Goal: Task Accomplishment & Management: Manage account settings

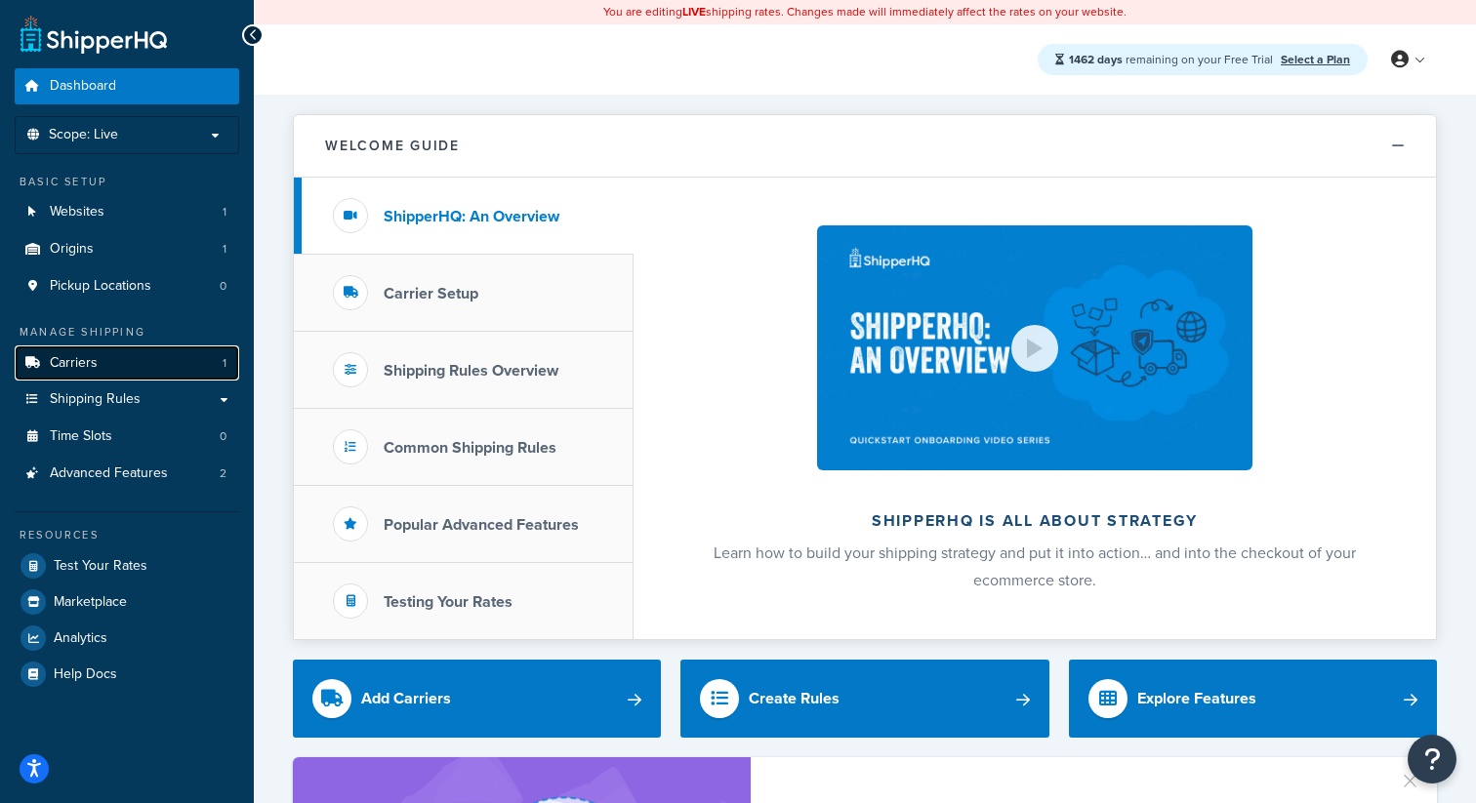
click at [177, 372] on link "Carriers 1" at bounding box center [127, 364] width 225 height 36
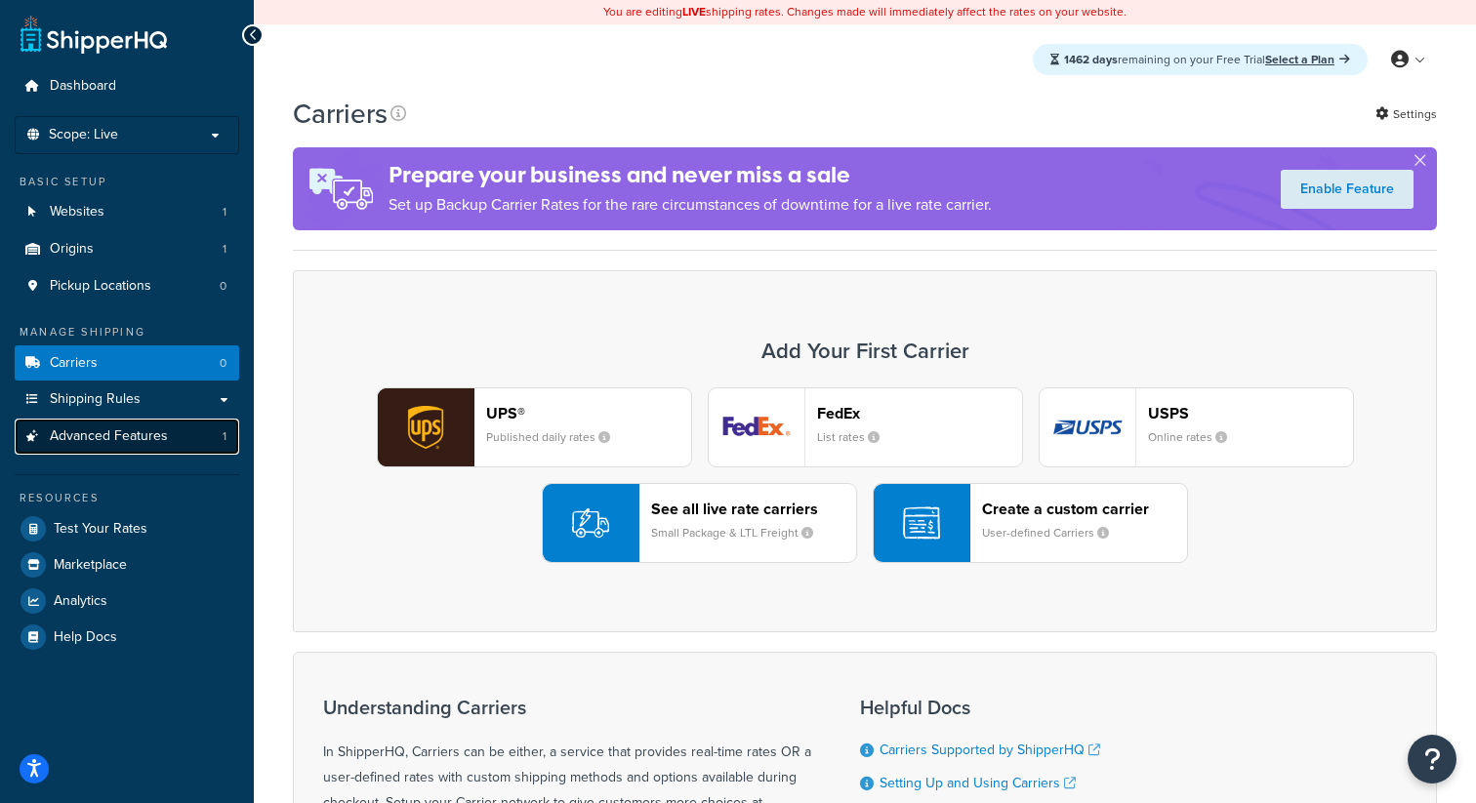
click at [163, 448] on link "Advanced Features 1" at bounding box center [127, 437] width 225 height 36
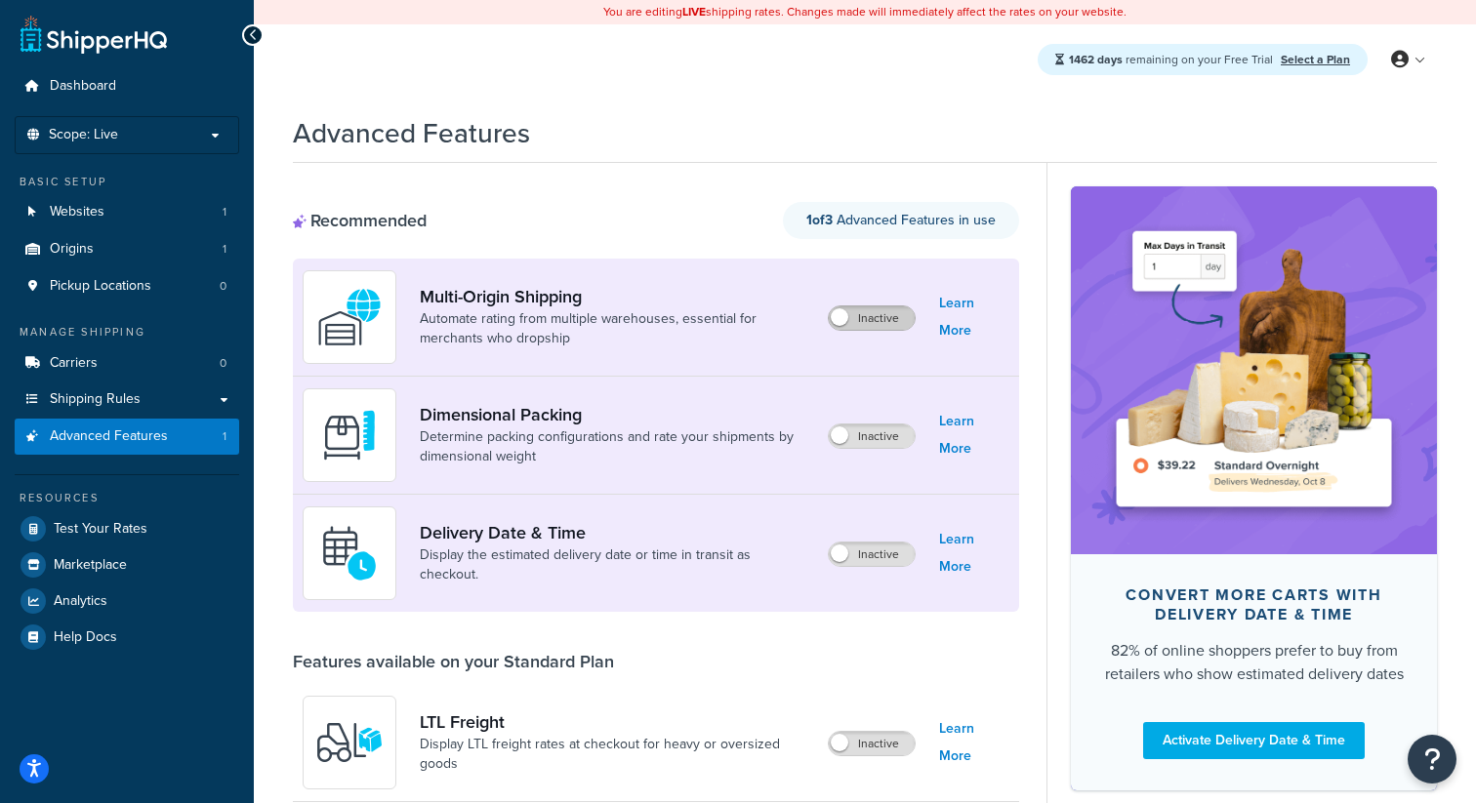
click at [864, 309] on label "Inactive" at bounding box center [872, 318] width 86 height 23
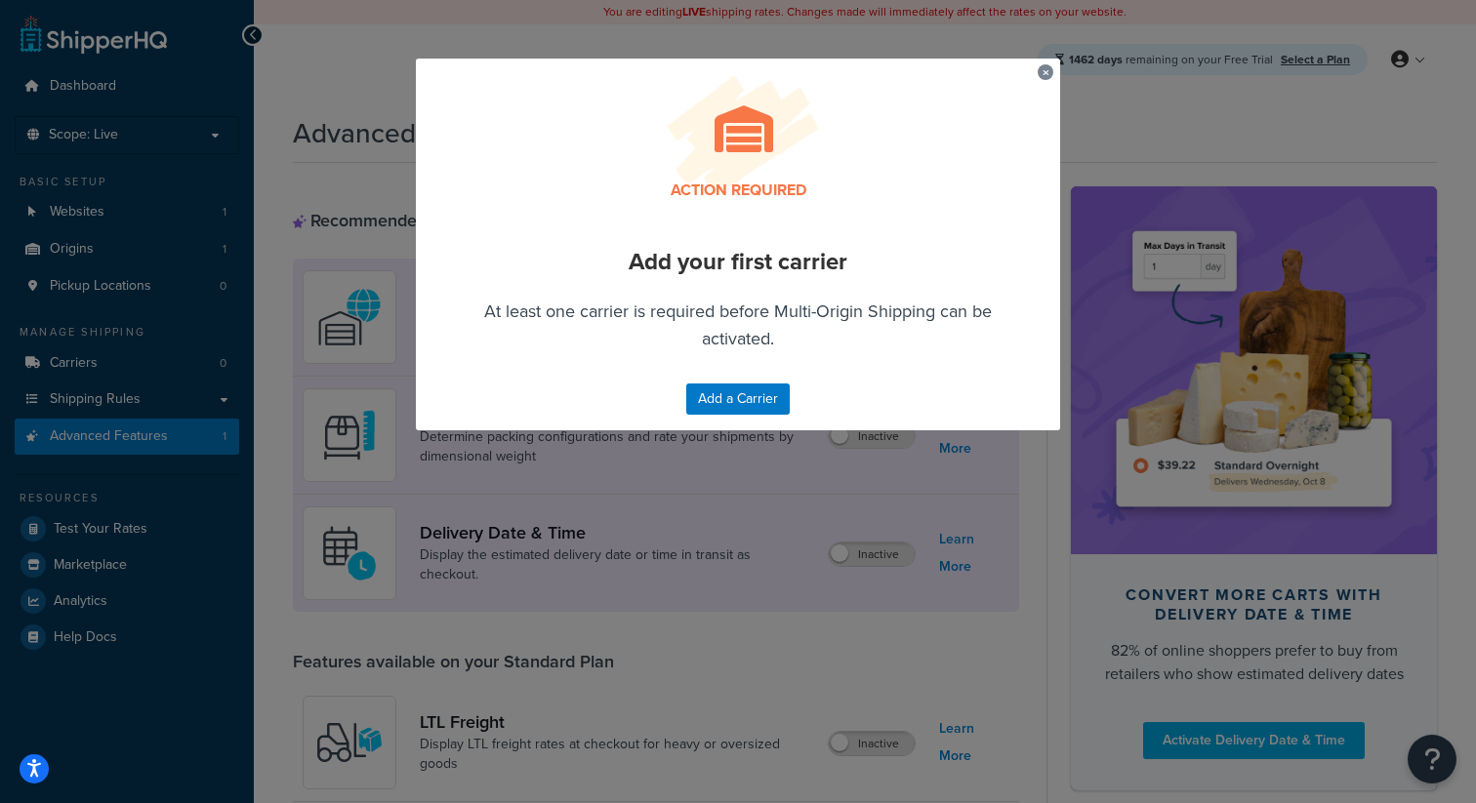
click at [1043, 69] on button "button" at bounding box center [1040, 66] width 5 height 5
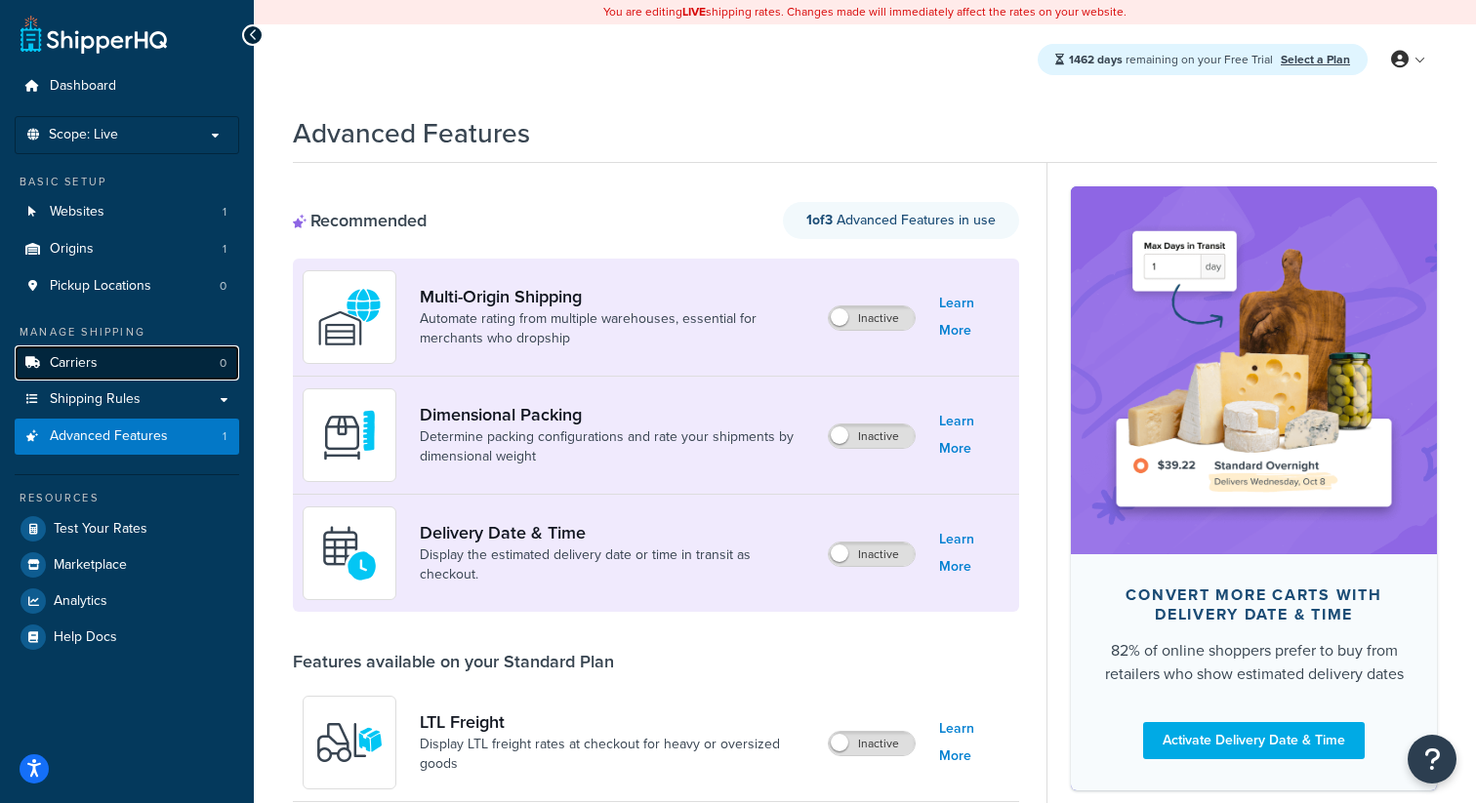
click at [139, 381] on link "Carriers 0" at bounding box center [127, 364] width 225 height 36
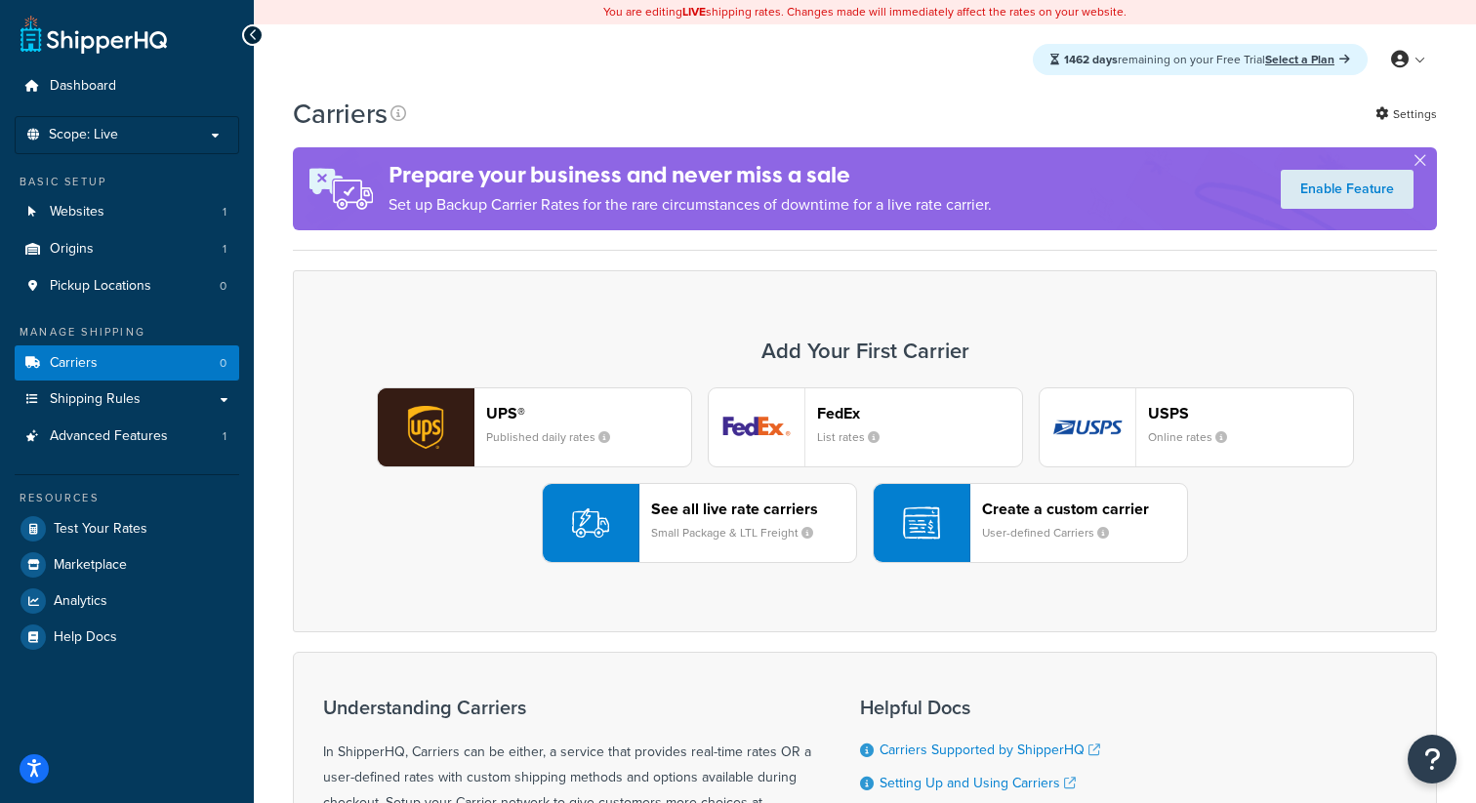
click at [522, 407] on header "UPS®" at bounding box center [588, 413] width 205 height 19
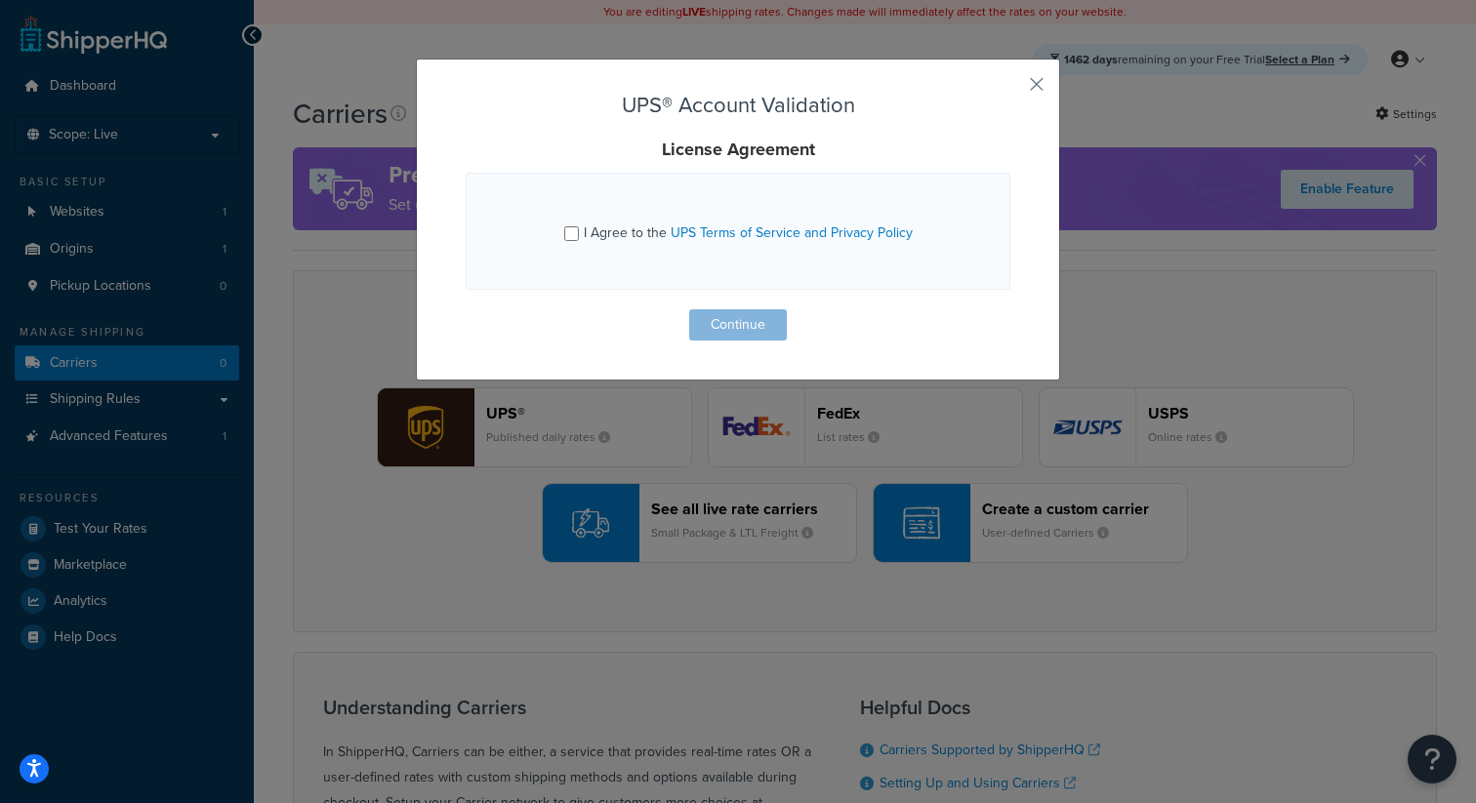
click at [605, 235] on span "I Agree to the UPS Terms of Service and Privacy Policy" at bounding box center [748, 233] width 329 height 21
click at [579, 235] on input "I Agree to the UPS Terms of Service and Privacy Policy" at bounding box center [571, 234] width 15 height 15
checkbox input "true"
click at [739, 332] on button "Continue" at bounding box center [738, 324] width 98 height 31
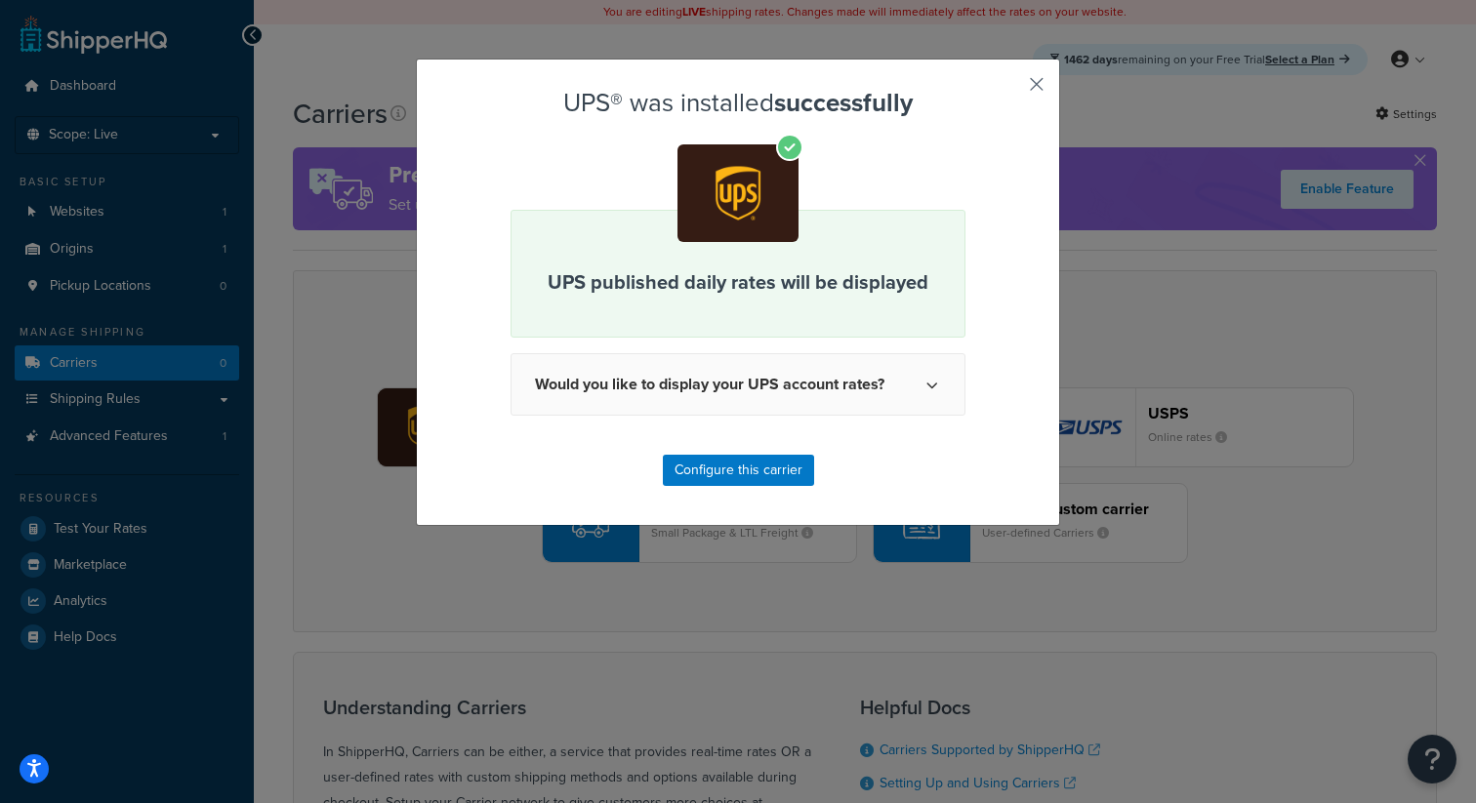
click at [1010, 90] on button "button" at bounding box center [1008, 91] width 5 height 5
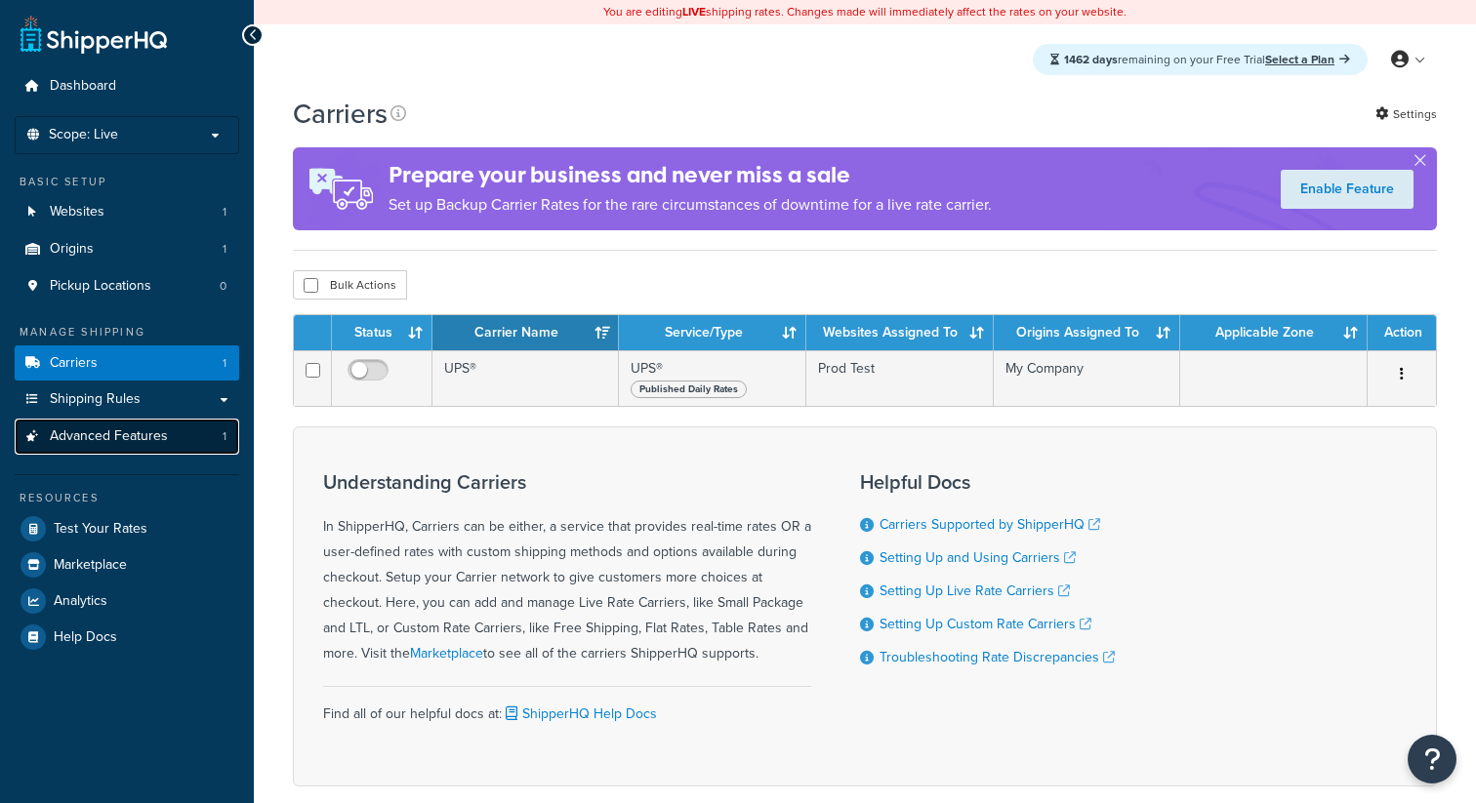
click at [189, 446] on link "Advanced Features 1" at bounding box center [127, 437] width 225 height 36
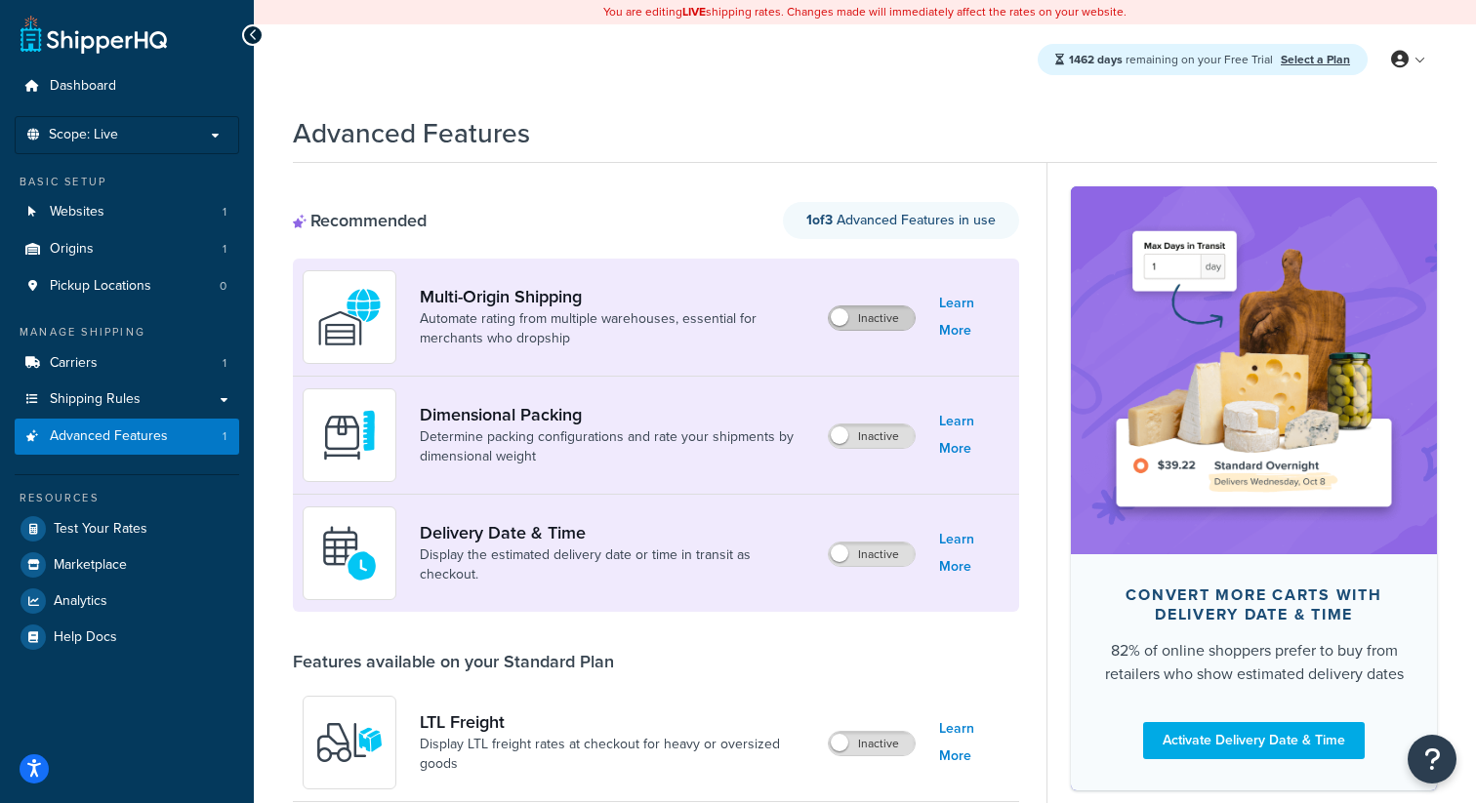
click at [848, 308] on div "Inactive" at bounding box center [872, 318] width 88 height 25
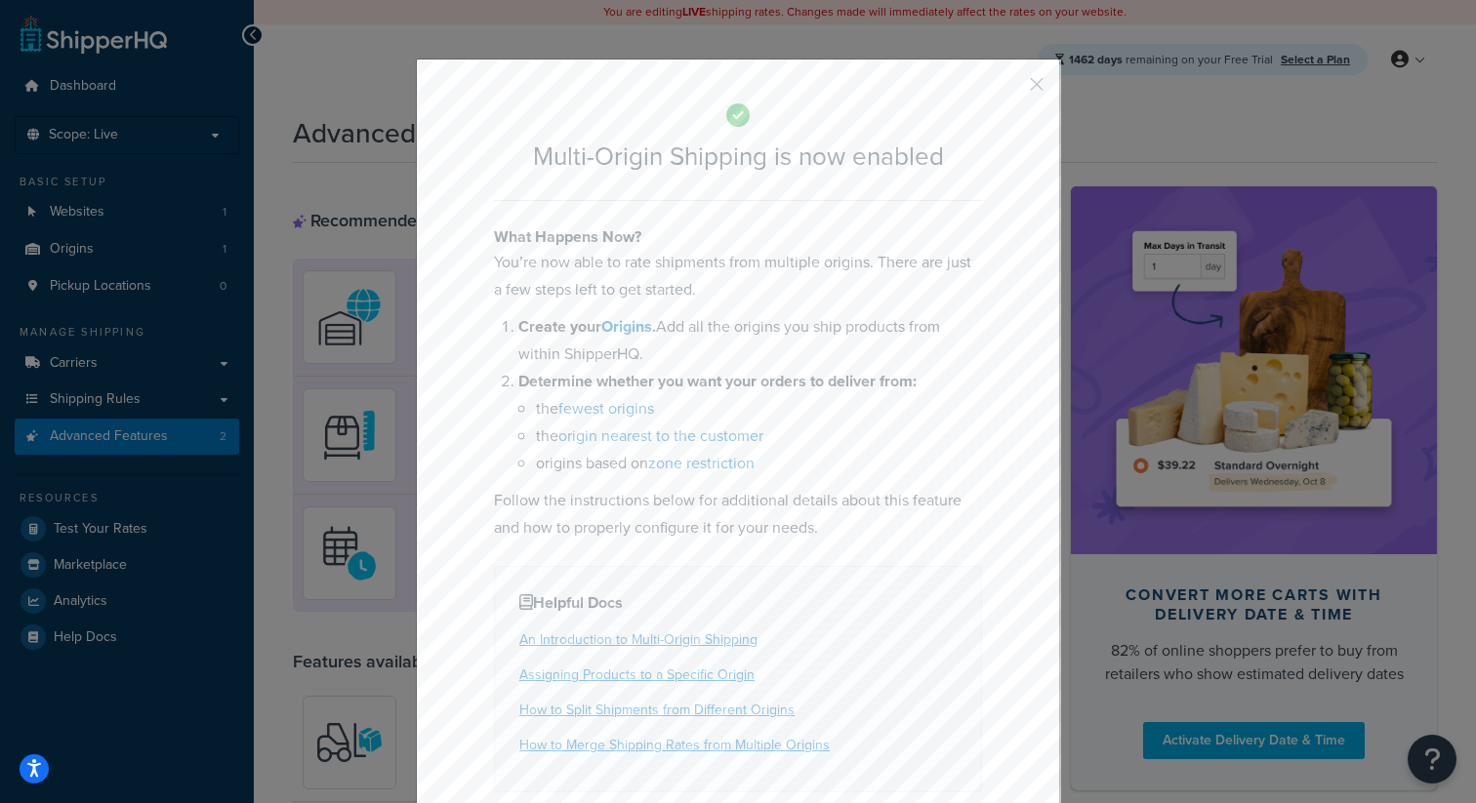
scroll to position [79, 0]
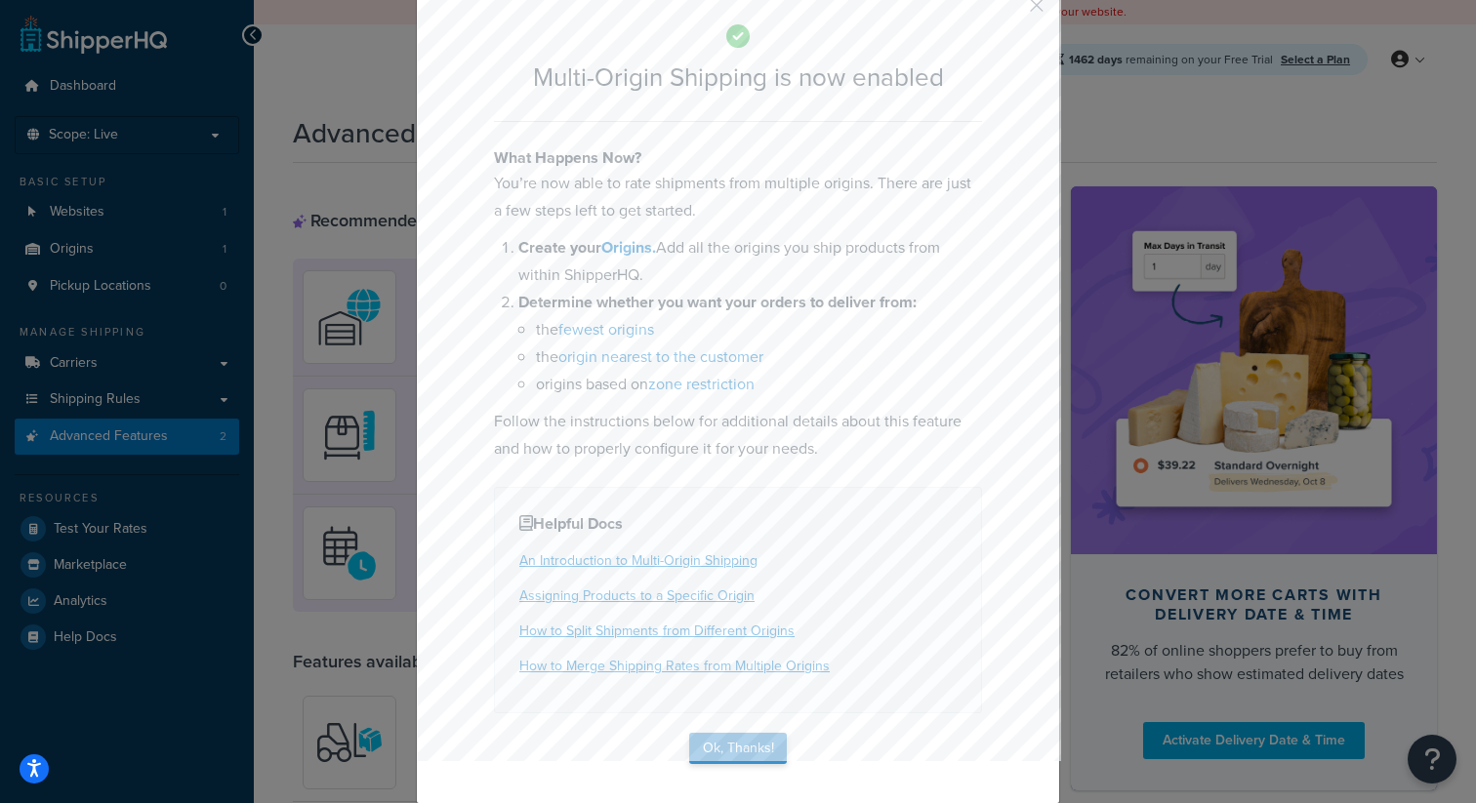
click at [737, 731] on div "Multi-Origin Shipping is now enabled What Happens Now? You’re now able to rate …" at bounding box center [738, 391] width 644 height 825
click at [735, 757] on button "Ok, Thanks!" at bounding box center [738, 748] width 98 height 31
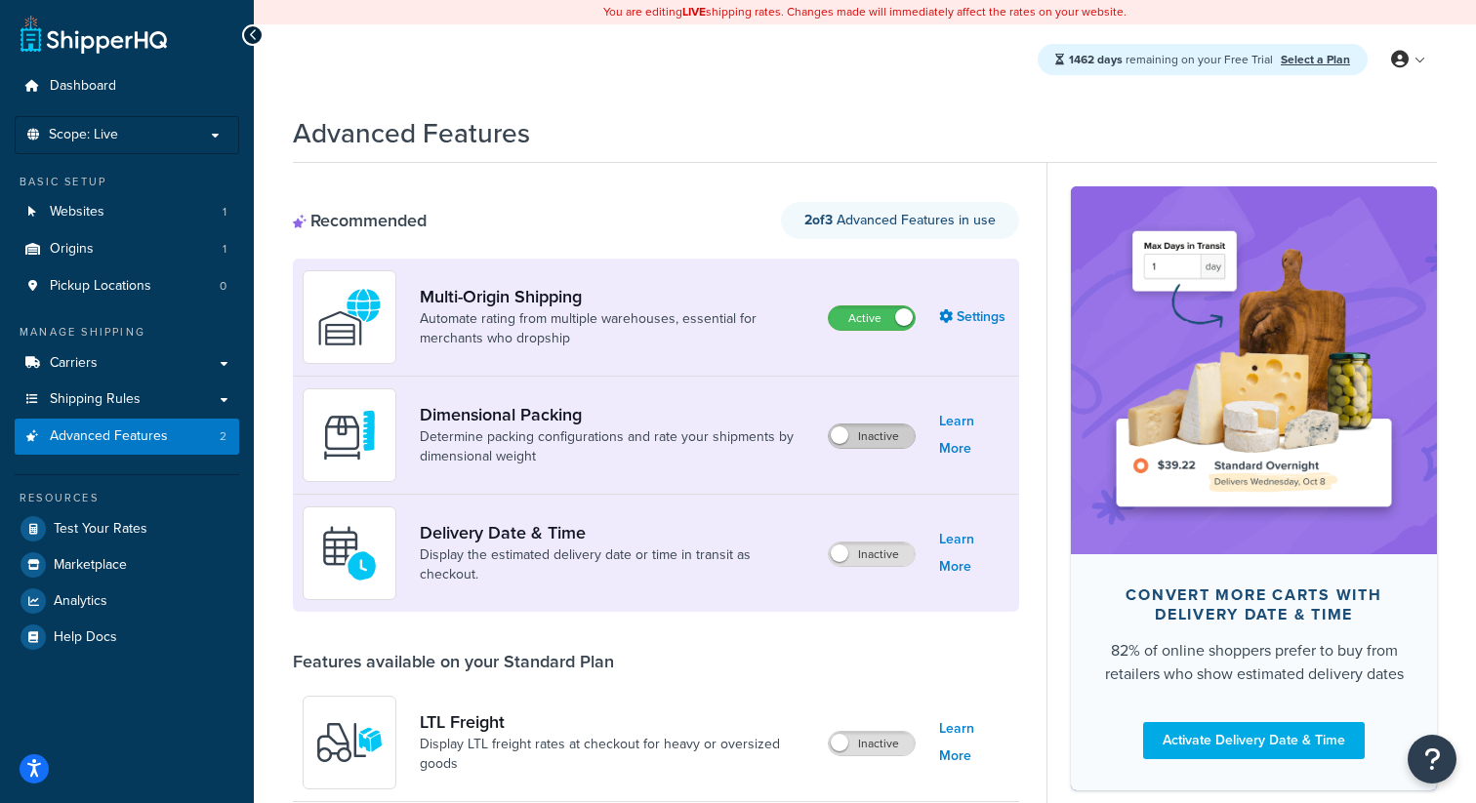
click at [865, 426] on label "Inactive" at bounding box center [872, 436] width 86 height 23
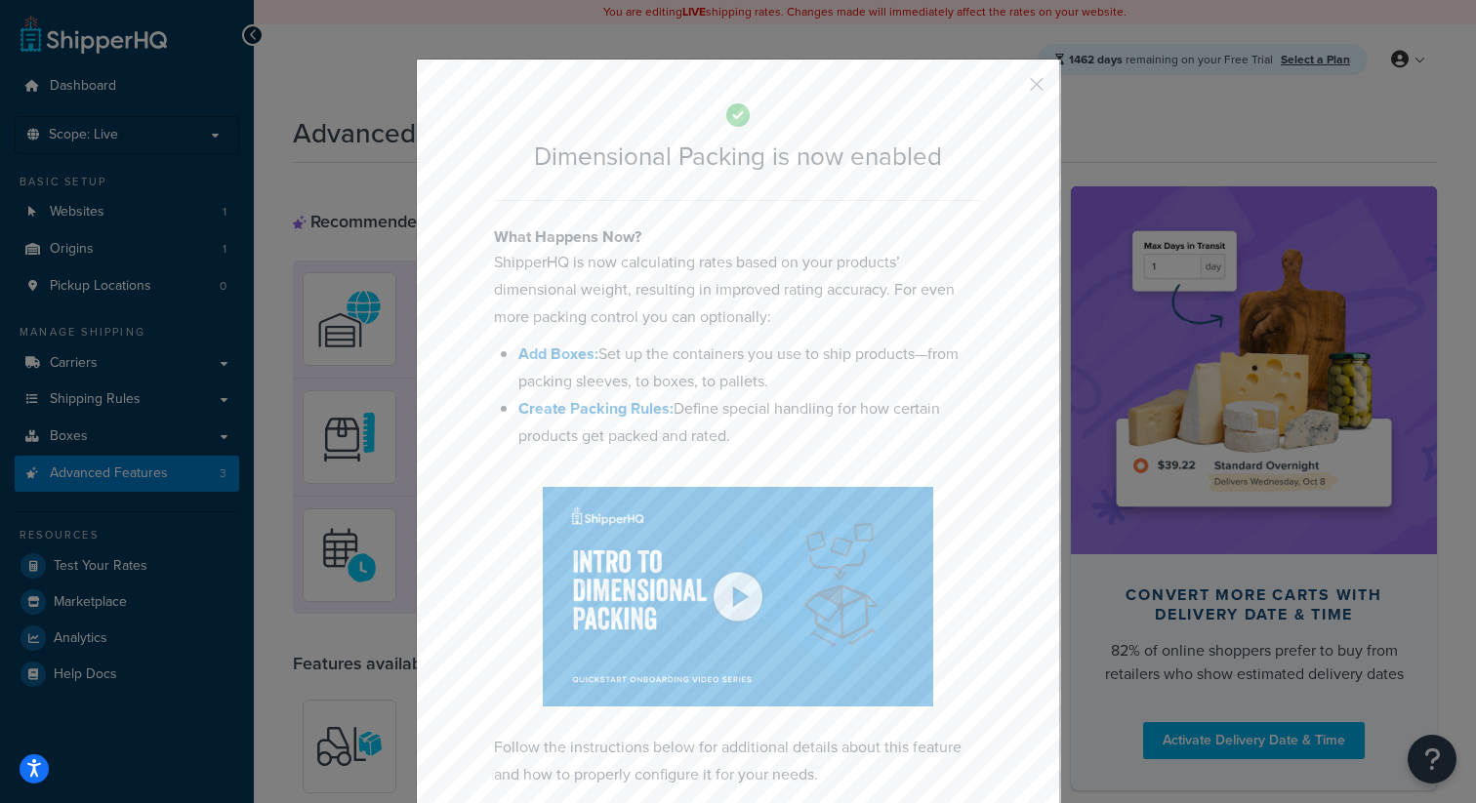
scroll to position [102, 0]
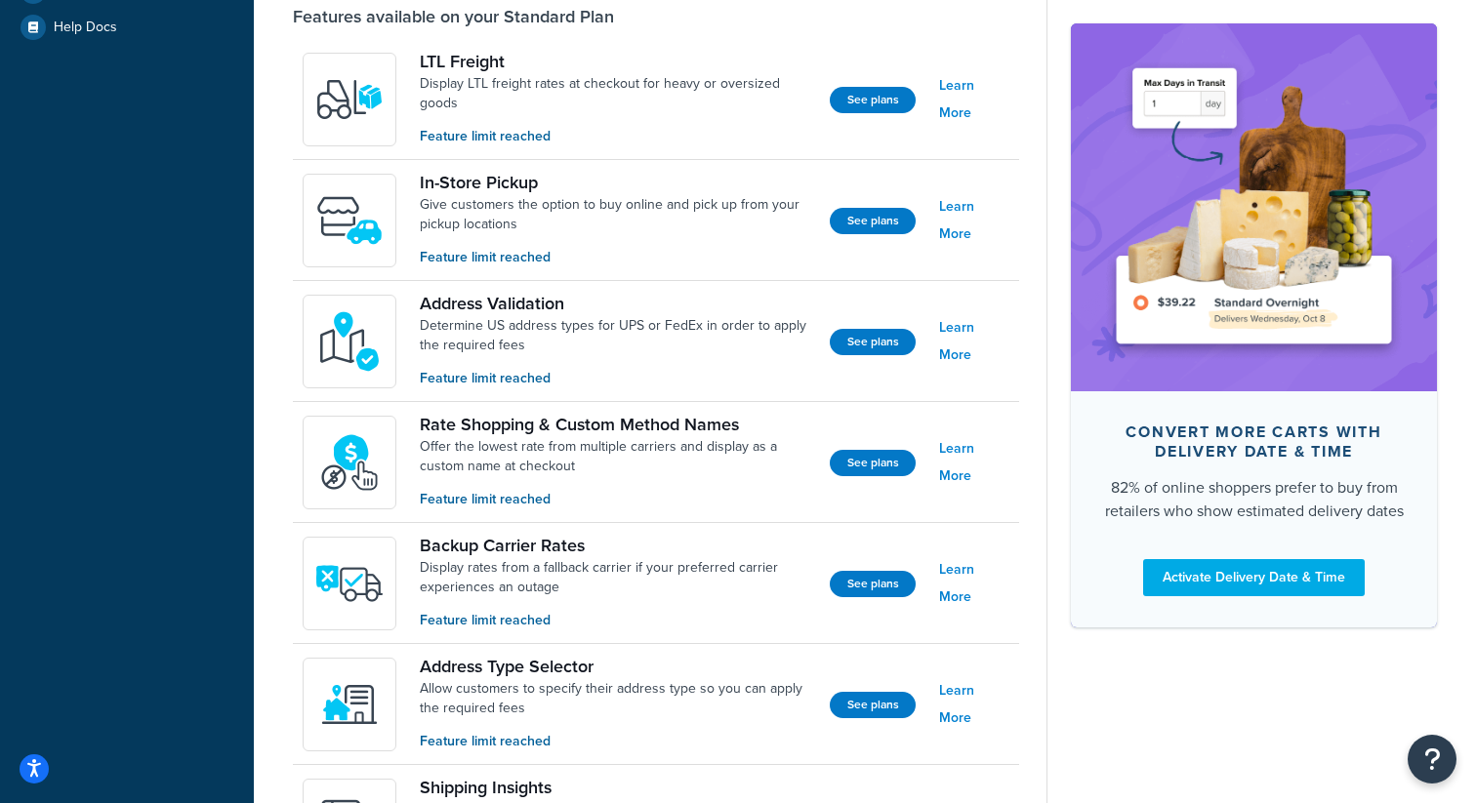
scroll to position [0, 0]
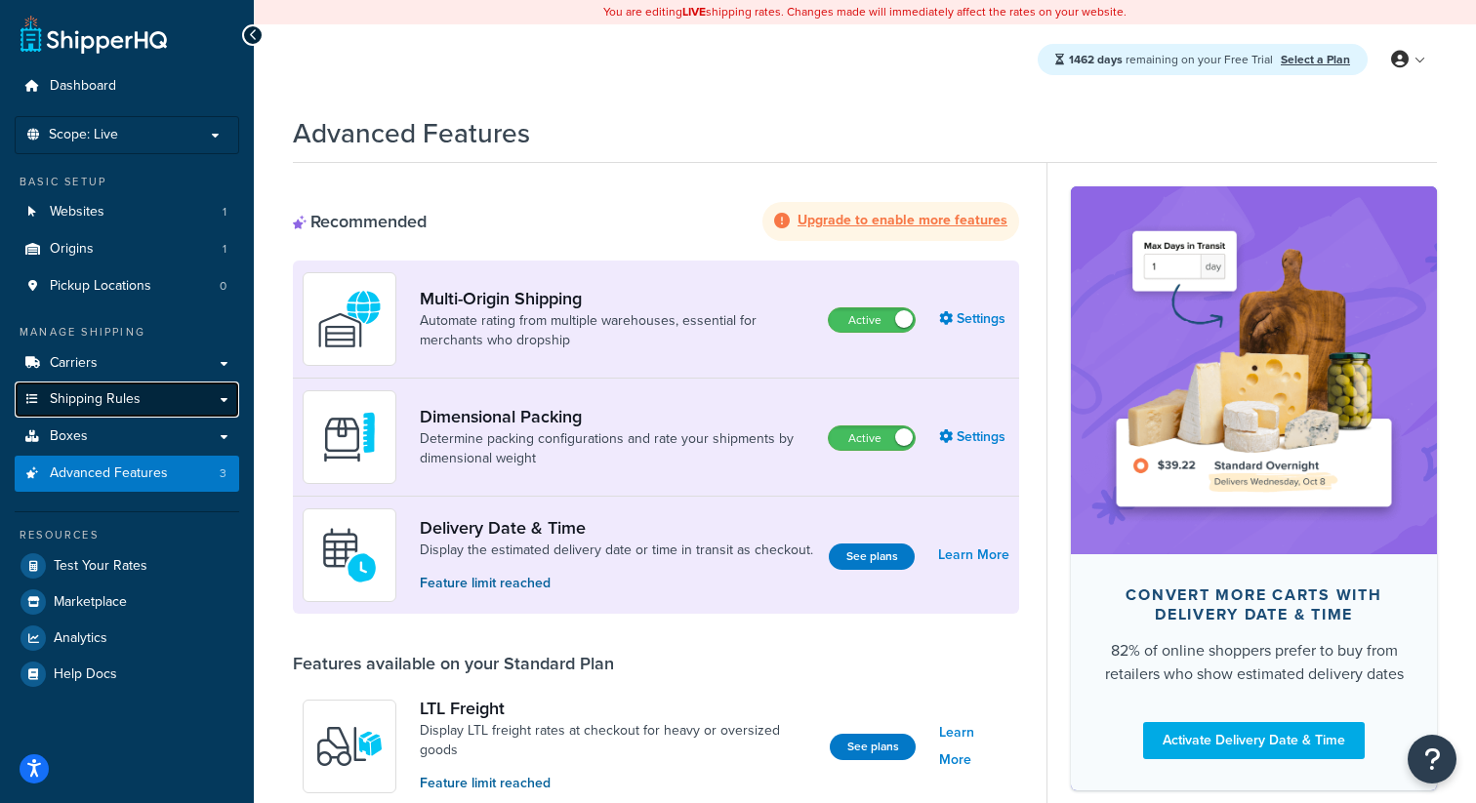
click at [142, 390] on link "Shipping Rules" at bounding box center [127, 400] width 225 height 36
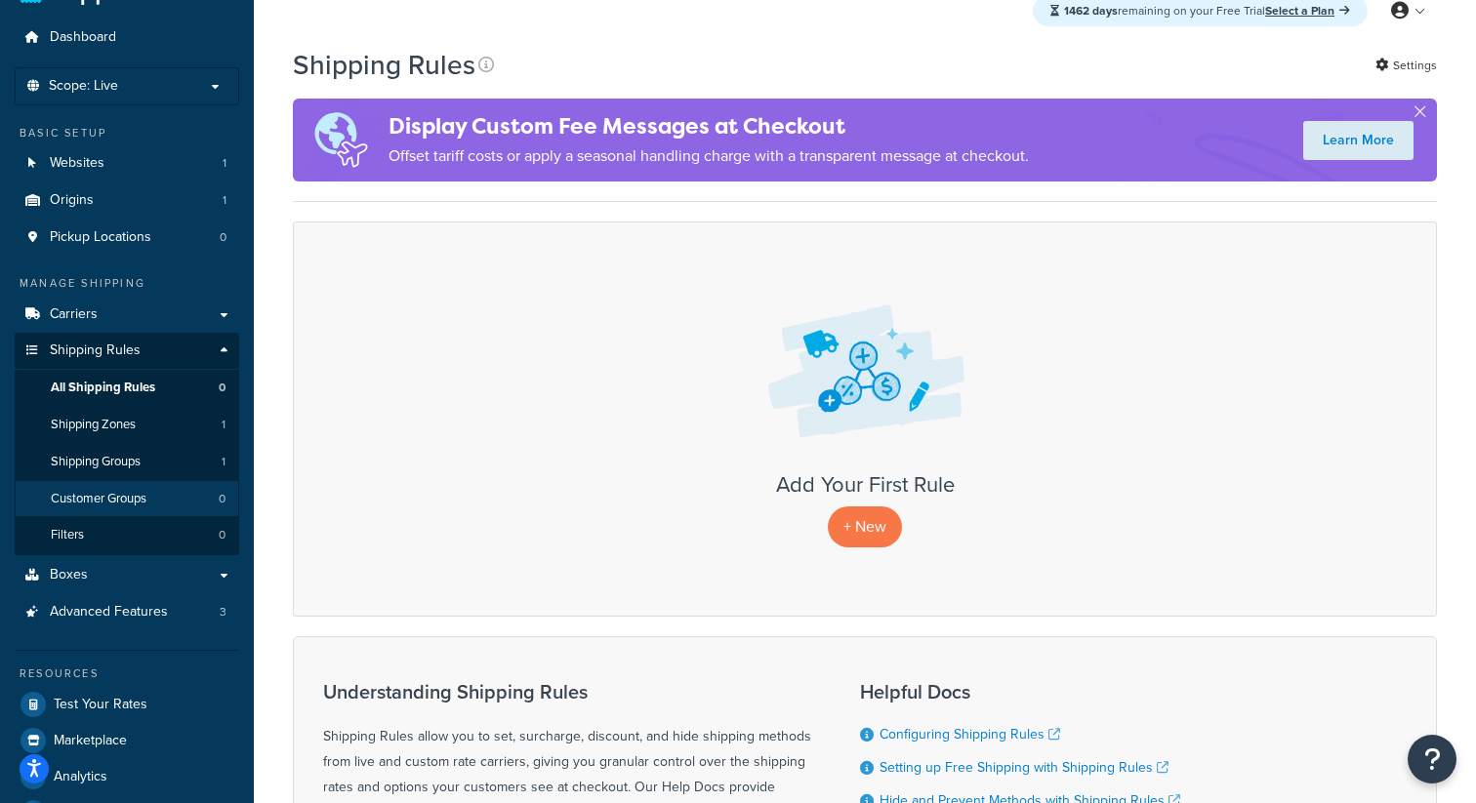
scroll to position [56, 0]
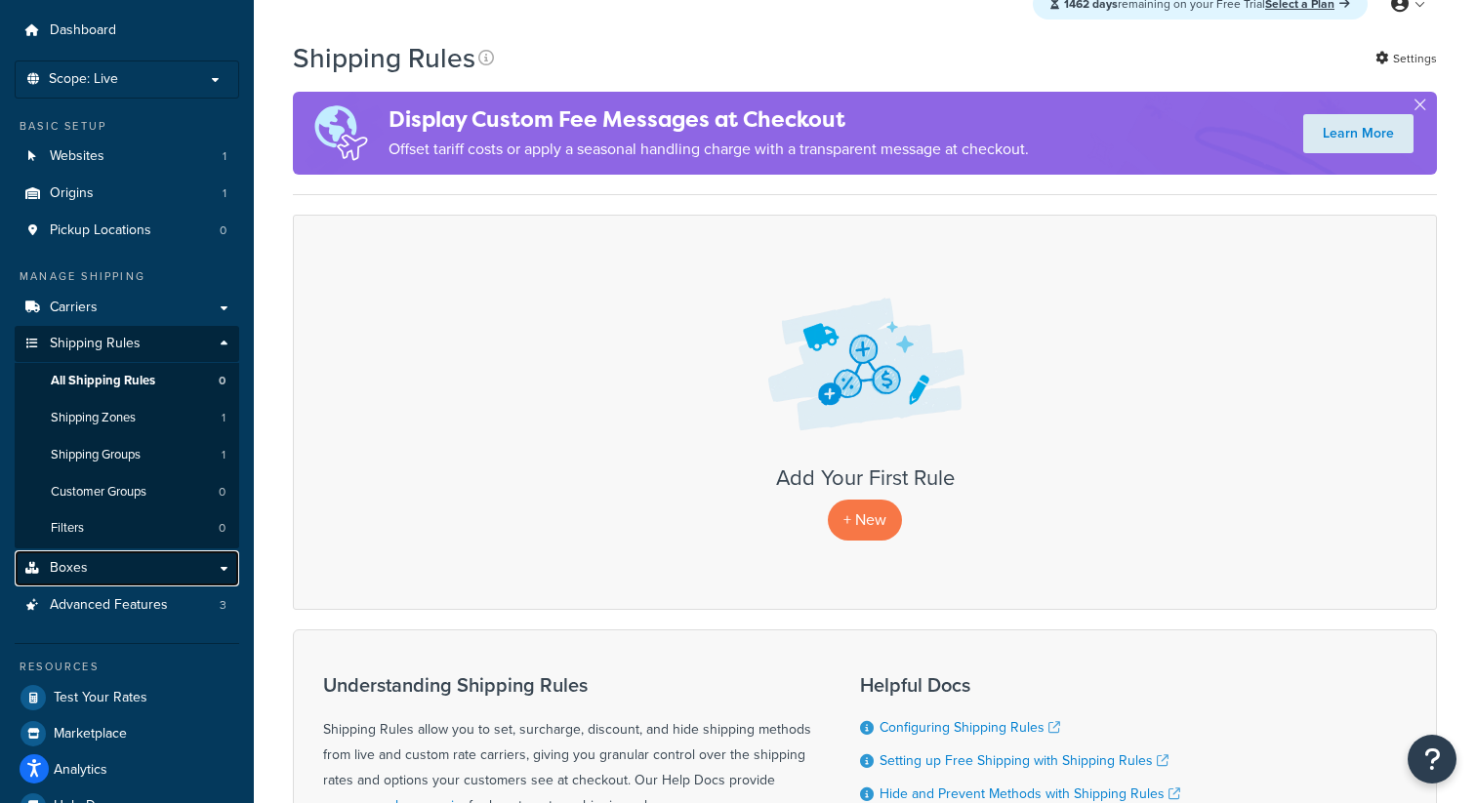
click at [113, 574] on link "Boxes" at bounding box center [127, 569] width 225 height 36
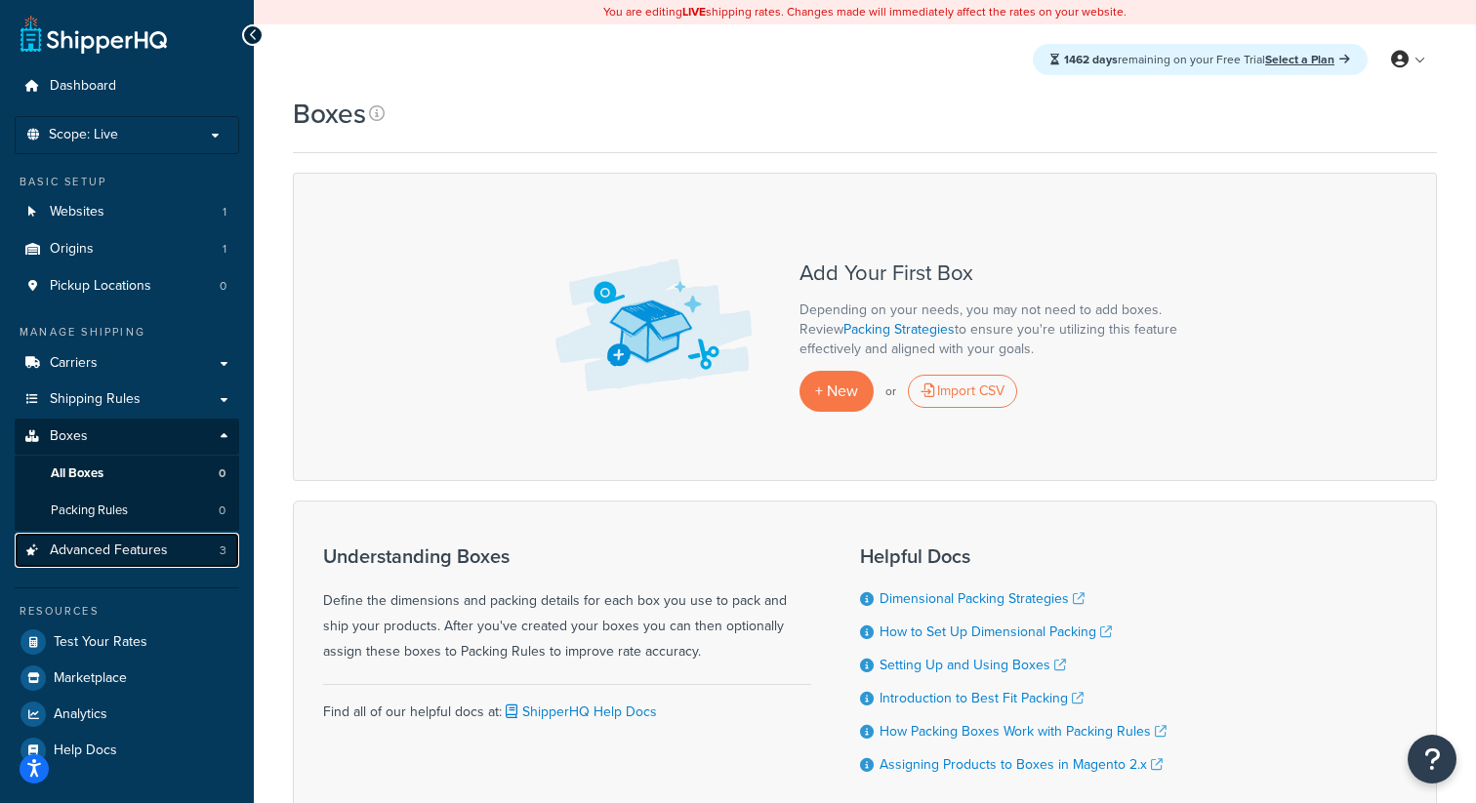
click at [143, 556] on span "Advanced Features" at bounding box center [109, 551] width 118 height 17
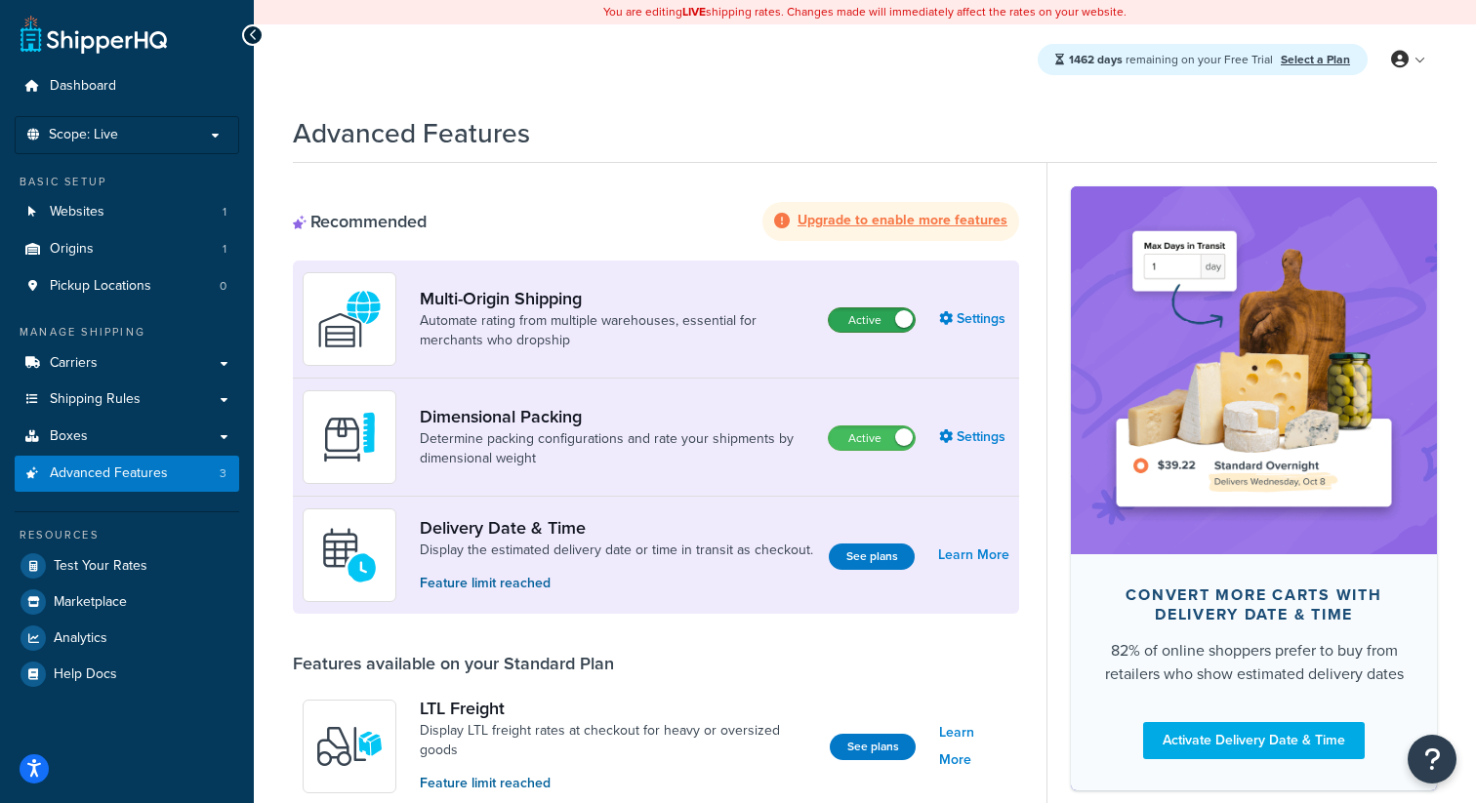
click at [880, 331] on label "Active" at bounding box center [872, 320] width 86 height 23
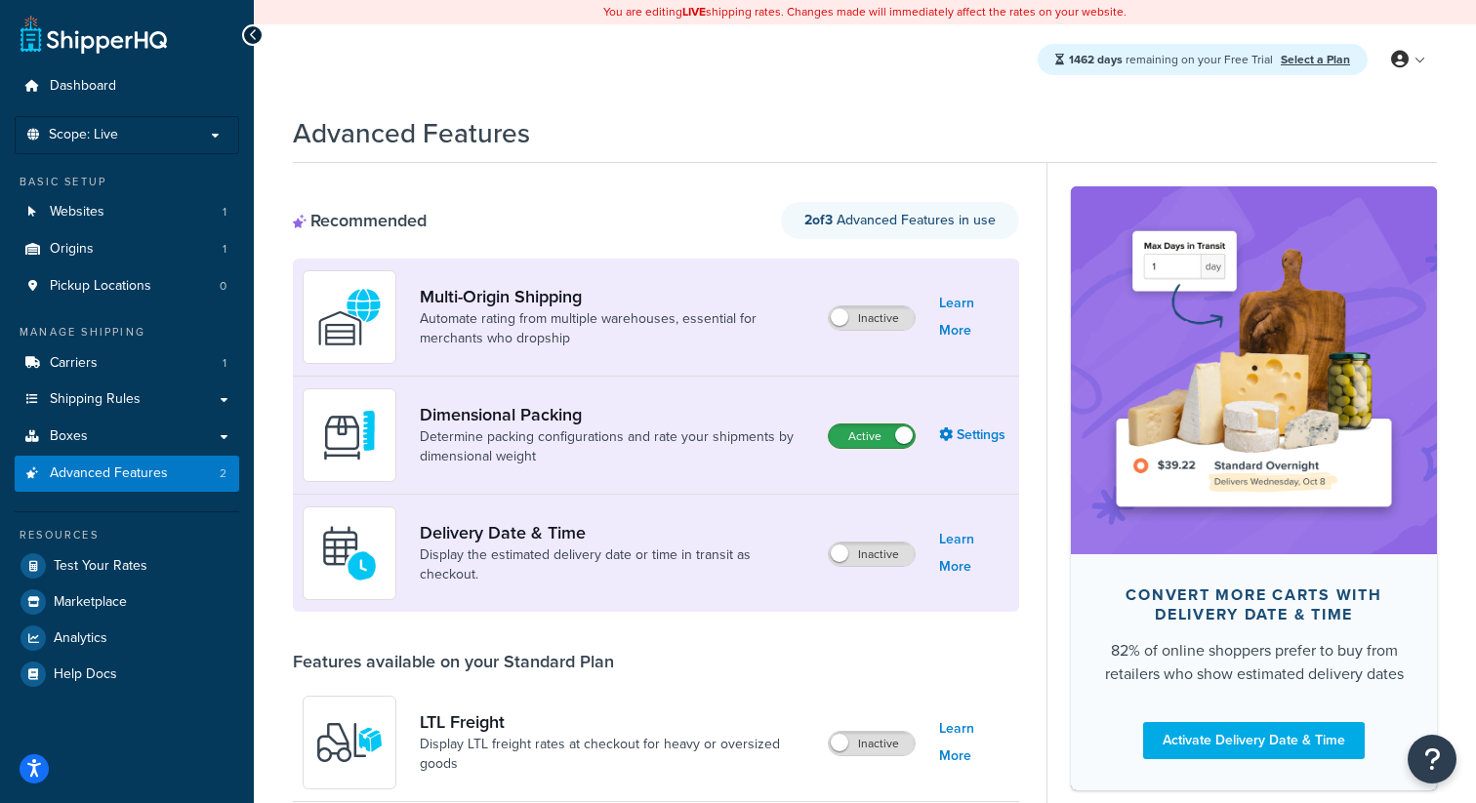
click at [851, 440] on label "Active" at bounding box center [872, 436] width 86 height 23
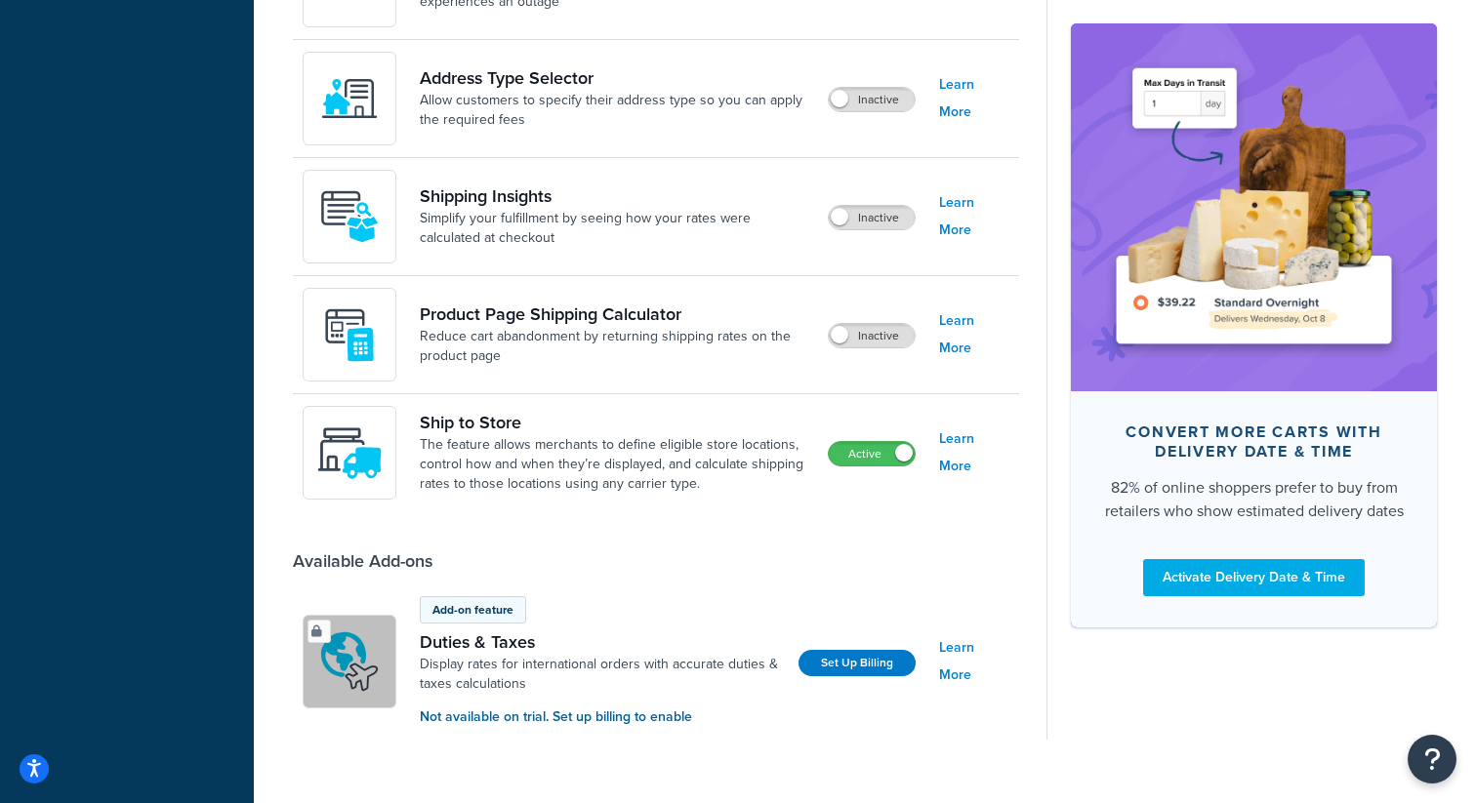
scroll to position [1271, 0]
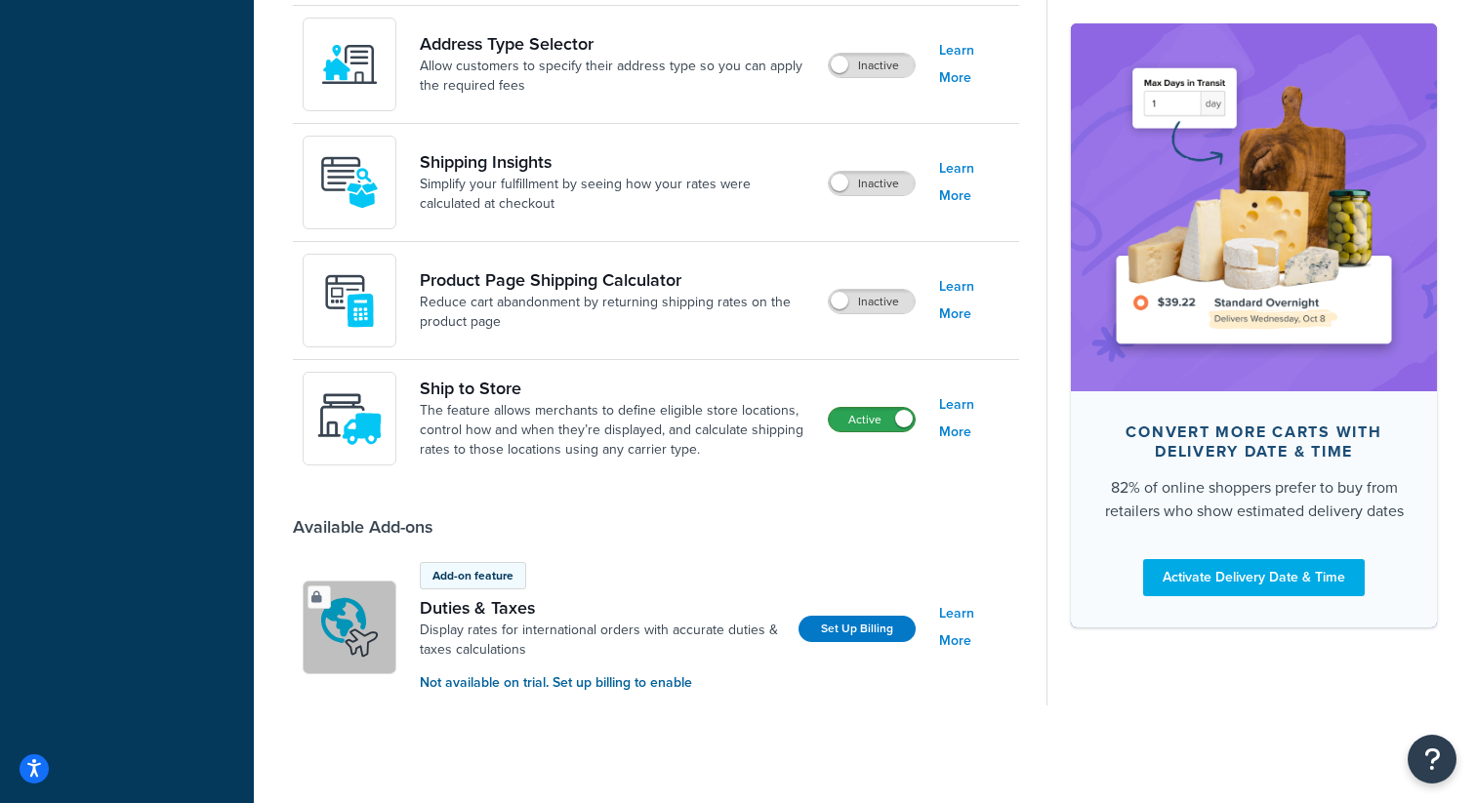
click at [874, 416] on label "Active" at bounding box center [872, 419] width 86 height 23
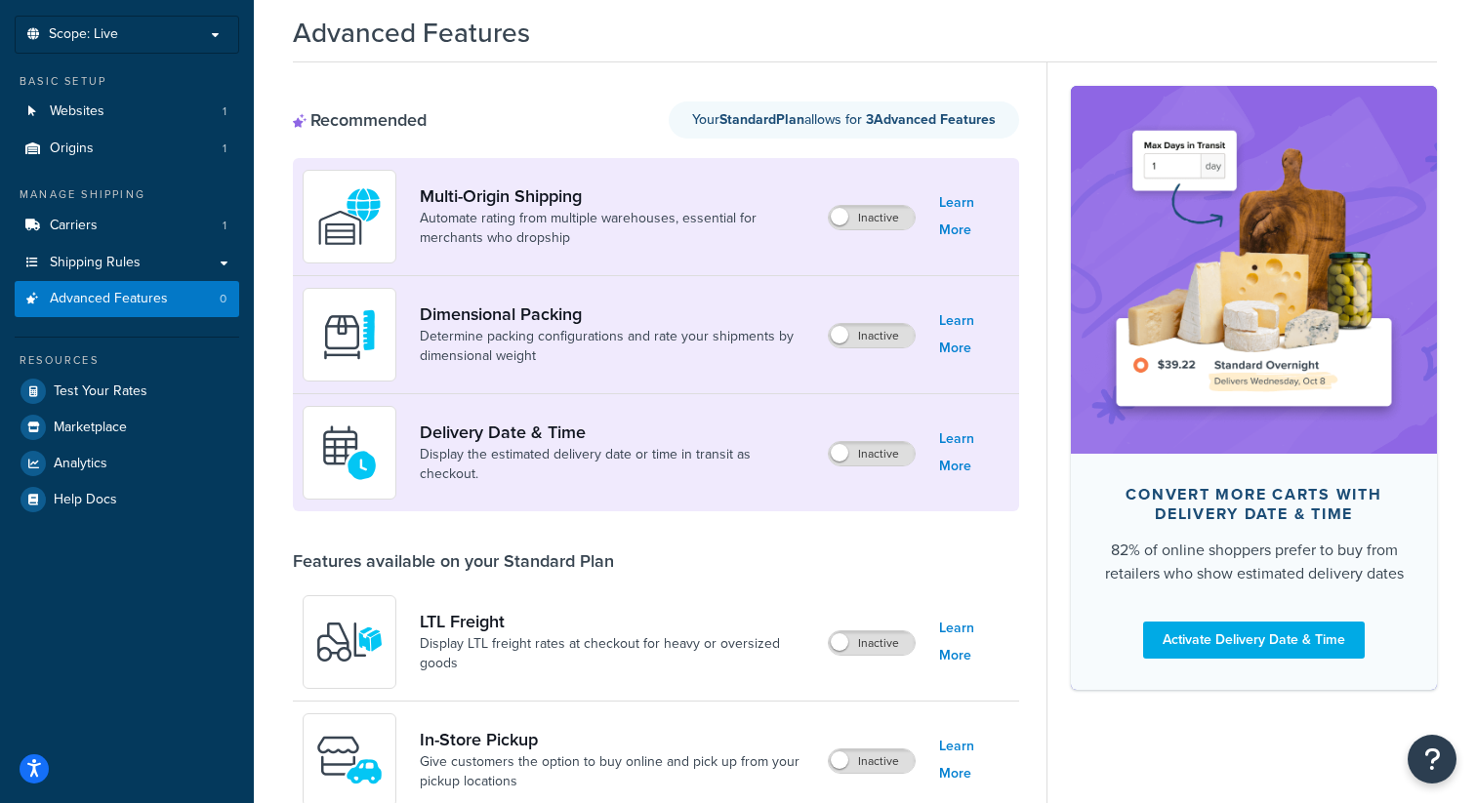
scroll to position [103, 0]
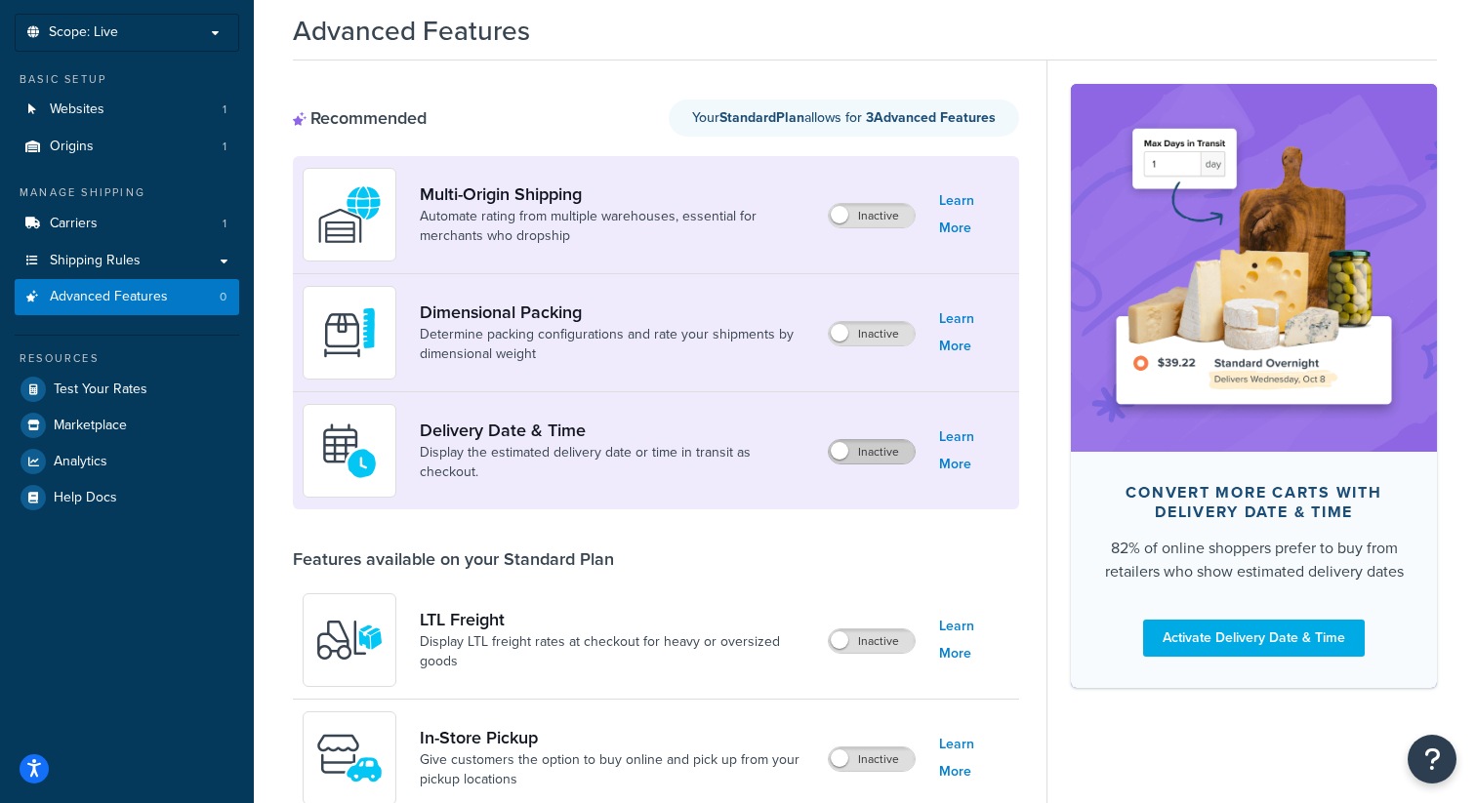
click at [875, 453] on label "Inactive" at bounding box center [872, 451] width 86 height 23
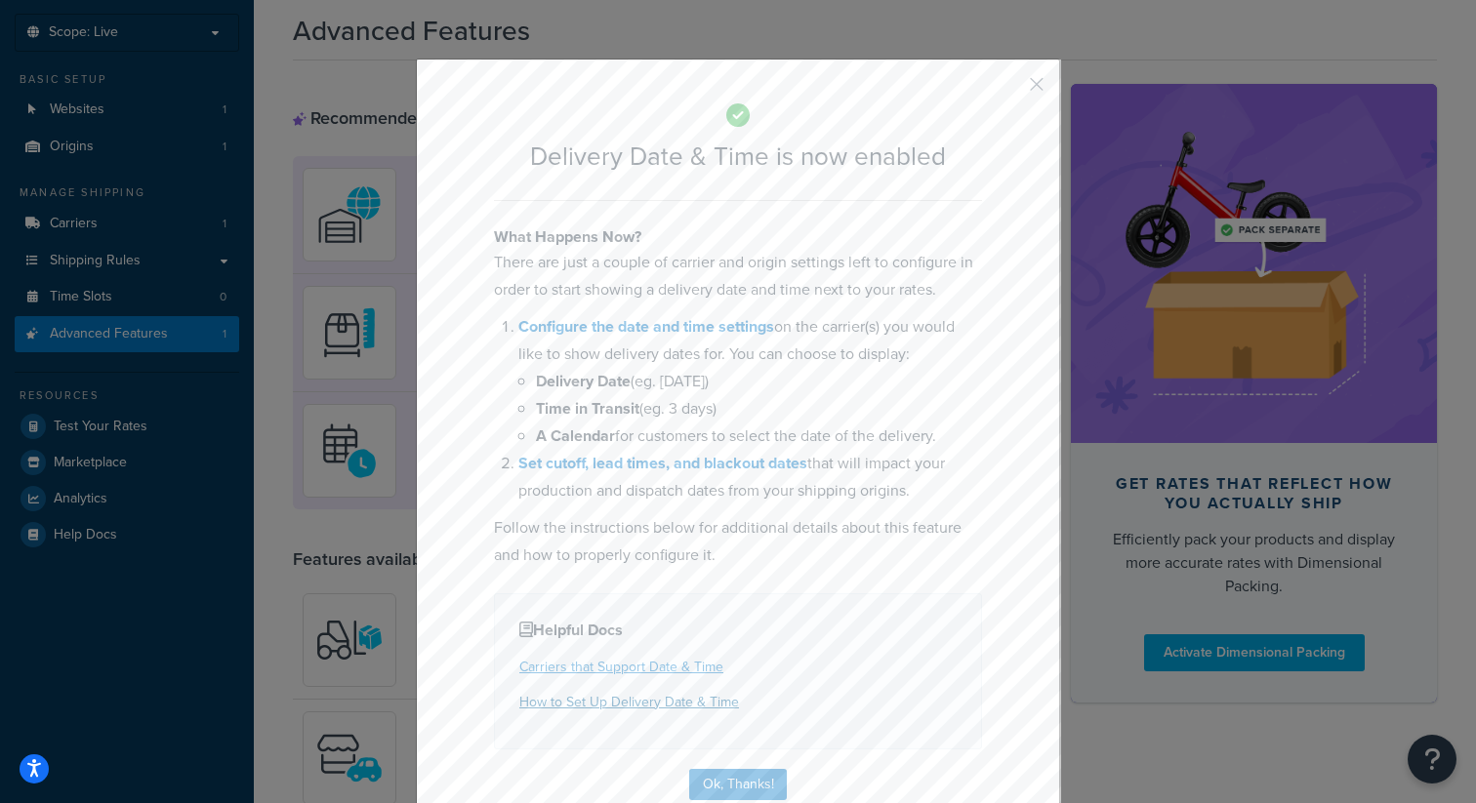
scroll to position [38, 0]
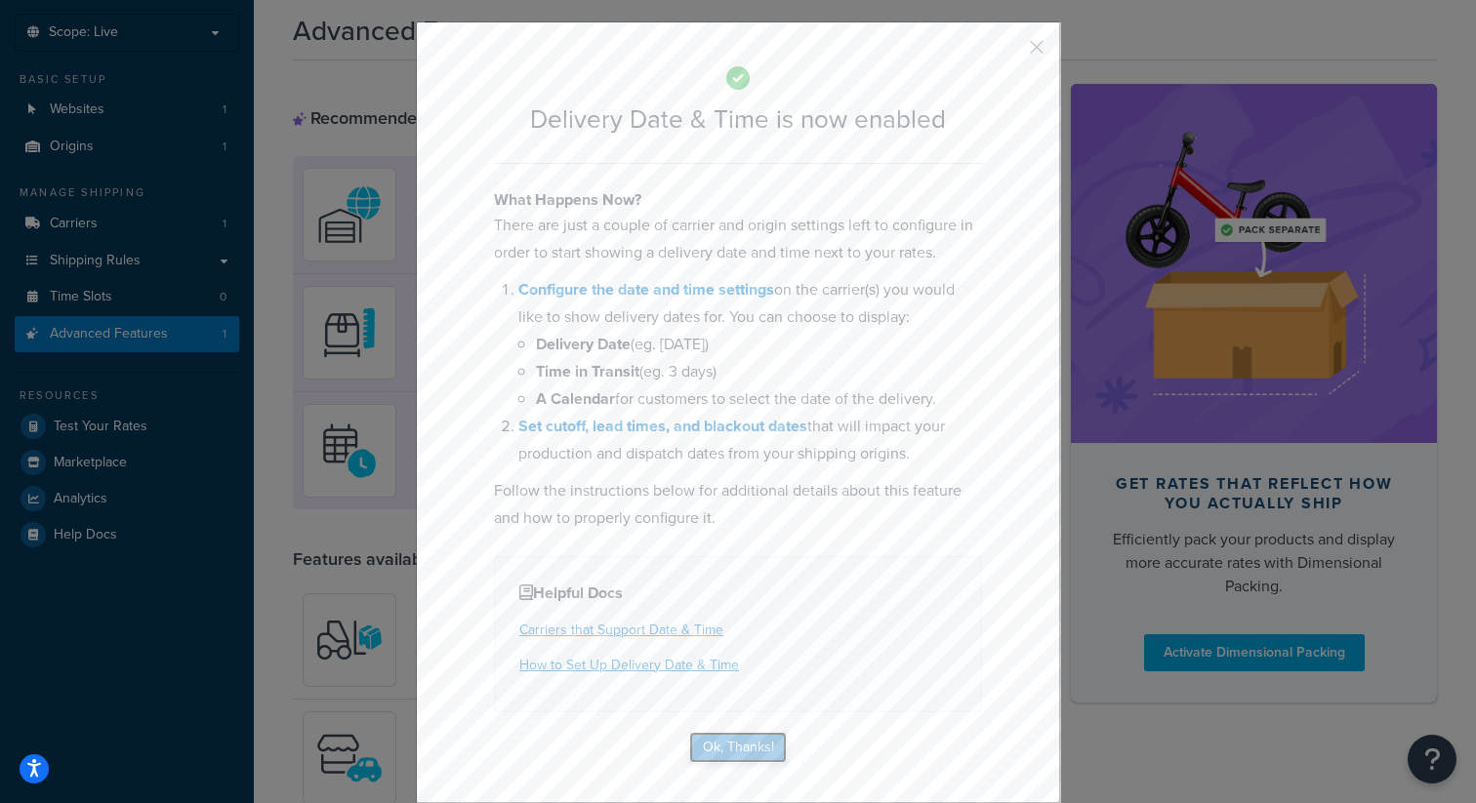
click at [722, 750] on button "Ok, Thanks!" at bounding box center [738, 747] width 98 height 31
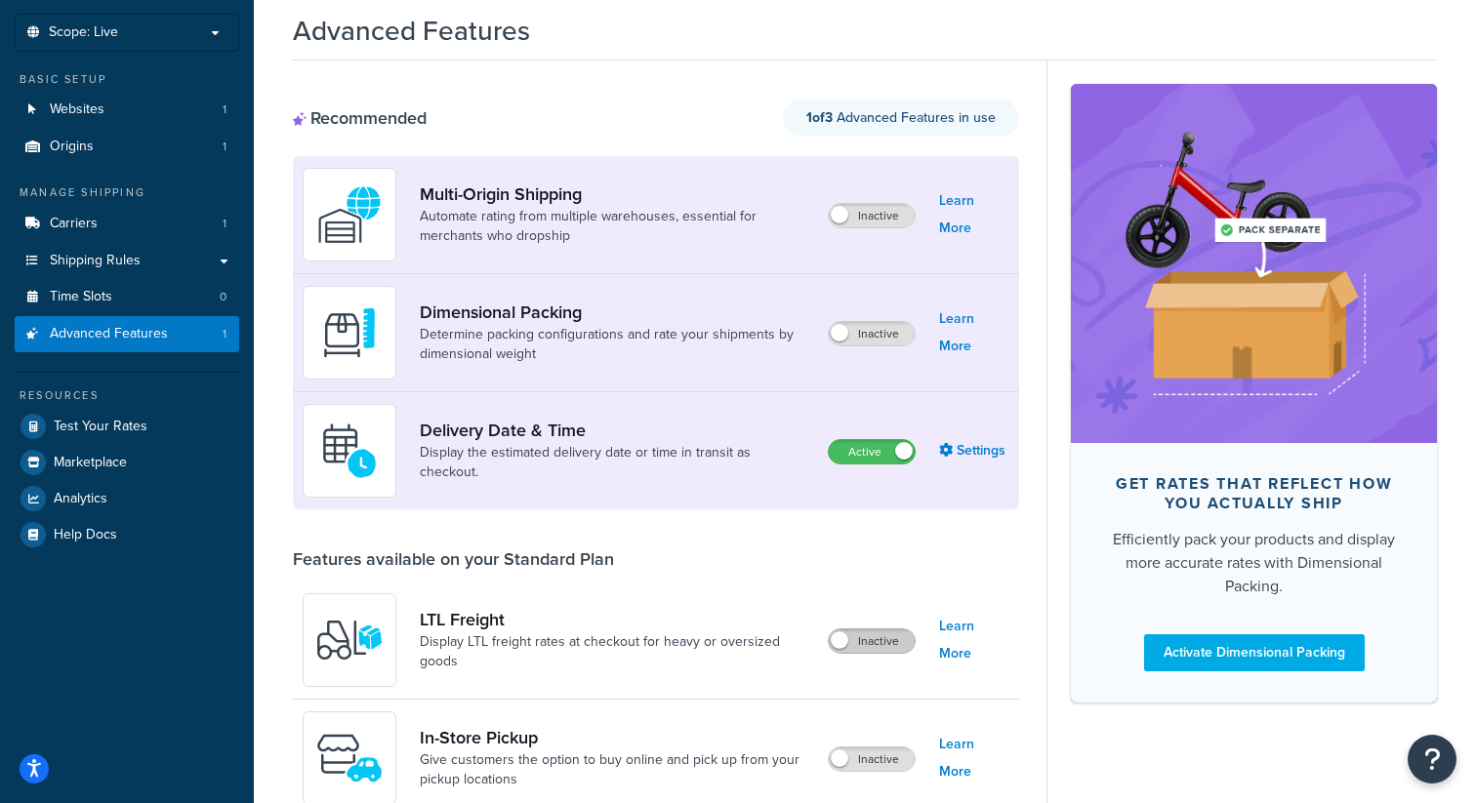
click at [859, 650] on label "Inactive" at bounding box center [872, 641] width 86 height 23
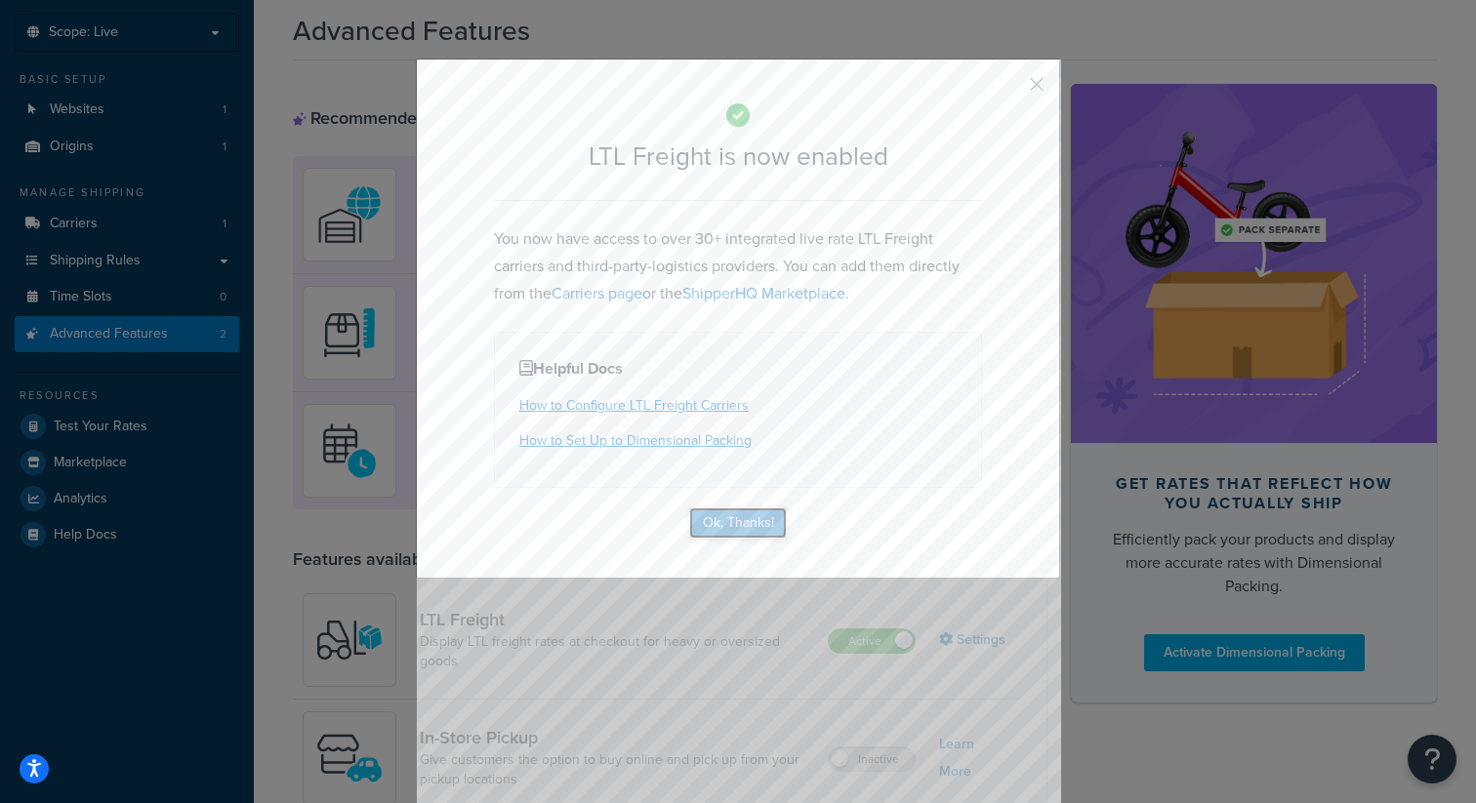
click at [736, 530] on button "Ok, Thanks!" at bounding box center [738, 523] width 98 height 31
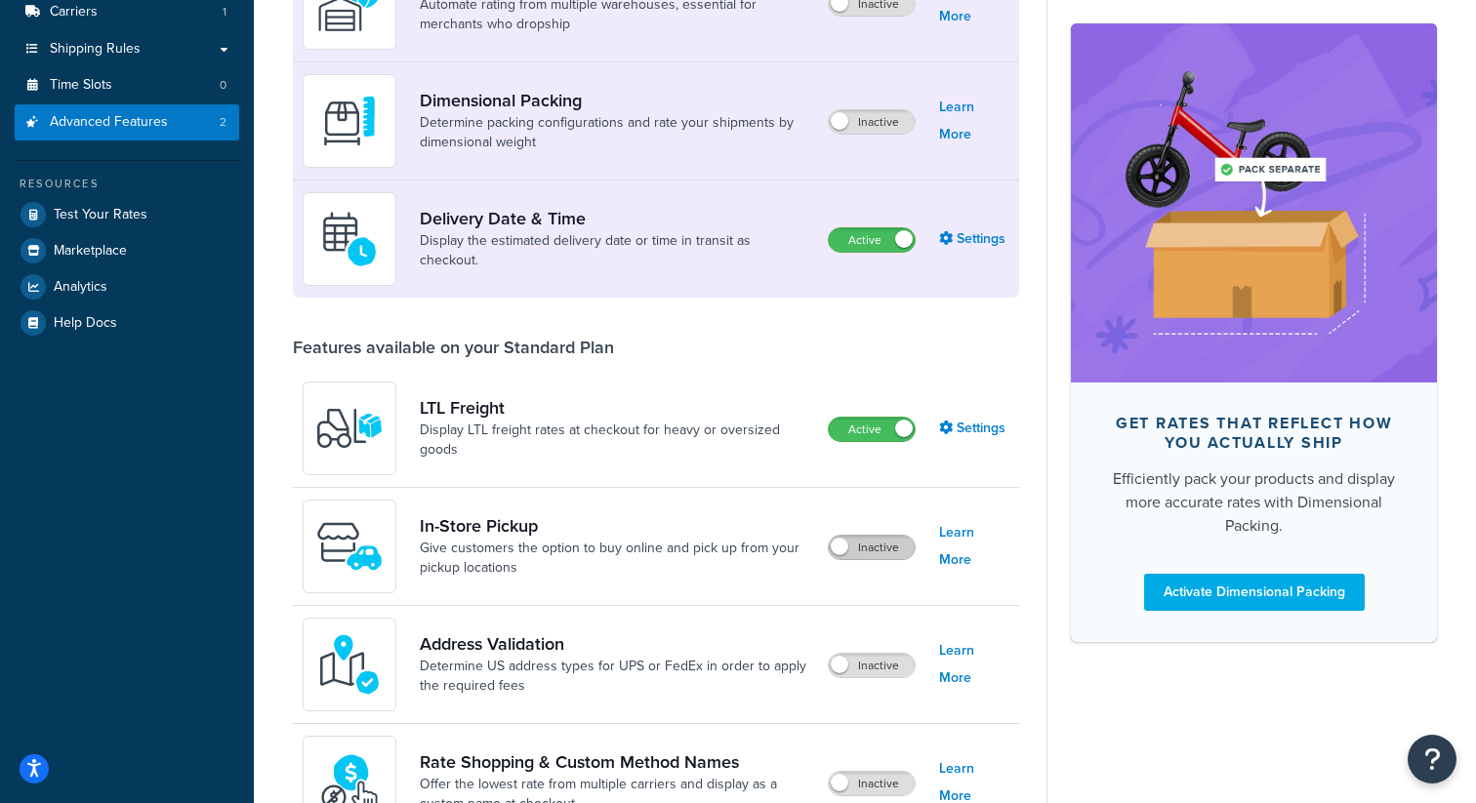
click at [891, 553] on label "Inactive" at bounding box center [872, 547] width 86 height 23
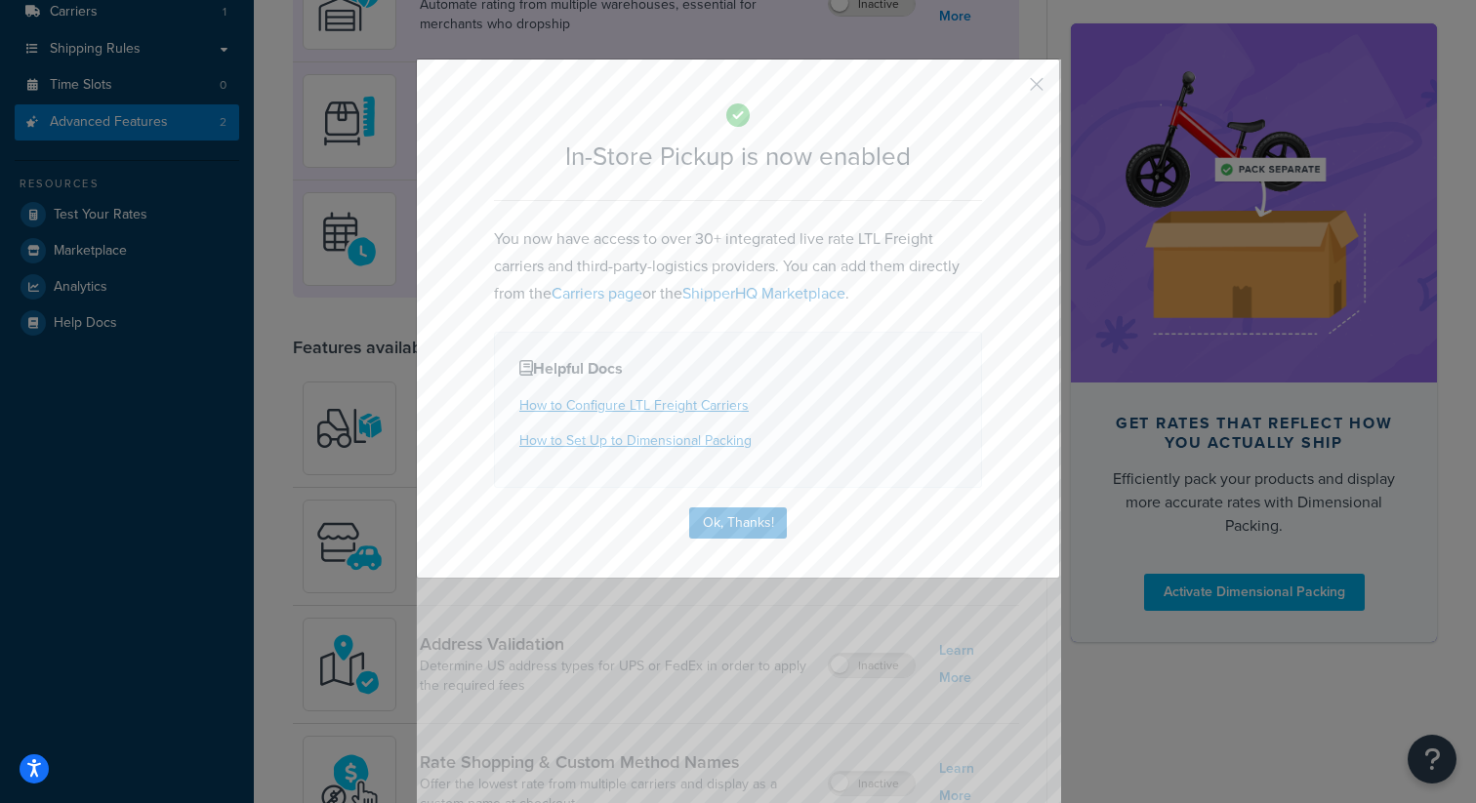
scroll to position [351, 0]
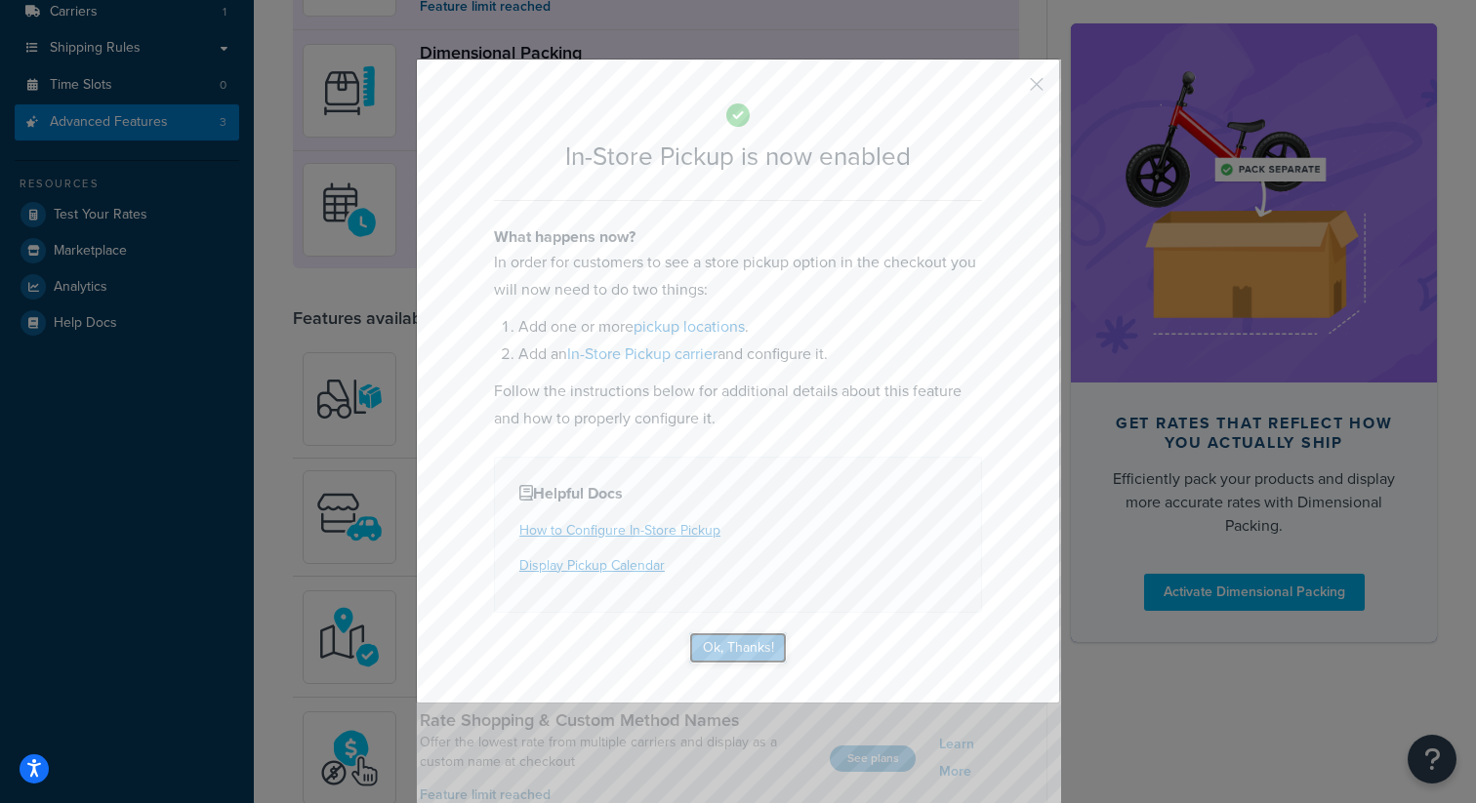
click at [759, 645] on button "Ok, Thanks!" at bounding box center [738, 648] width 98 height 31
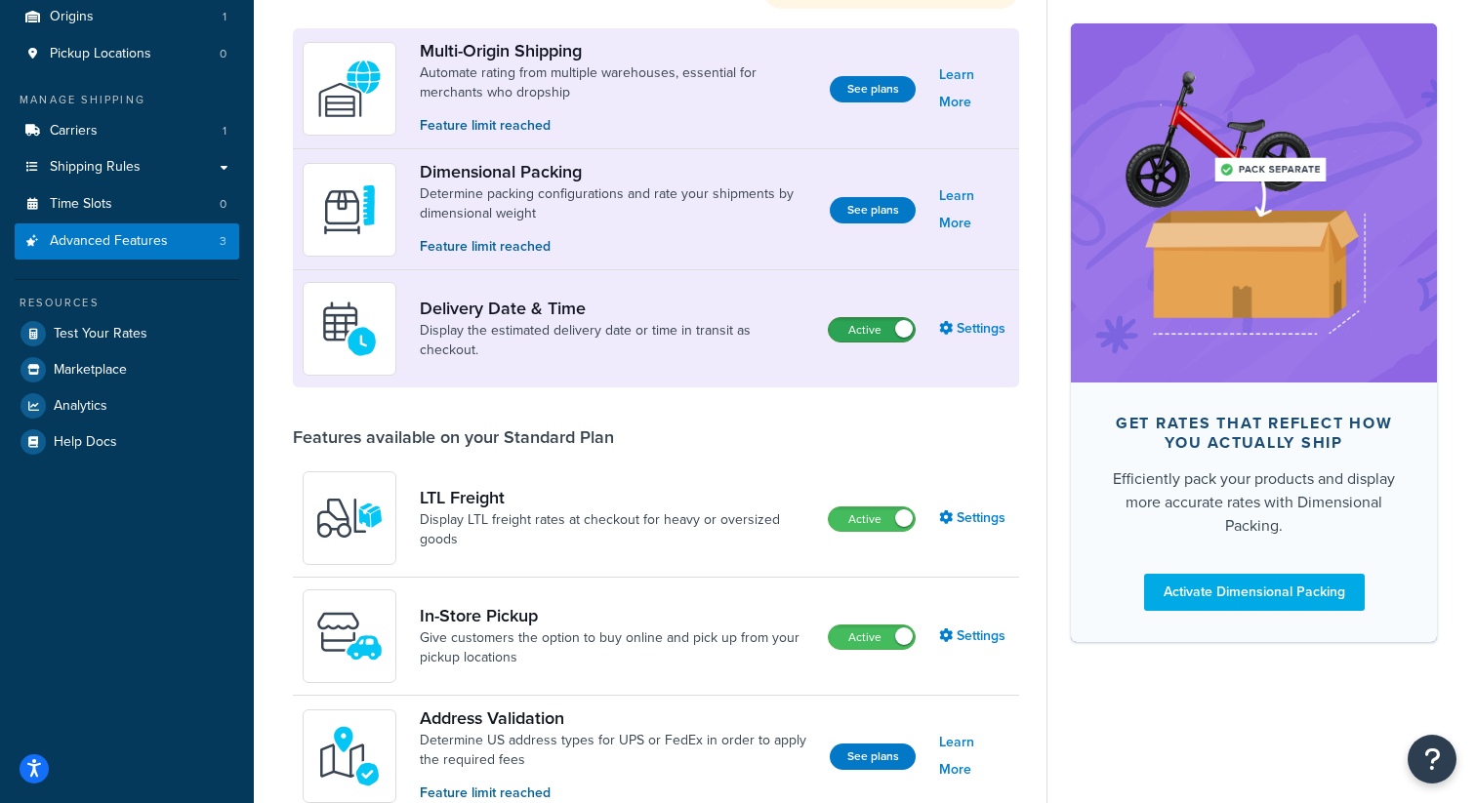
scroll to position [240, 0]
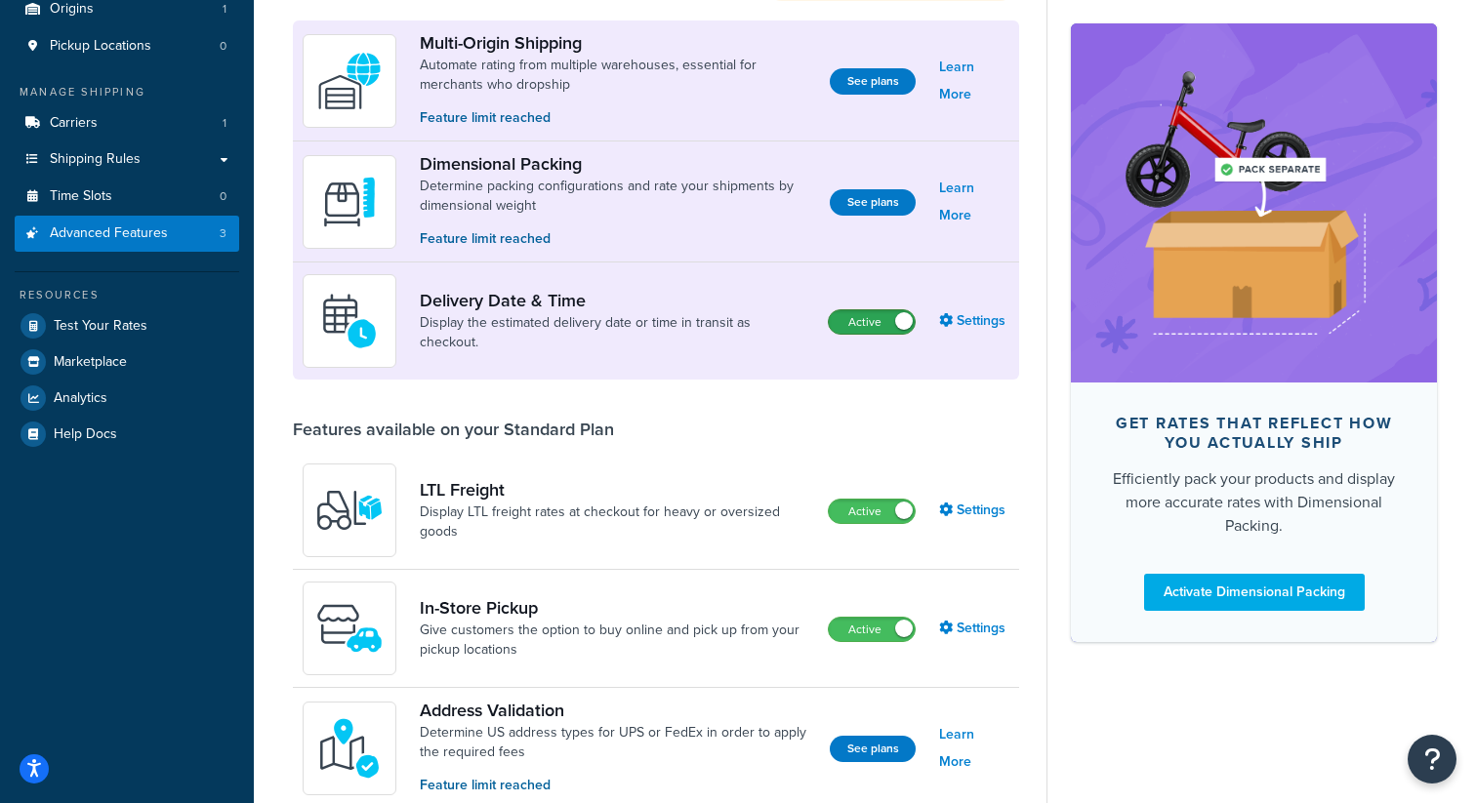
click at [878, 325] on label "Active" at bounding box center [872, 321] width 86 height 23
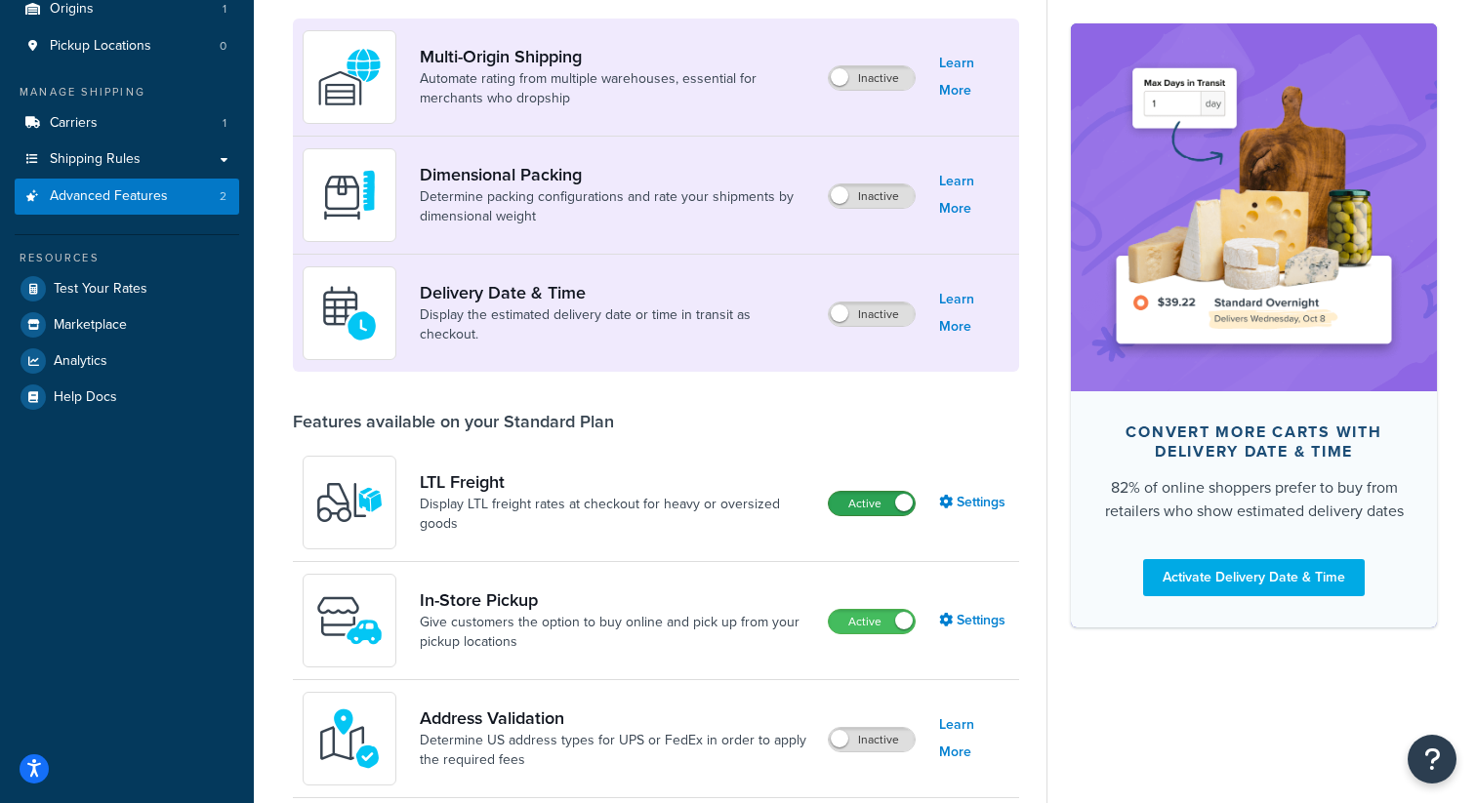
click at [874, 504] on label "Active" at bounding box center [872, 503] width 86 height 23
click at [866, 321] on label "Inactive" at bounding box center [872, 314] width 86 height 23
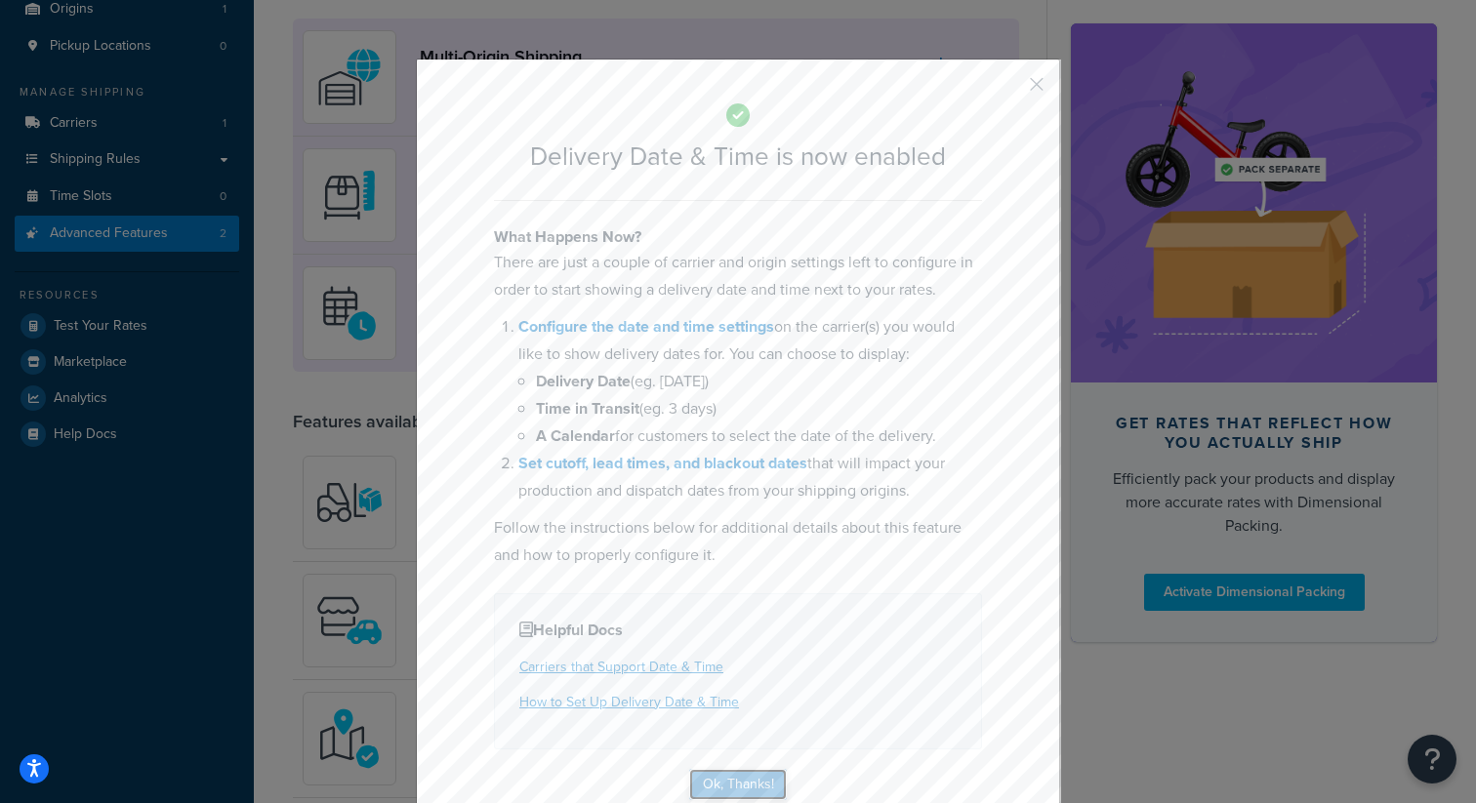
click at [746, 794] on button "Ok, Thanks!" at bounding box center [738, 784] width 98 height 31
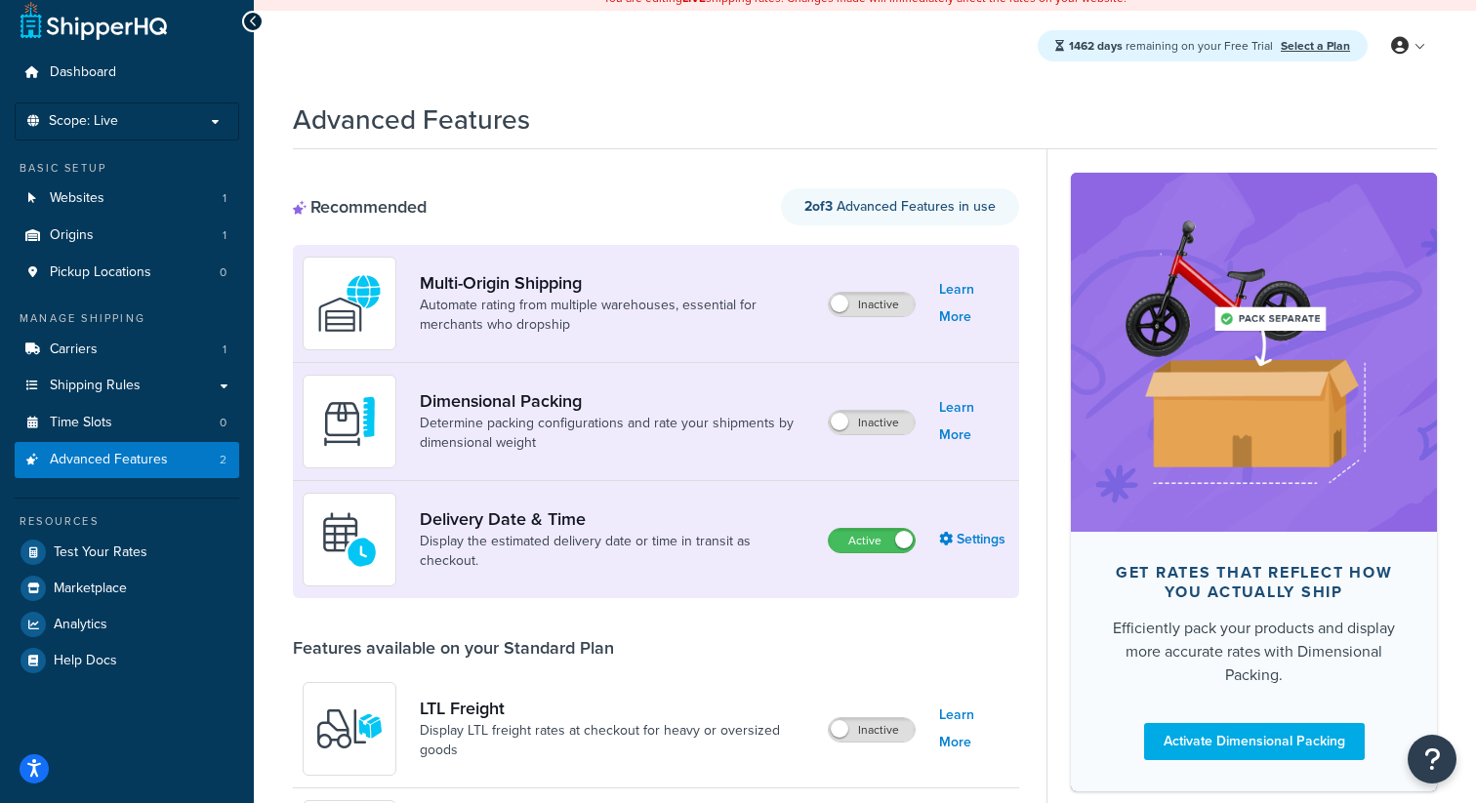
scroll to position [11, 0]
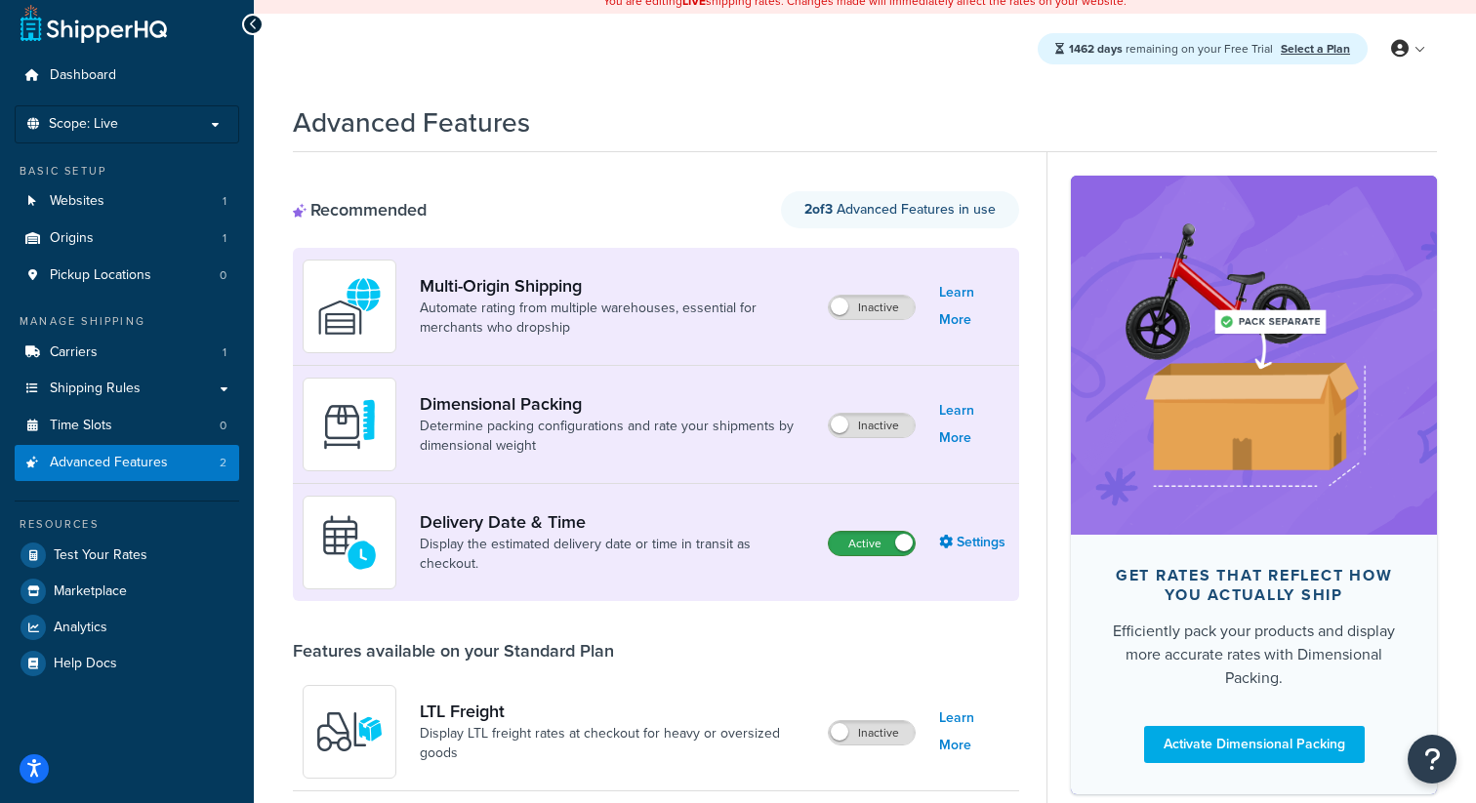
click at [860, 545] on label "Active" at bounding box center [872, 543] width 86 height 23
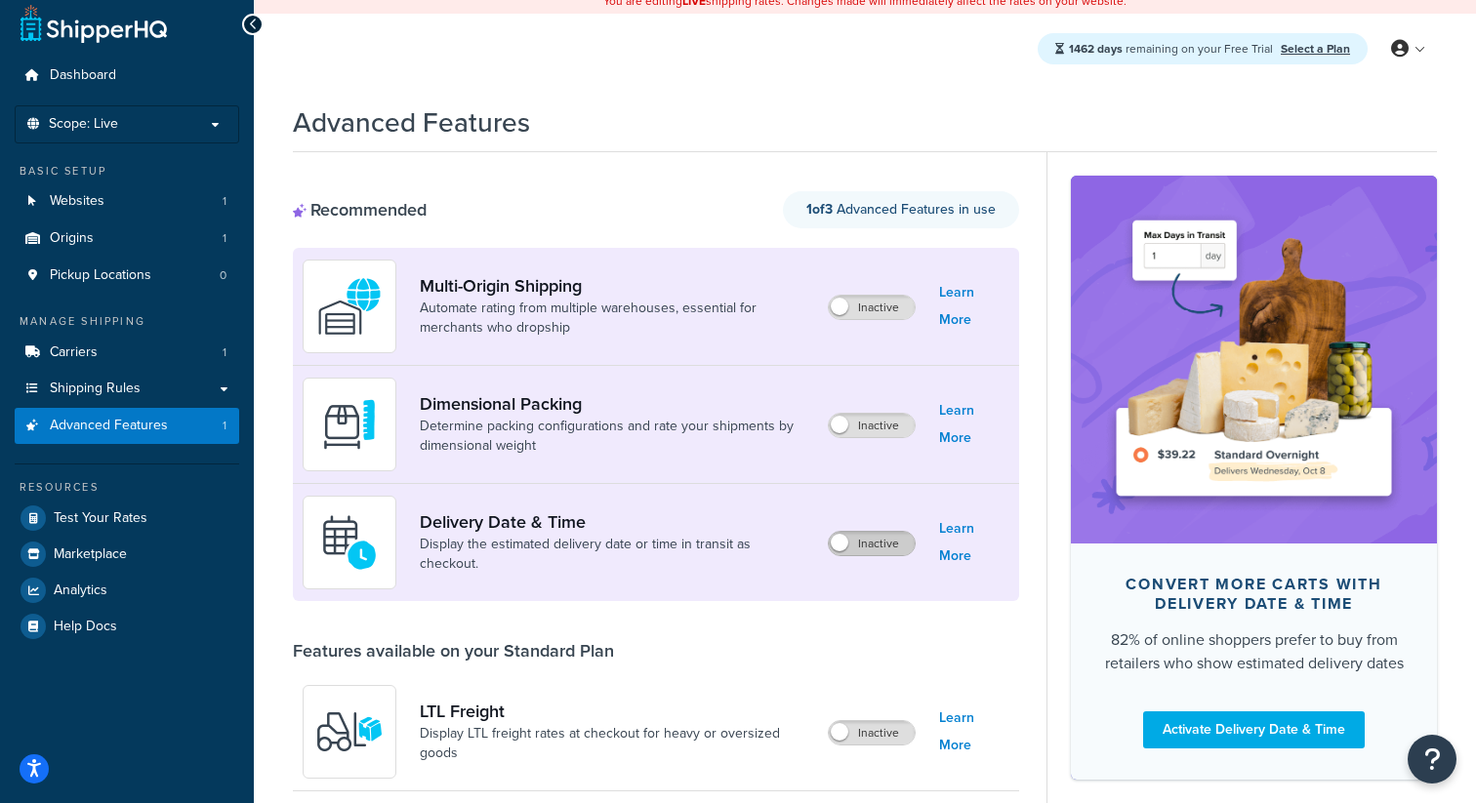
click at [877, 540] on label "Inactive" at bounding box center [872, 543] width 86 height 23
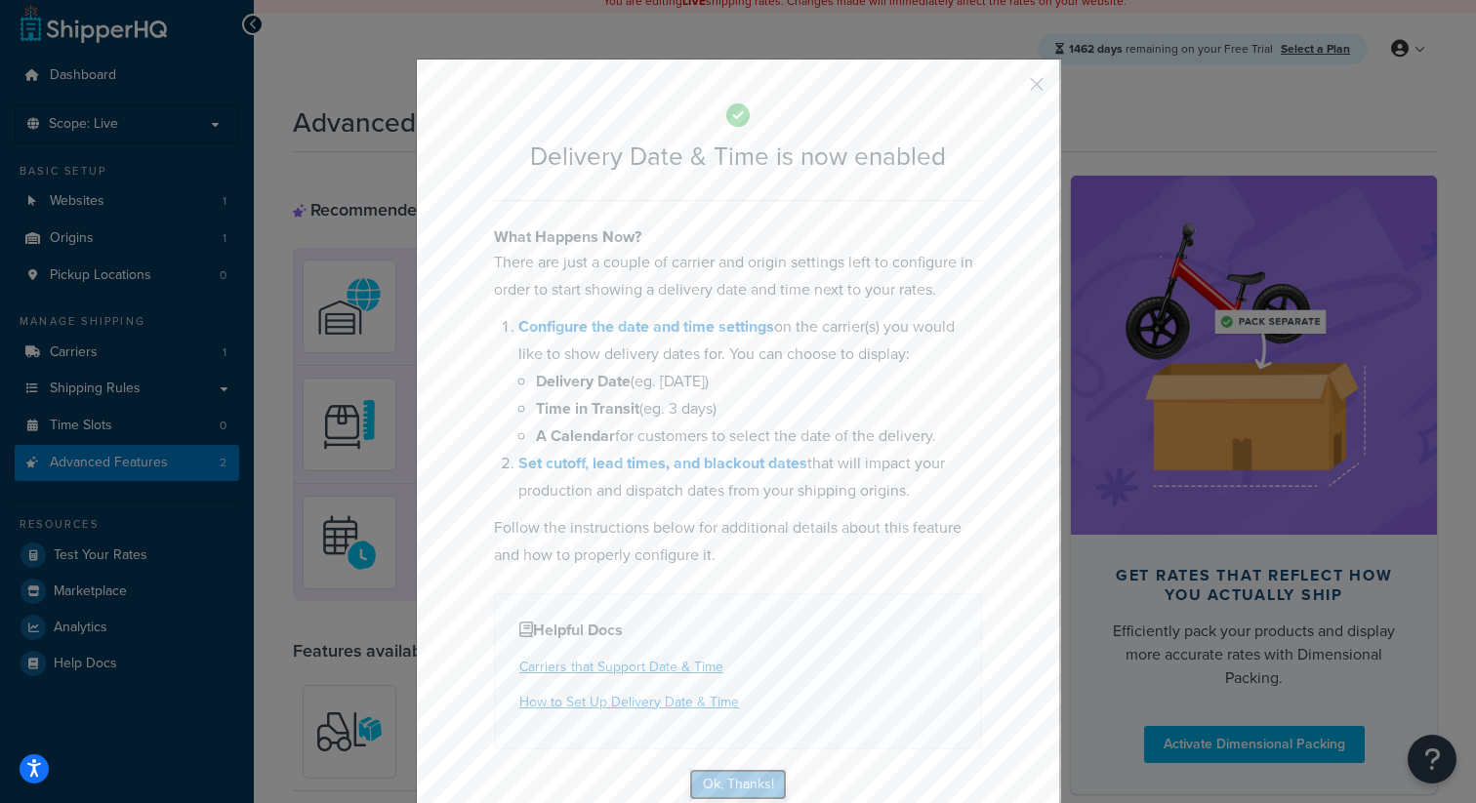
click at [743, 772] on button "Ok, Thanks!" at bounding box center [738, 784] width 98 height 31
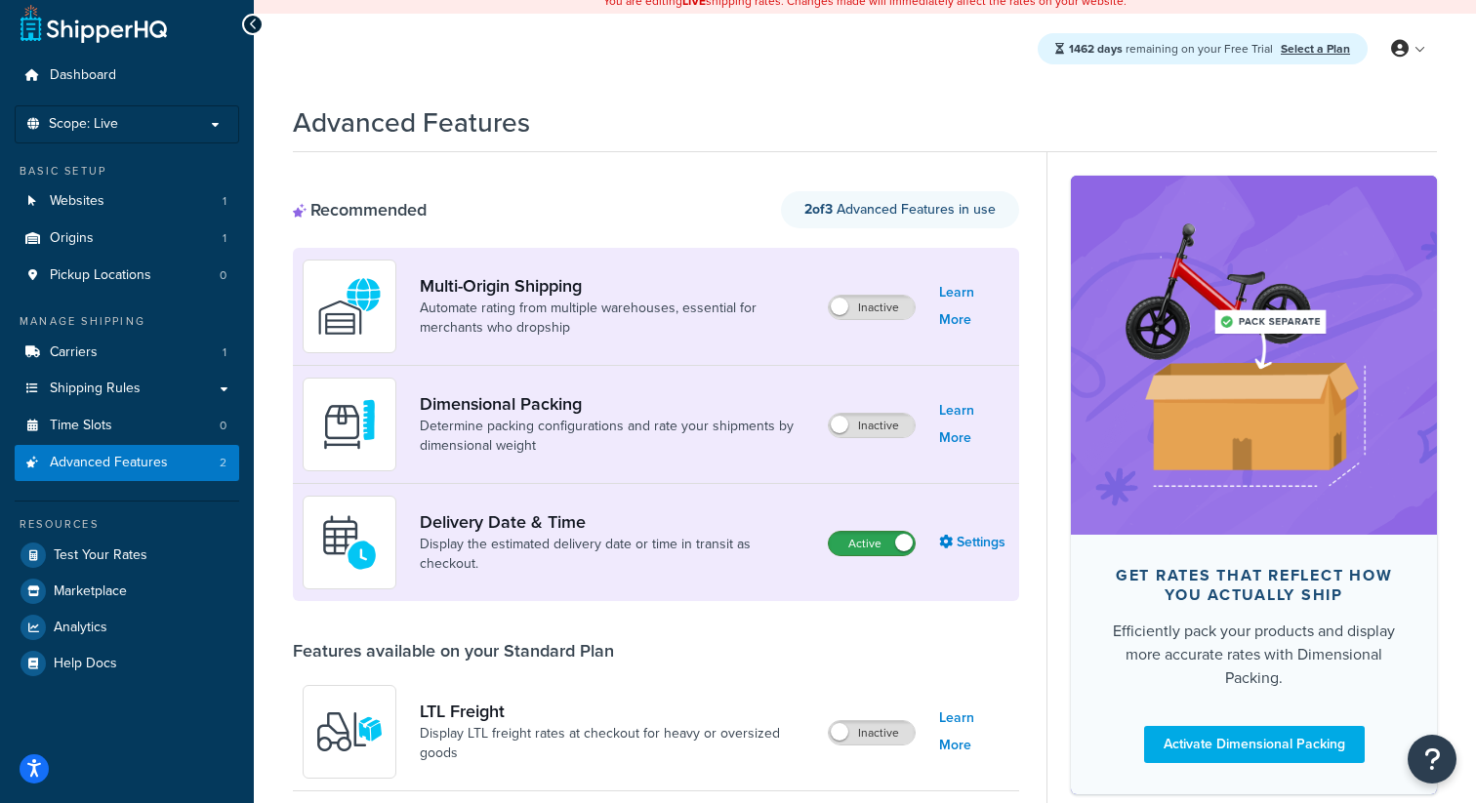
click at [864, 550] on label "Active" at bounding box center [872, 543] width 86 height 23
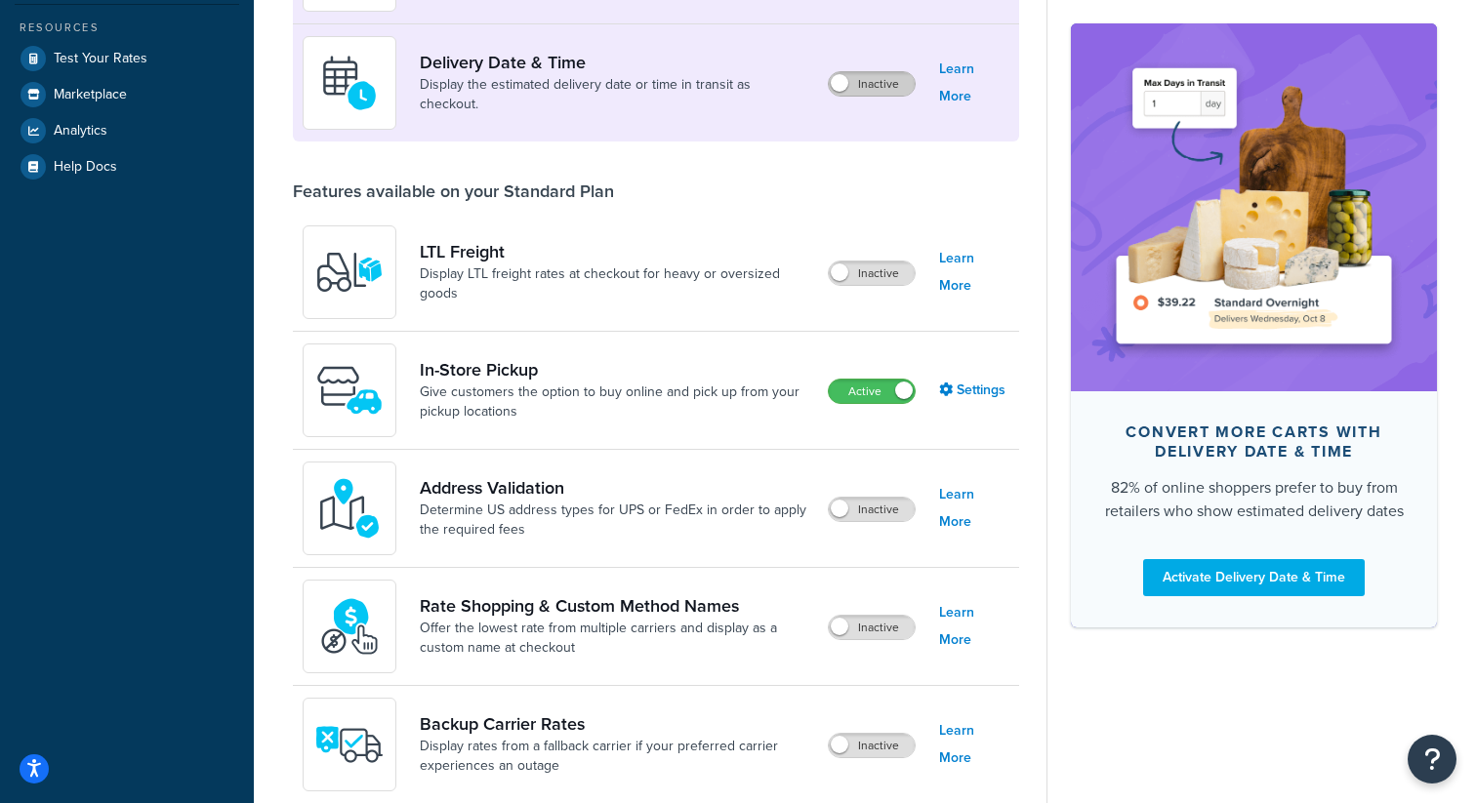
scroll to position [533, 0]
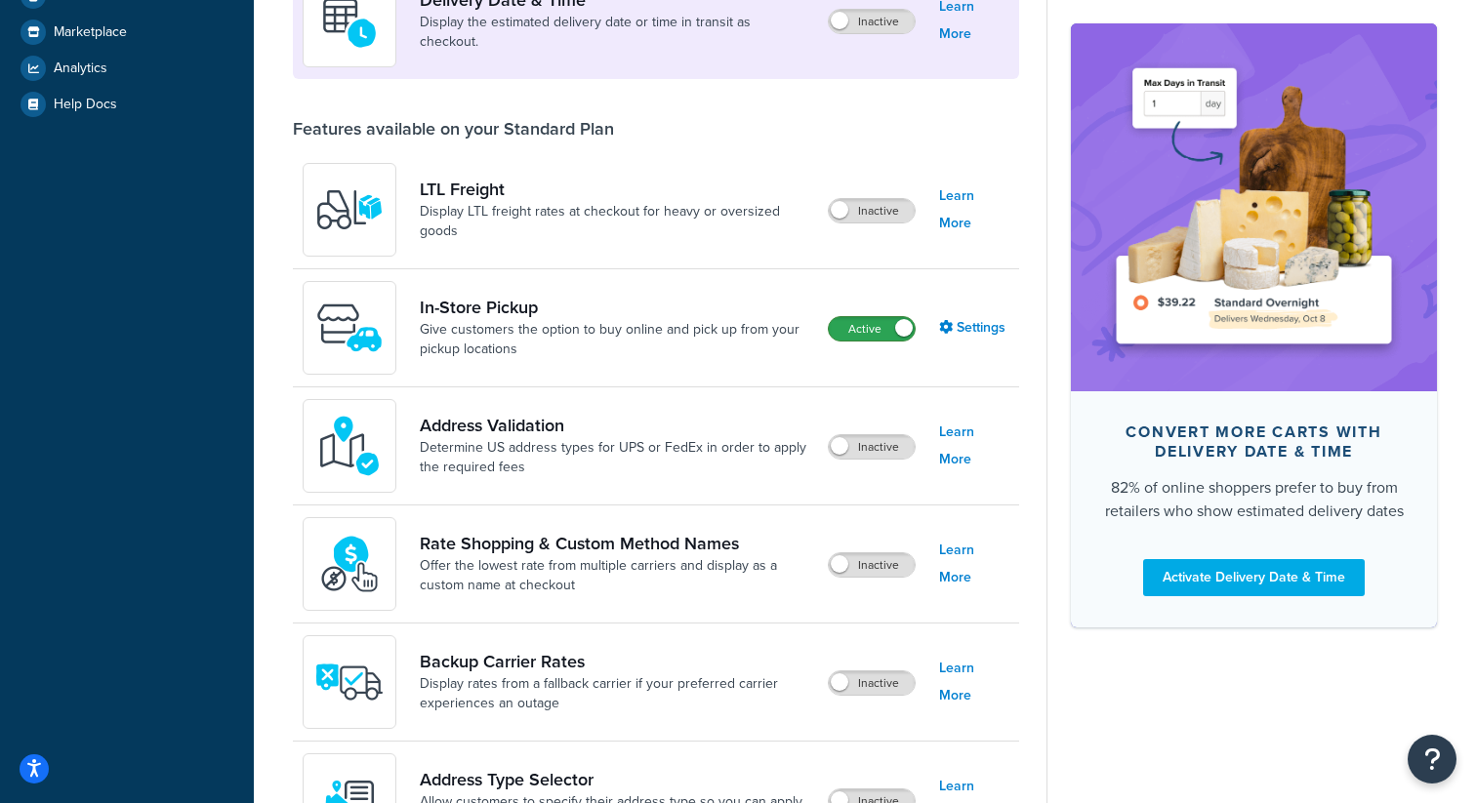
click at [889, 327] on label "Active" at bounding box center [872, 328] width 86 height 23
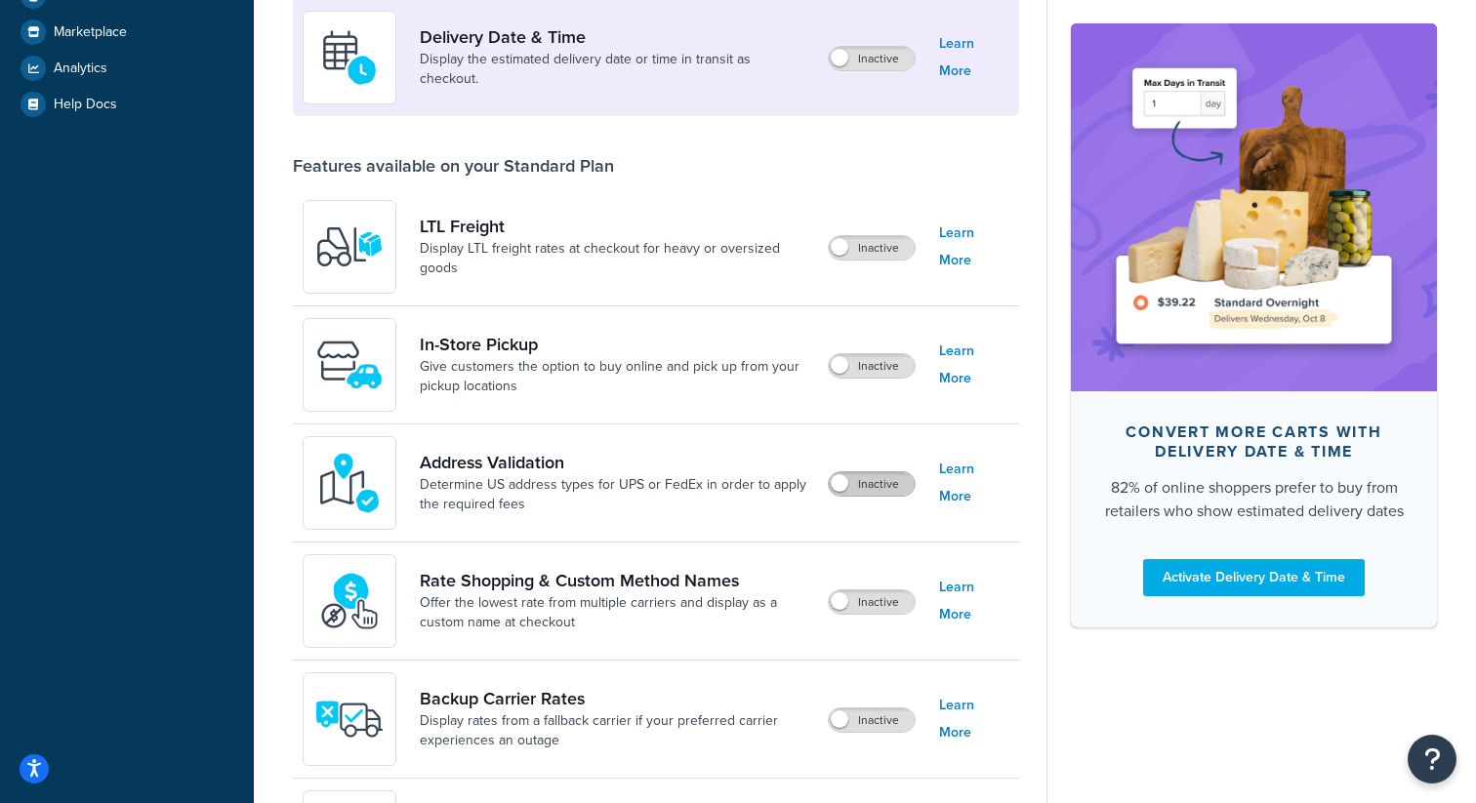
click at [867, 480] on label "Inactive" at bounding box center [872, 484] width 86 height 23
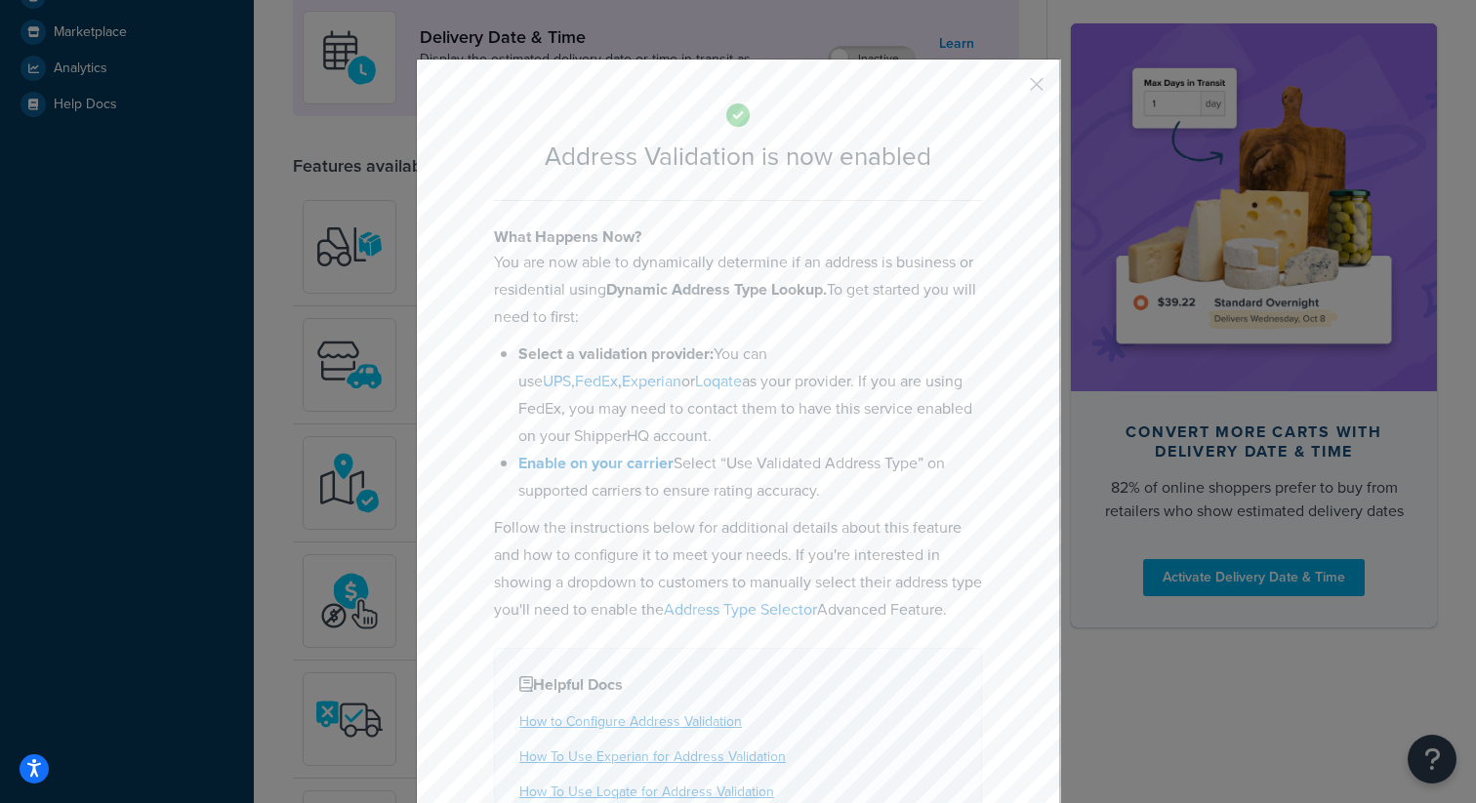
scroll to position [154, 0]
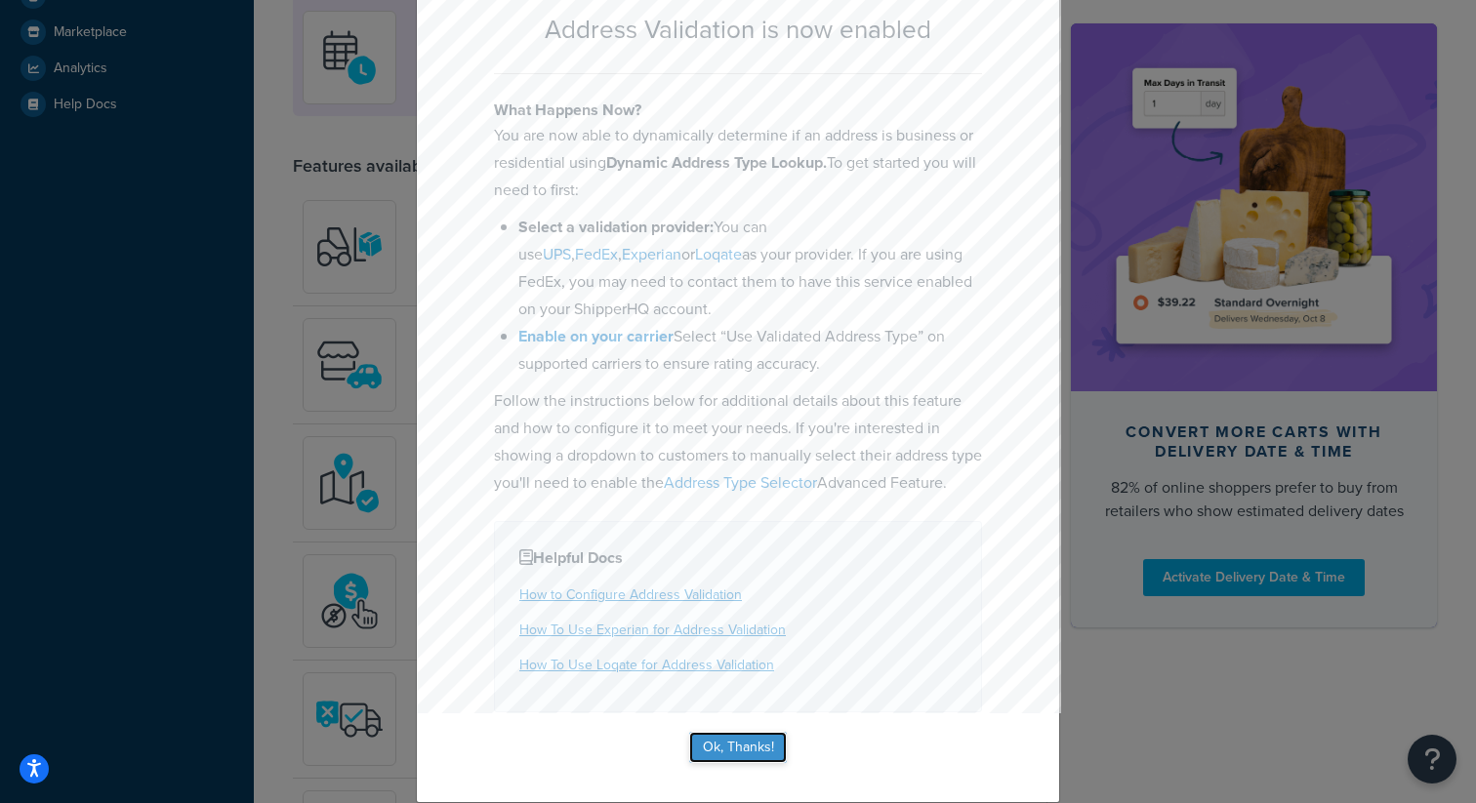
click at [744, 744] on button "Ok, Thanks!" at bounding box center [738, 747] width 98 height 31
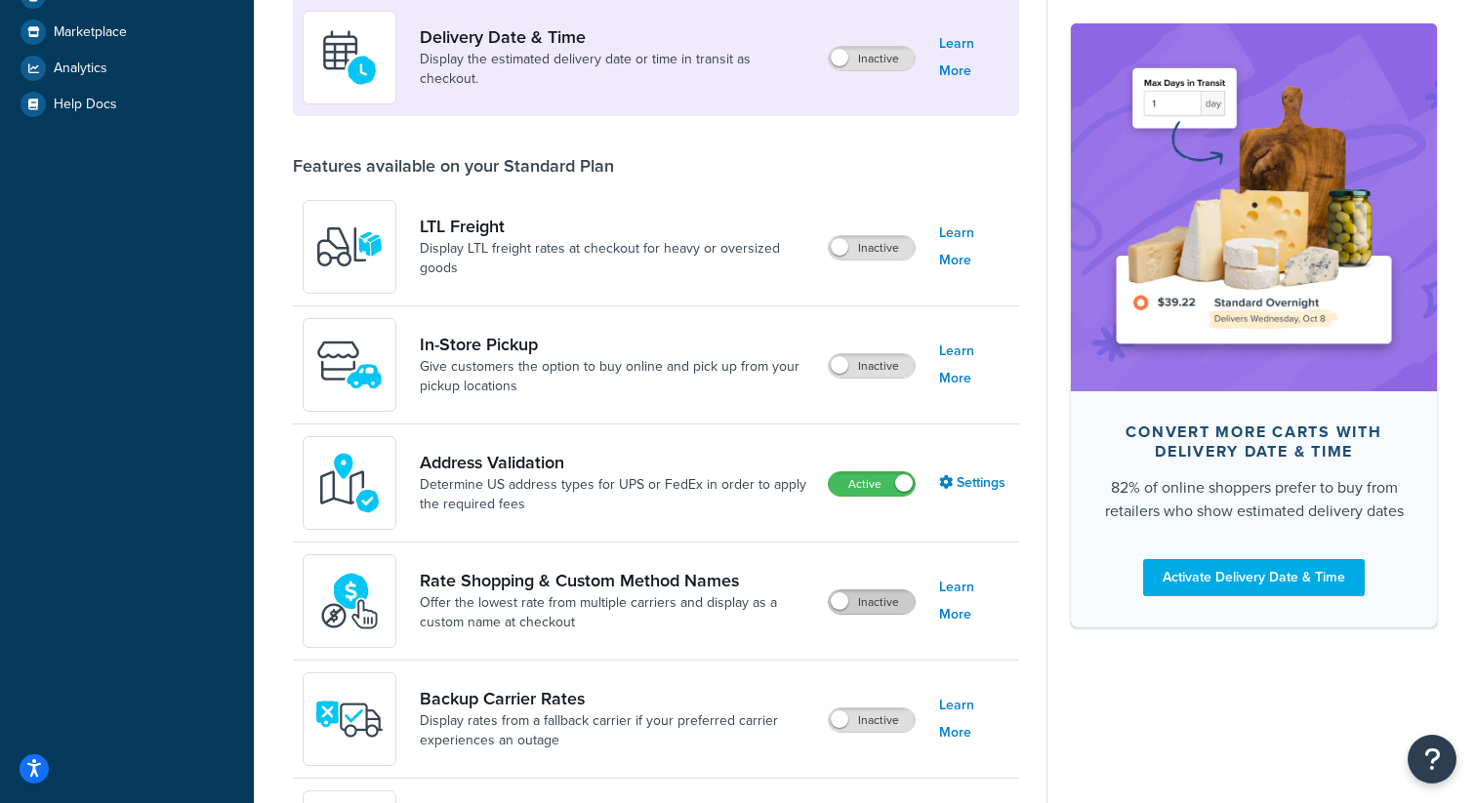
click at [883, 605] on label "Inactive" at bounding box center [872, 602] width 86 height 23
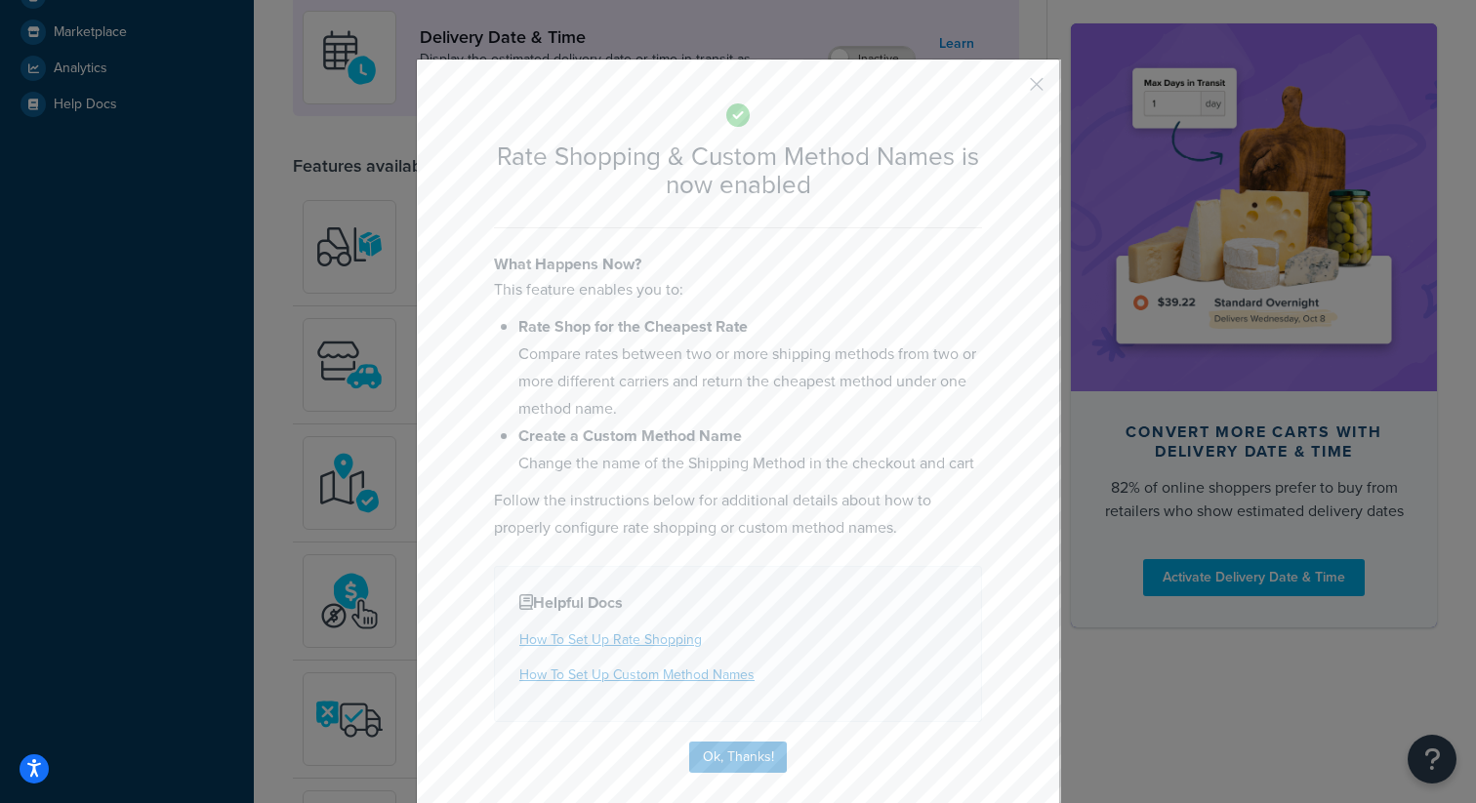
scroll to position [37, 0]
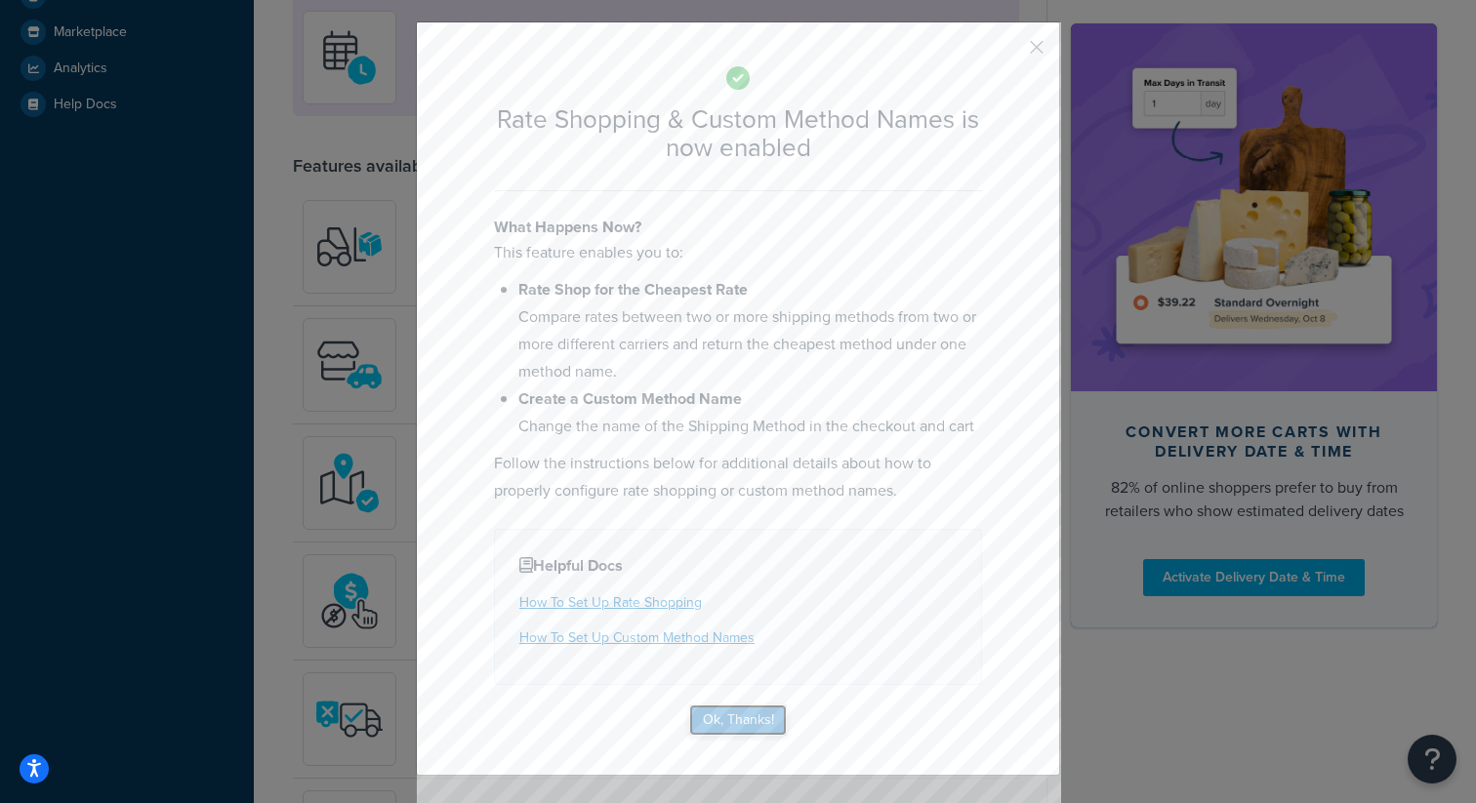
click at [747, 728] on button "Ok, Thanks!" at bounding box center [738, 720] width 98 height 31
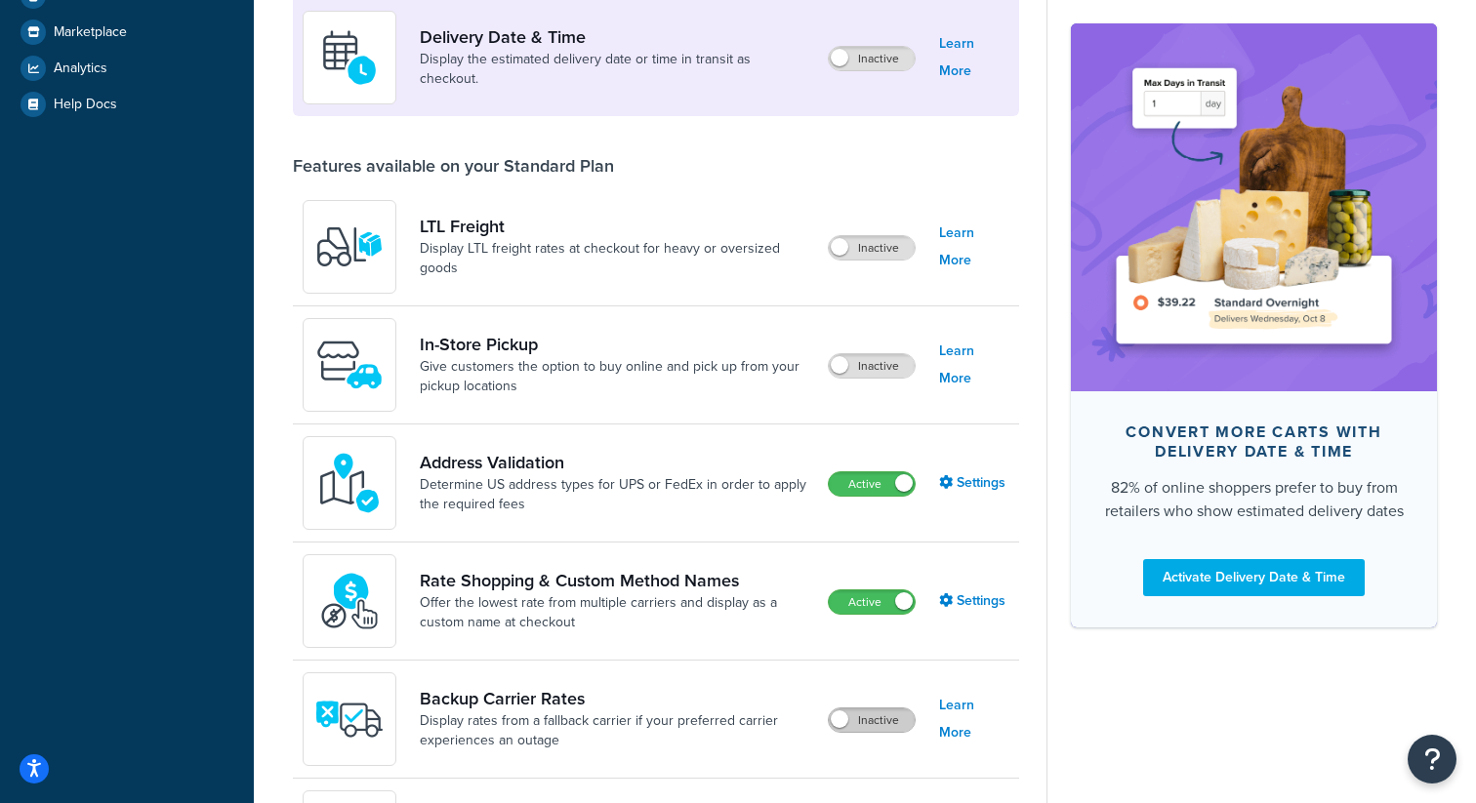
click at [849, 723] on label "Inactive" at bounding box center [872, 720] width 86 height 23
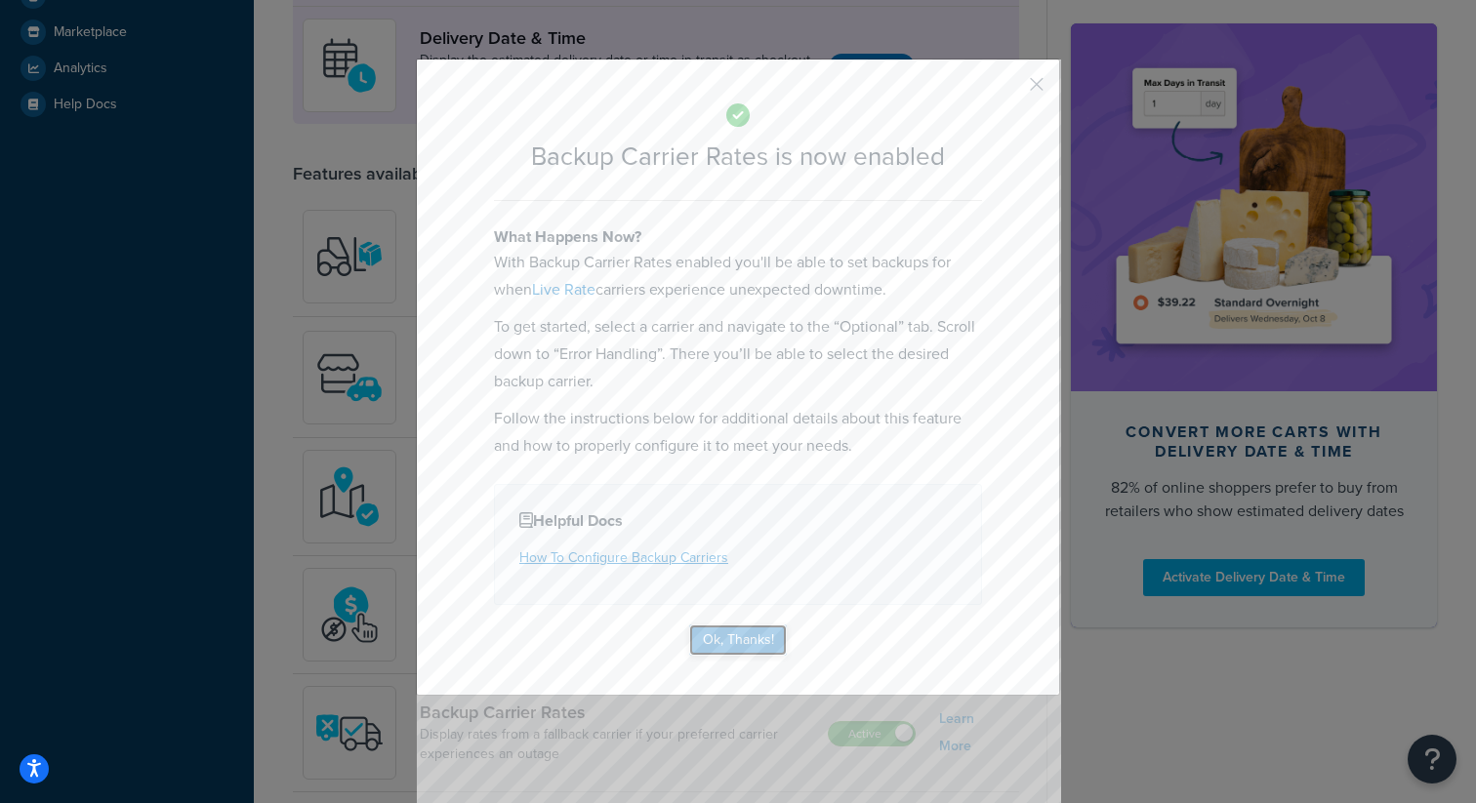
click at [747, 635] on button "Ok, Thanks!" at bounding box center [738, 640] width 98 height 31
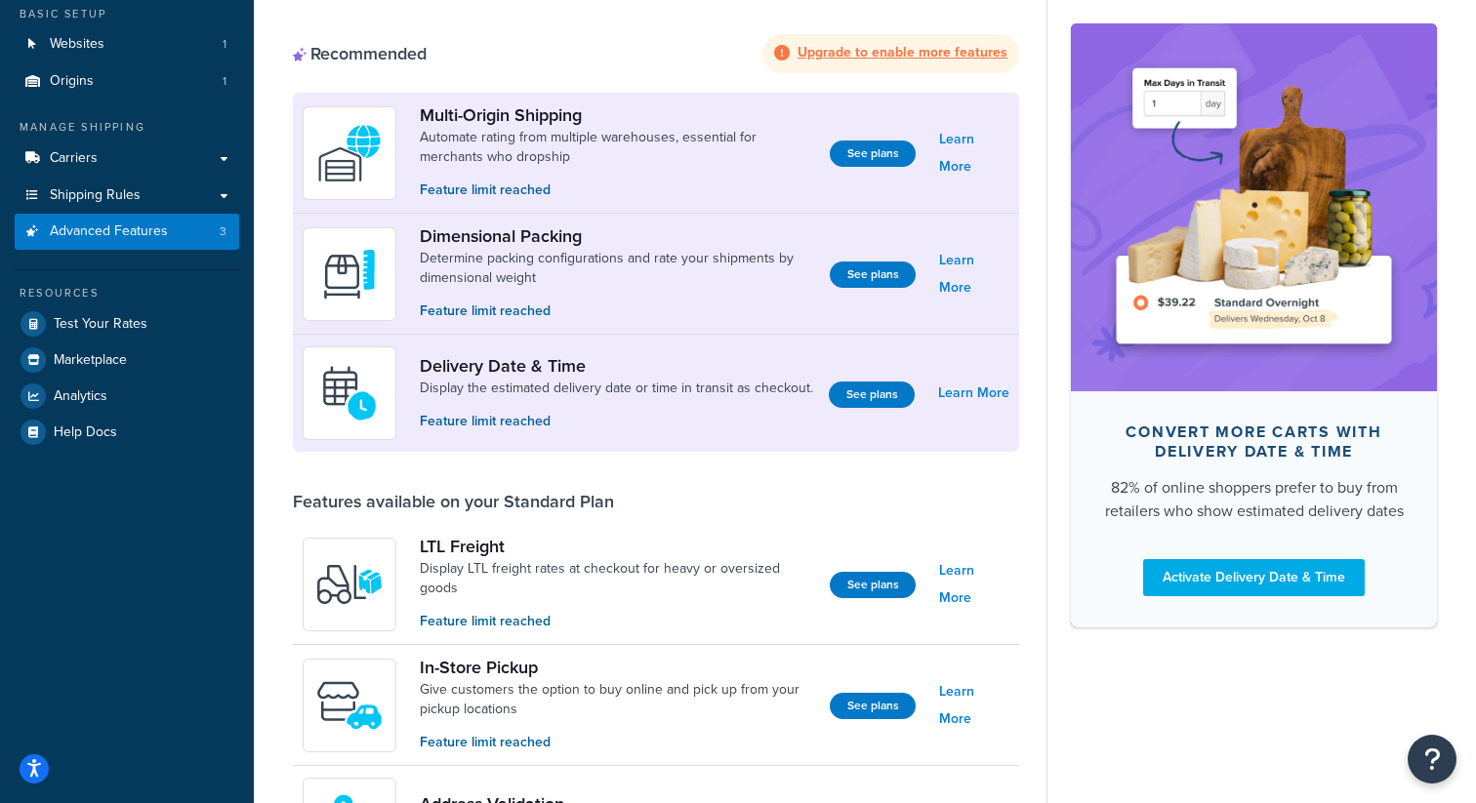
scroll to position [388, 0]
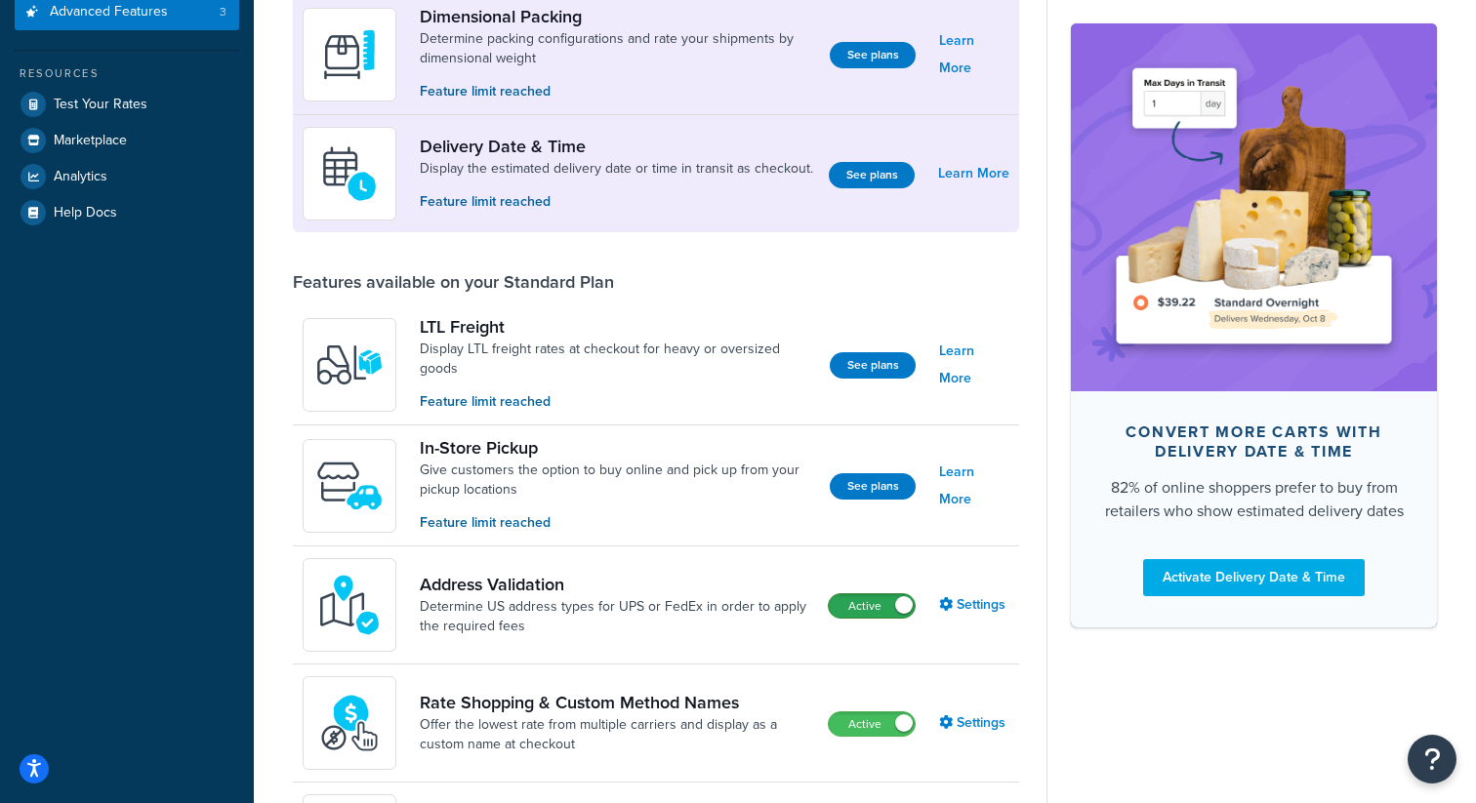
click at [887, 603] on label "Active" at bounding box center [872, 606] width 86 height 23
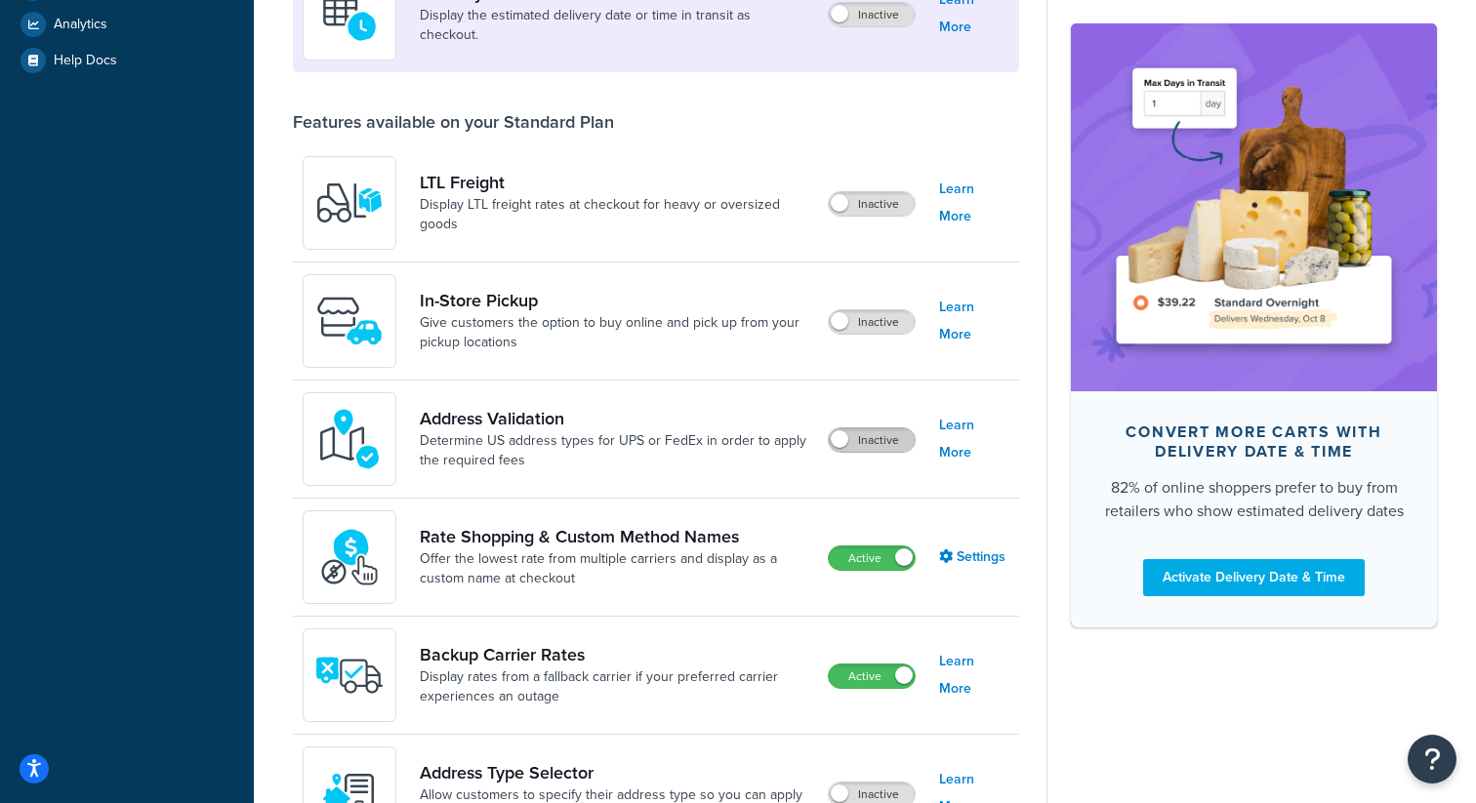
scroll to position [570, 0]
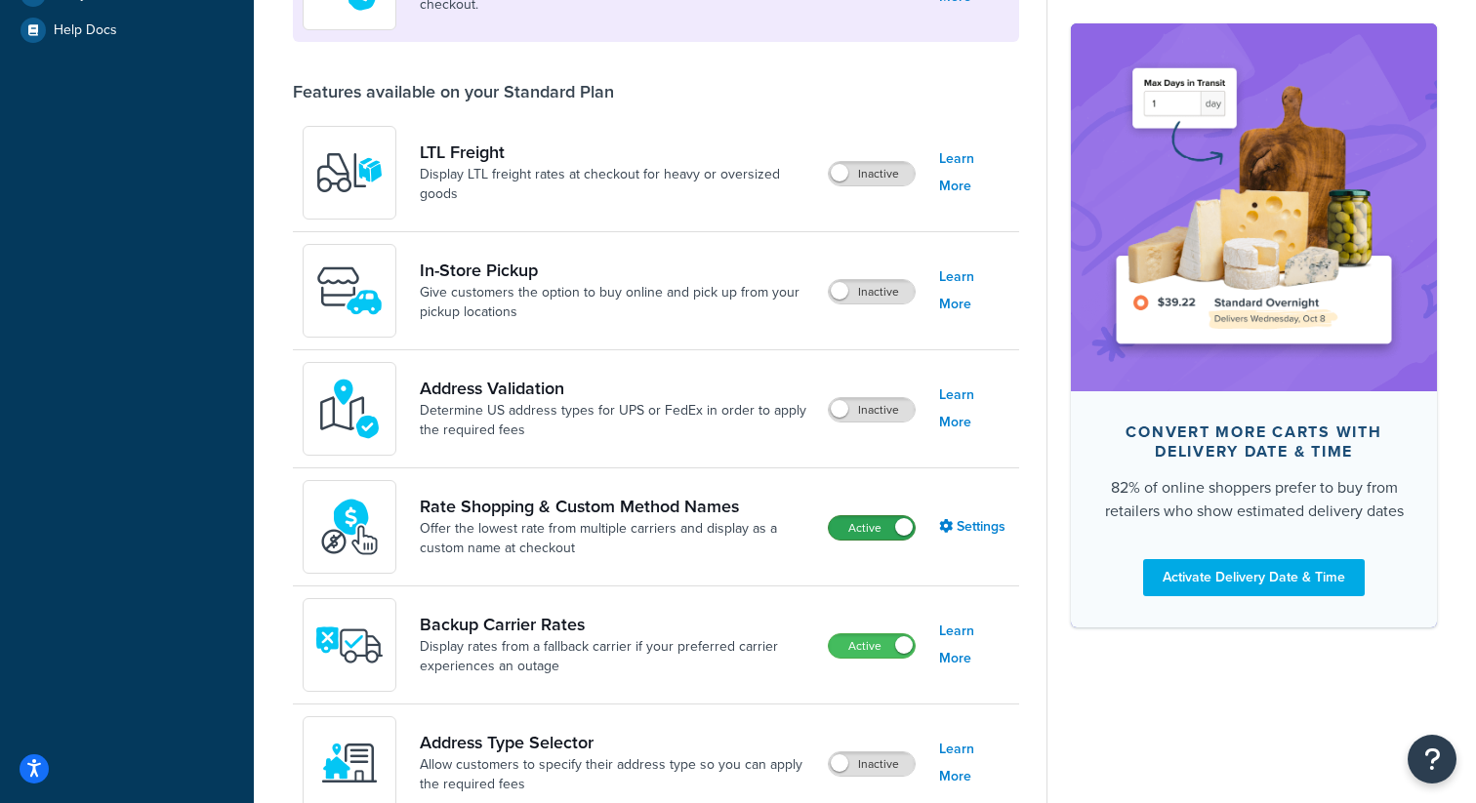
click at [877, 534] on label "Active" at bounding box center [872, 527] width 86 height 23
click at [854, 645] on label "Active" at bounding box center [872, 646] width 86 height 23
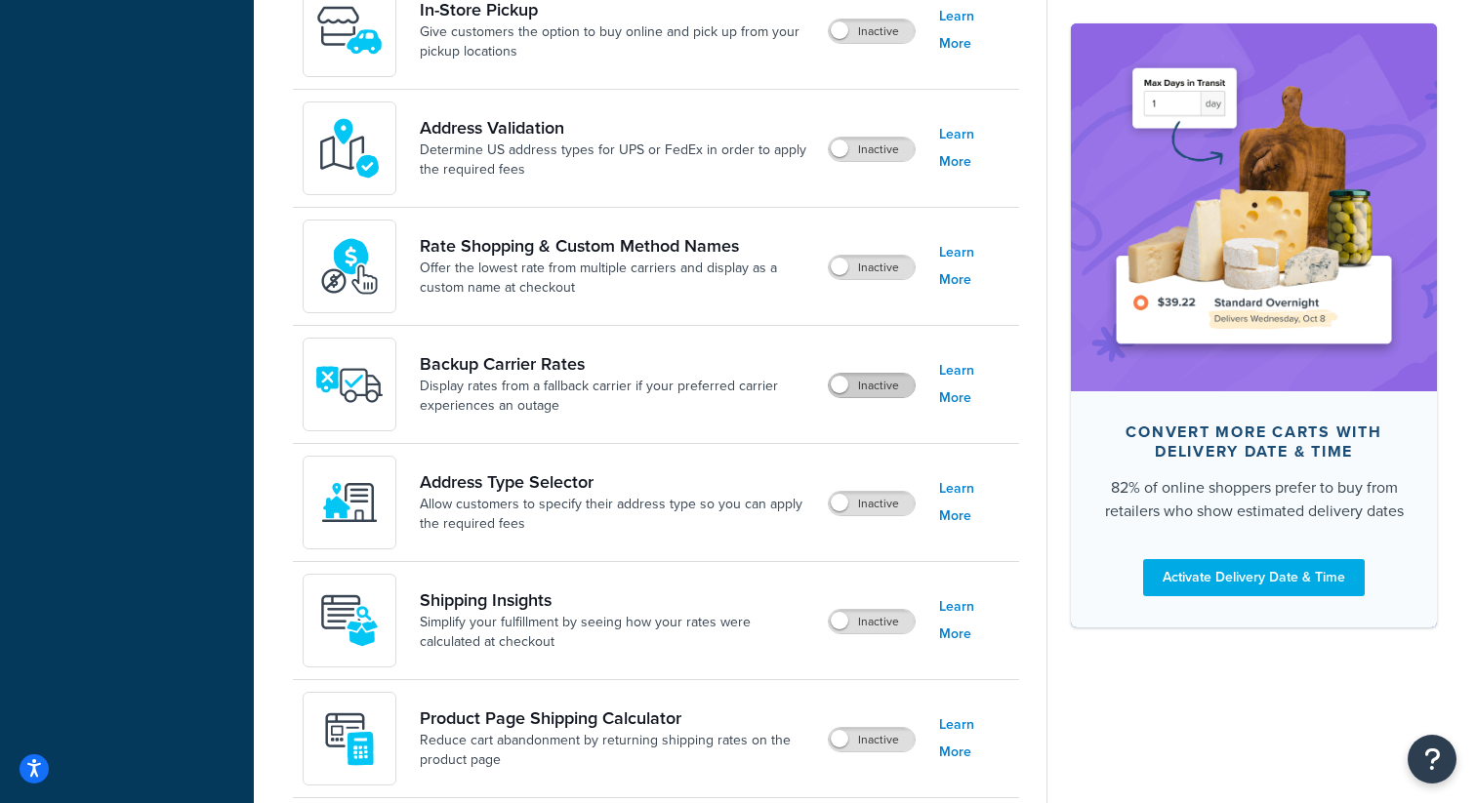
scroll to position [865, 0]
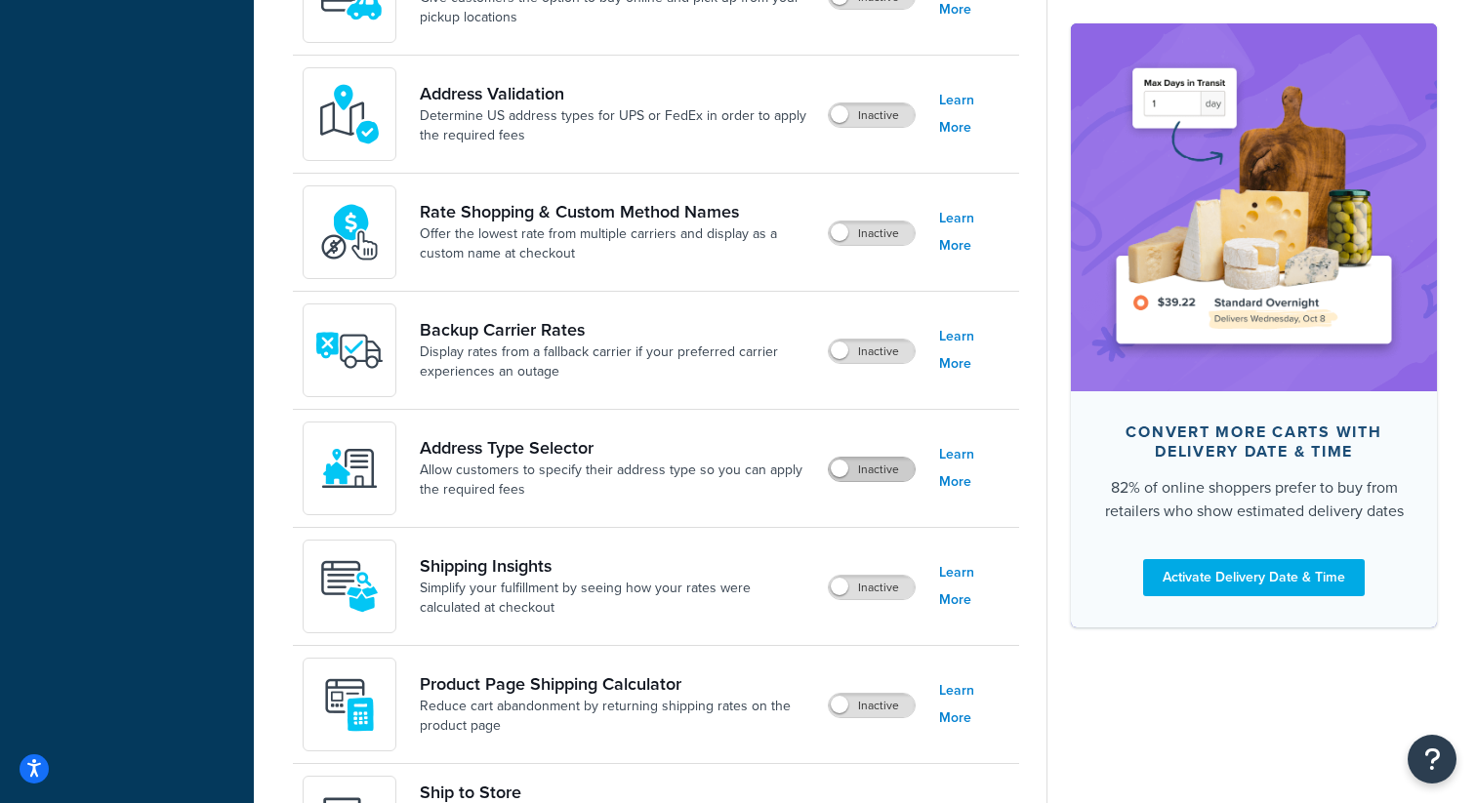
click at [870, 481] on label "Inactive" at bounding box center [872, 469] width 86 height 23
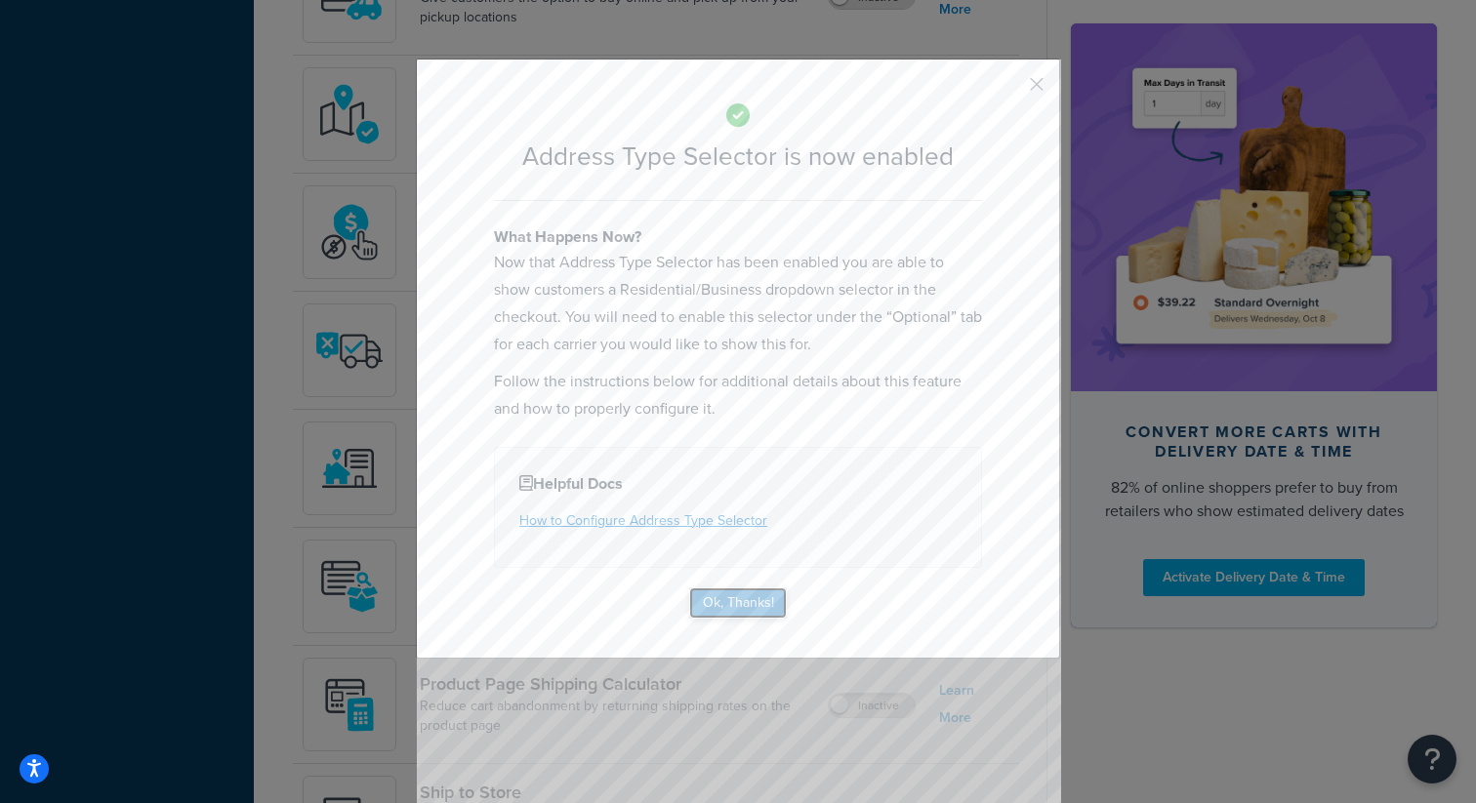
click at [749, 611] on button "Ok, Thanks!" at bounding box center [738, 603] width 98 height 31
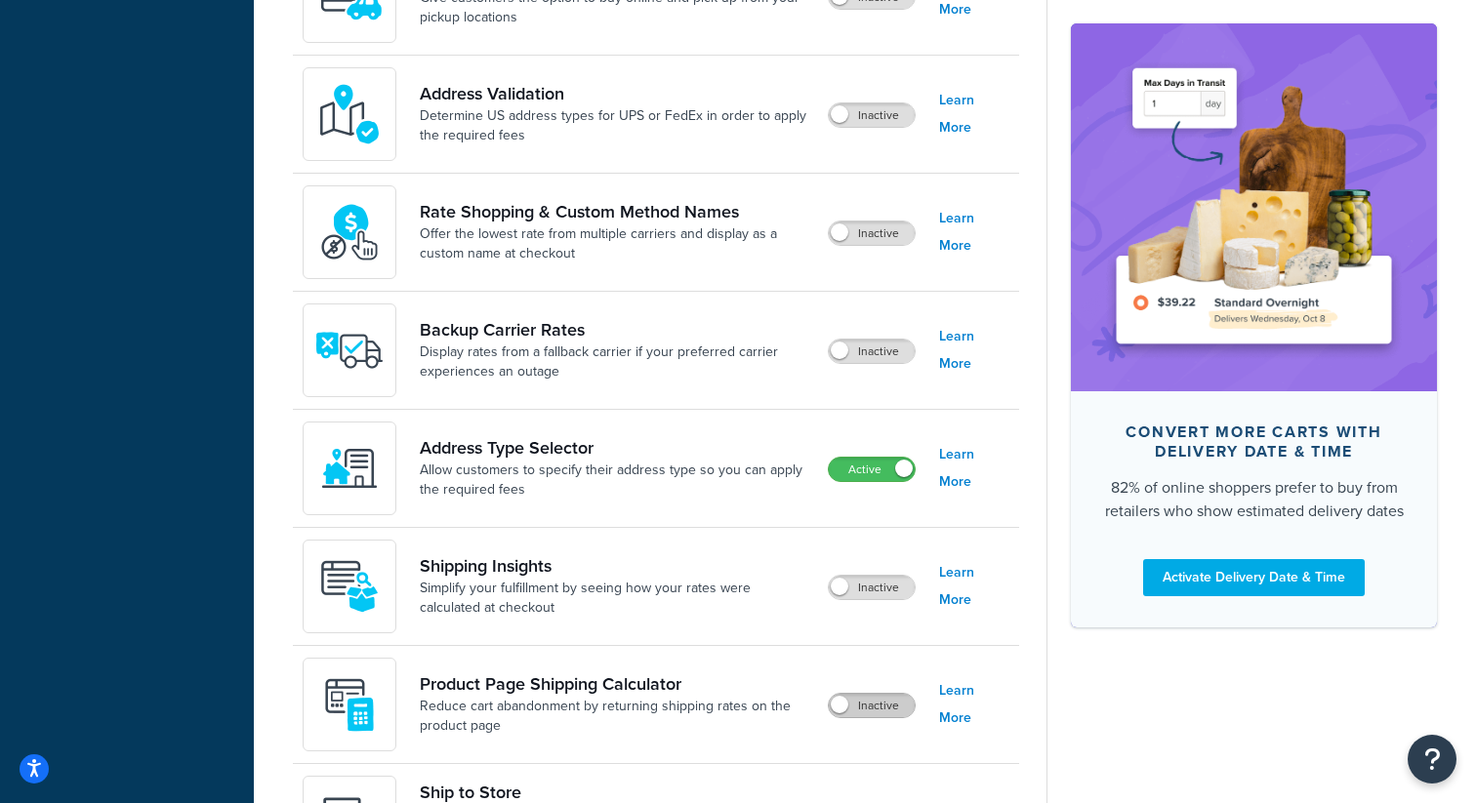
click at [861, 708] on label "Inactive" at bounding box center [872, 705] width 86 height 23
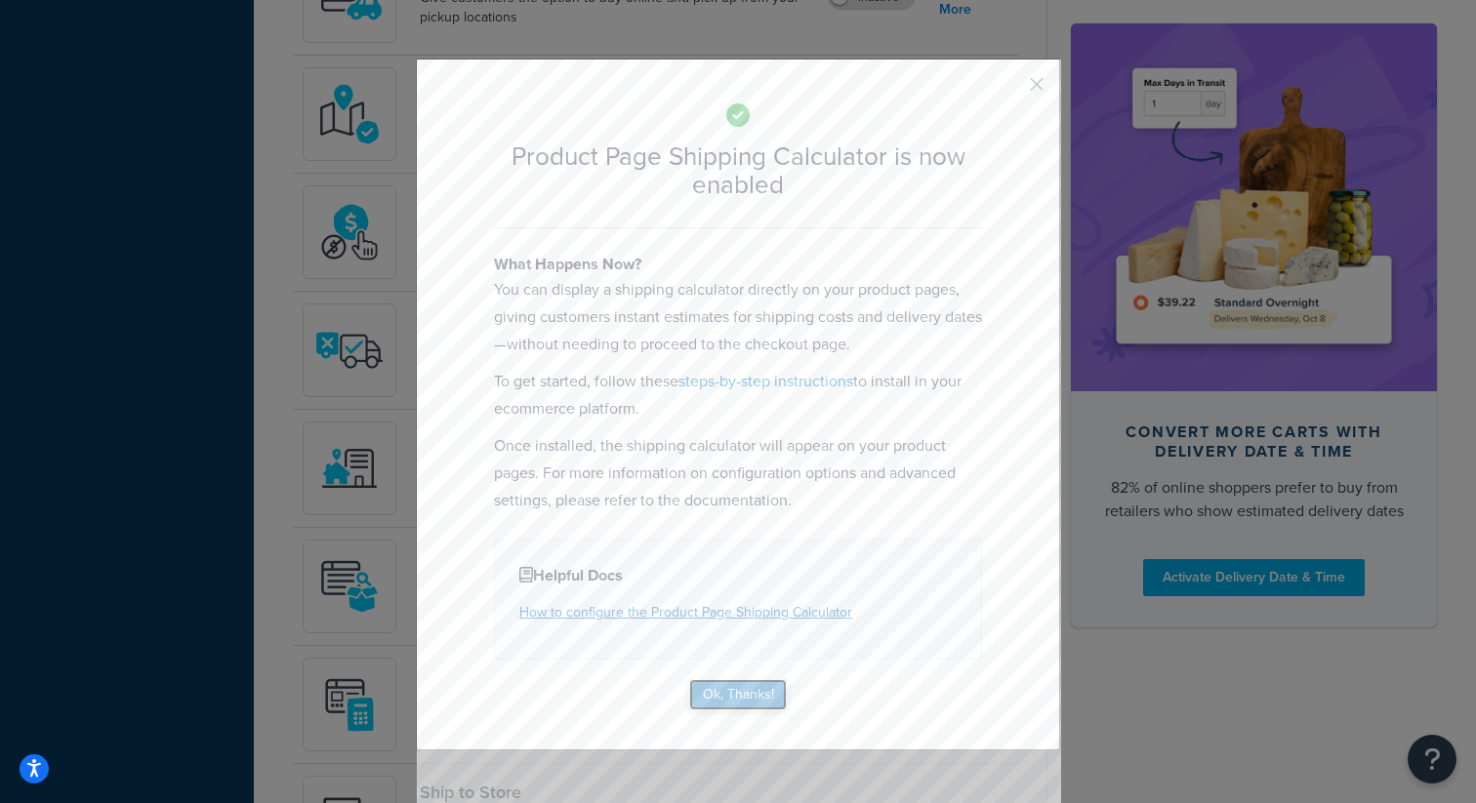
click at [752, 692] on button "Ok, Thanks!" at bounding box center [738, 695] width 98 height 31
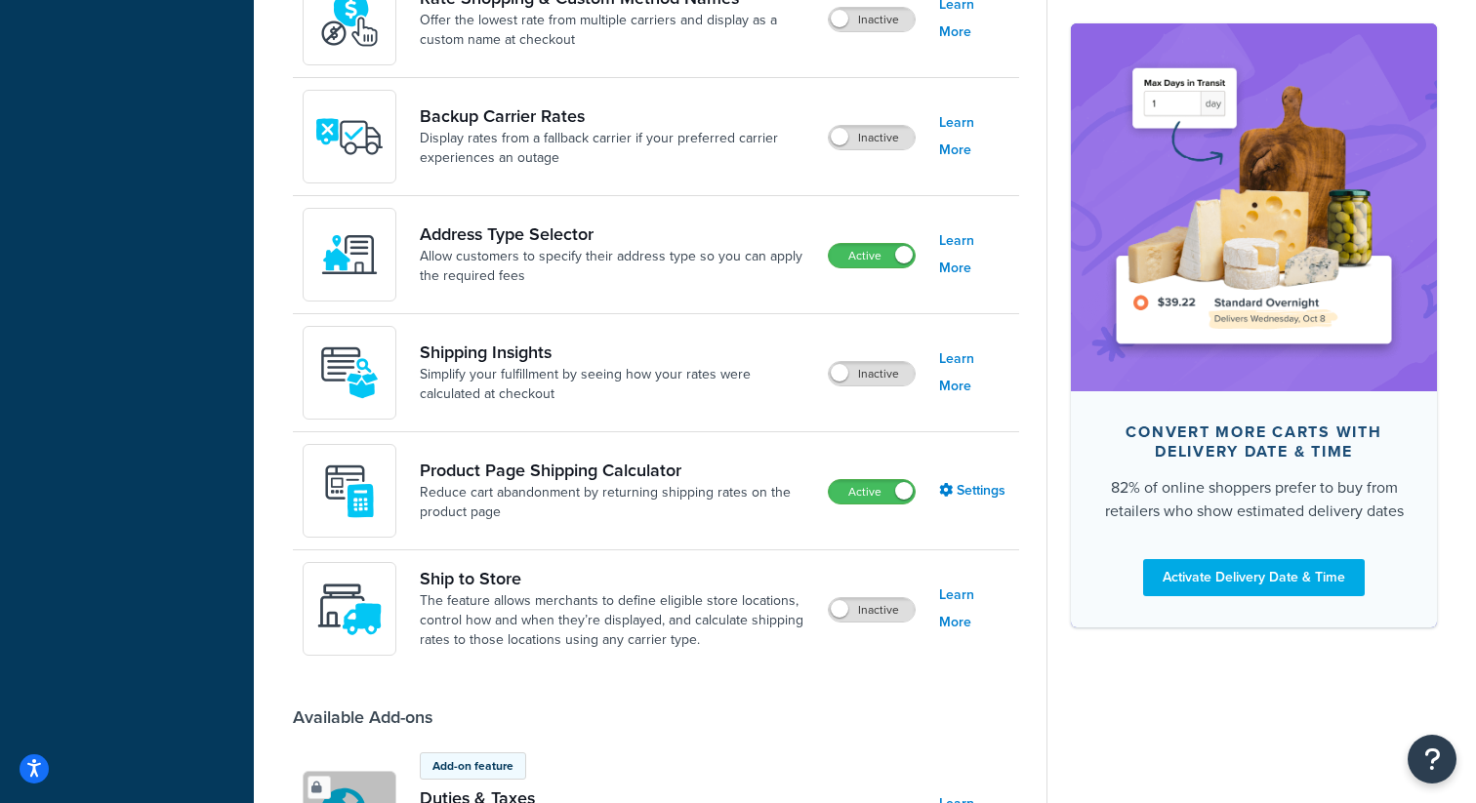
scroll to position [1165, 0]
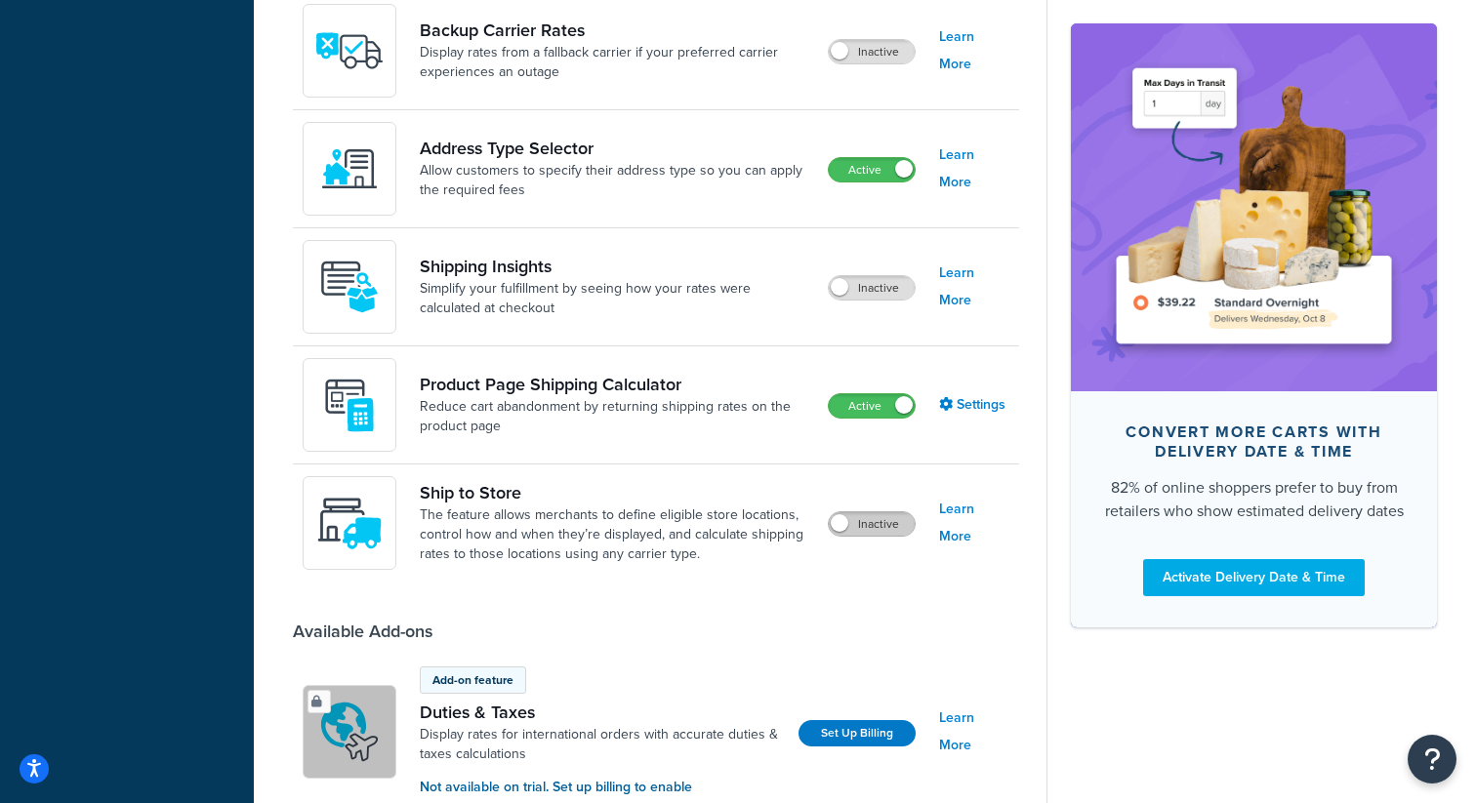
click at [872, 533] on label "Inactive" at bounding box center [872, 524] width 86 height 23
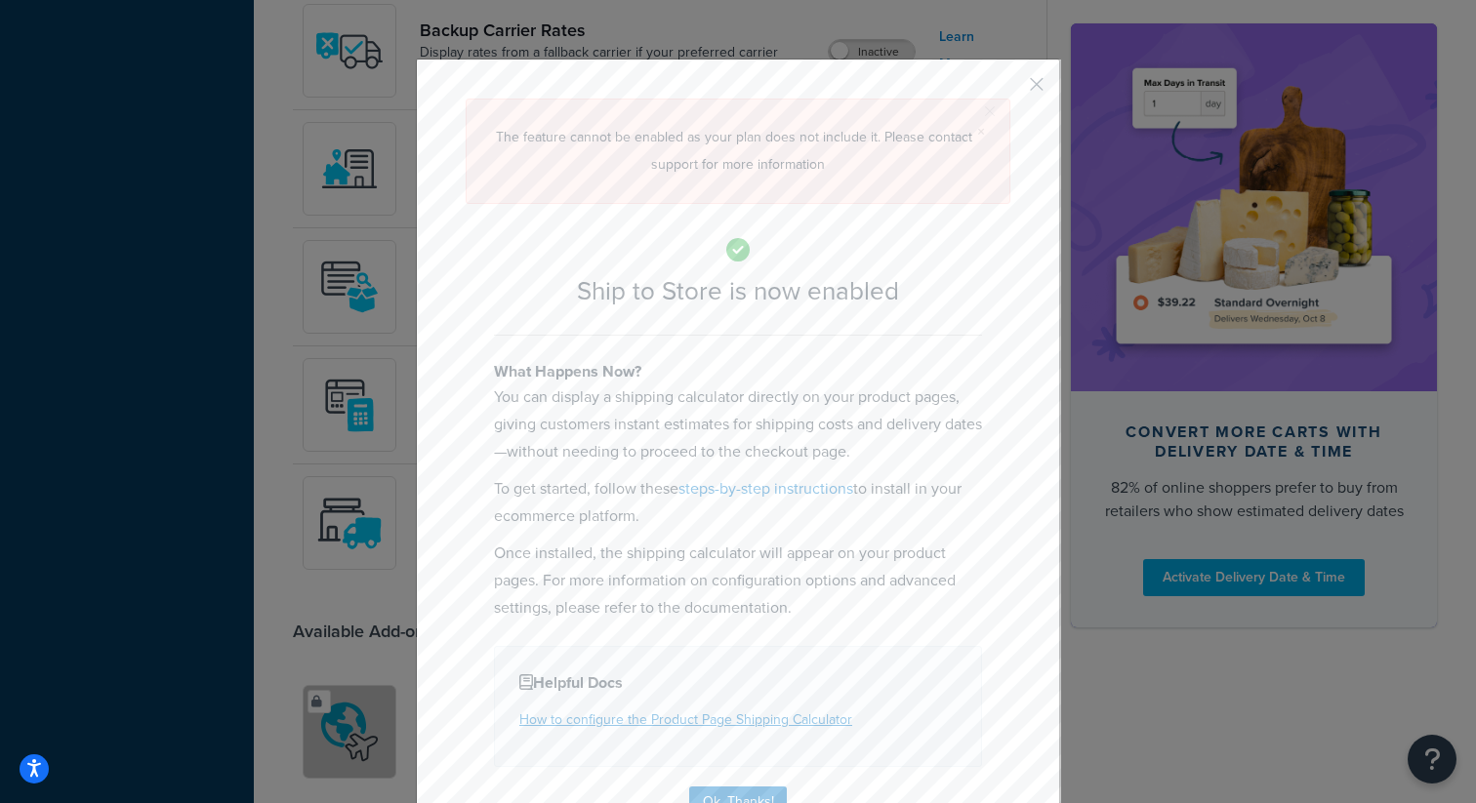
click at [1010, 89] on button "button" at bounding box center [1008, 91] width 5 height 5
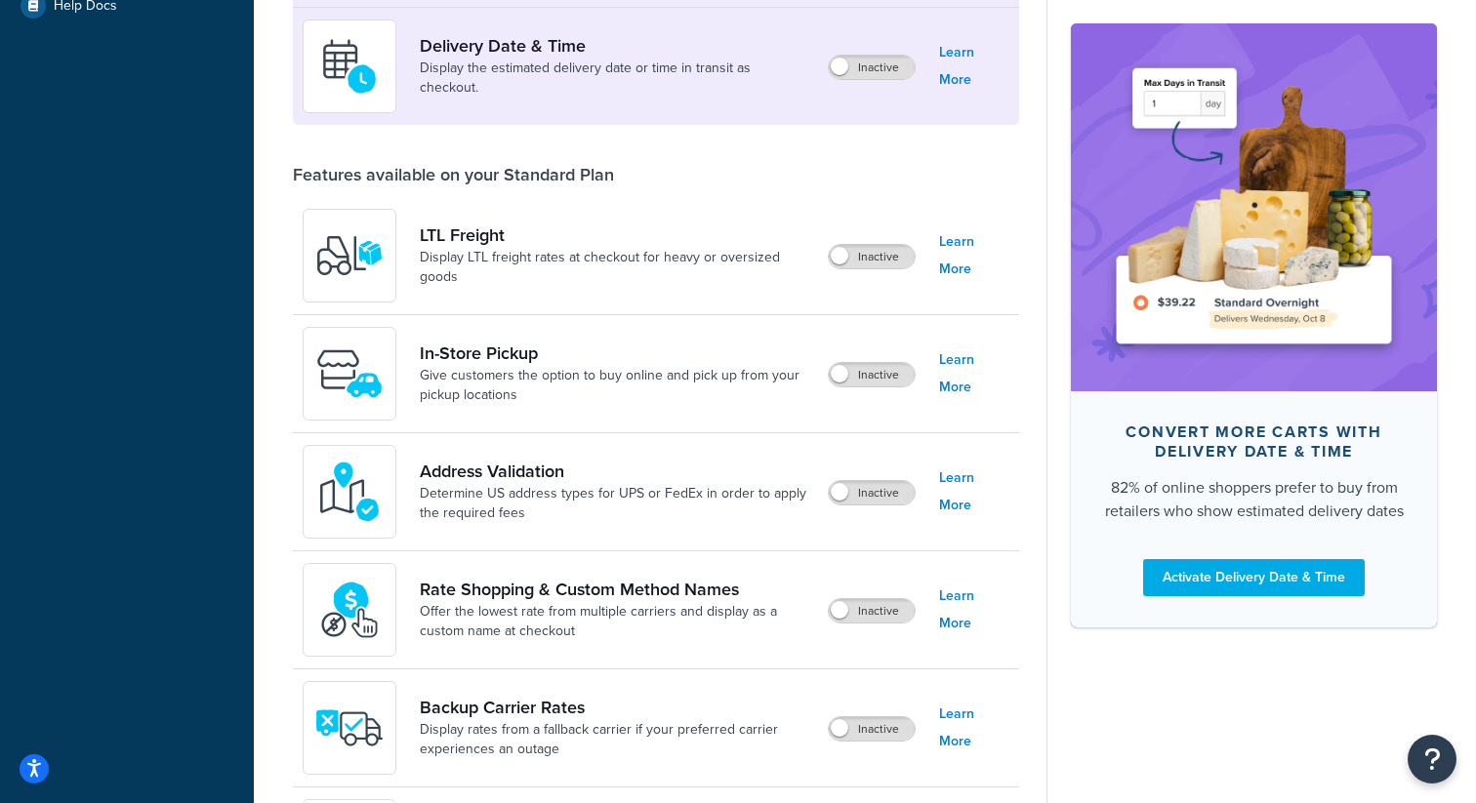
scroll to position [965, 0]
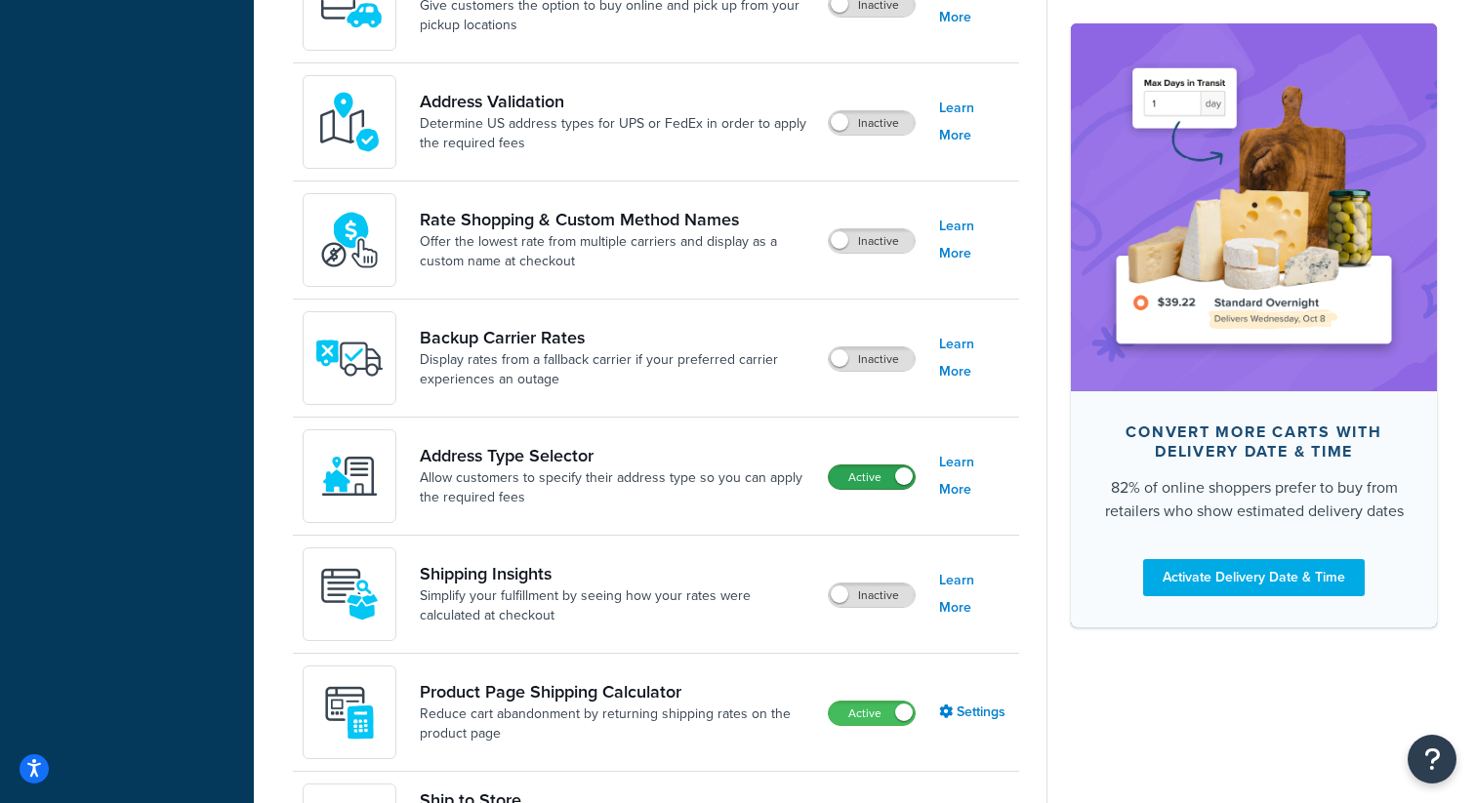
click at [869, 487] on label "Active" at bounding box center [872, 477] width 86 height 23
click at [886, 716] on label "Active" at bounding box center [872, 713] width 86 height 23
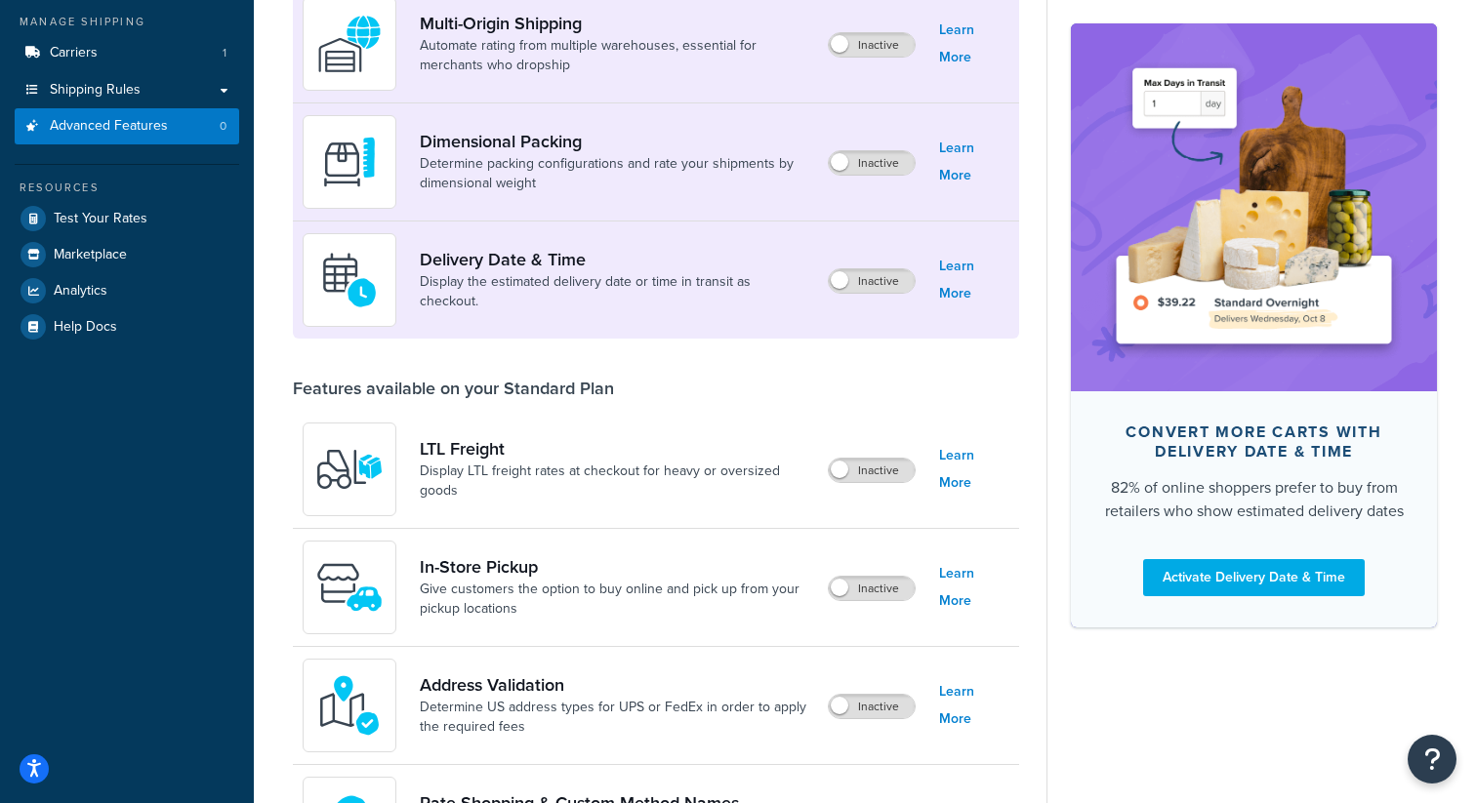
scroll to position [0, 0]
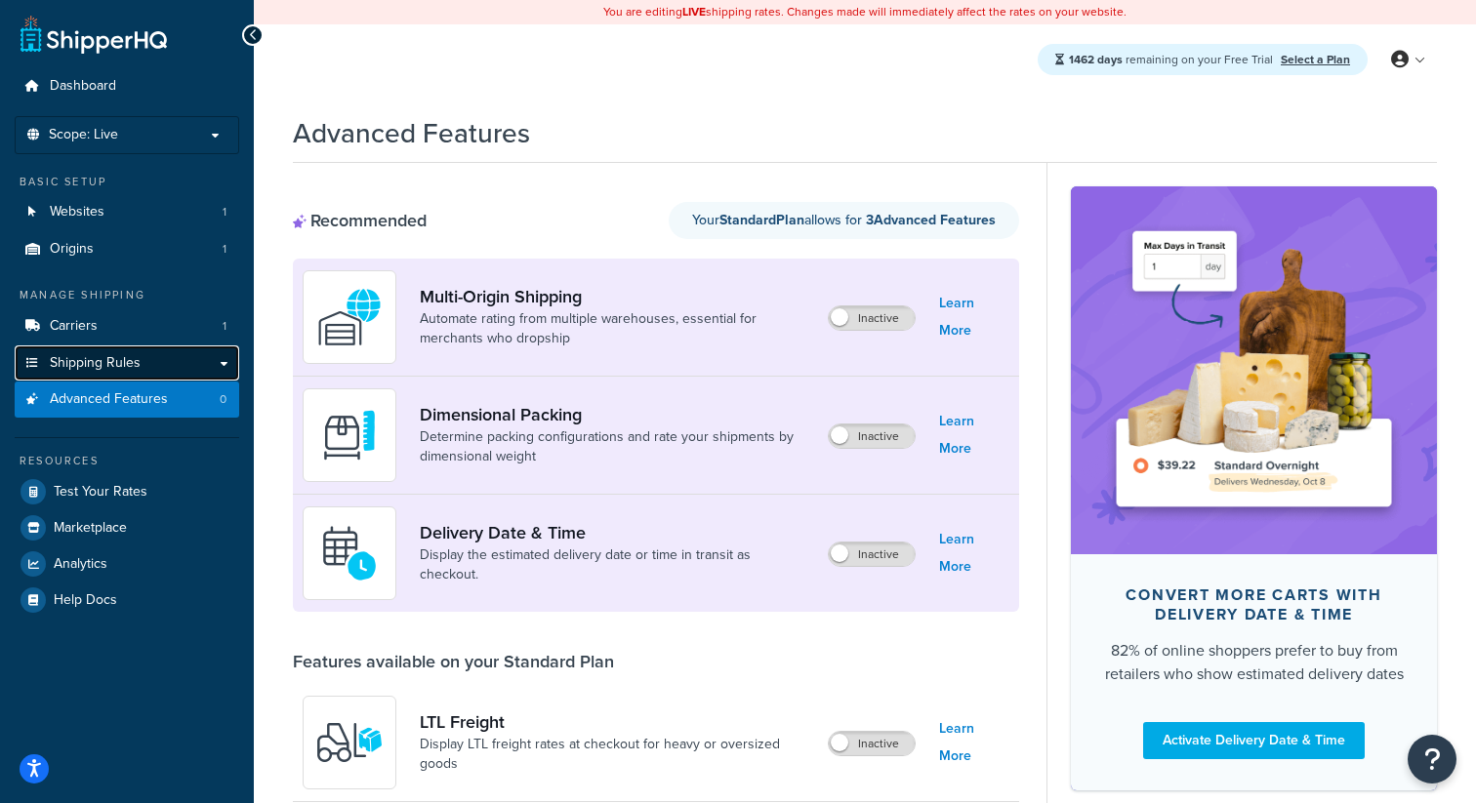
click at [195, 367] on link "Shipping Rules" at bounding box center [127, 364] width 225 height 36
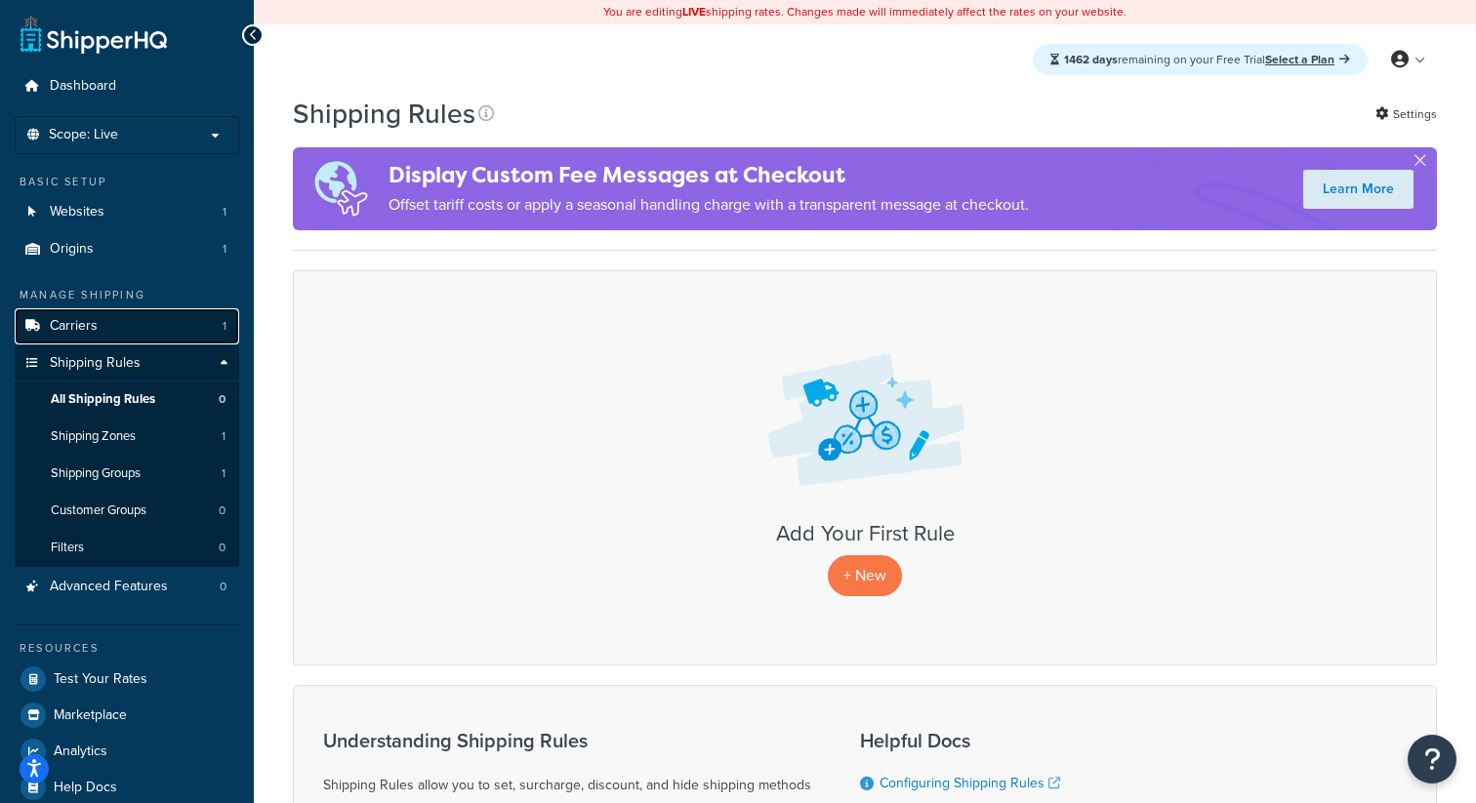
click at [187, 327] on link "Carriers 1" at bounding box center [127, 327] width 225 height 36
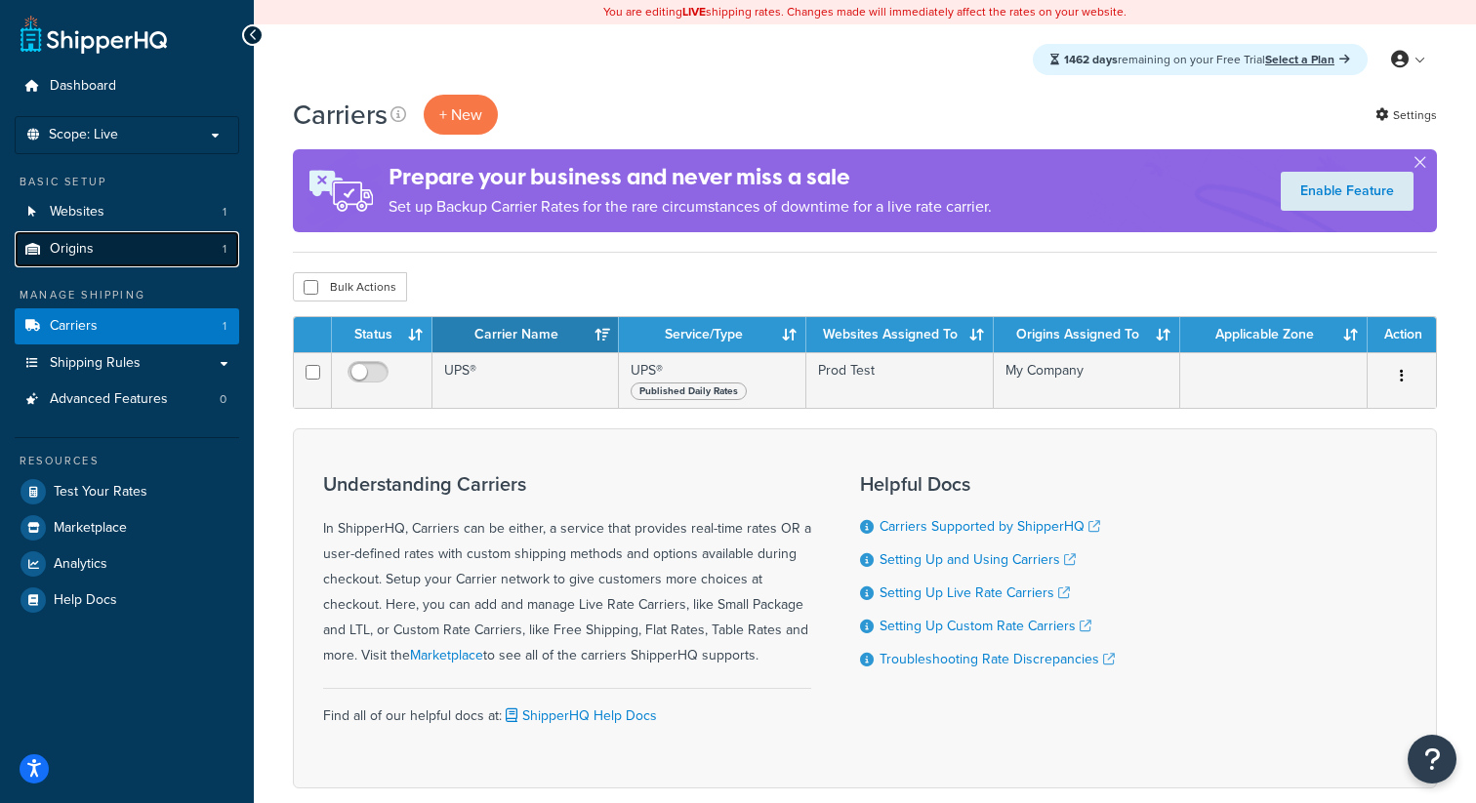
click at [210, 249] on link "Origins 1" at bounding box center [127, 249] width 225 height 36
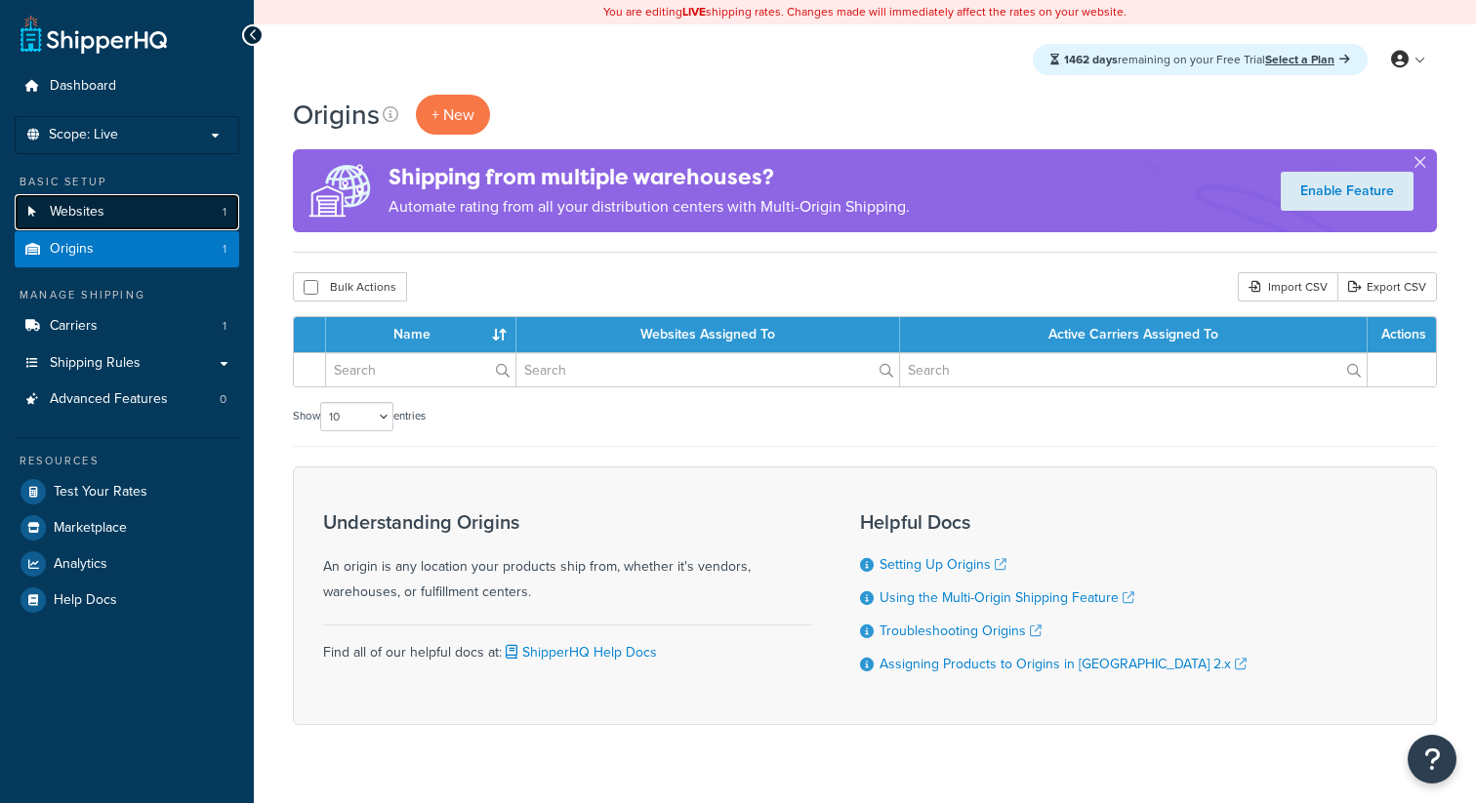
click at [209, 226] on link "Websites 1" at bounding box center [127, 212] width 225 height 36
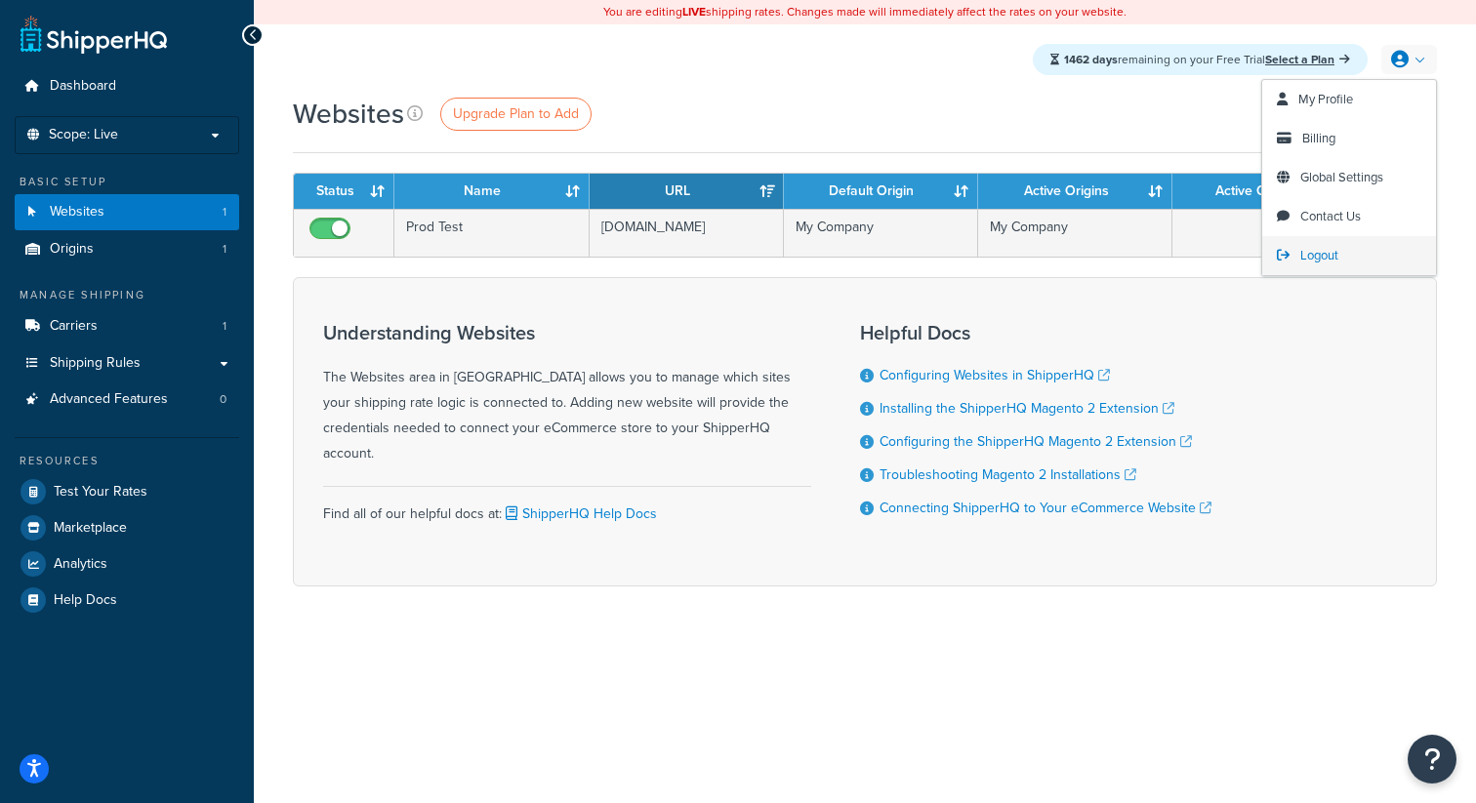
click at [1321, 256] on span "Logout" at bounding box center [1319, 255] width 38 height 19
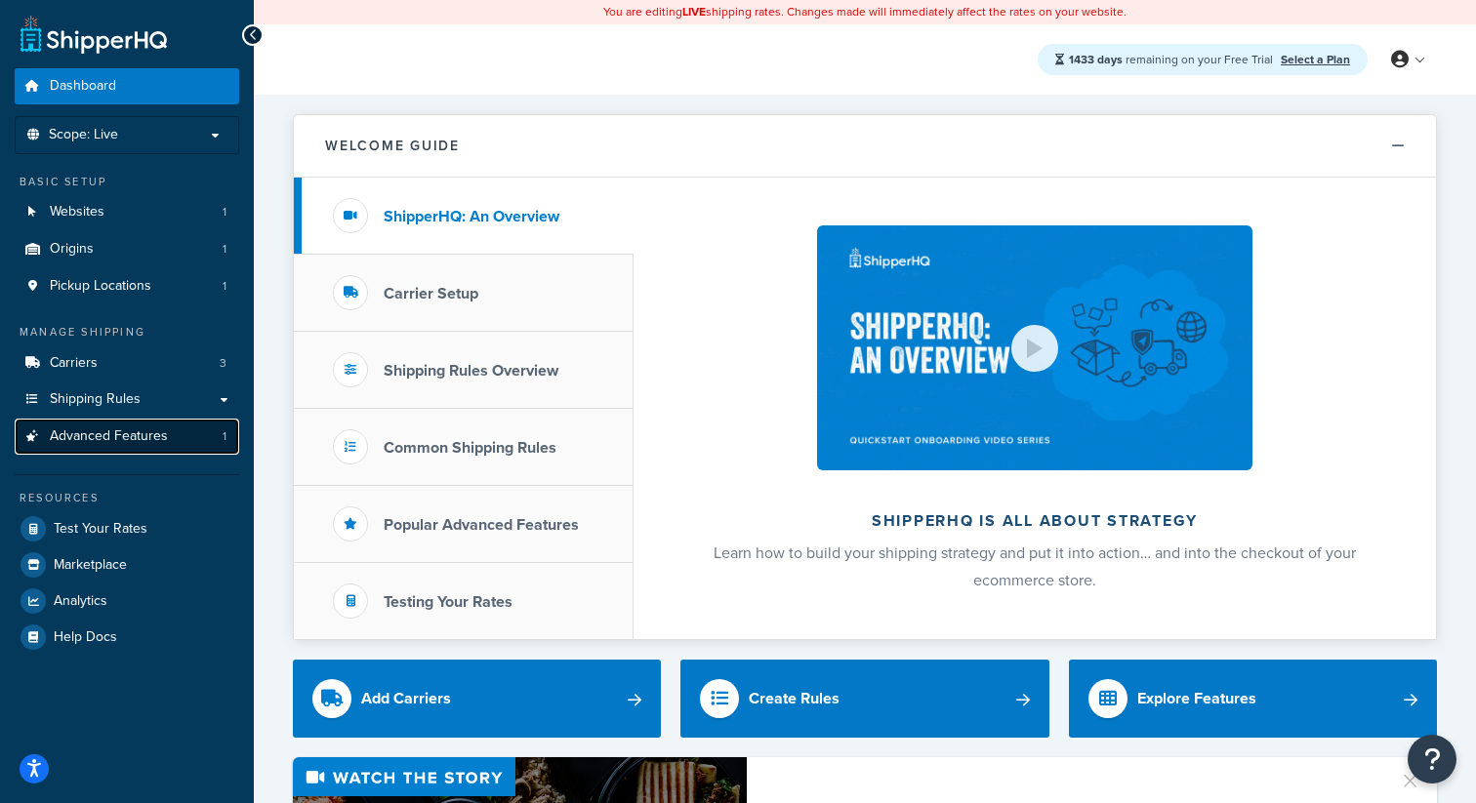
click at [191, 429] on link "Advanced Features 1" at bounding box center [127, 437] width 225 height 36
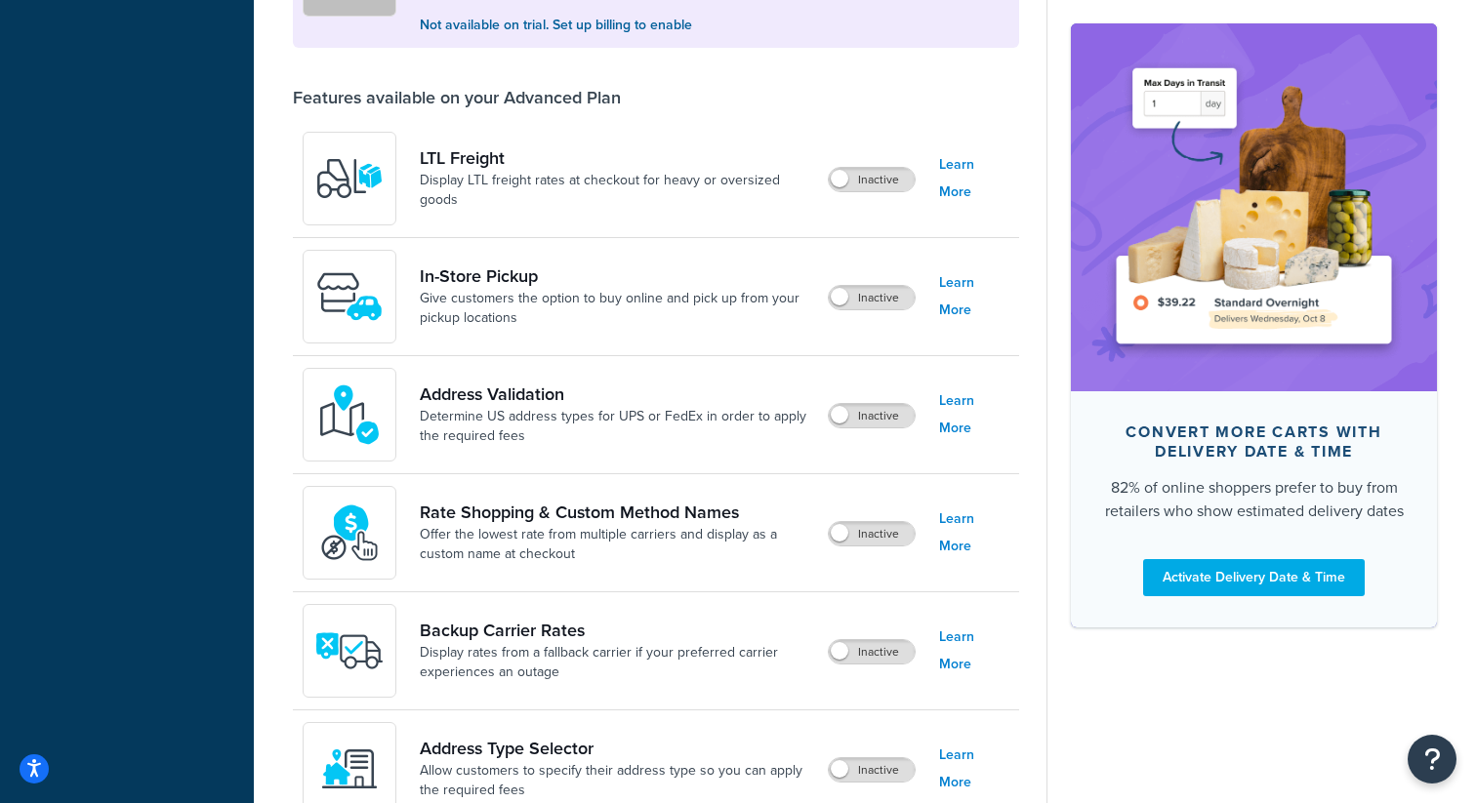
scroll to position [1200, 0]
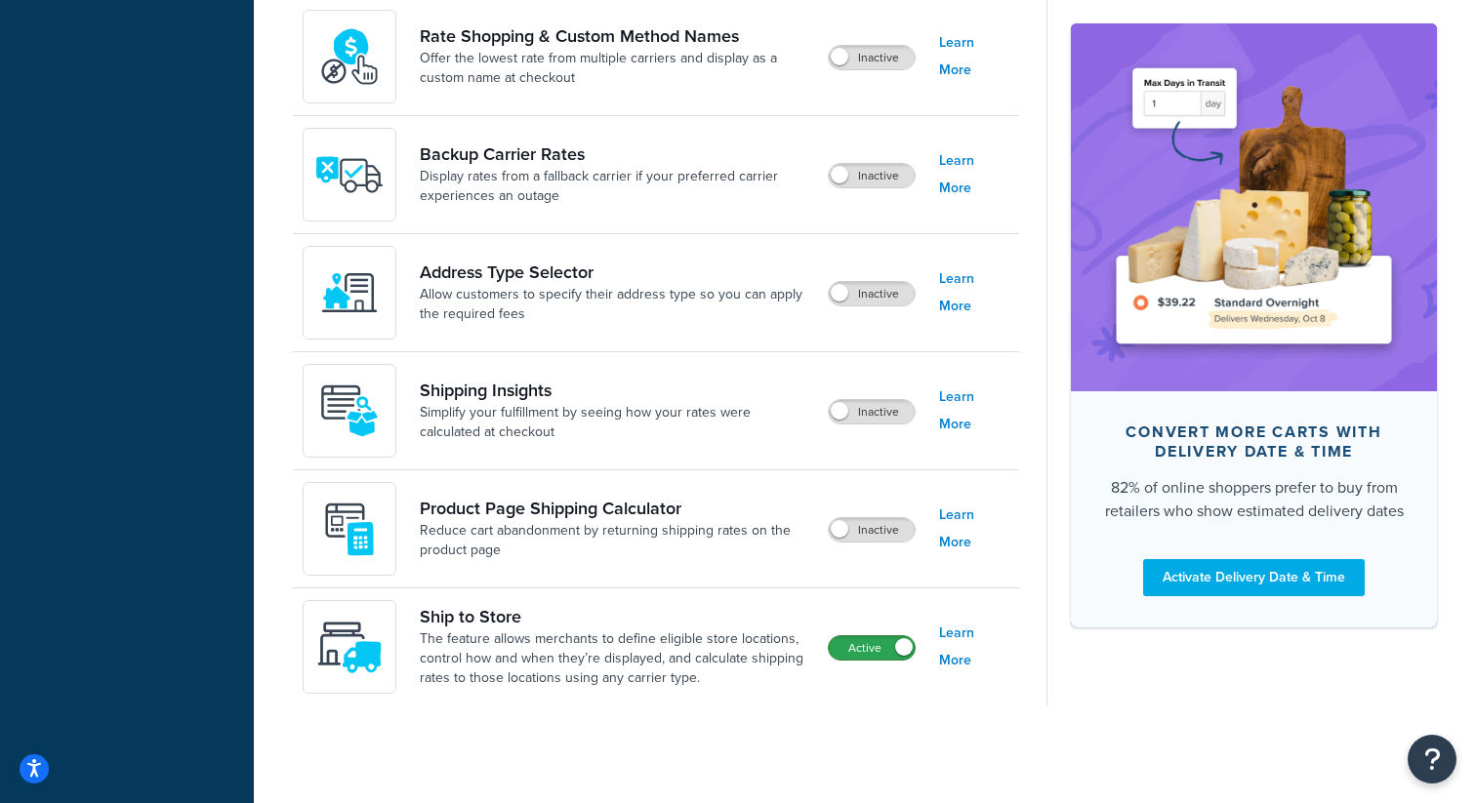
click at [869, 651] on label "Active" at bounding box center [872, 648] width 86 height 23
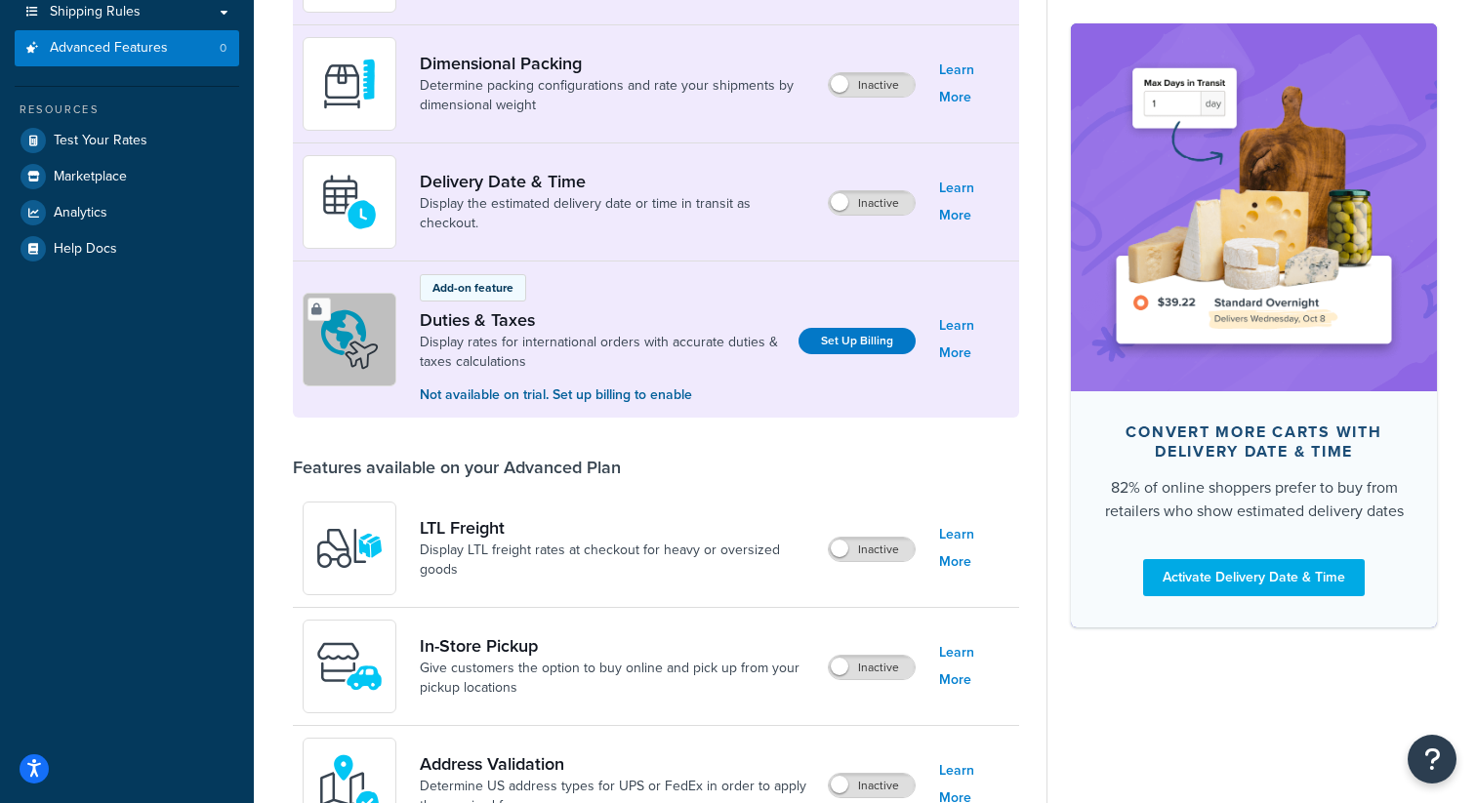
scroll to position [0, 0]
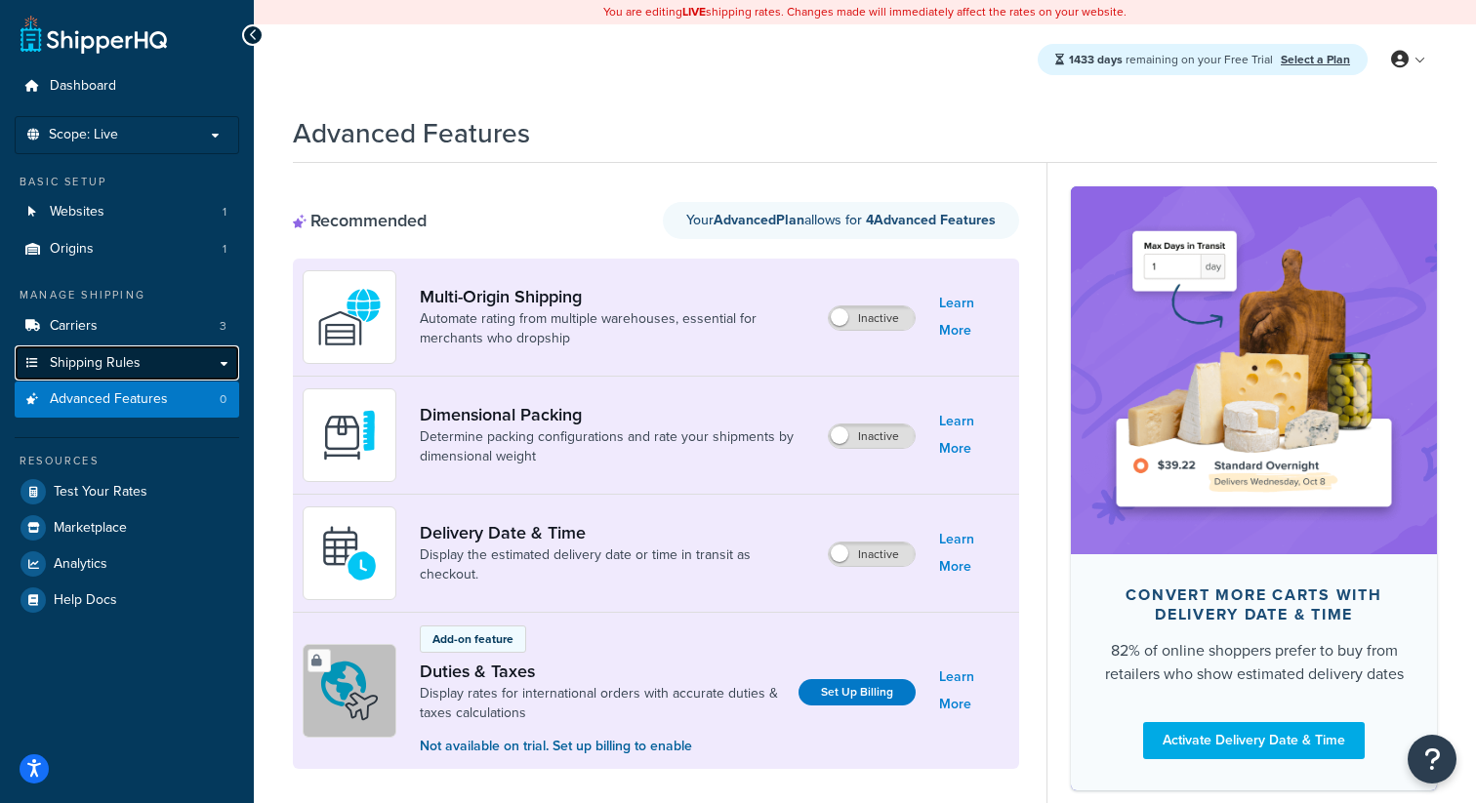
click at [135, 358] on span "Shipping Rules" at bounding box center [95, 363] width 91 height 17
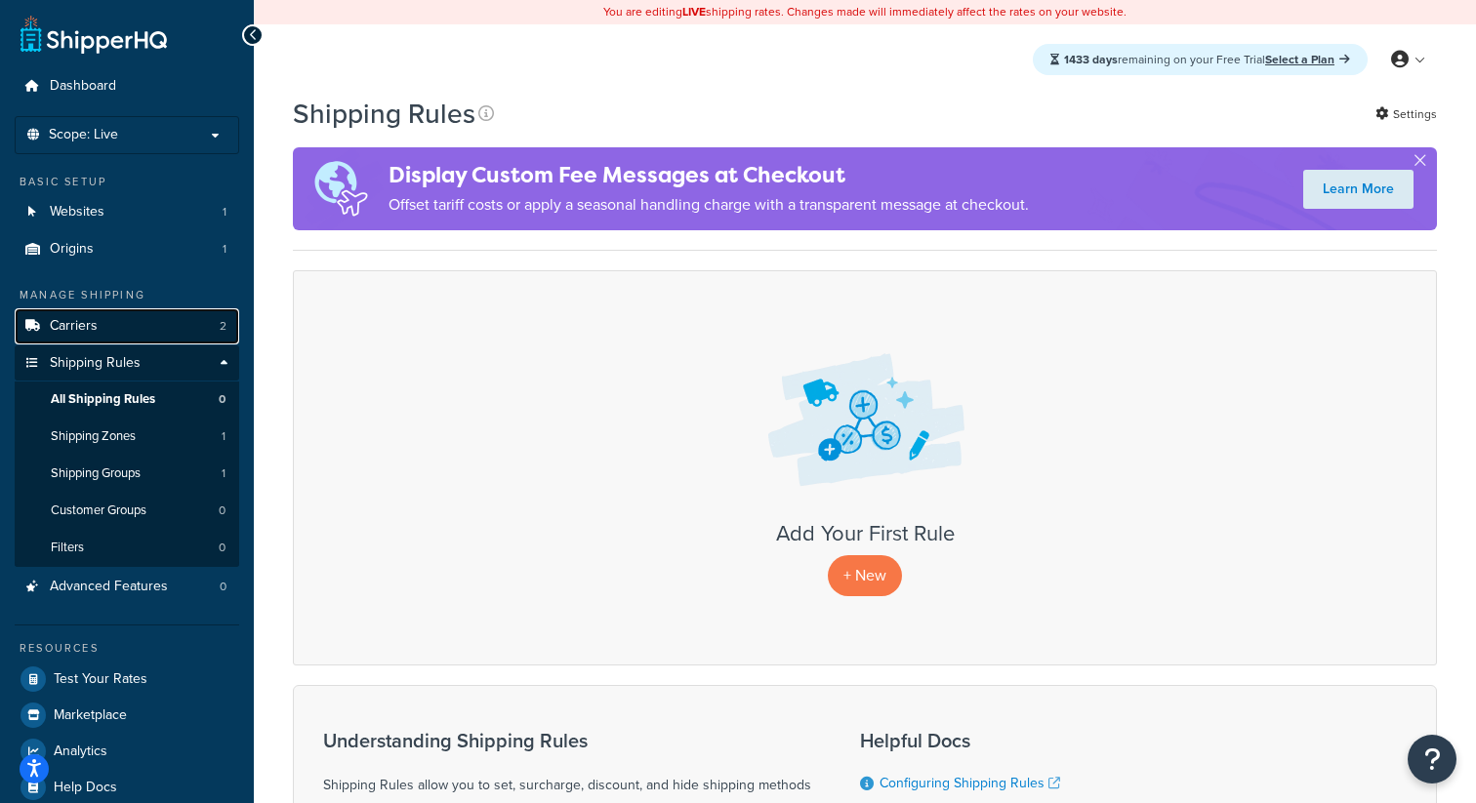
click at [191, 309] on link "Carriers 2" at bounding box center [127, 327] width 225 height 36
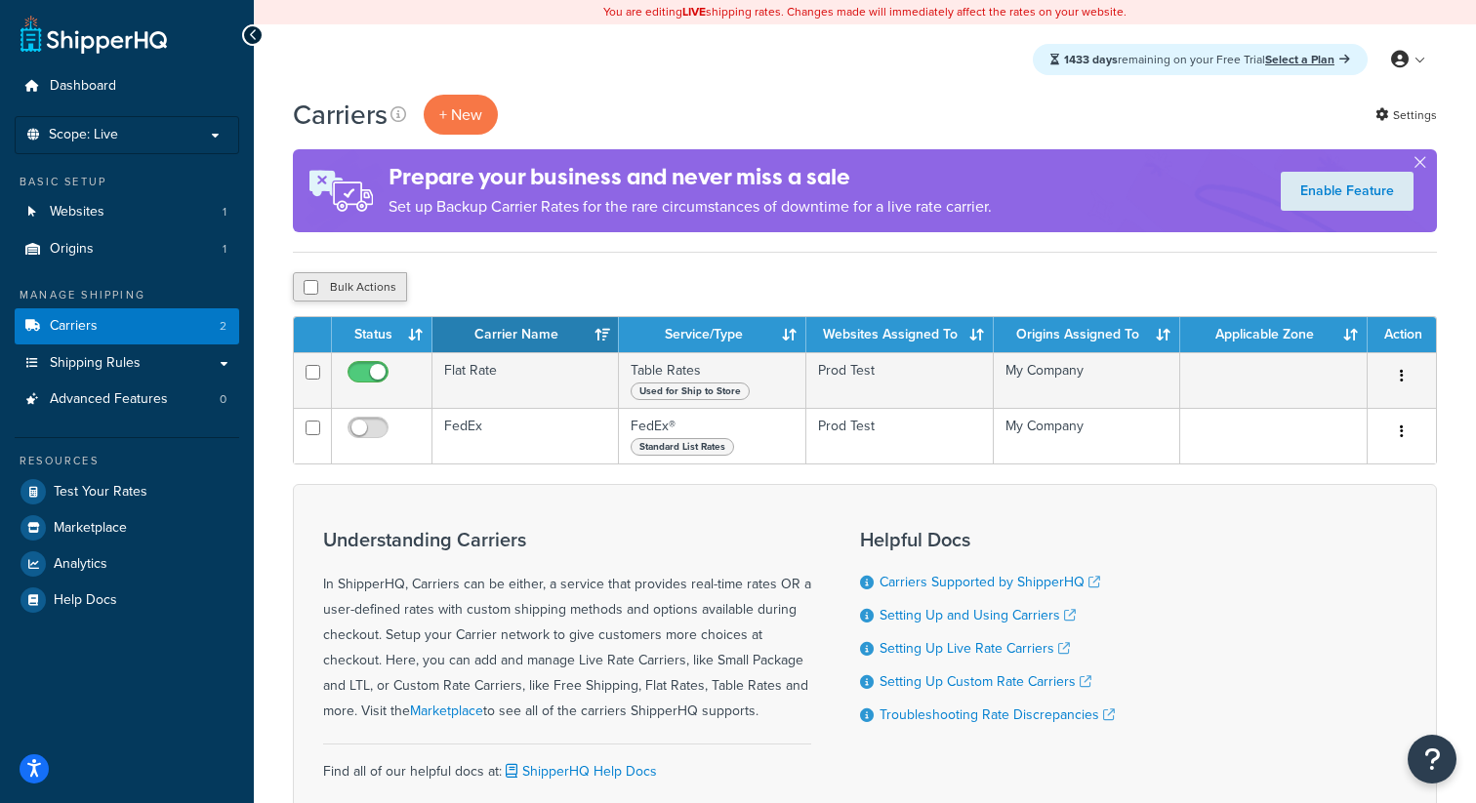
click at [382, 290] on button "Bulk Actions" at bounding box center [350, 286] width 114 height 29
checkbox input "true"
click at [527, 295] on button "Delete" at bounding box center [520, 286] width 67 height 29
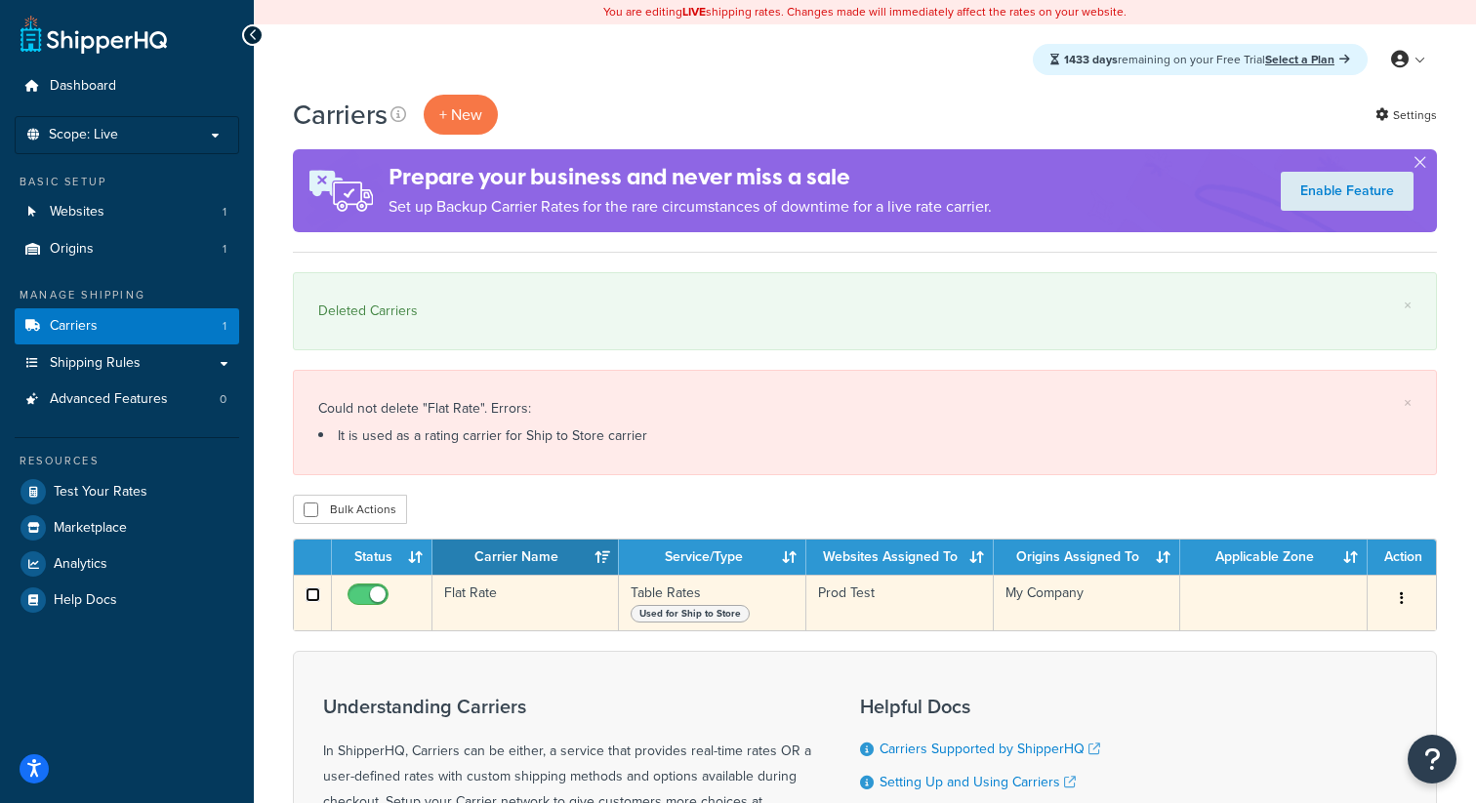
click at [316, 599] on input "checkbox" at bounding box center [313, 595] width 15 height 15
checkbox input "true"
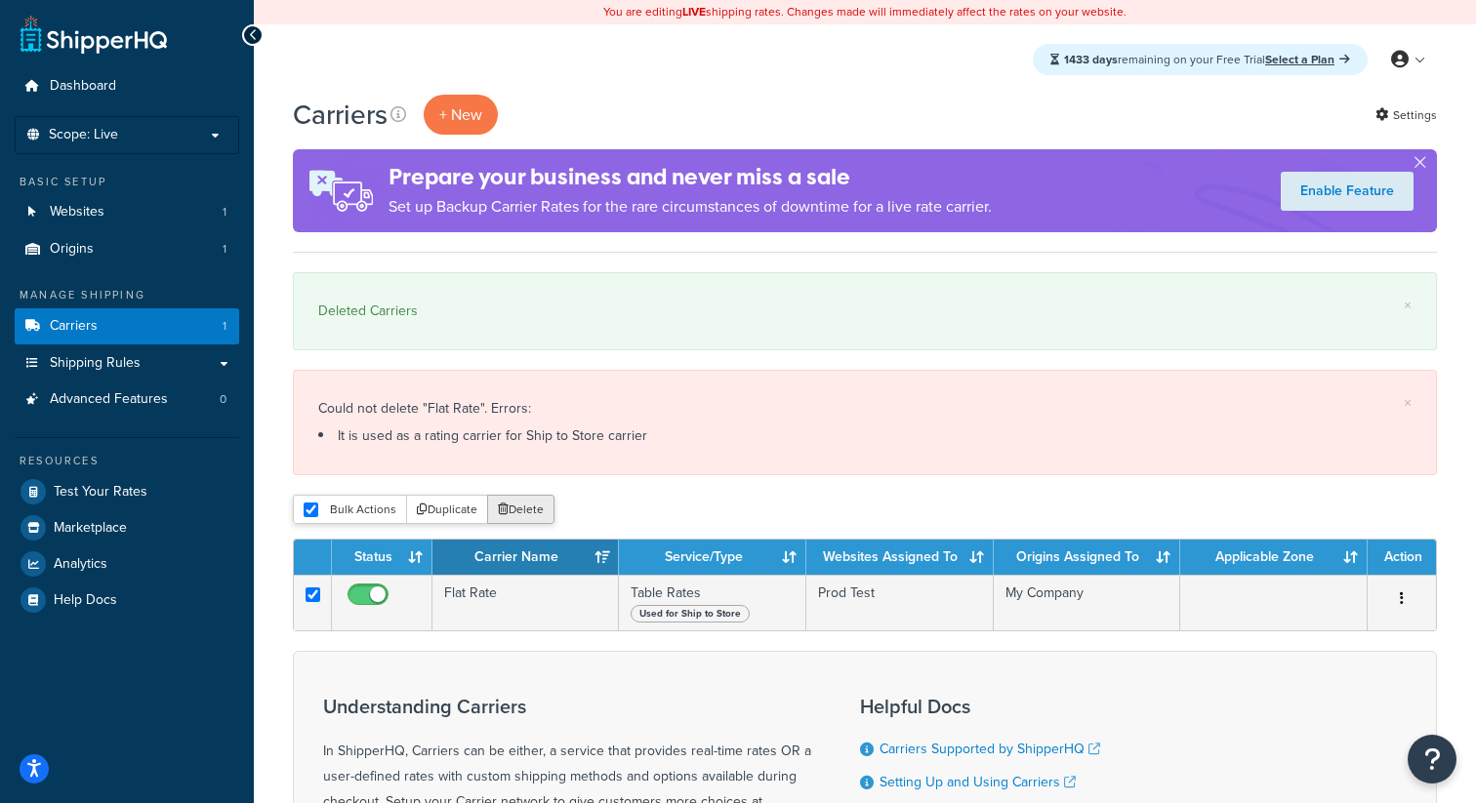
click at [542, 515] on button "Delete" at bounding box center [520, 509] width 67 height 29
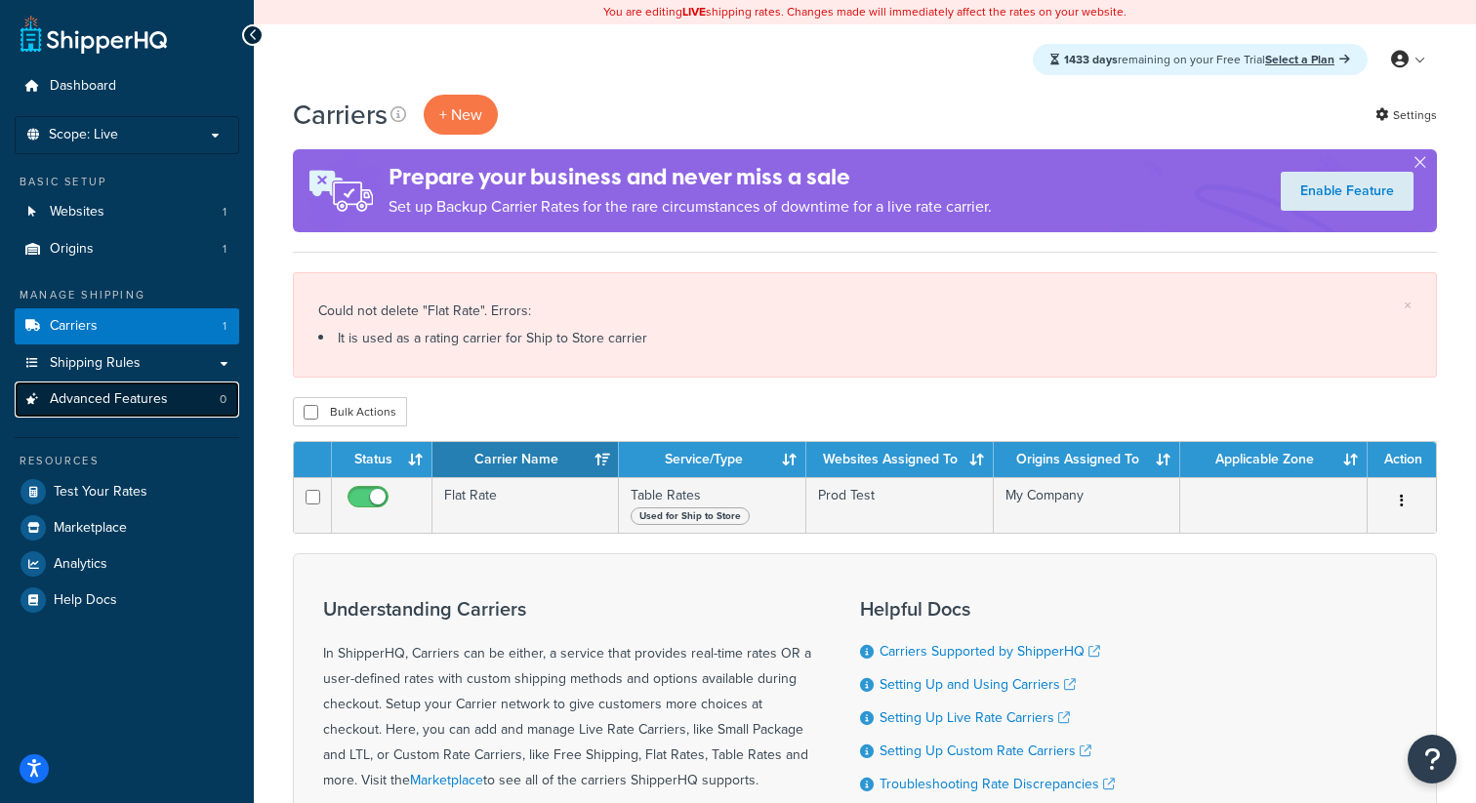
click at [226, 404] on span "0" at bounding box center [223, 399] width 7 height 17
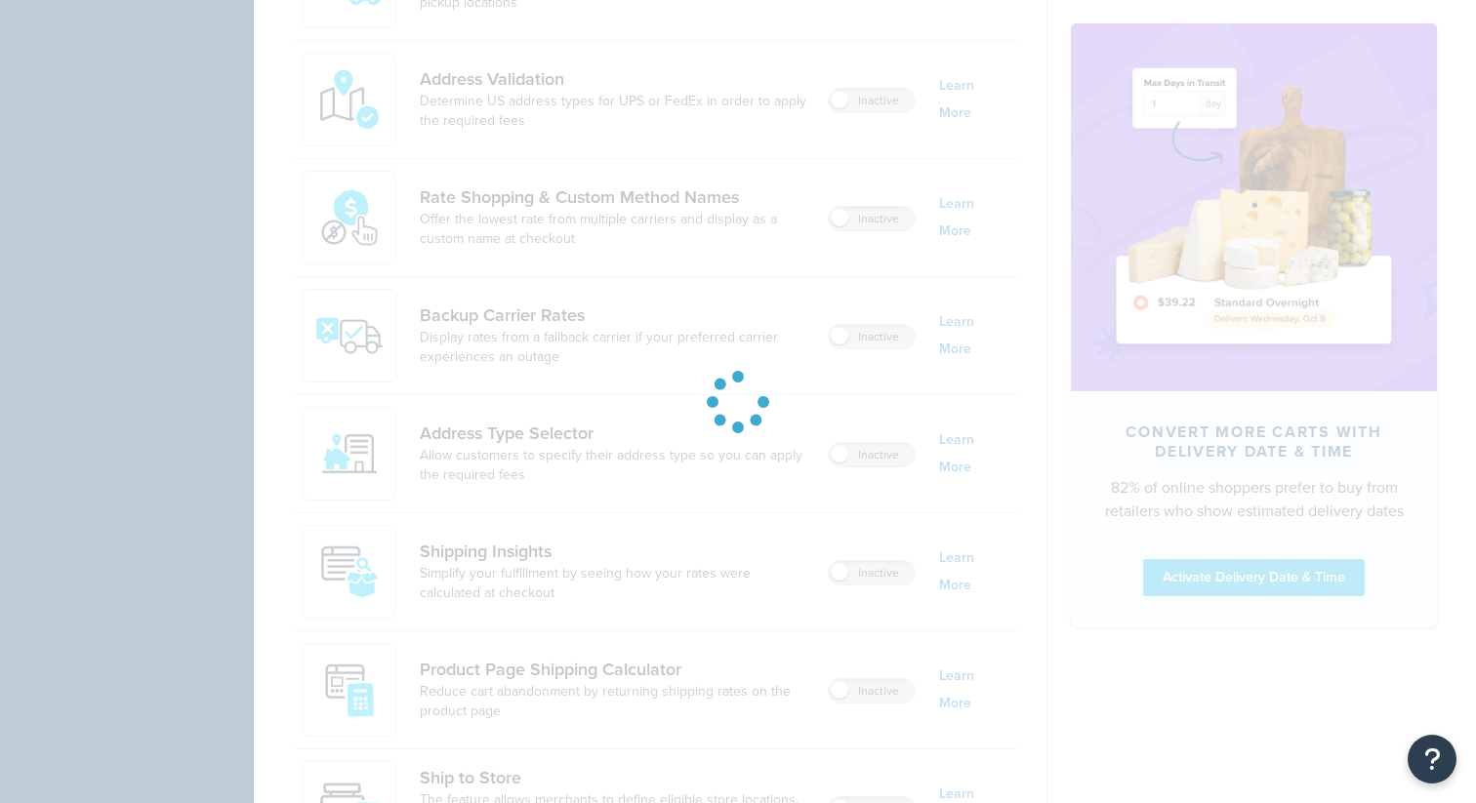
scroll to position [1200, 0]
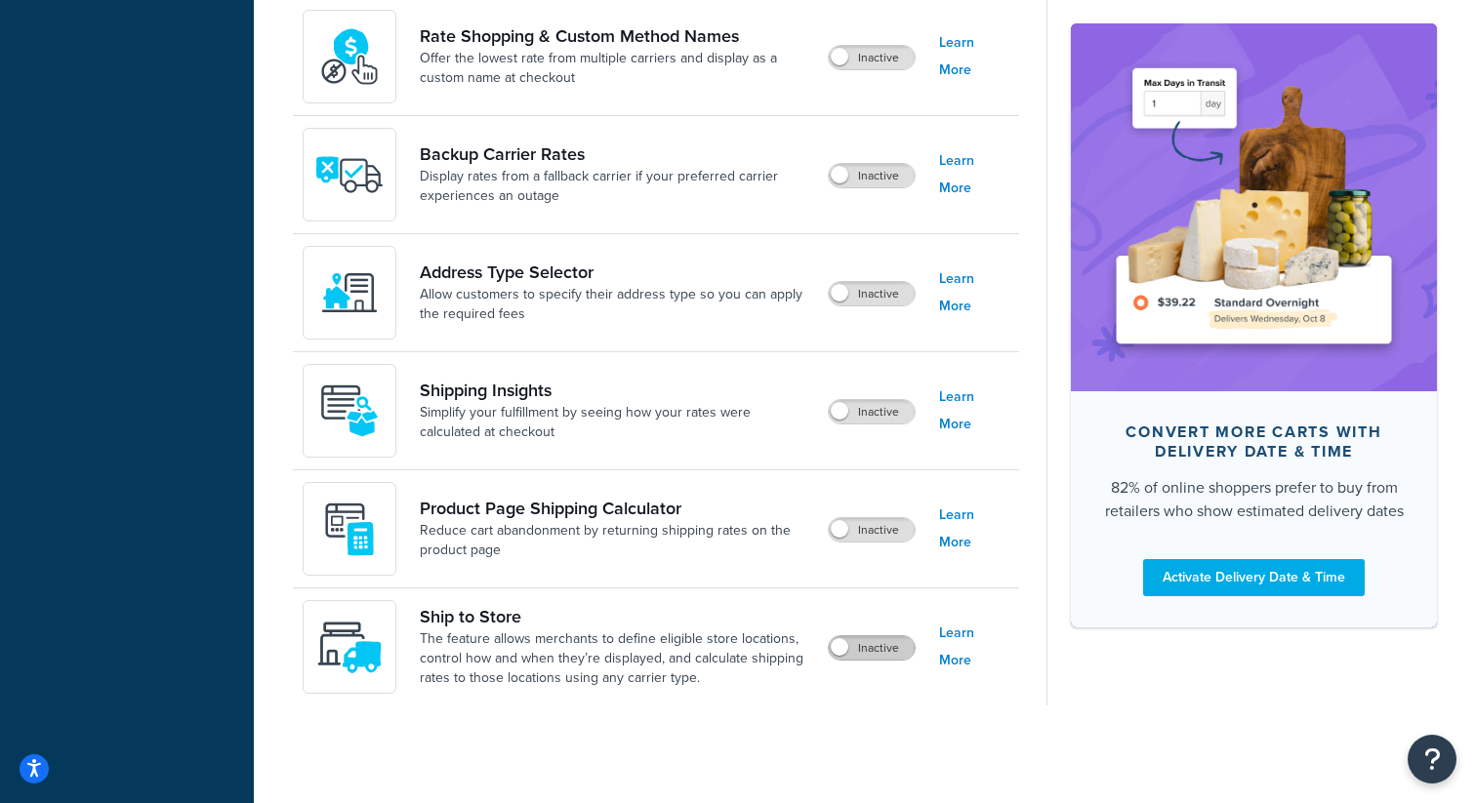
click at [871, 658] on label "Inactive" at bounding box center [872, 648] width 86 height 23
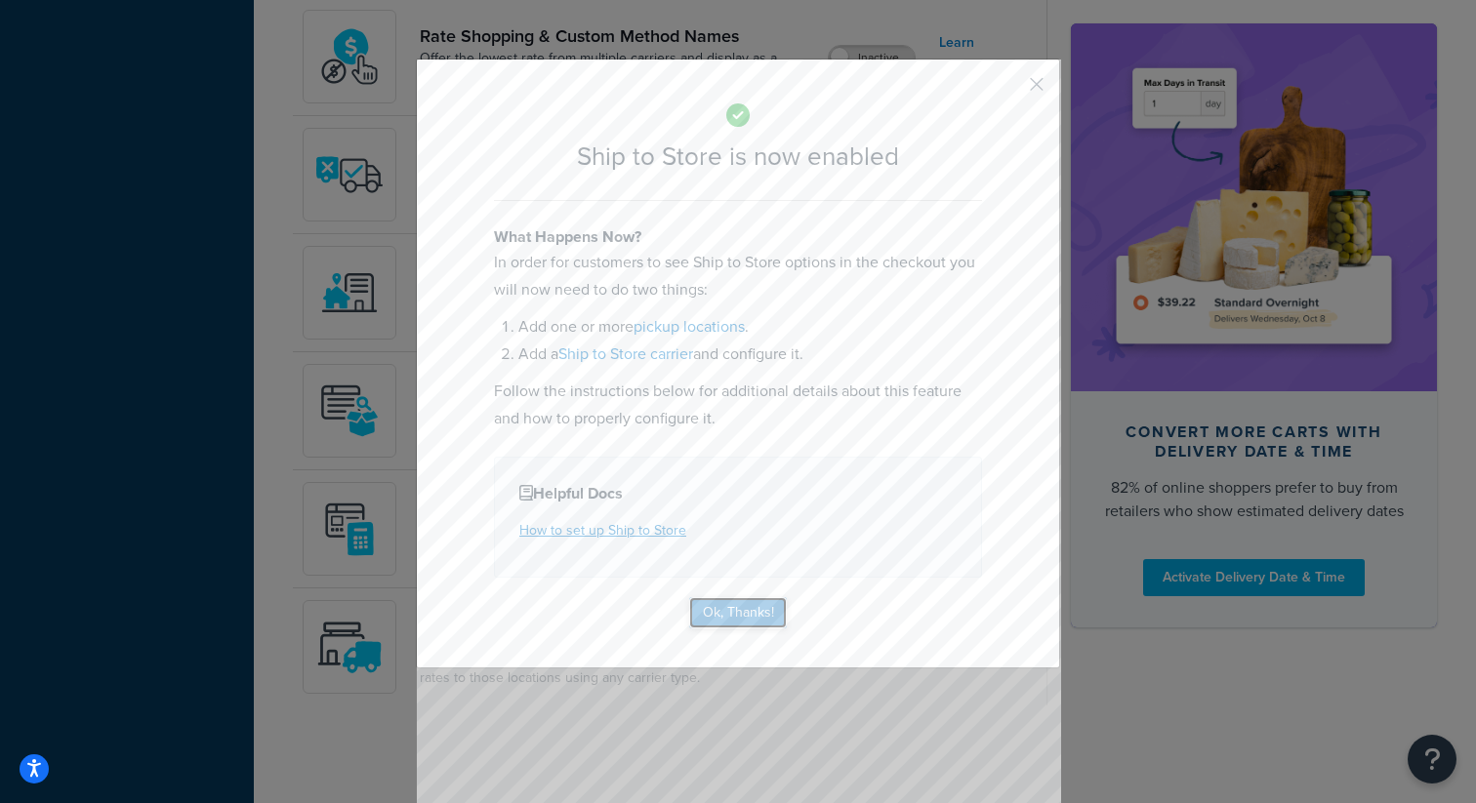
click at [727, 621] on button "Ok, Thanks!" at bounding box center [738, 612] width 98 height 31
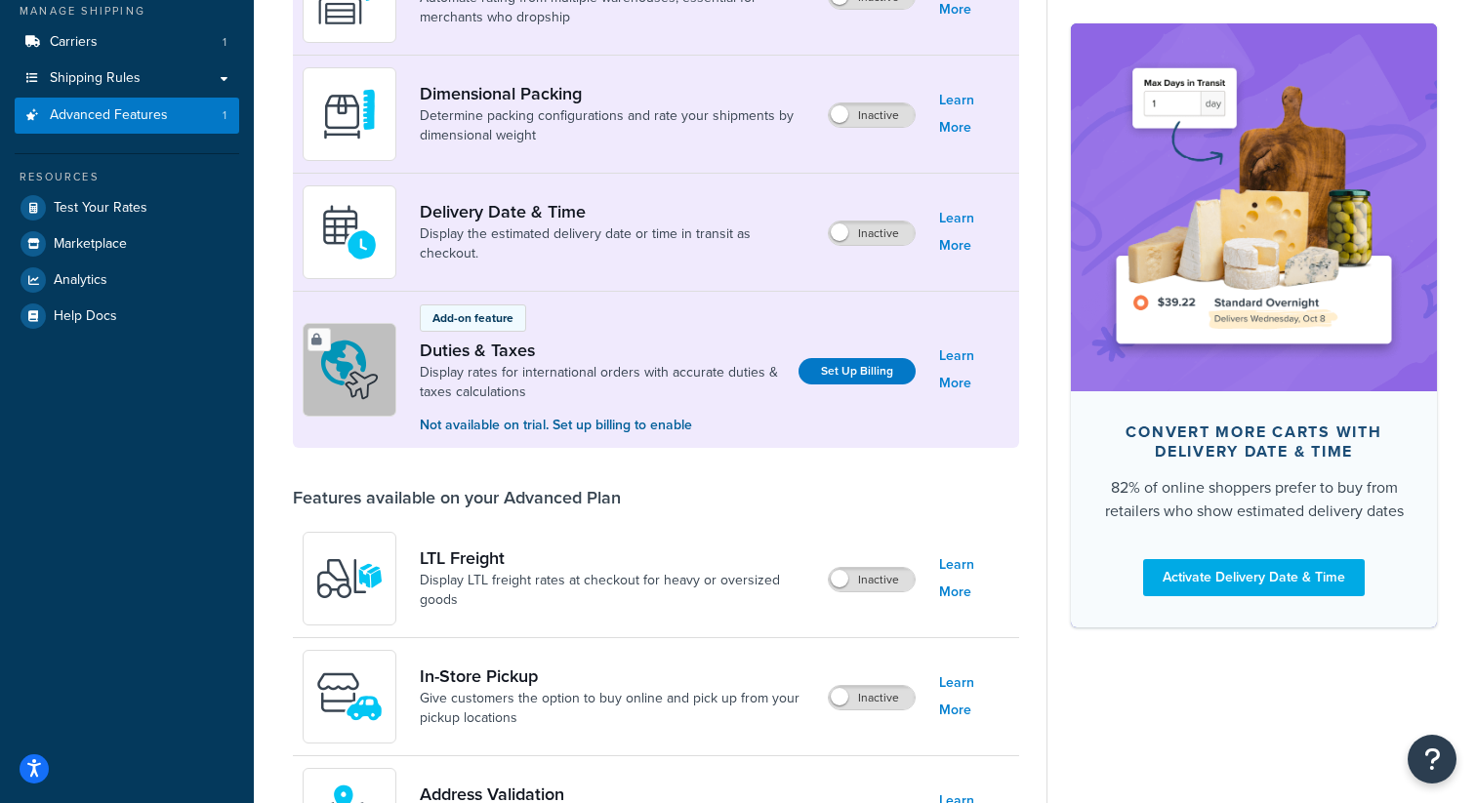
scroll to position [0, 0]
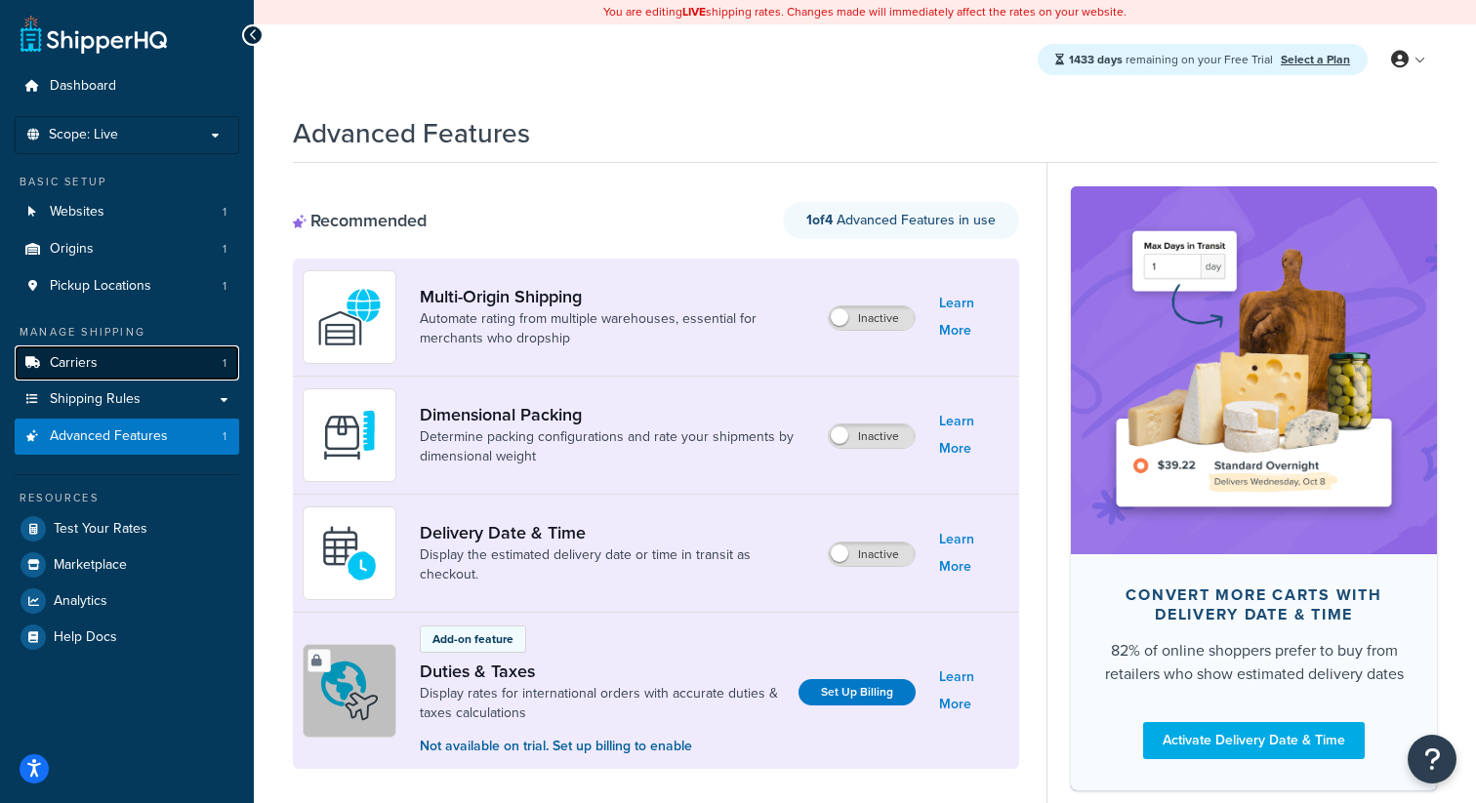
click at [178, 353] on link "Carriers 1" at bounding box center [127, 364] width 225 height 36
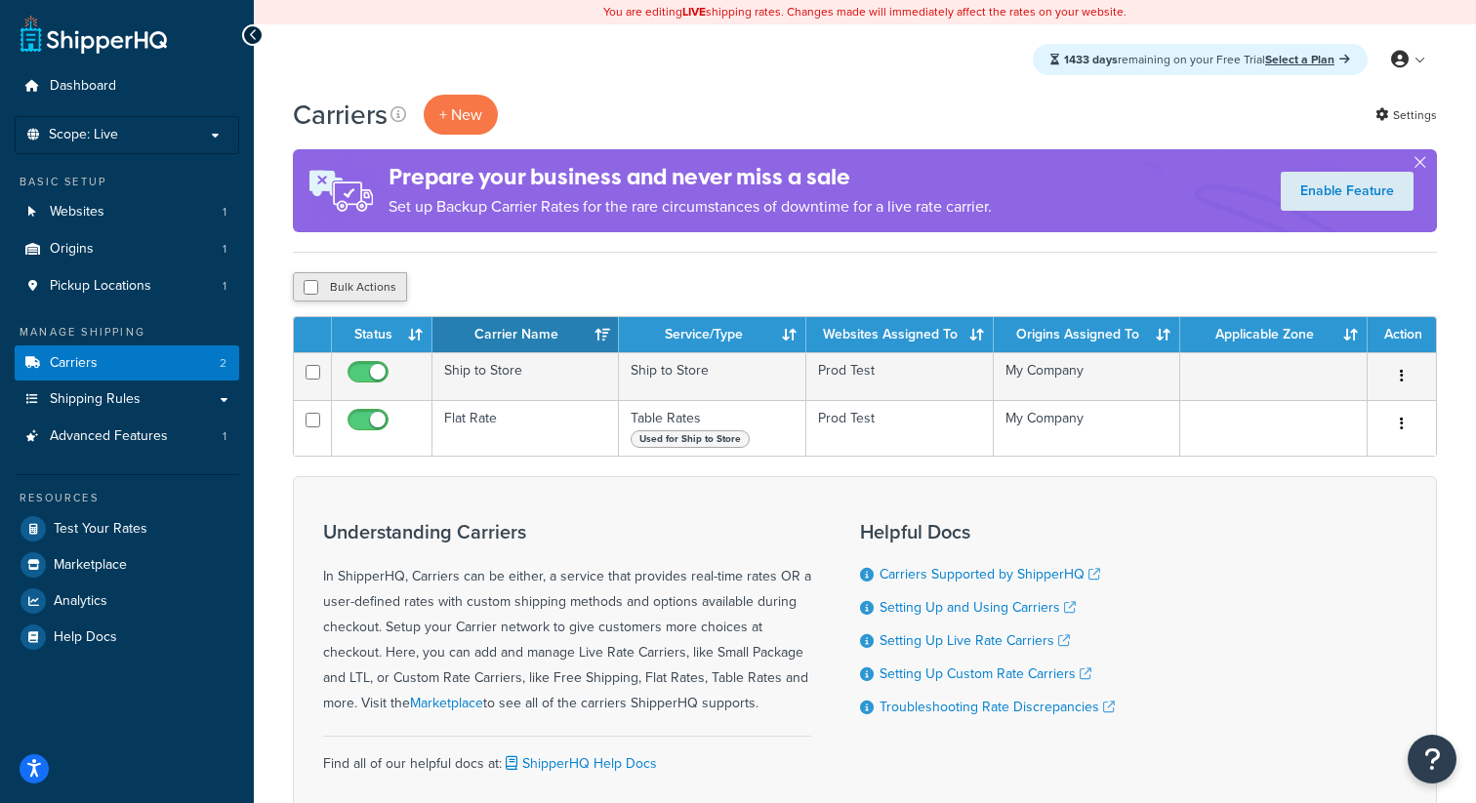
click at [381, 282] on button "Bulk Actions" at bounding box center [350, 286] width 114 height 29
checkbox input "true"
click at [537, 281] on button "Delete" at bounding box center [520, 286] width 67 height 29
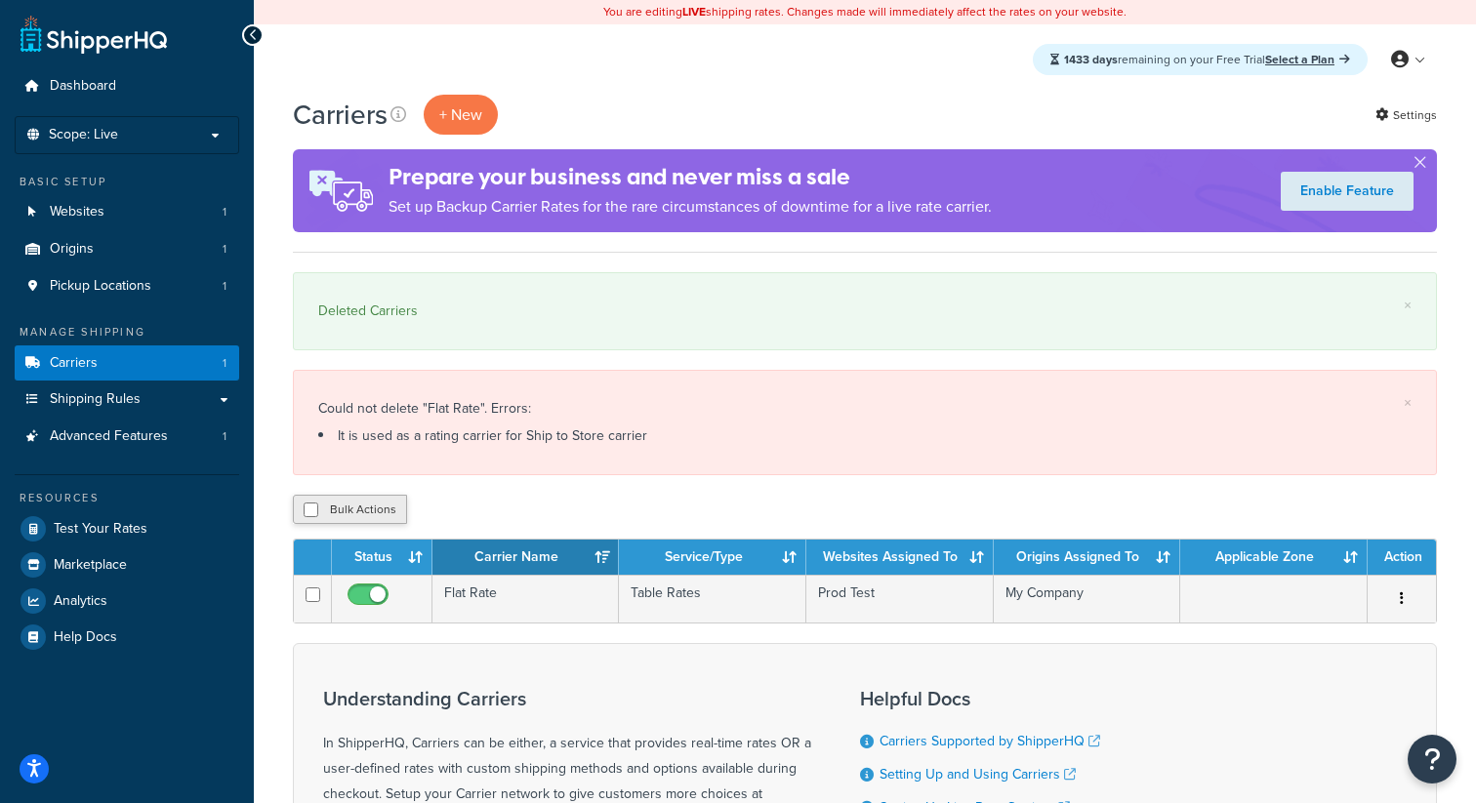
click at [393, 515] on button "Bulk Actions" at bounding box center [350, 509] width 114 height 29
checkbox input "true"
click at [546, 520] on button "Delete" at bounding box center [520, 509] width 67 height 29
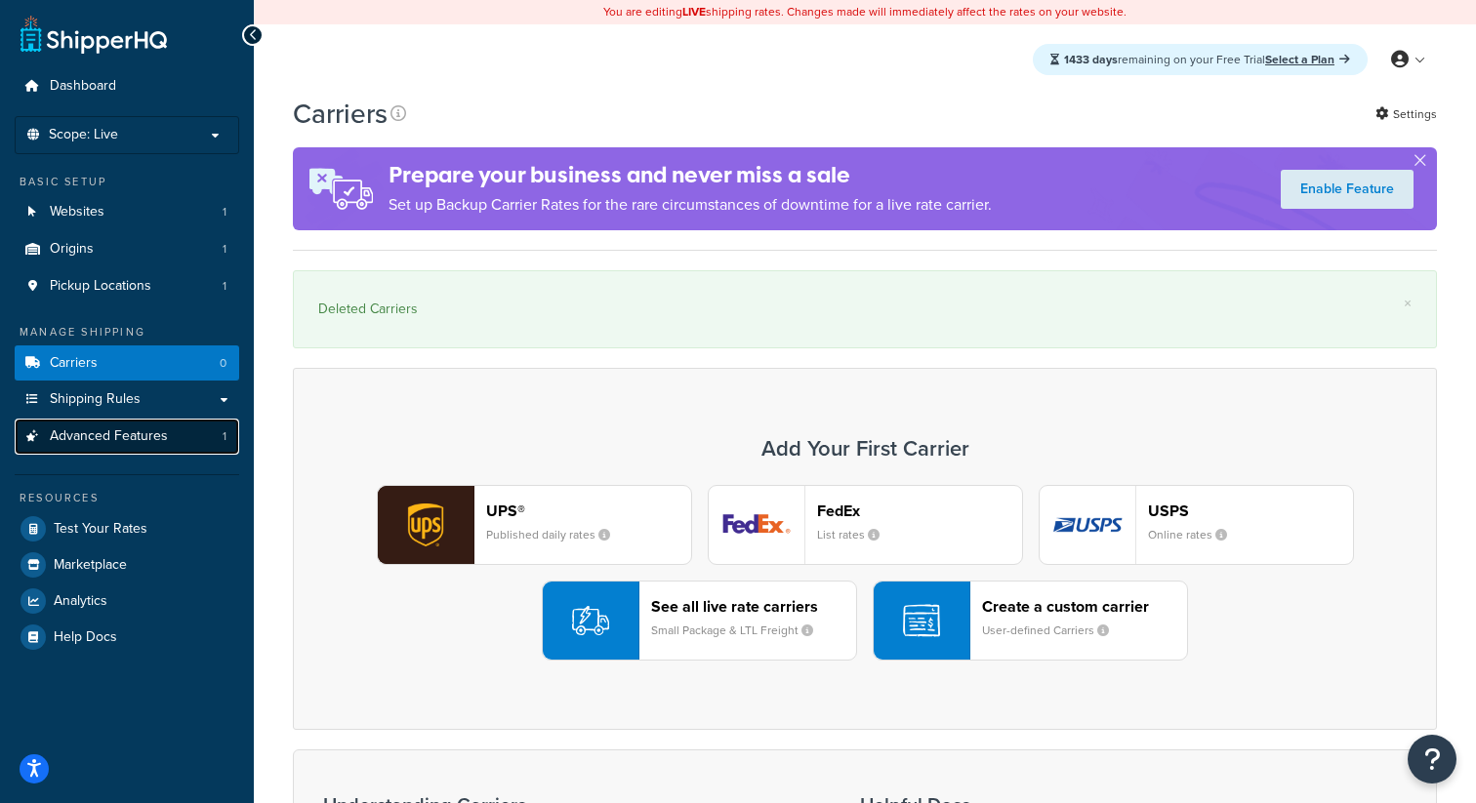
click at [166, 441] on link "Advanced Features 1" at bounding box center [127, 437] width 225 height 36
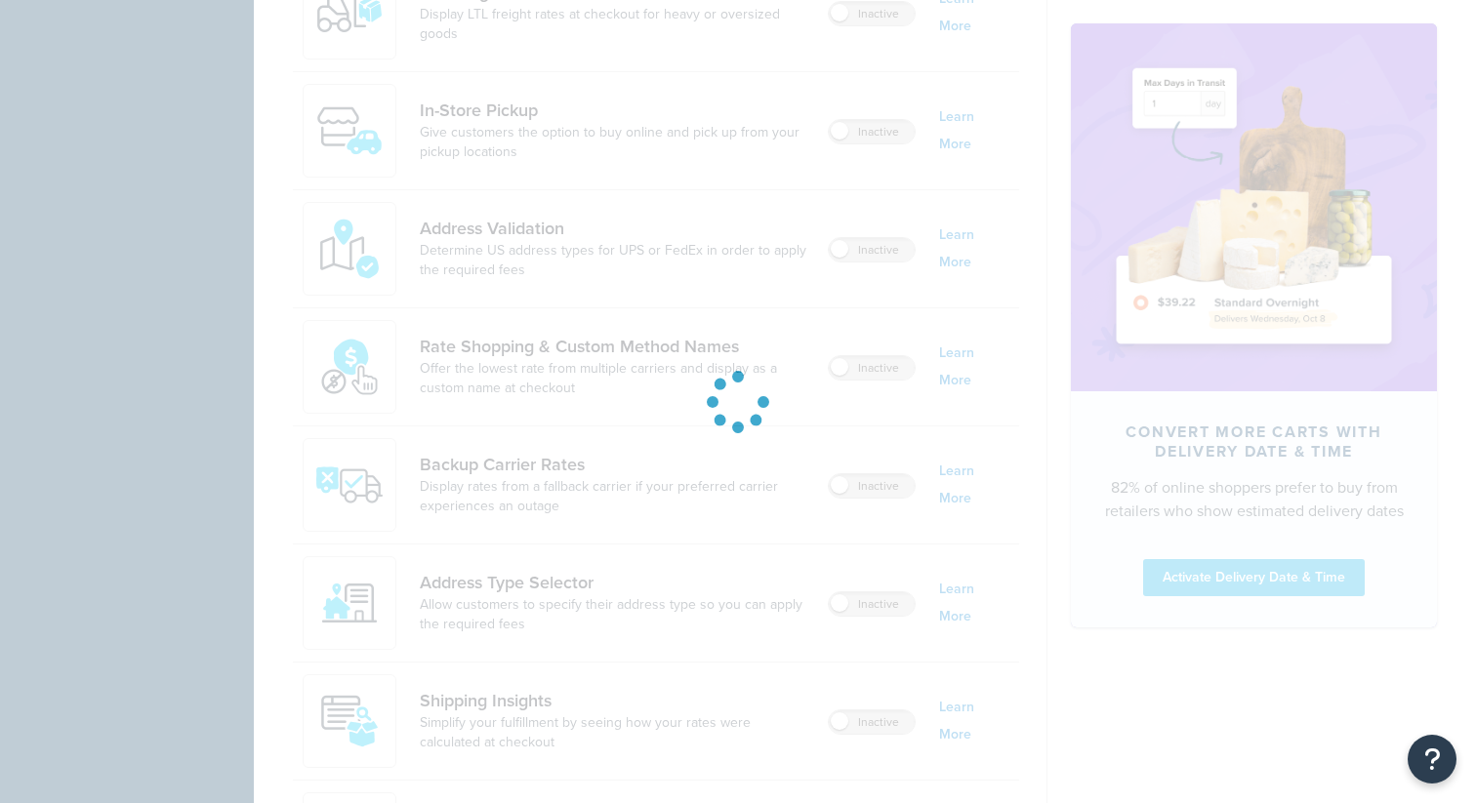
scroll to position [1200, 0]
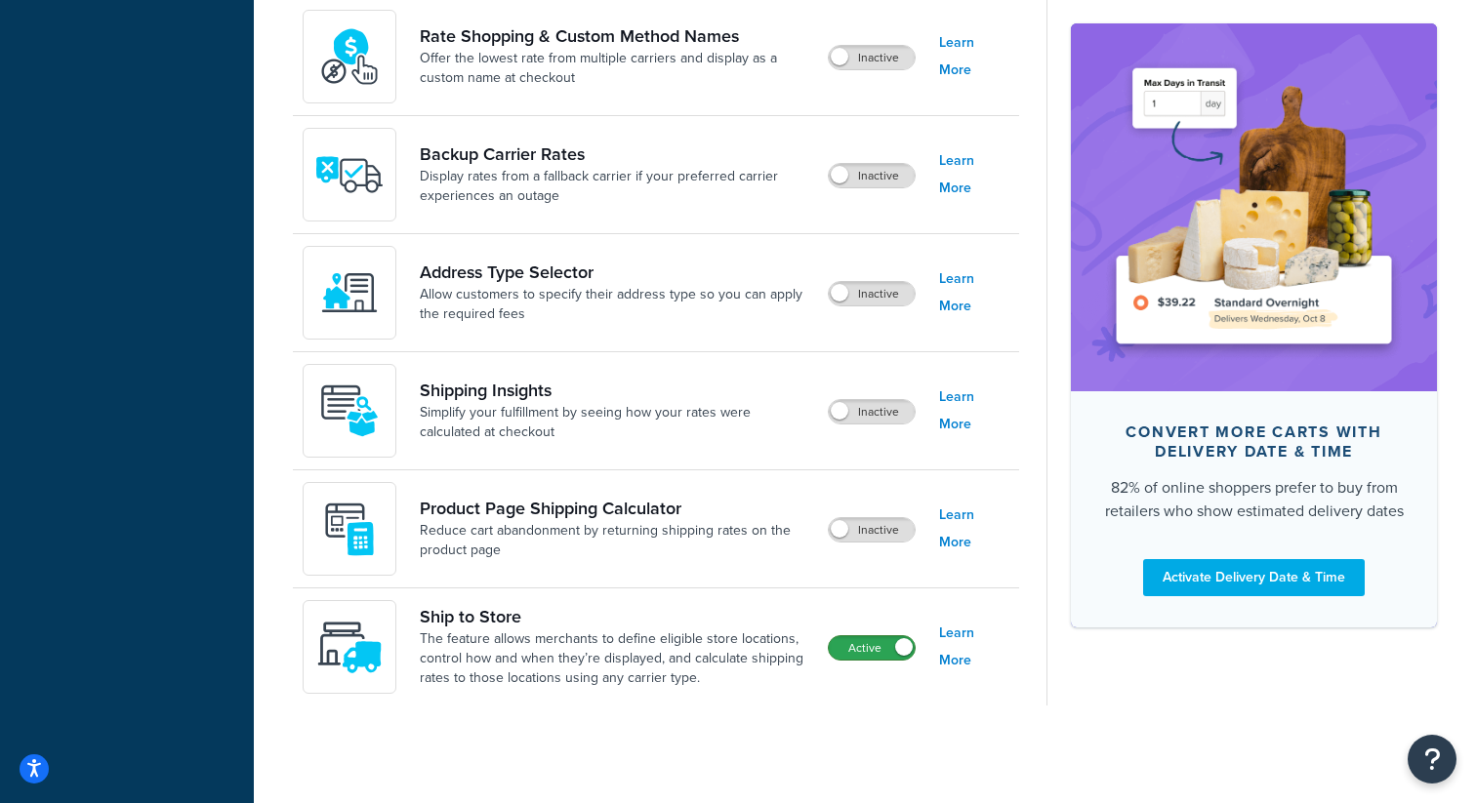
click at [874, 650] on label "Active" at bounding box center [872, 648] width 86 height 23
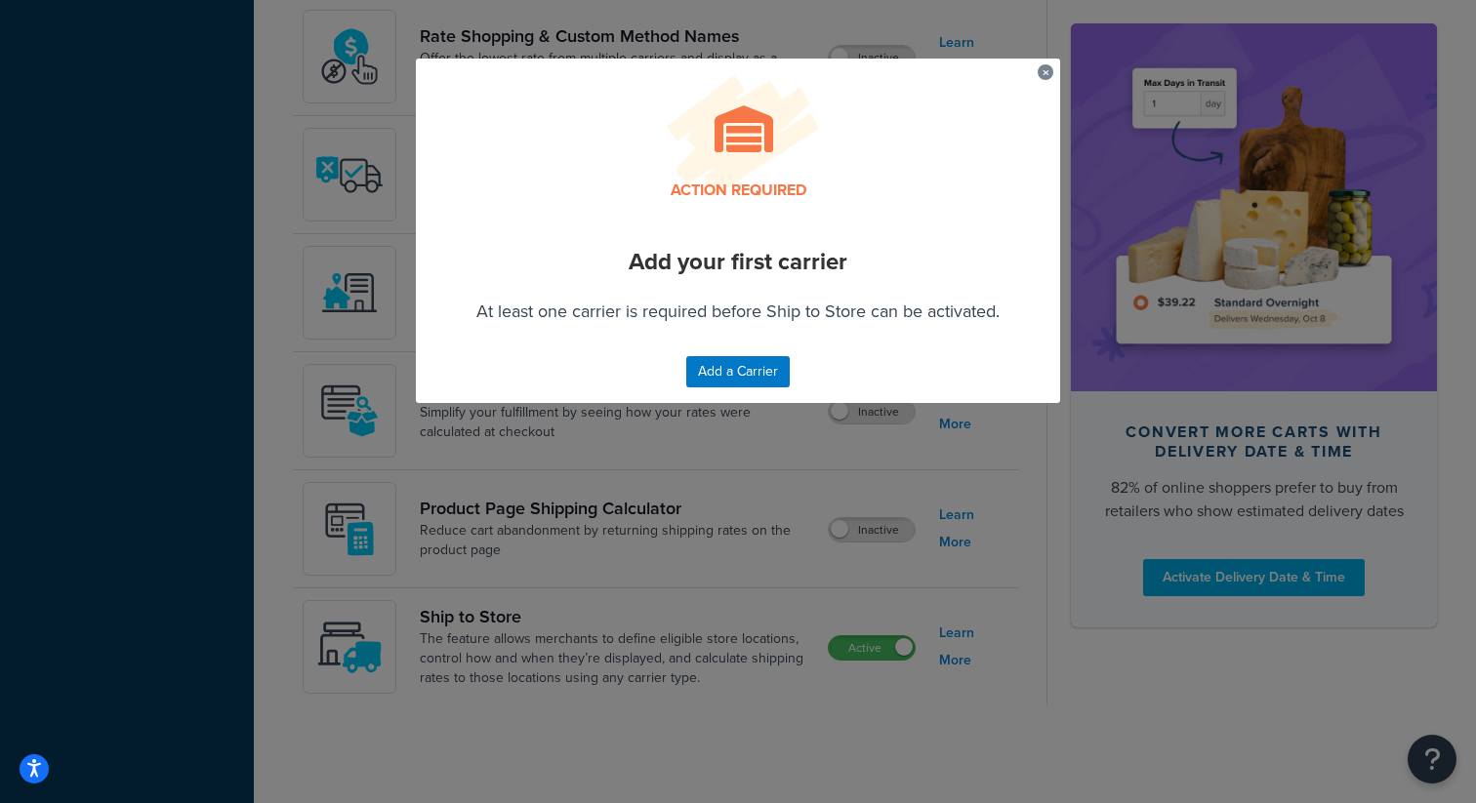
click at [1040, 69] on button "button" at bounding box center [1040, 66] width 5 height 5
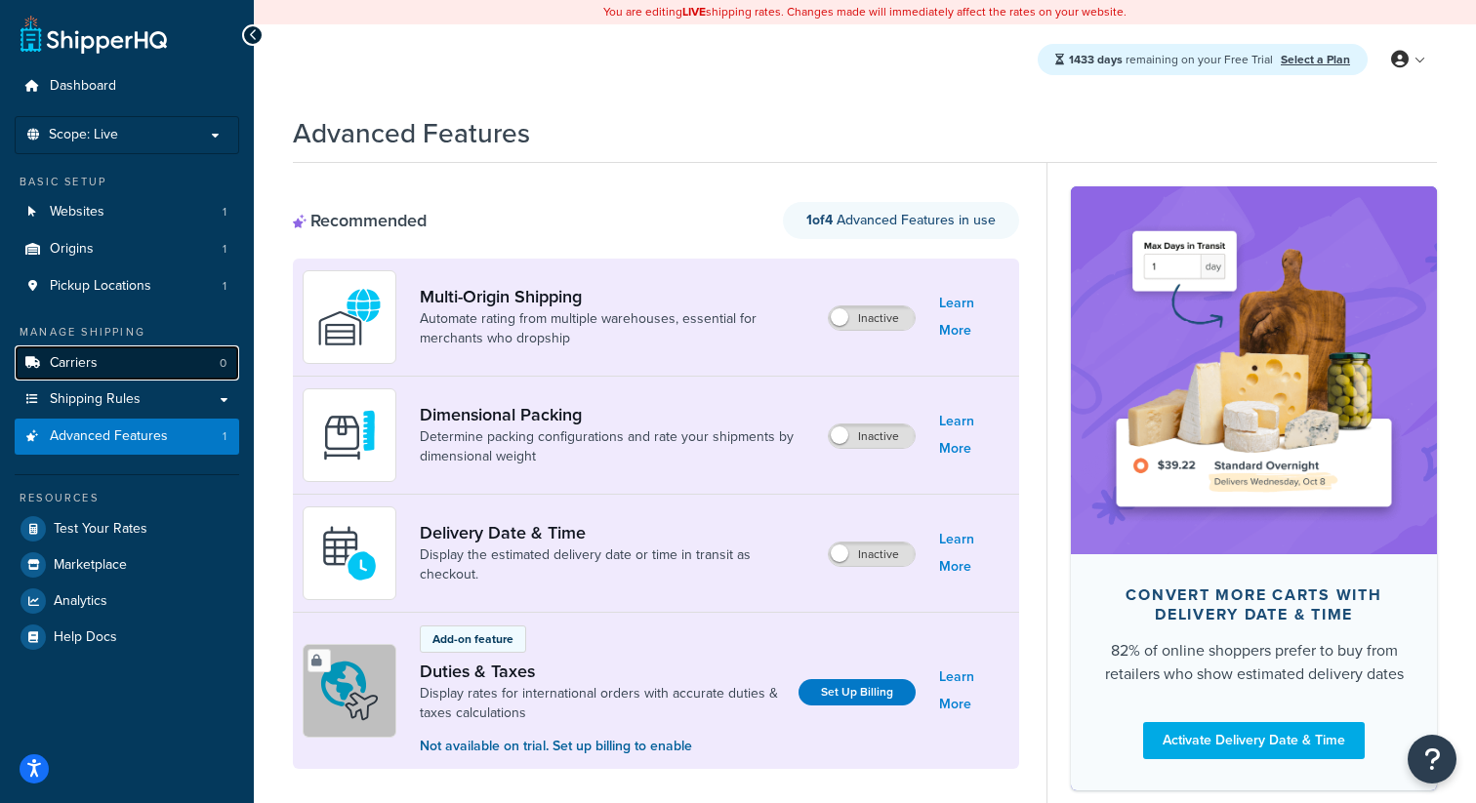
click at [81, 369] on span "Carriers" at bounding box center [74, 363] width 48 height 17
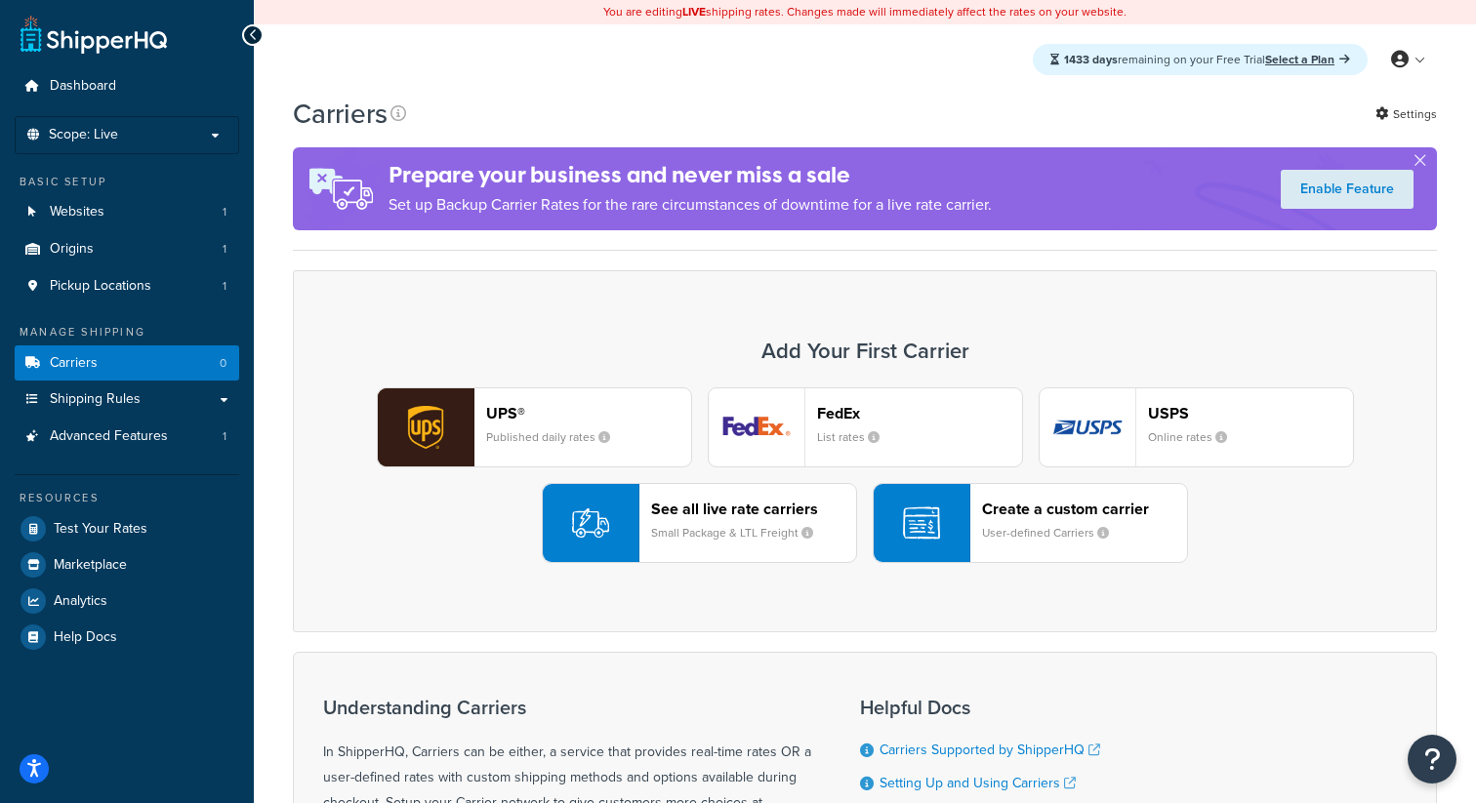
click at [841, 409] on header "FedEx" at bounding box center [919, 413] width 205 height 19
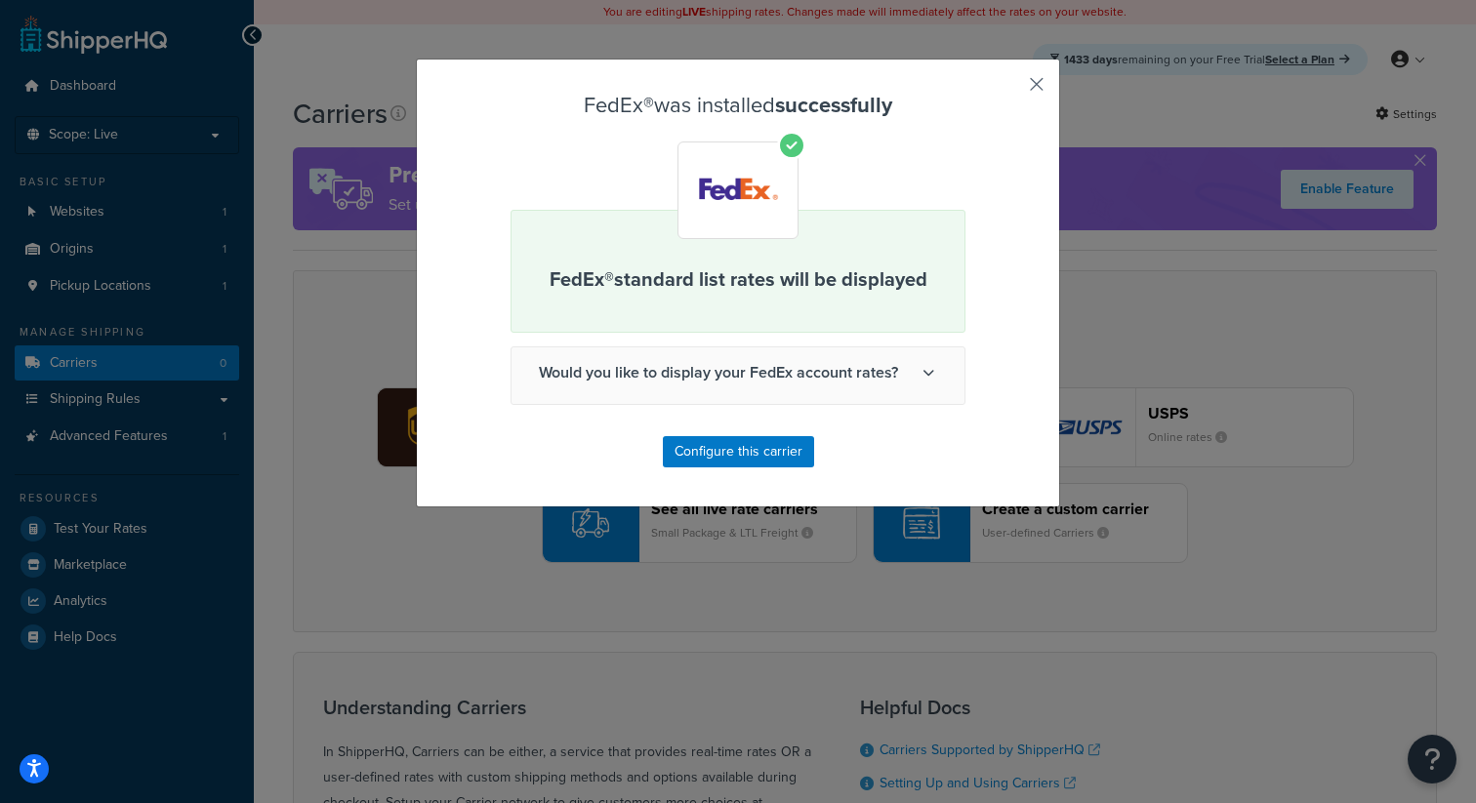
click at [1010, 89] on button "button" at bounding box center [1008, 91] width 5 height 5
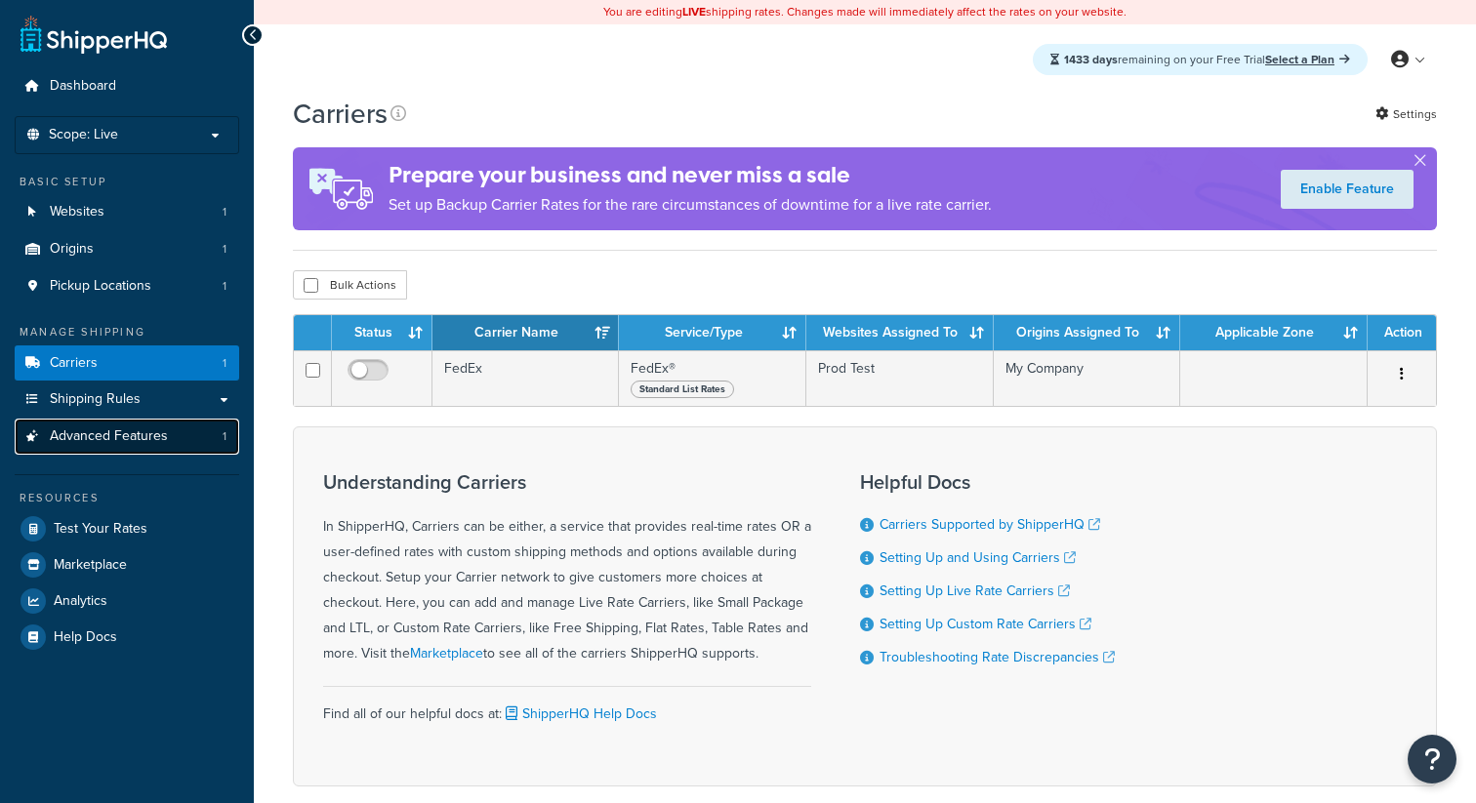
click at [152, 444] on span "Advanced Features" at bounding box center [109, 437] width 118 height 17
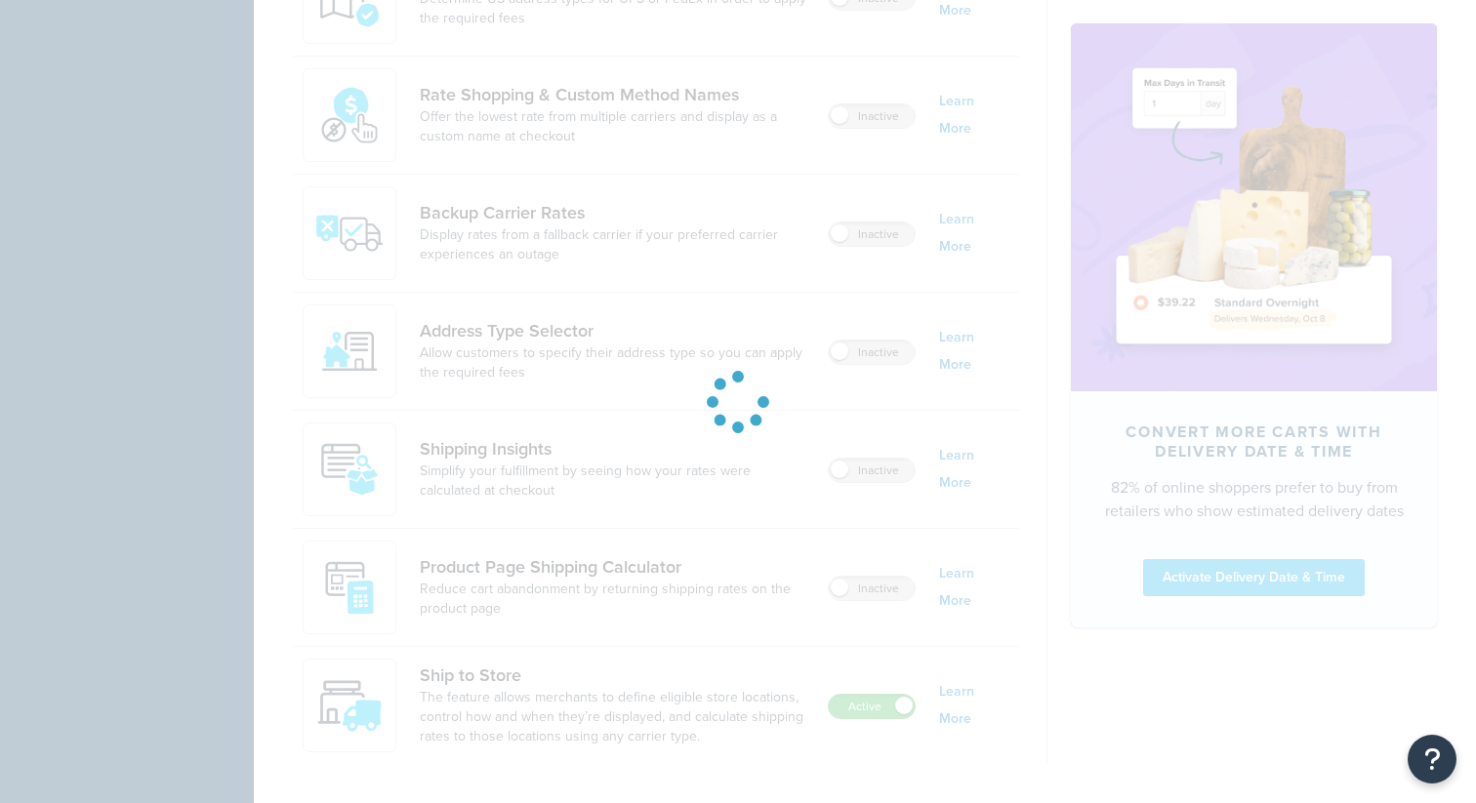
scroll to position [1200, 0]
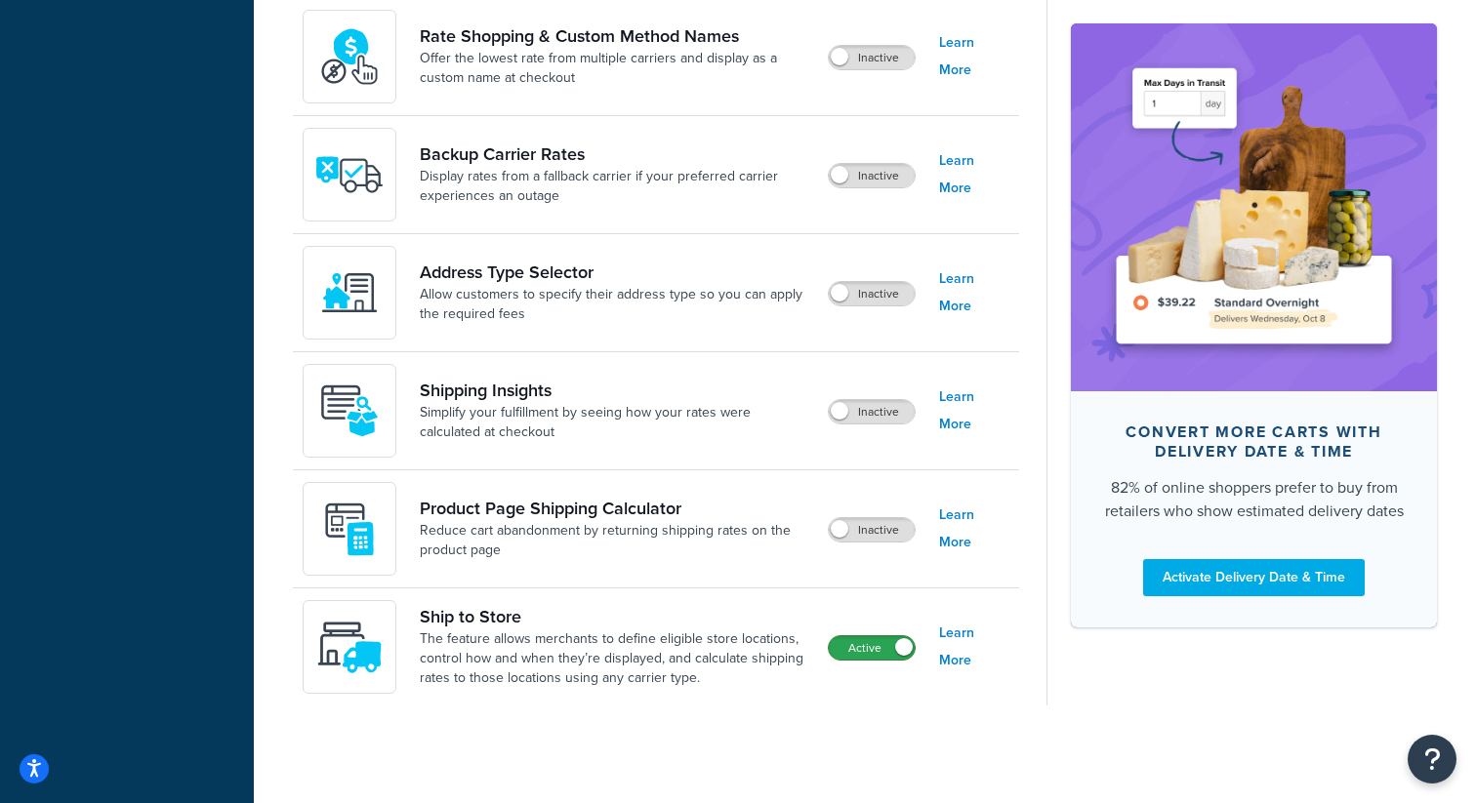
click at [853, 652] on label "Active" at bounding box center [872, 648] width 86 height 23
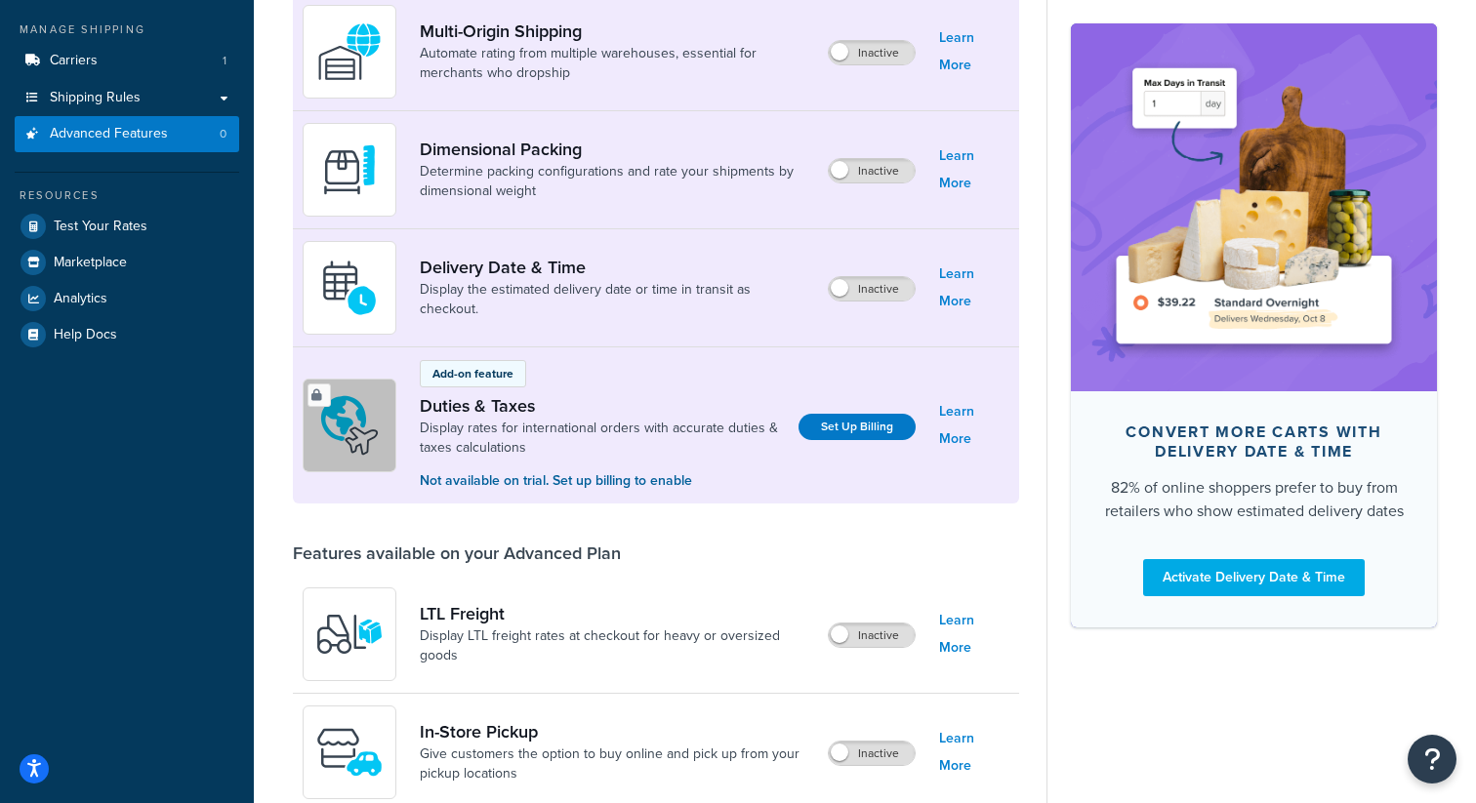
scroll to position [0, 0]
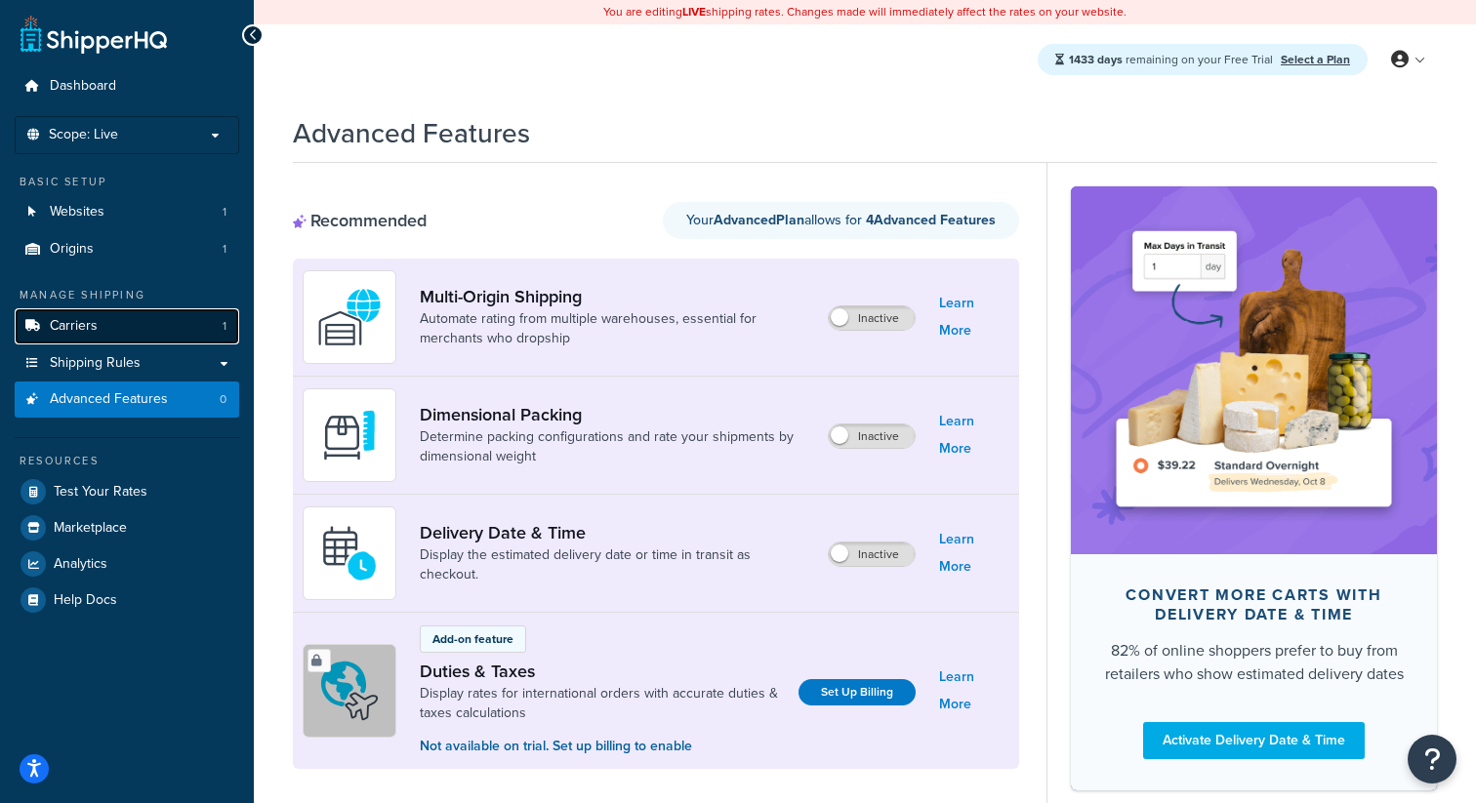
click at [200, 314] on link "Carriers 1" at bounding box center [127, 327] width 225 height 36
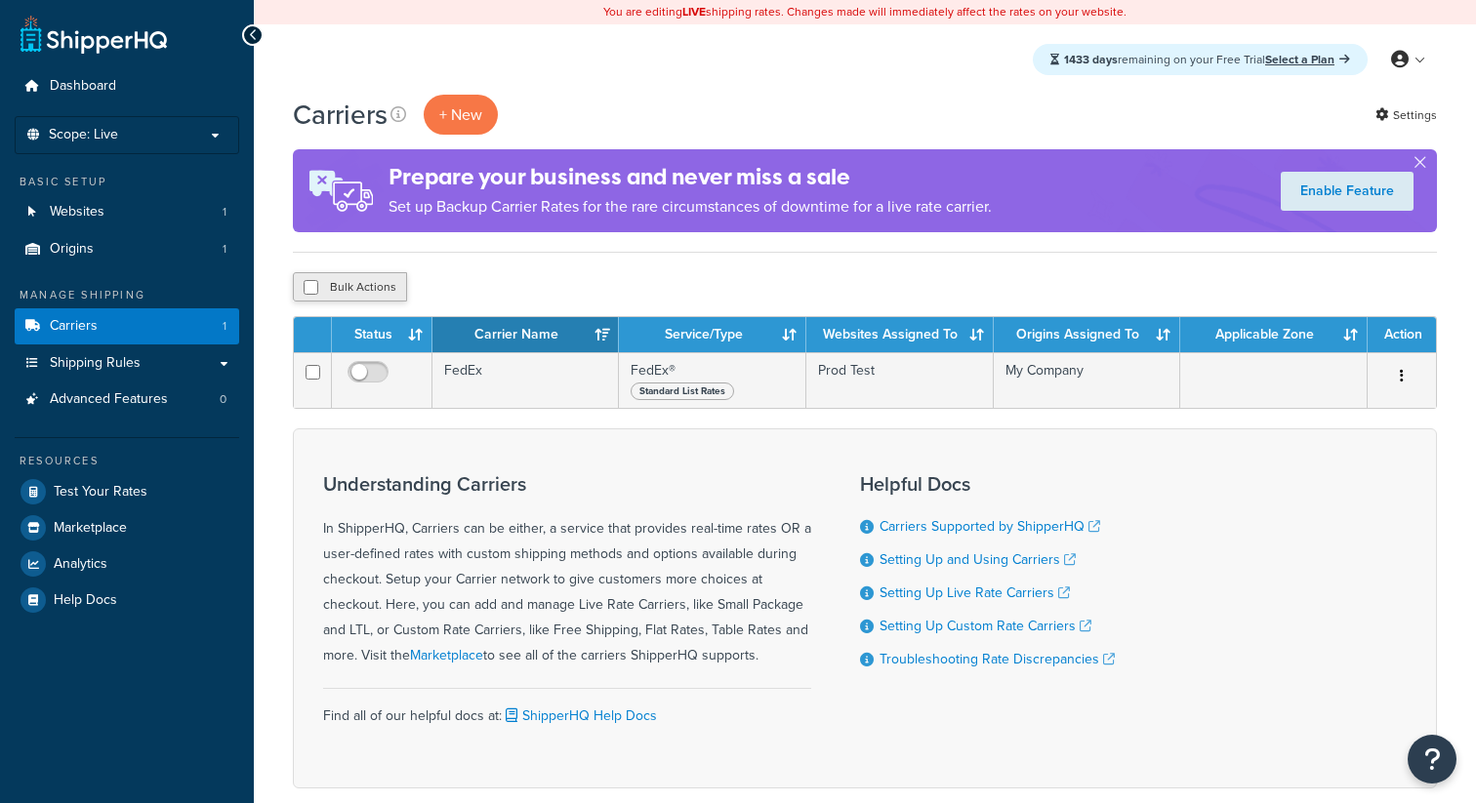
click at [367, 287] on button "Bulk Actions" at bounding box center [350, 286] width 114 height 29
checkbox input "true"
click at [541, 279] on button "Delete" at bounding box center [520, 286] width 67 height 29
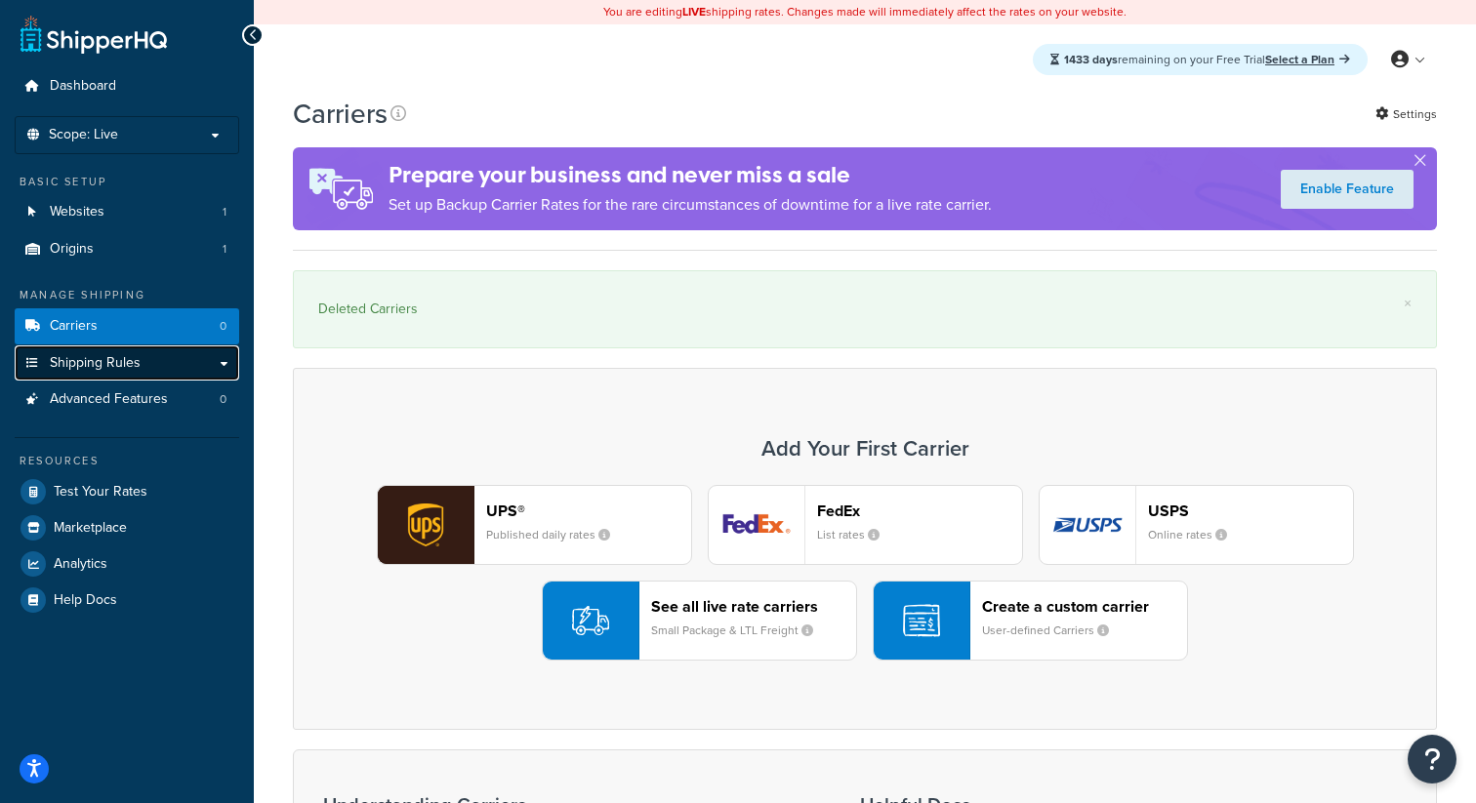
click at [190, 363] on link "Shipping Rules" at bounding box center [127, 364] width 225 height 36
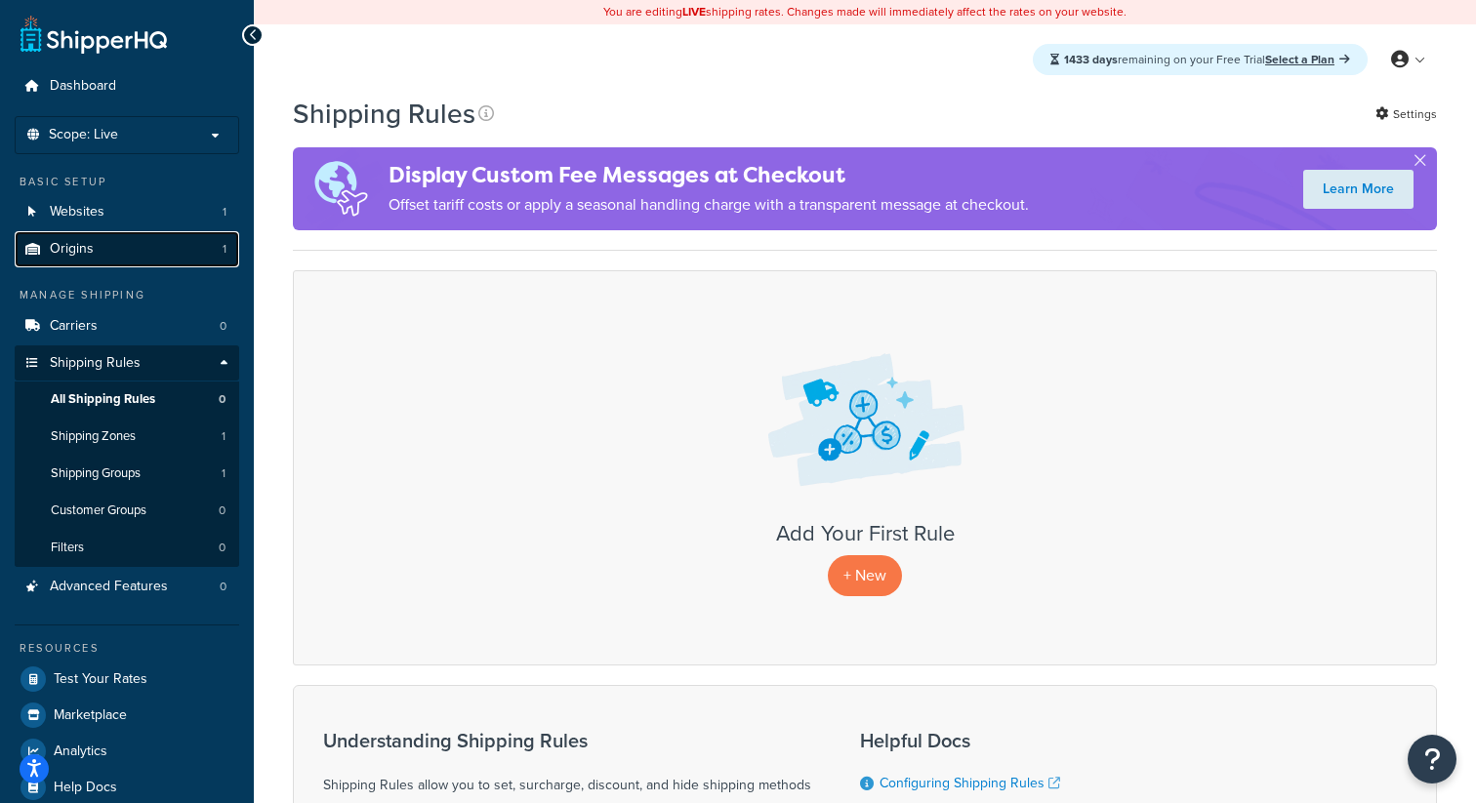
click at [198, 246] on link "Origins 1" at bounding box center [127, 249] width 225 height 36
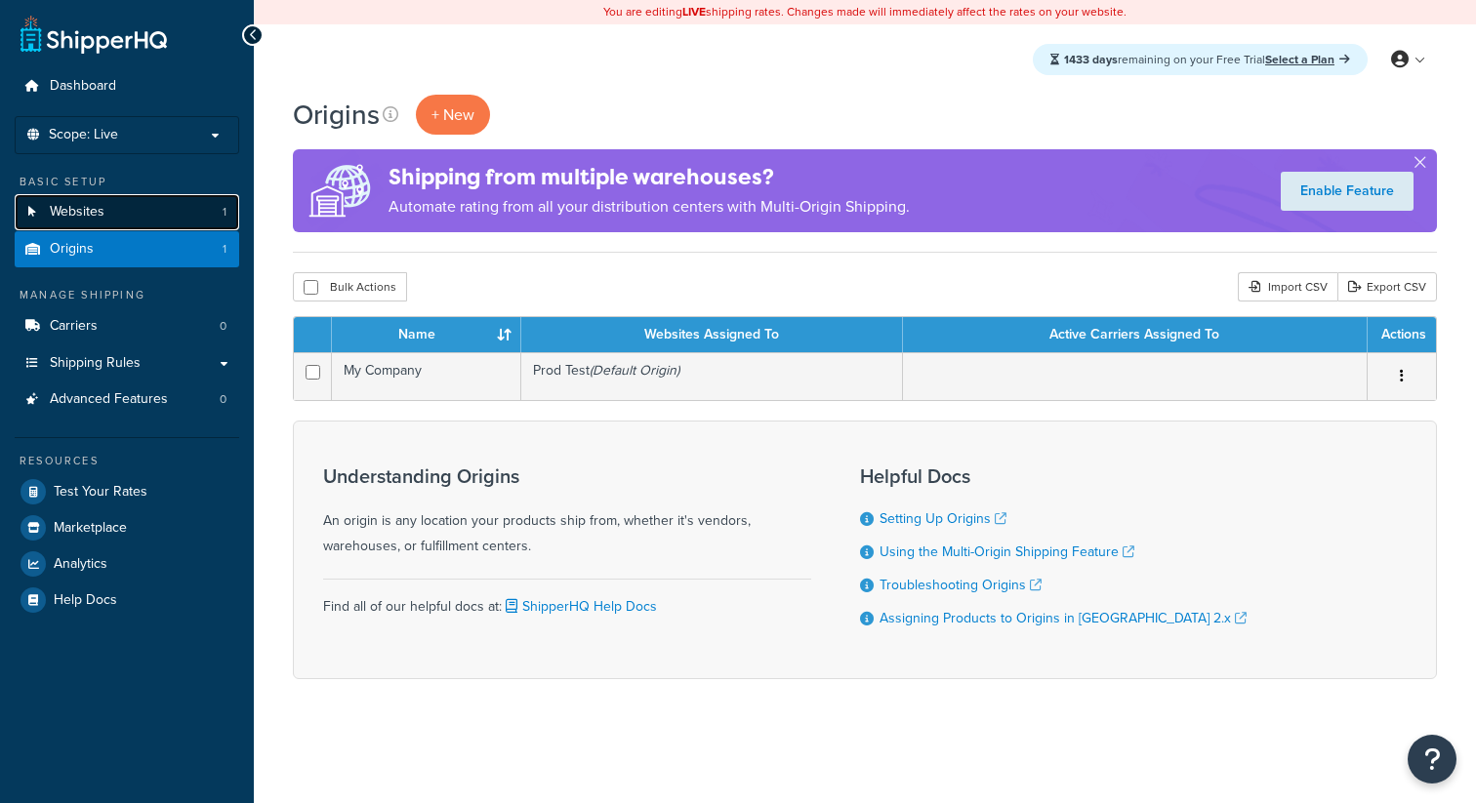
click at [210, 221] on link "Websites 1" at bounding box center [127, 212] width 225 height 36
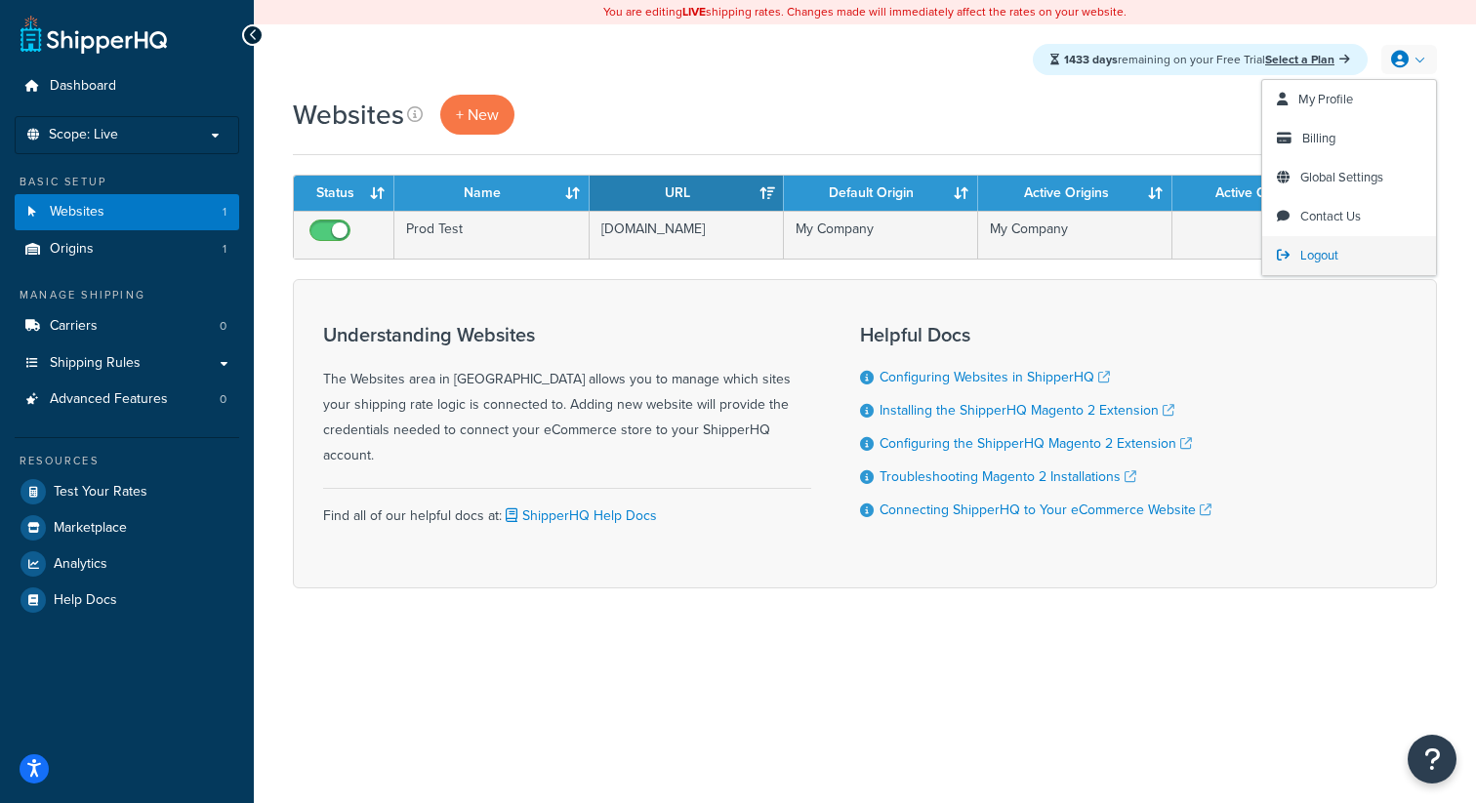
click at [1325, 249] on span "Logout" at bounding box center [1319, 255] width 38 height 19
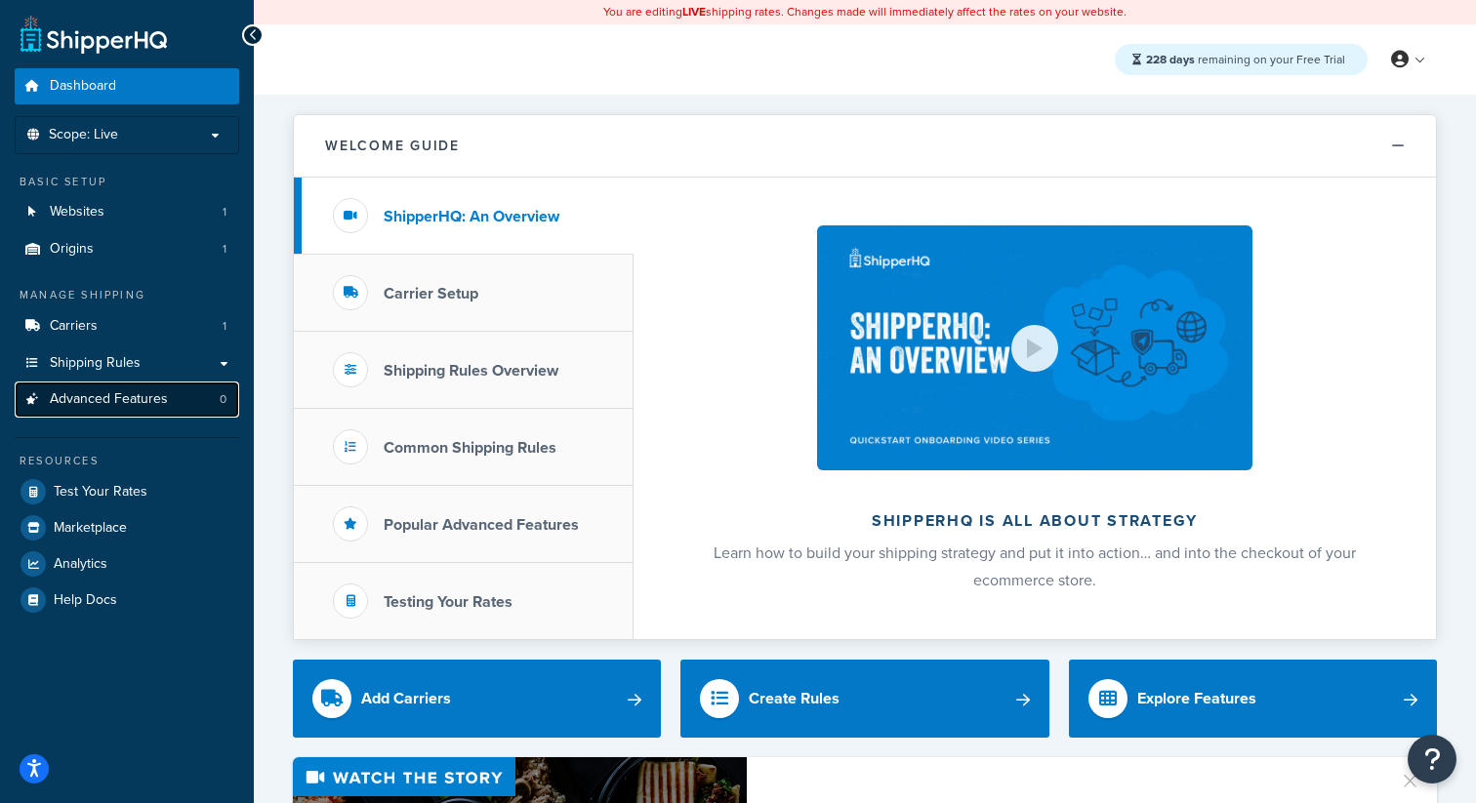
click at [181, 400] on link "Advanced Features 0" at bounding box center [127, 400] width 225 height 36
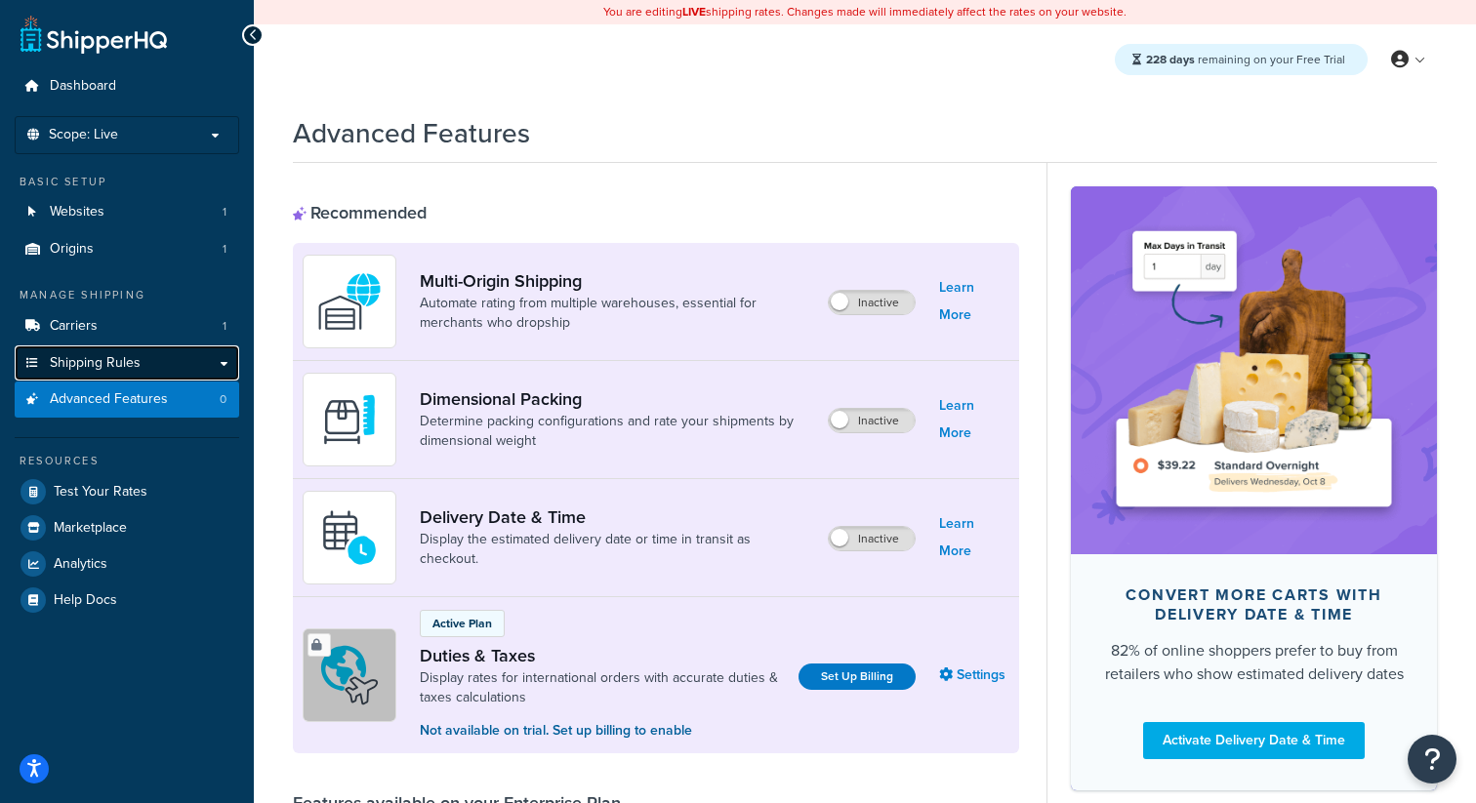
click at [156, 361] on link "Shipping Rules" at bounding box center [127, 364] width 225 height 36
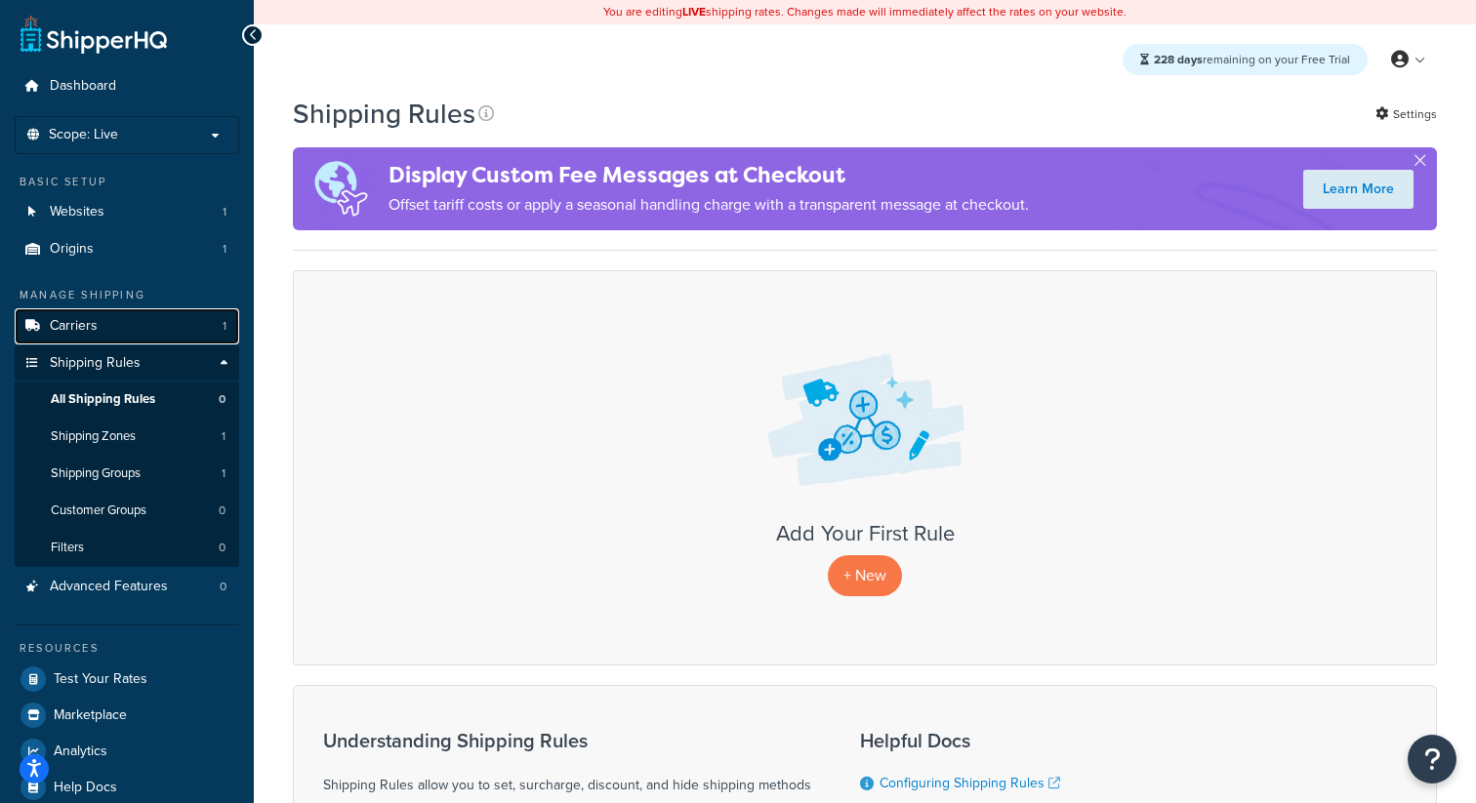
click at [177, 328] on link "Carriers 1" at bounding box center [127, 327] width 225 height 36
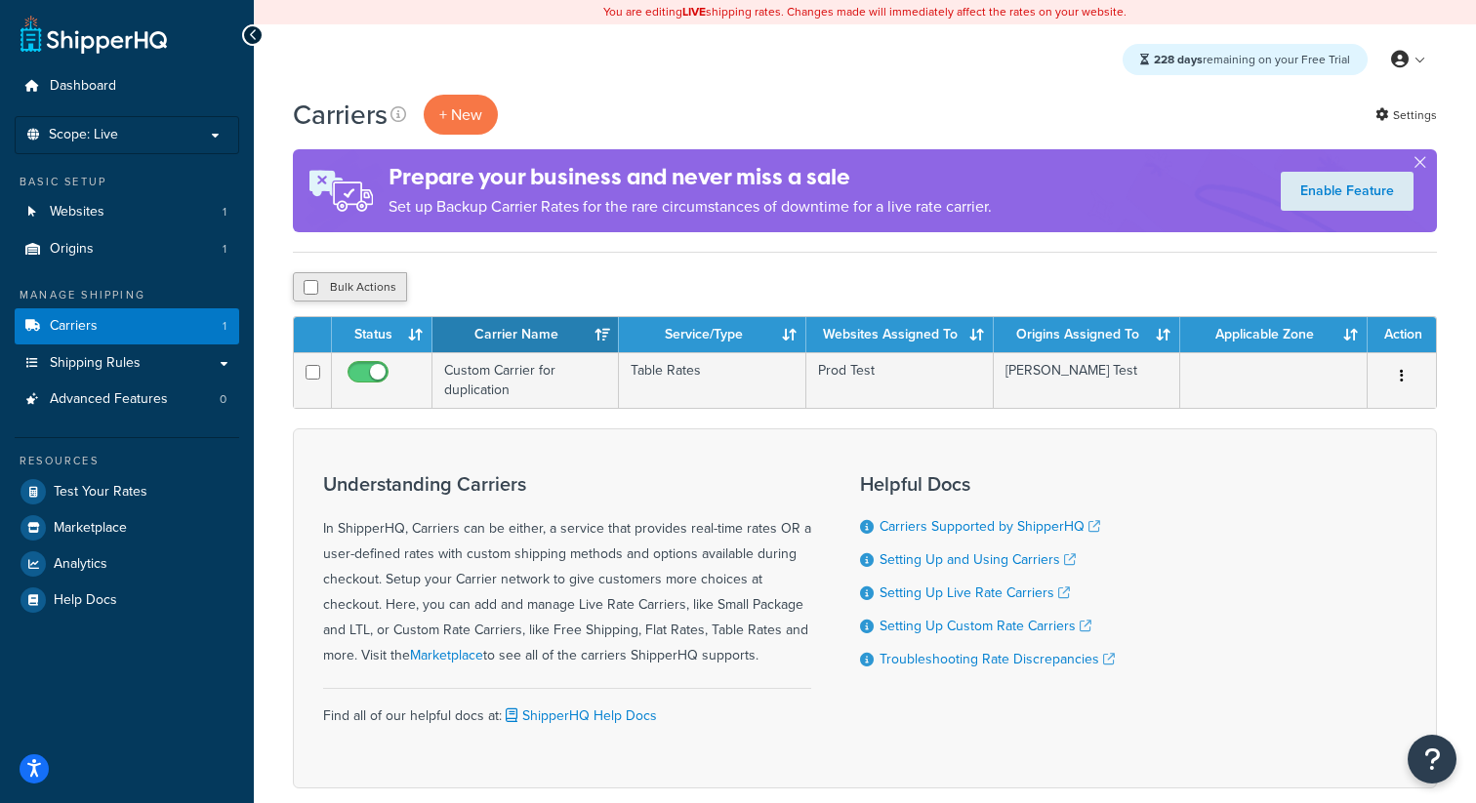
click at [360, 288] on button "Bulk Actions" at bounding box center [350, 286] width 114 height 29
checkbox input "true"
click at [544, 289] on button "Delete" at bounding box center [520, 286] width 67 height 29
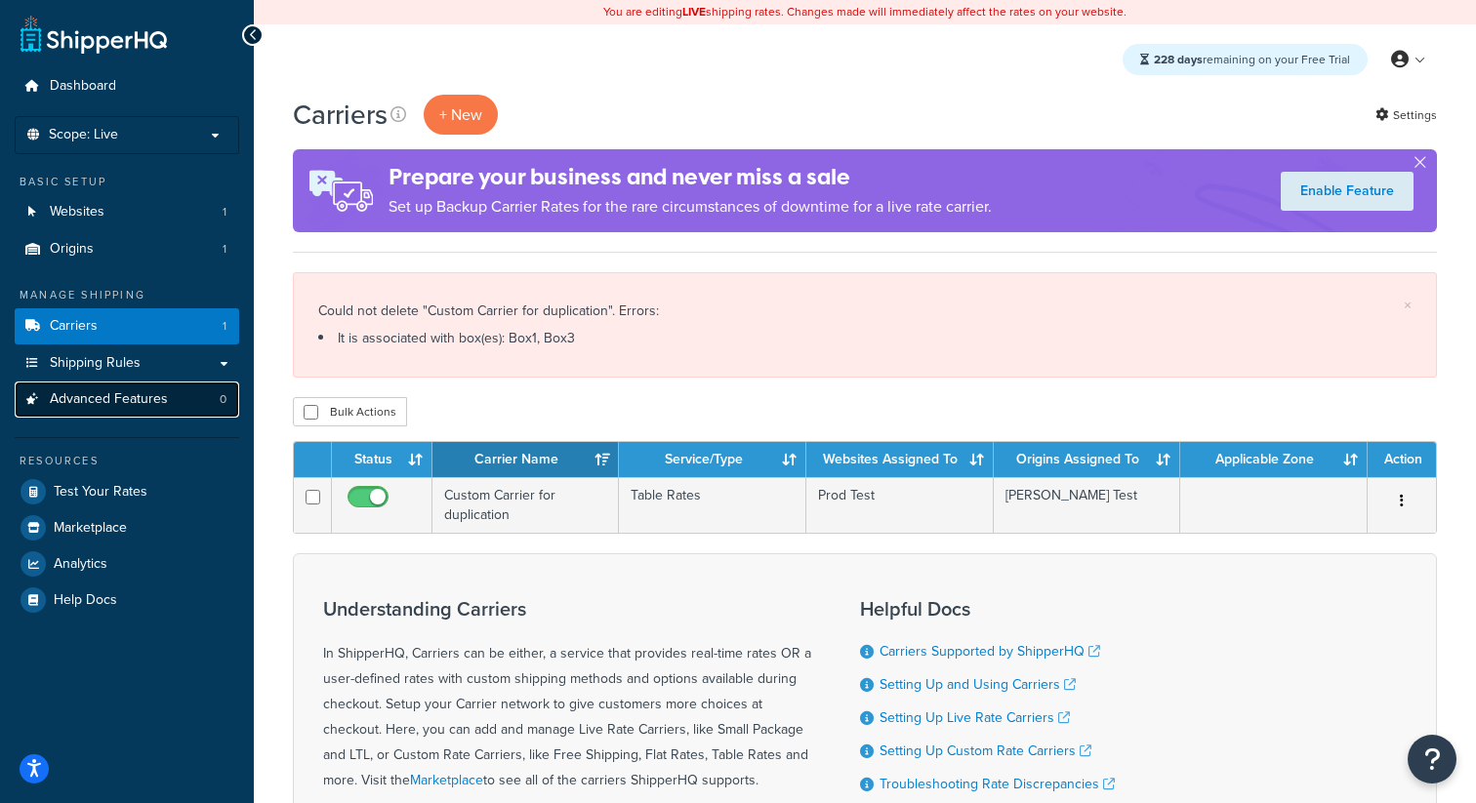
click at [188, 385] on link "Advanced Features 0" at bounding box center [127, 400] width 225 height 36
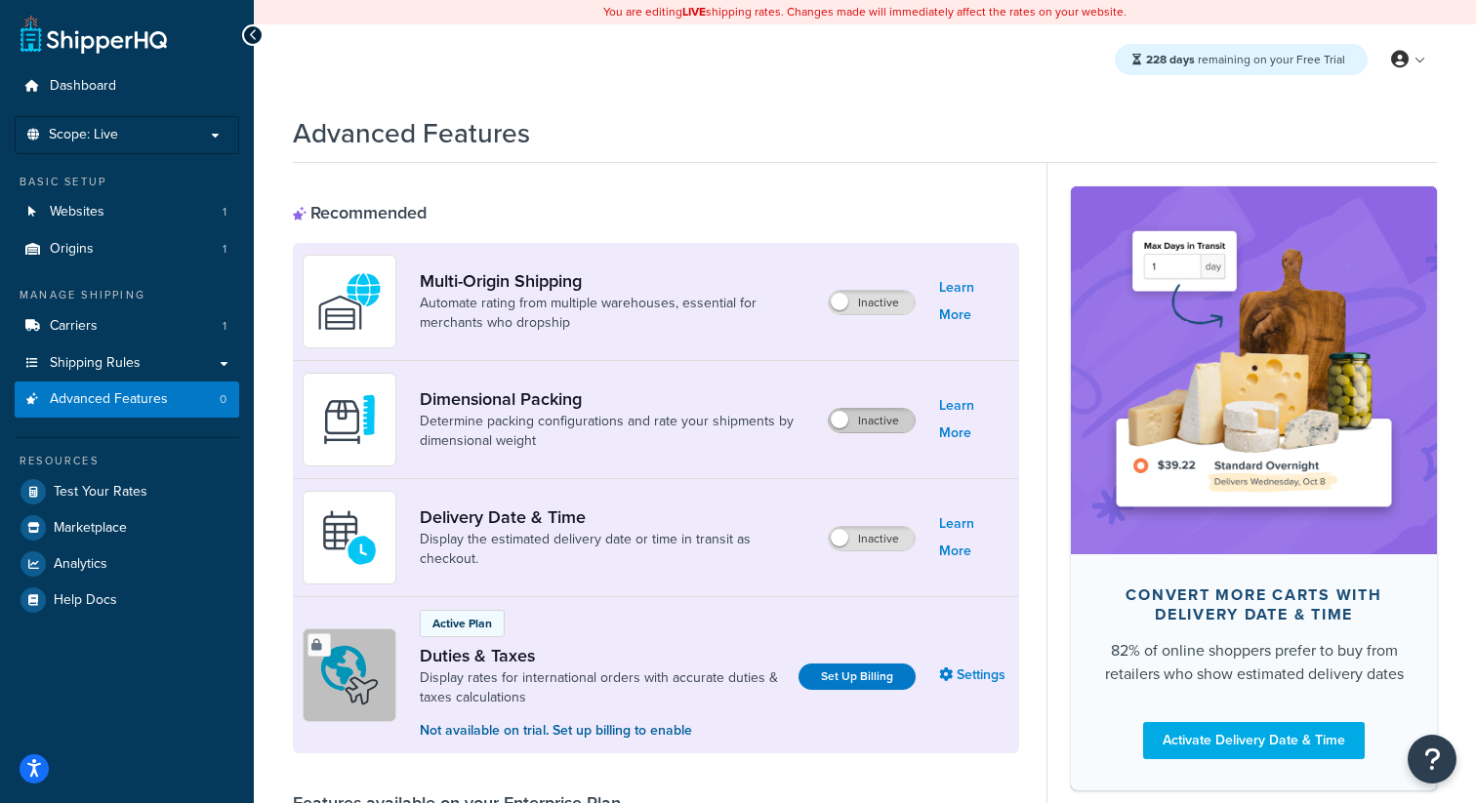
click at [875, 423] on label "Inactive" at bounding box center [872, 420] width 86 height 23
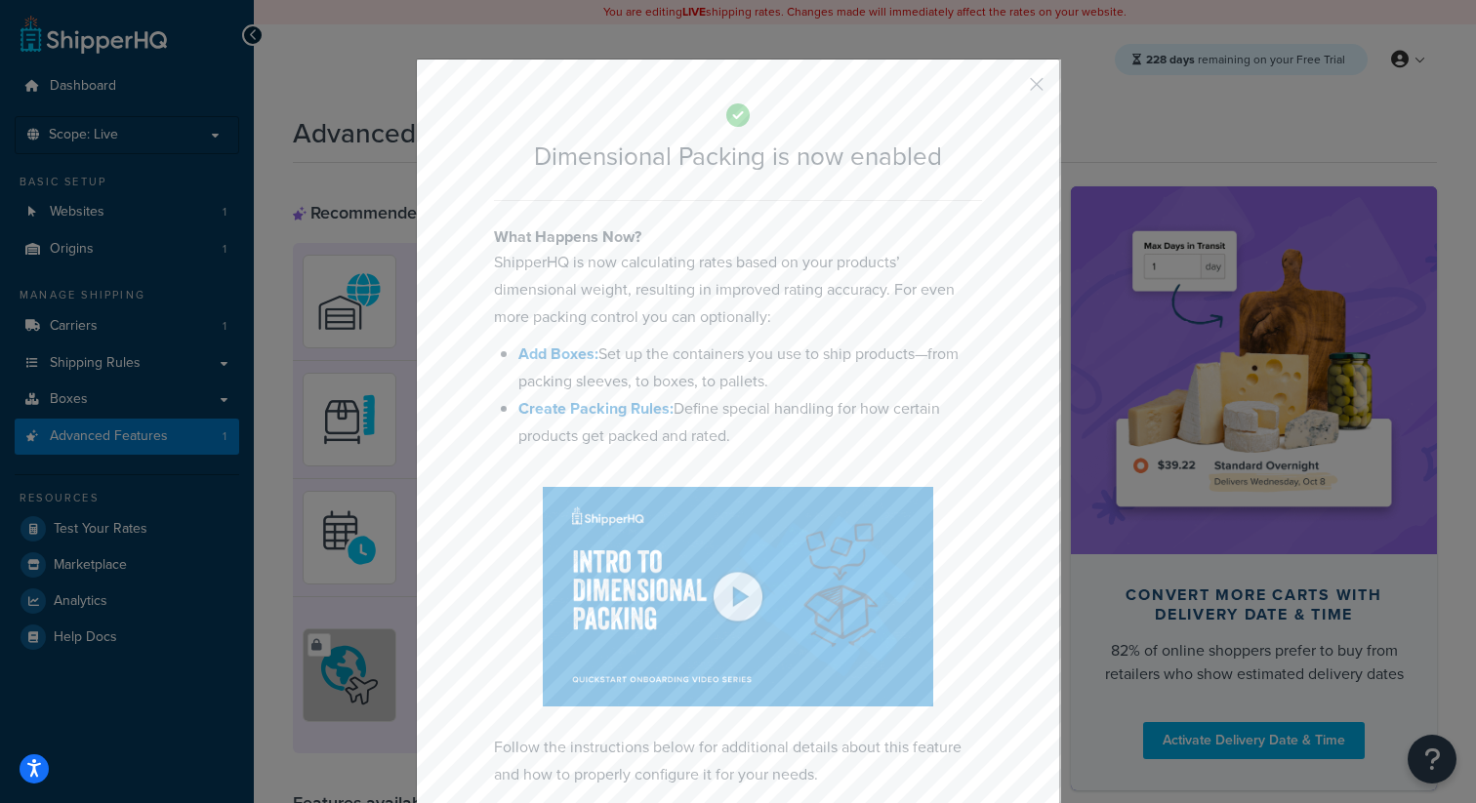
scroll to position [102, 0]
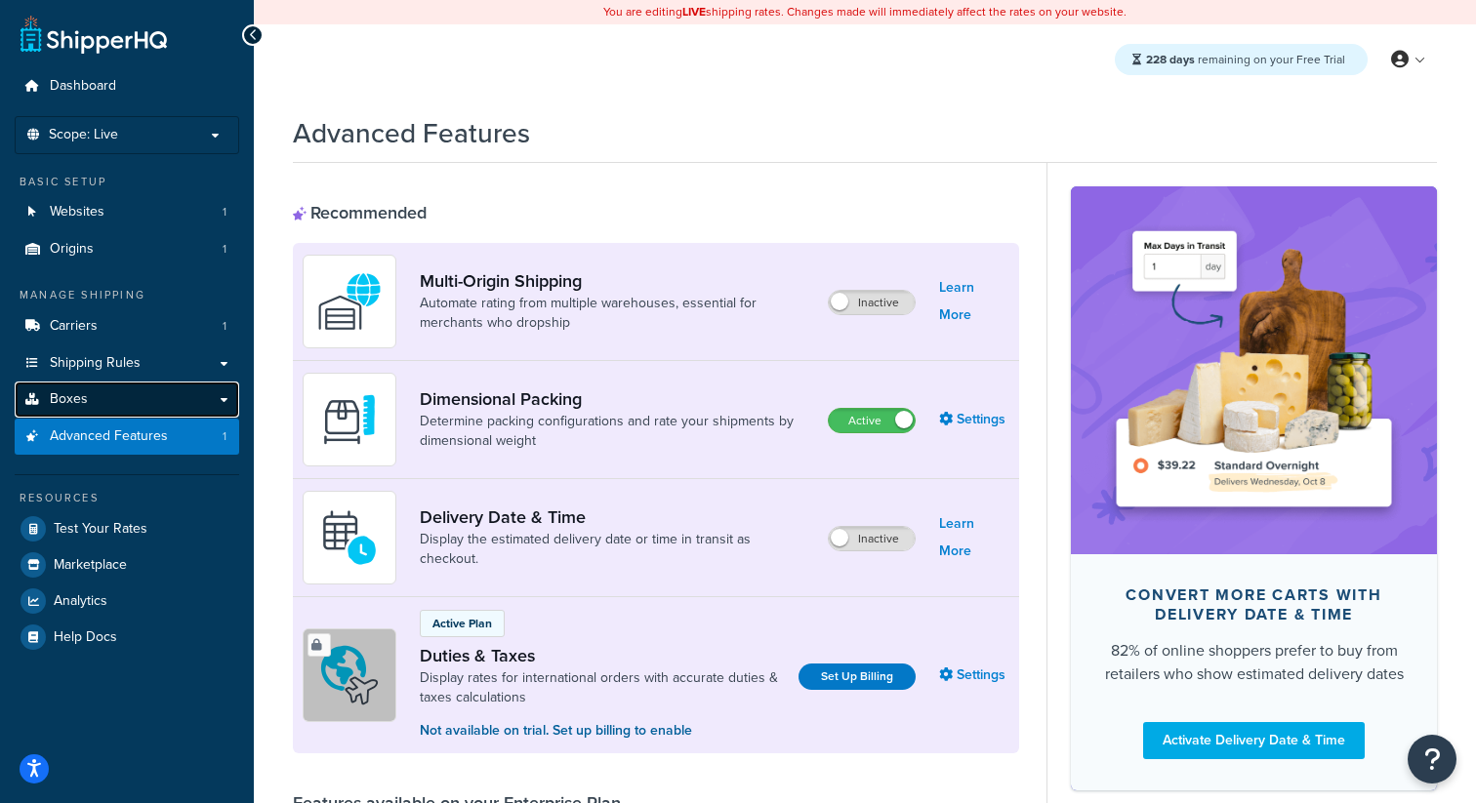
click at [163, 394] on link "Boxes" at bounding box center [127, 400] width 225 height 36
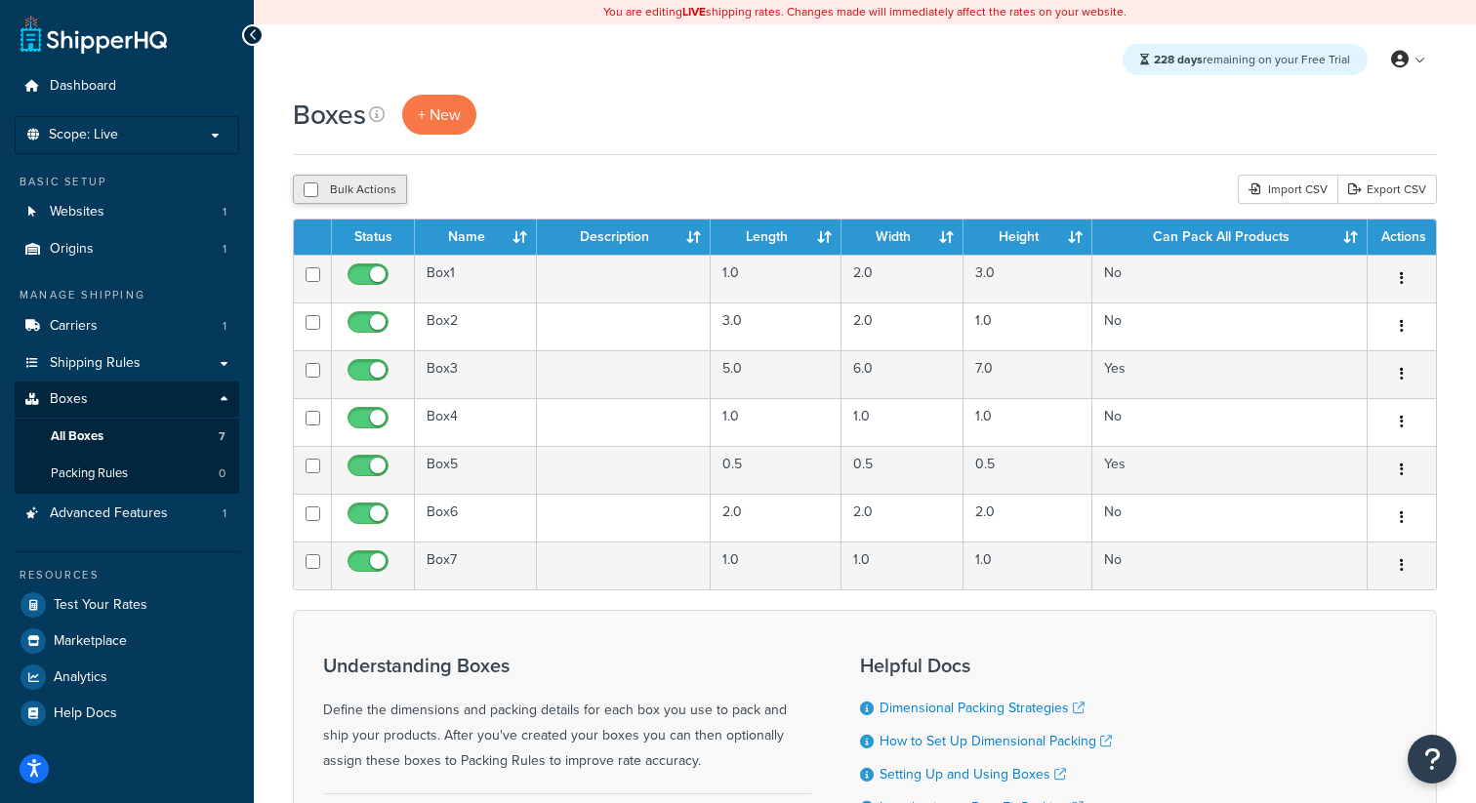
click at [364, 179] on button "Bulk Actions" at bounding box center [350, 189] width 114 height 29
checkbox input "true"
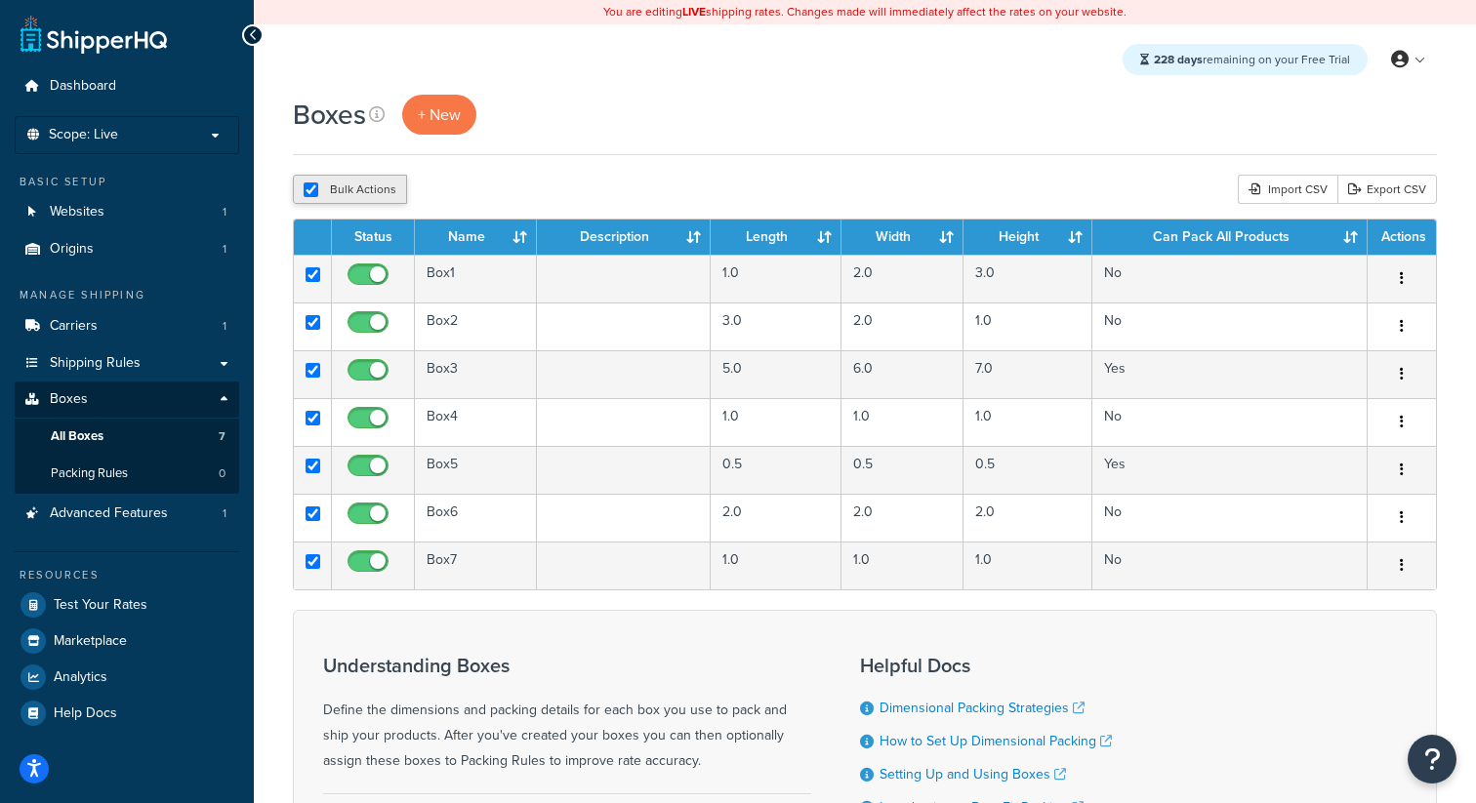
checkbox input "true"
click at [505, 188] on icon "submit" at bounding box center [503, 190] width 11 height 12
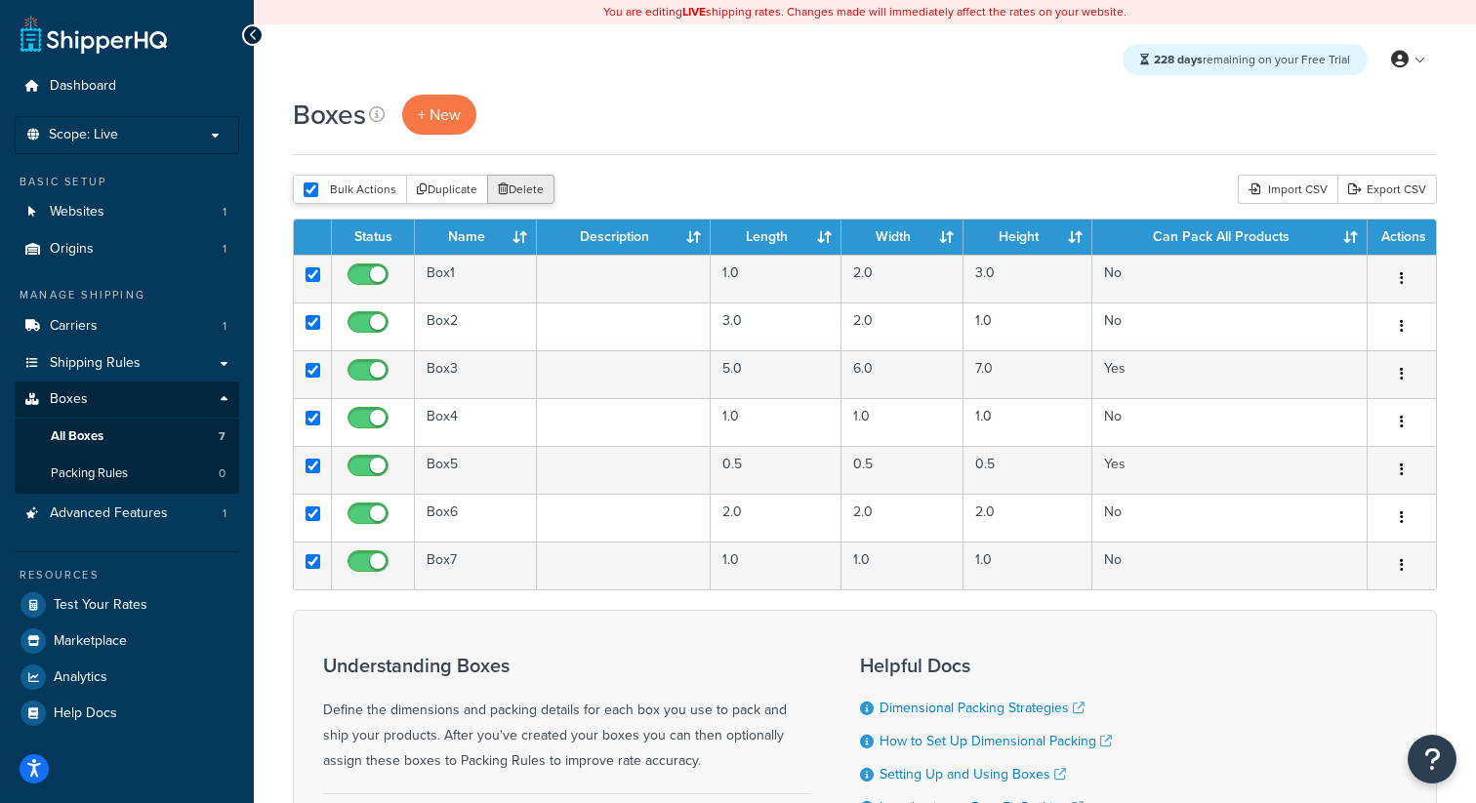
click at [547, 193] on button "Delete" at bounding box center [520, 189] width 67 height 29
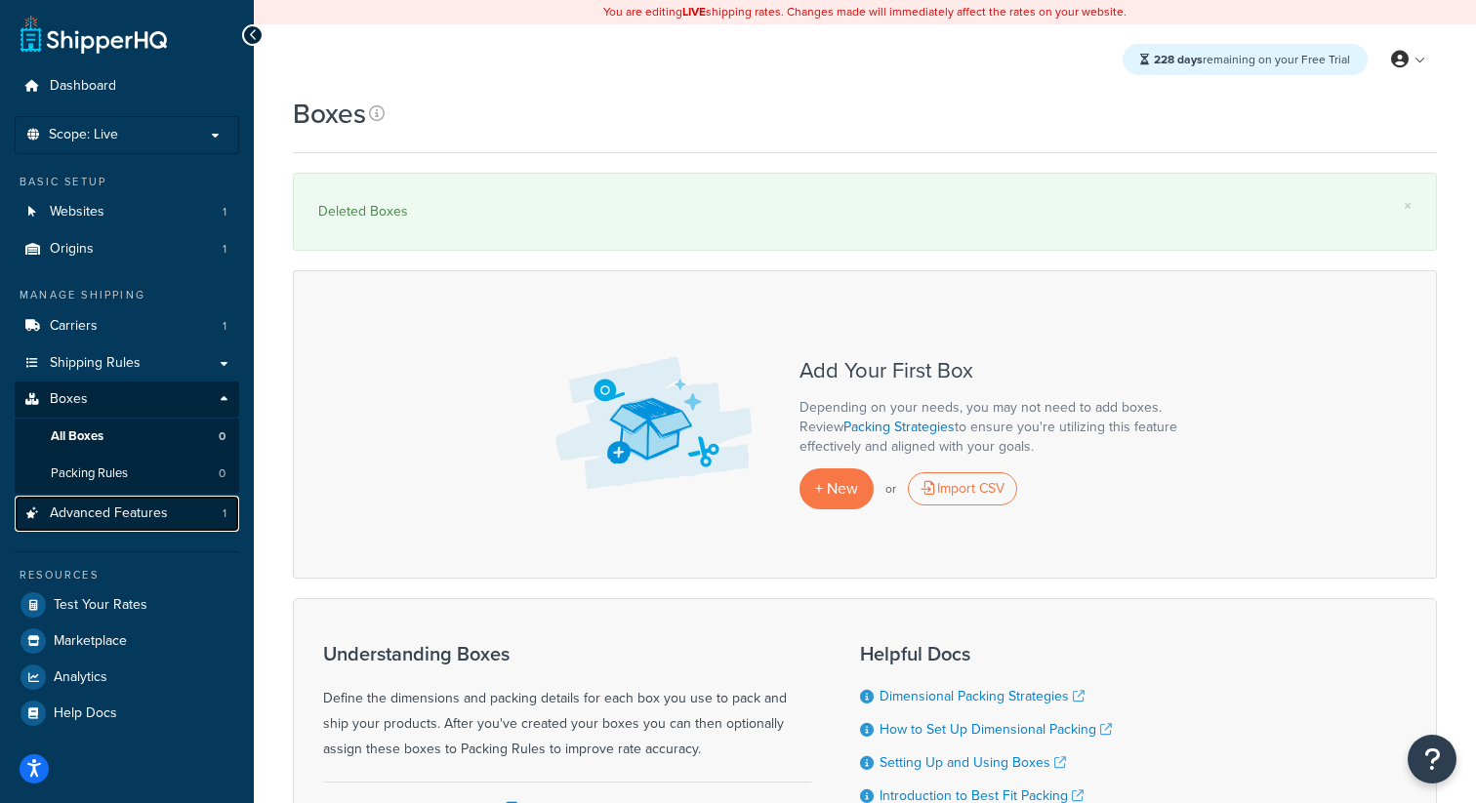
click at [202, 518] on link "Advanced Features 1" at bounding box center [127, 514] width 225 height 36
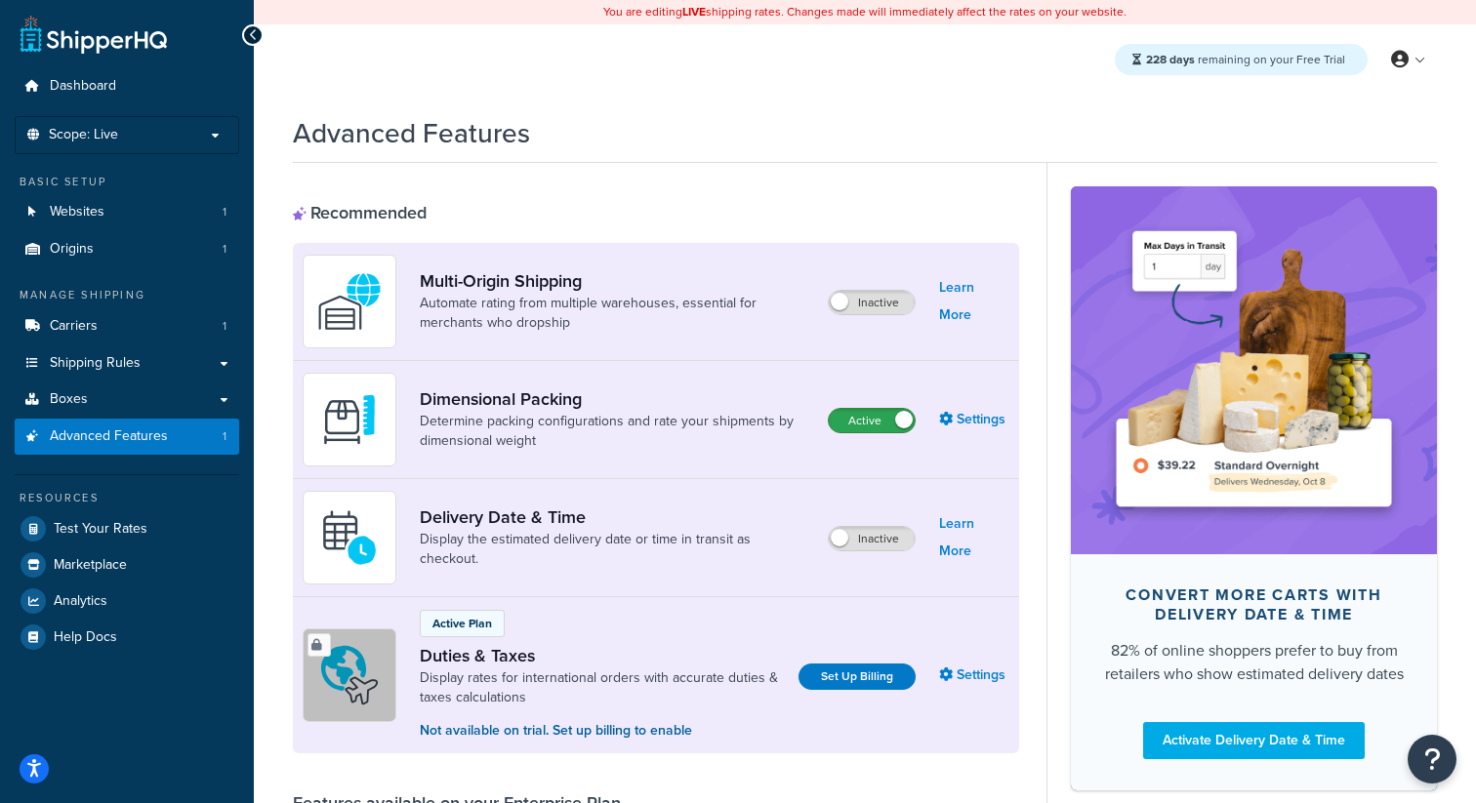
click at [879, 432] on label "Active" at bounding box center [872, 420] width 86 height 23
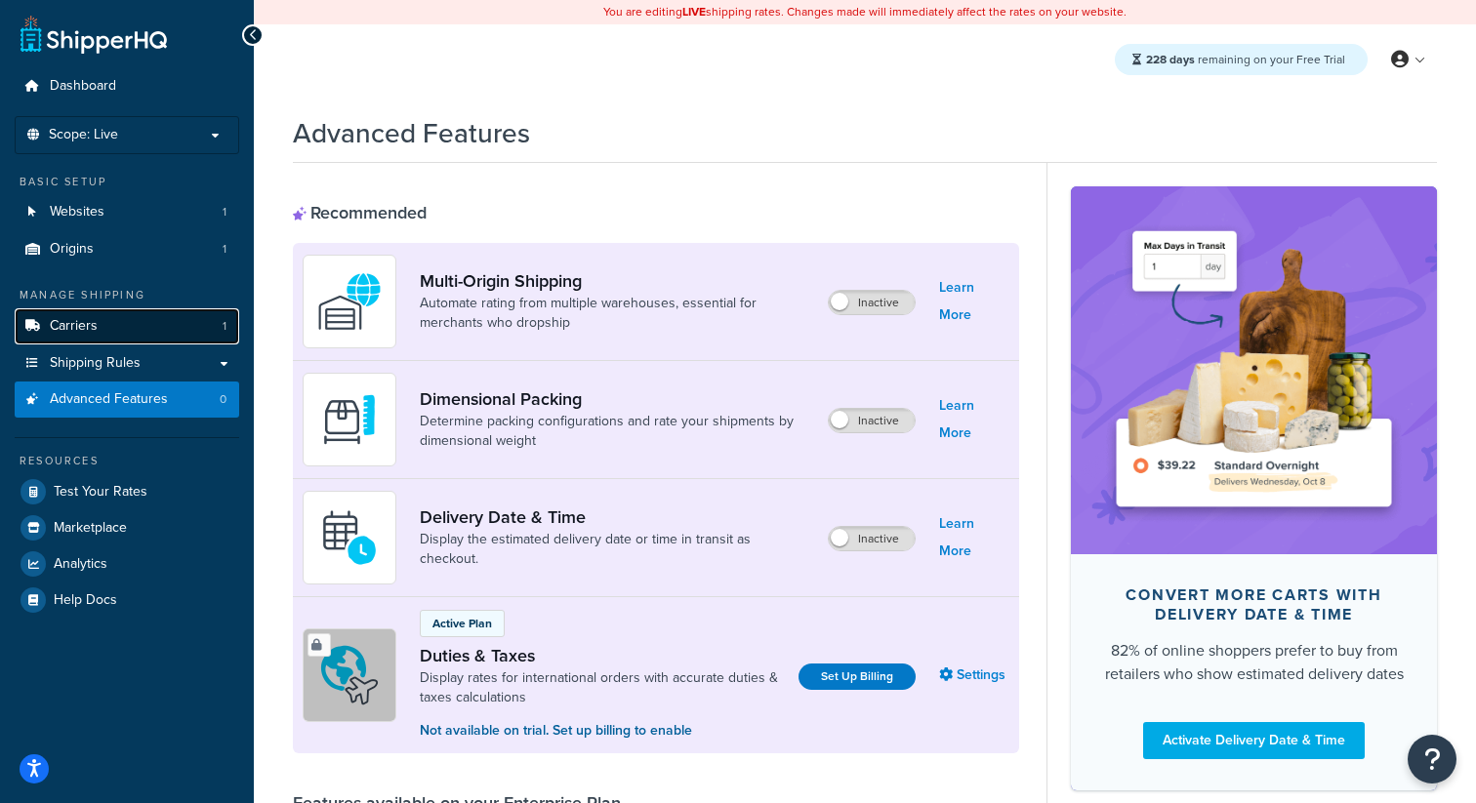
click at [171, 328] on link "Carriers 1" at bounding box center [127, 327] width 225 height 36
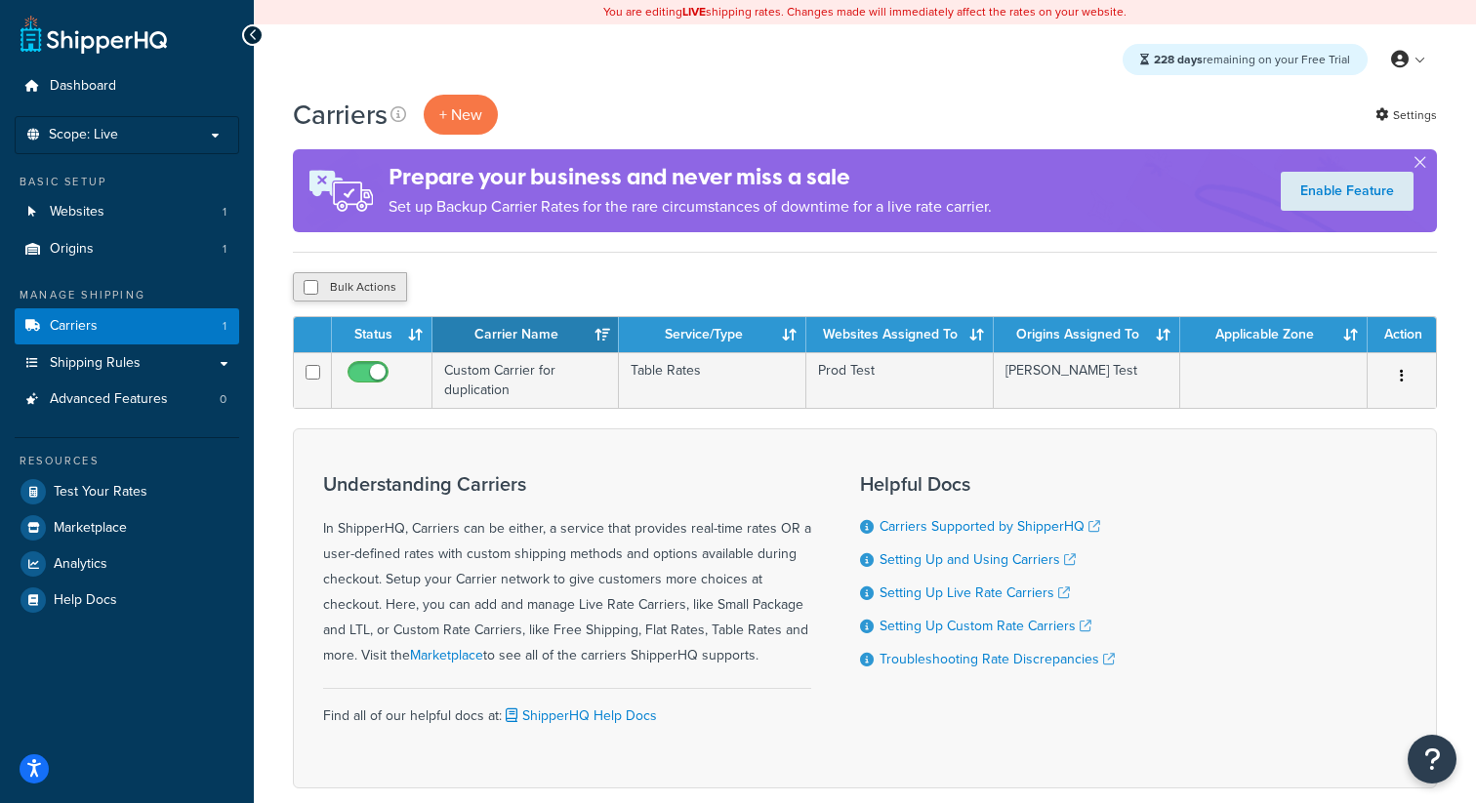
click at [370, 279] on button "Bulk Actions" at bounding box center [350, 286] width 114 height 29
checkbox input "true"
click at [540, 293] on button "Delete" at bounding box center [520, 286] width 67 height 29
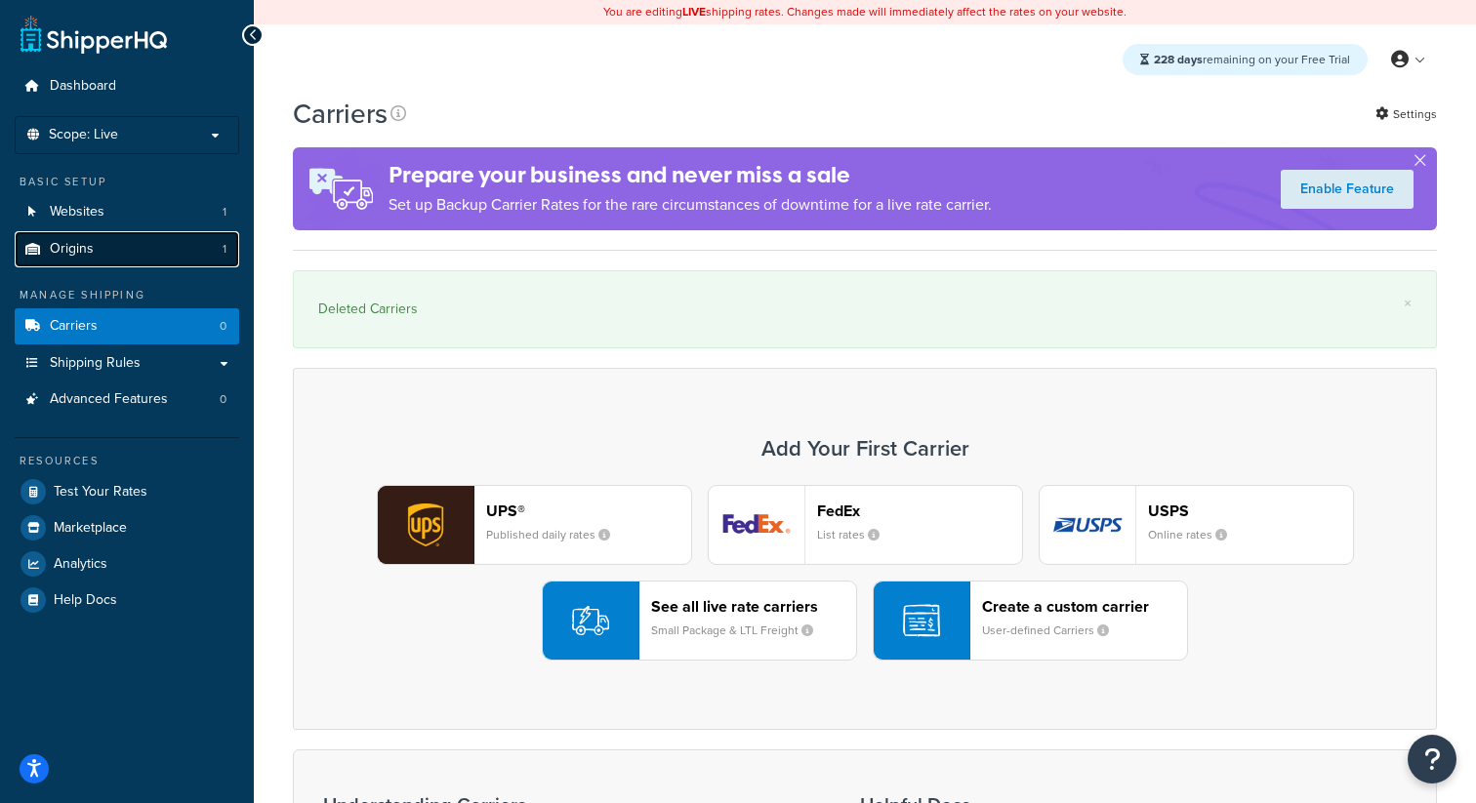
click at [206, 251] on link "Origins 1" at bounding box center [127, 249] width 225 height 36
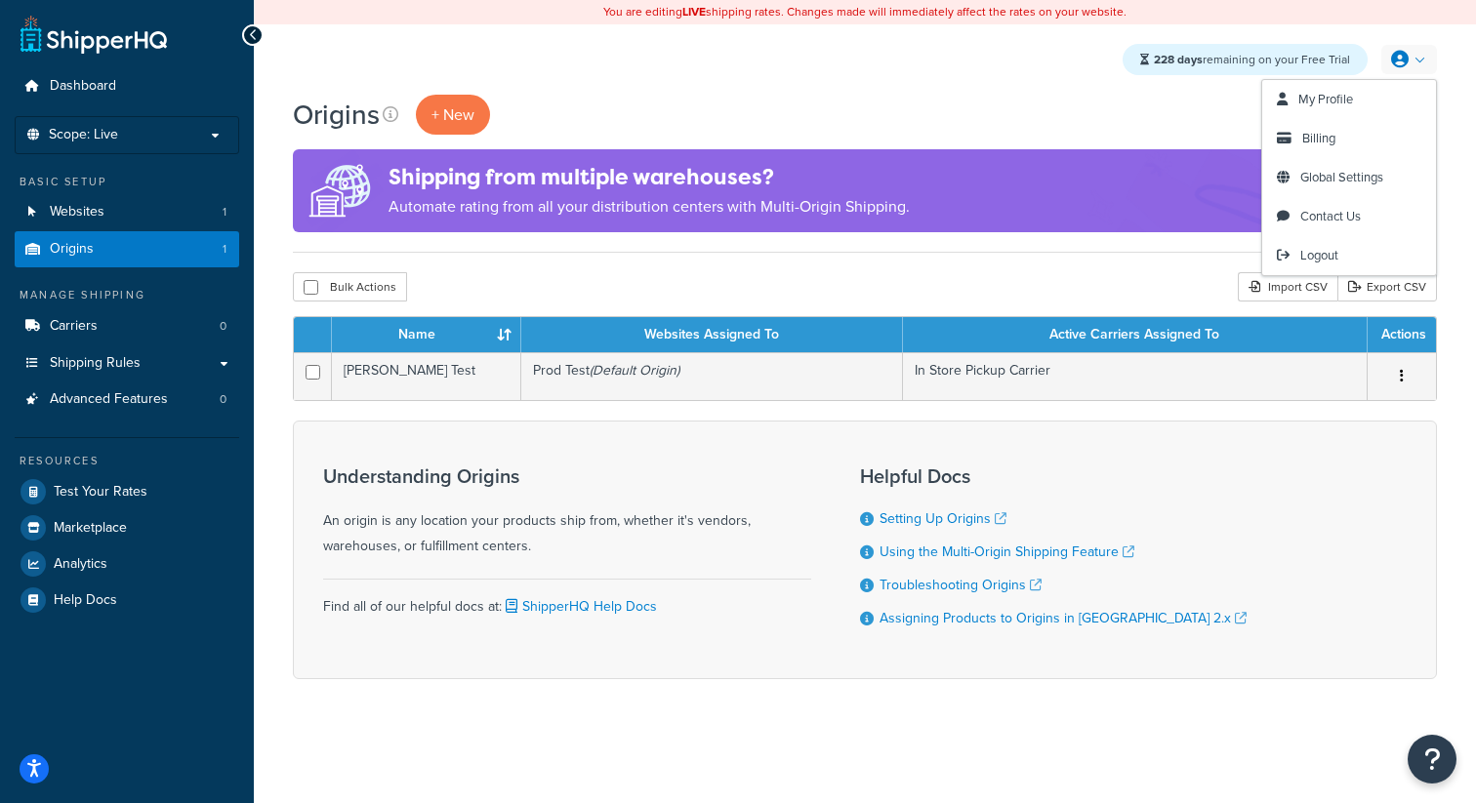
click at [1416, 64] on link at bounding box center [1409, 59] width 56 height 29
click at [1326, 255] on span "Logout" at bounding box center [1319, 255] width 38 height 19
